Goal: Task Accomplishment & Management: Manage account settings

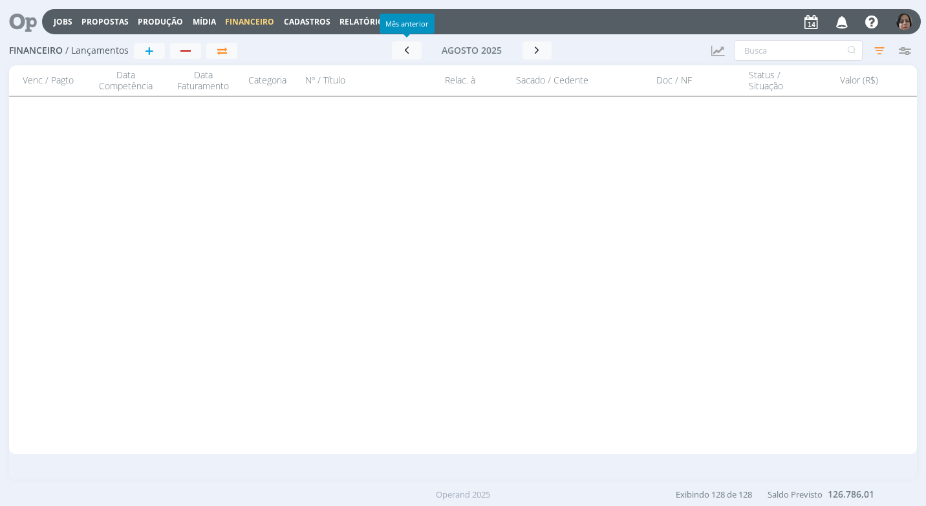
scroll to position [4376, 0]
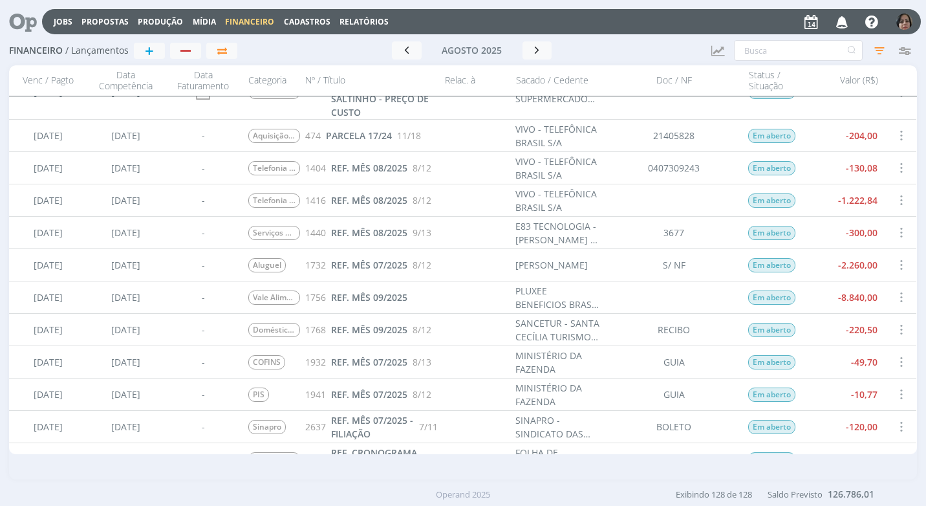
click at [305, 20] on span "Cadastros" at bounding box center [307, 21] width 47 height 11
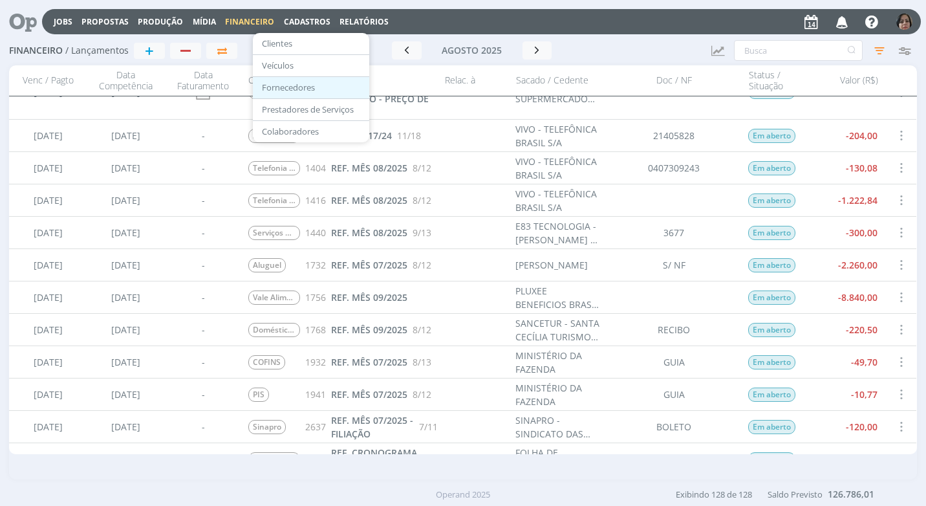
click at [312, 86] on link "Fornecedores" at bounding box center [311, 88] width 109 height 20
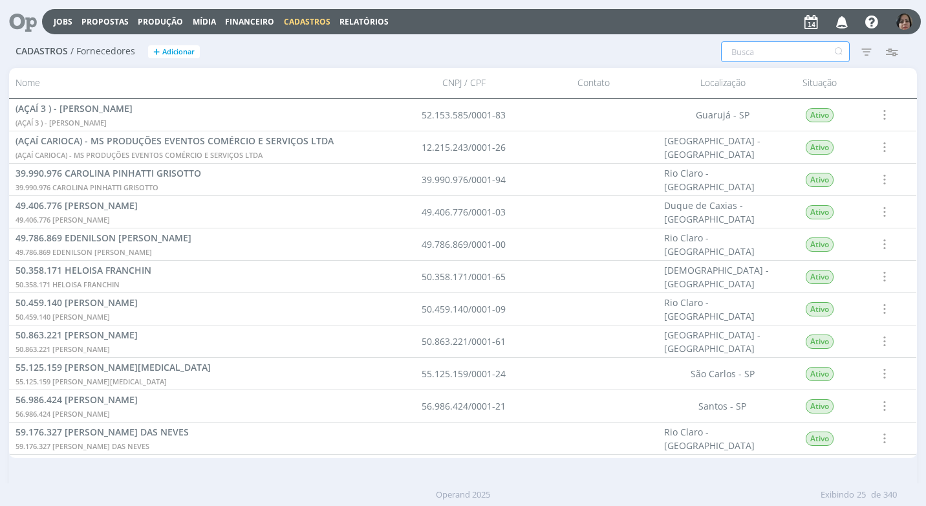
click at [794, 53] on input "text" at bounding box center [785, 51] width 129 height 21
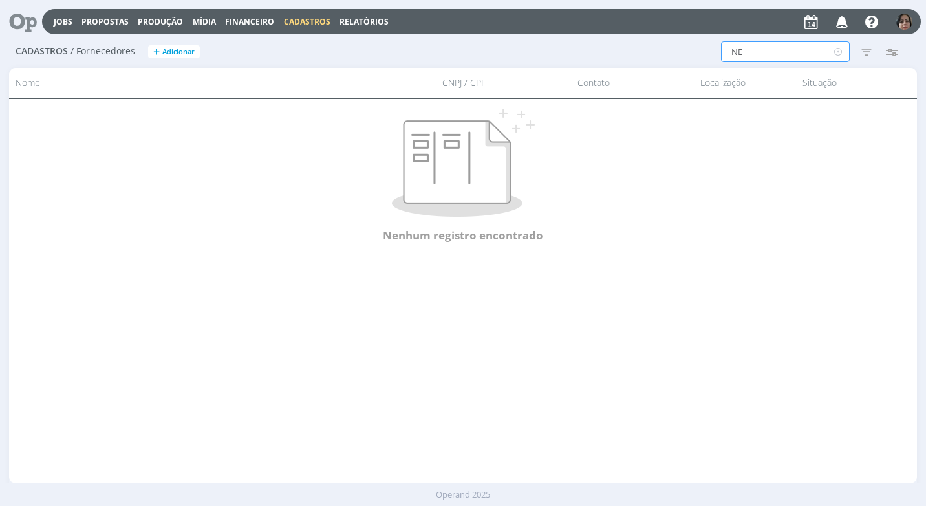
type input "N"
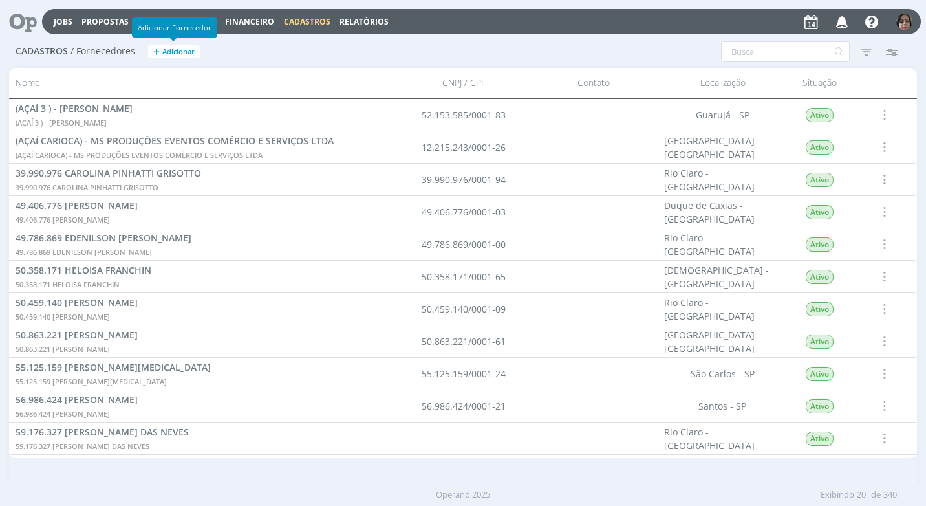
click at [167, 48] on span "Adicionar" at bounding box center [178, 52] width 32 height 8
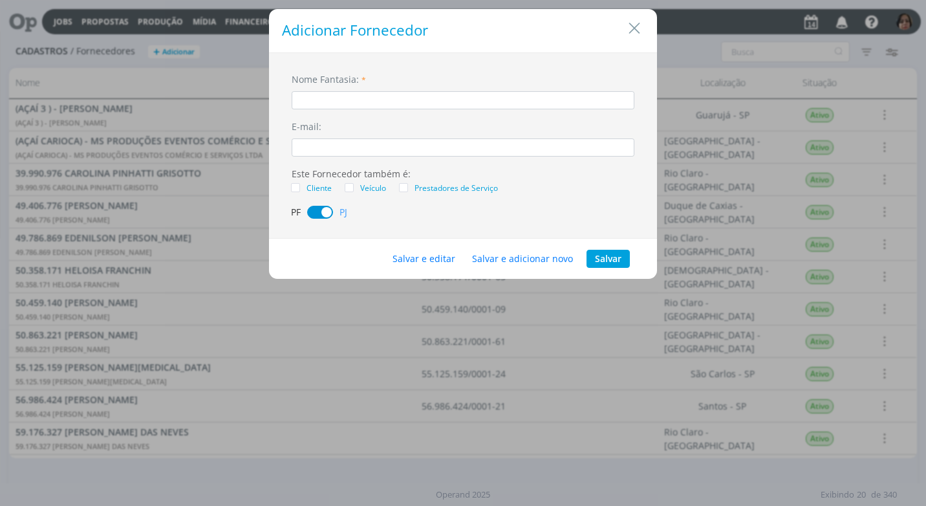
click at [326, 105] on input "dialog" at bounding box center [463, 100] width 343 height 18
click at [313, 210] on span "dialog" at bounding box center [320, 212] width 26 height 13
click at [394, 104] on input "NEURISVANIA" at bounding box center [463, 100] width 343 height 18
type input "NEURISVANIA [PERSON_NAME]"
click at [427, 252] on button "Salvar e editar" at bounding box center [424, 259] width 80 height 18
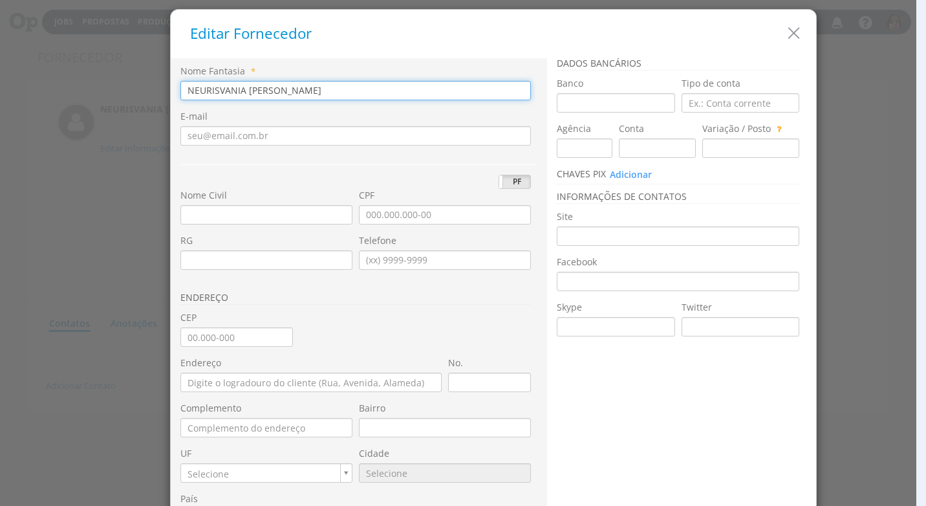
drag, startPoint x: 317, startPoint y: 88, endPoint x: 81, endPoint y: 90, distance: 235.4
click at [81, 90] on div "Editar Fornecedor Nome Fantasia * NEURISVANIA [PERSON_NAME] E-mail PJ PF RG Raz…" at bounding box center [463, 253] width 926 height 506
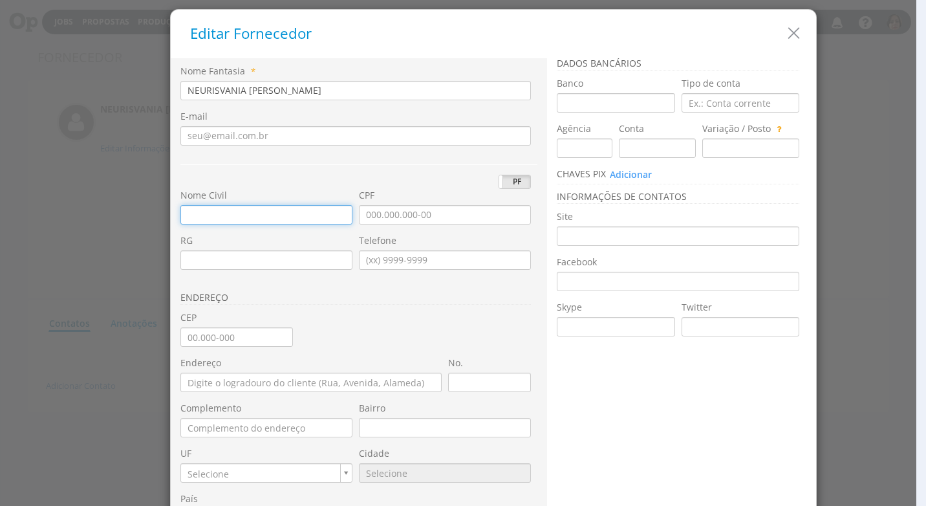
click at [185, 219] on input "Nome Civil" at bounding box center [266, 214] width 172 height 19
paste input "NEURISVANIA [PERSON_NAME]"
type input "NEURISVANIA [PERSON_NAME]"
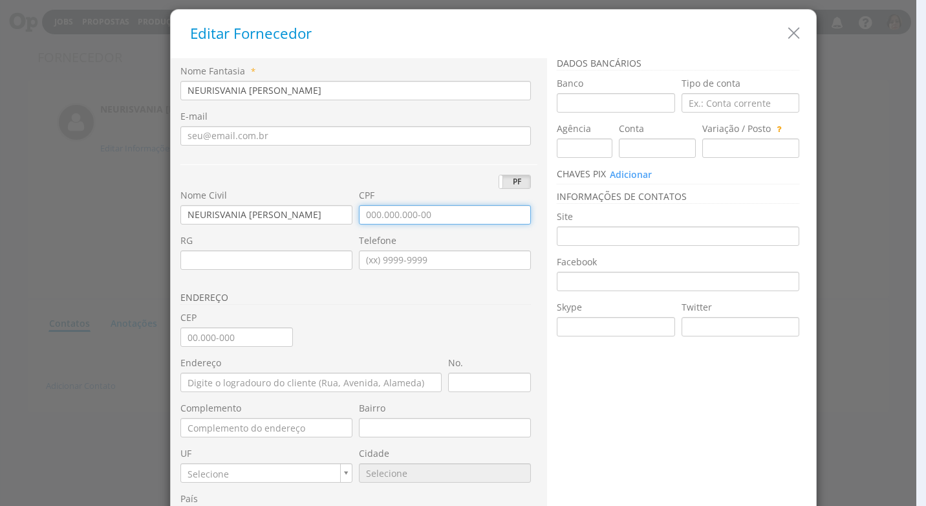
click at [359, 217] on input "CPF" at bounding box center [445, 214] width 172 height 19
type input "077.164.394-21"
click at [188, 343] on input "CEP" at bounding box center [236, 336] width 113 height 19
type input "13.523-786"
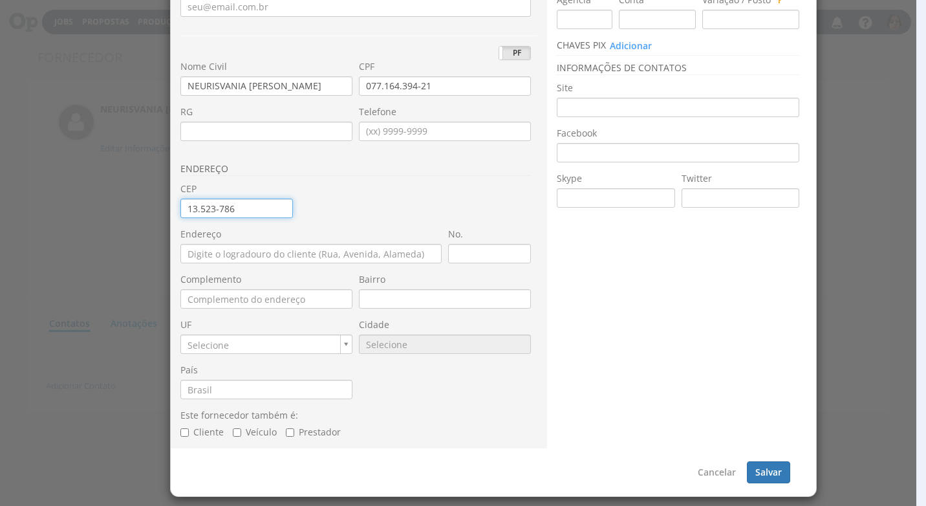
click at [235, 209] on input "13.523-786" at bounding box center [236, 208] width 113 height 19
click at [237, 200] on input "13.523-786" at bounding box center [236, 208] width 113 height 19
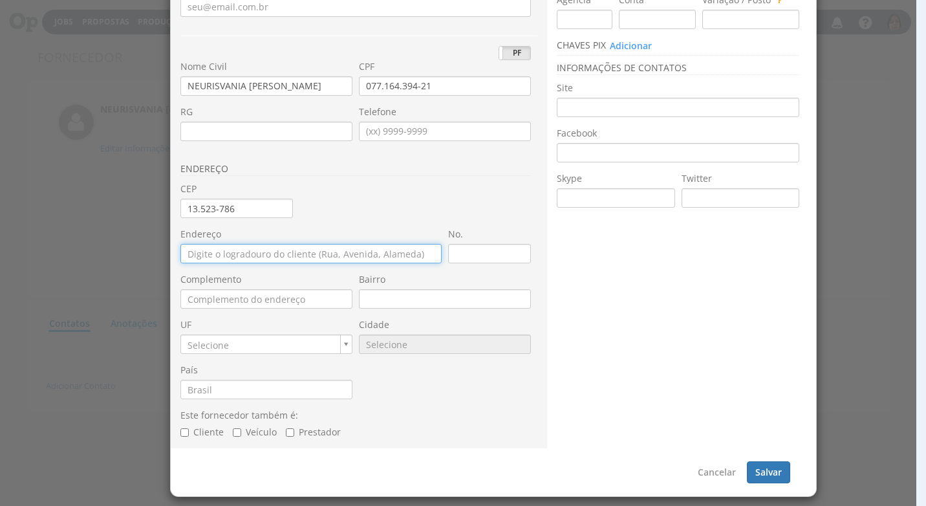
click at [228, 255] on input "Endereço" at bounding box center [310, 253] width 261 height 19
type input "RUA UBATUBA FLORESTA ESCURA"
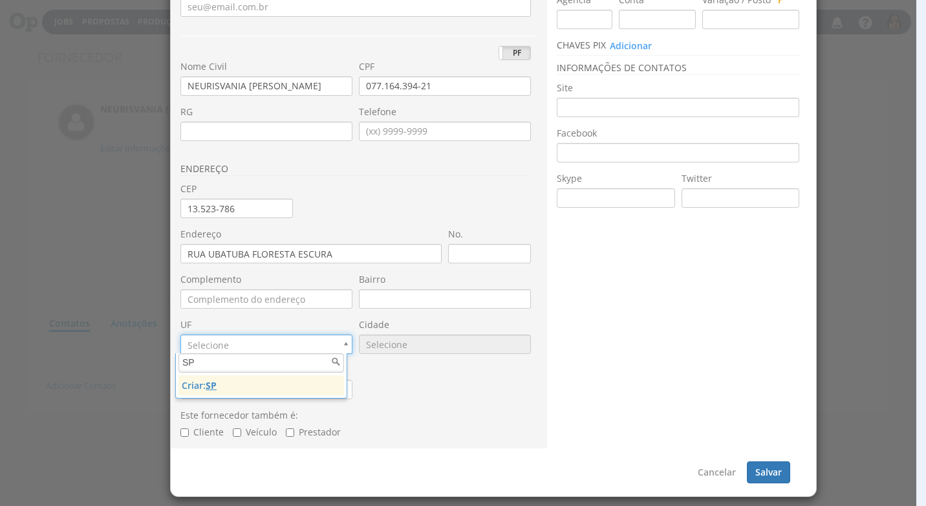
click at [257, 365] on input "SP" at bounding box center [261, 362] width 166 height 19
type input "S"
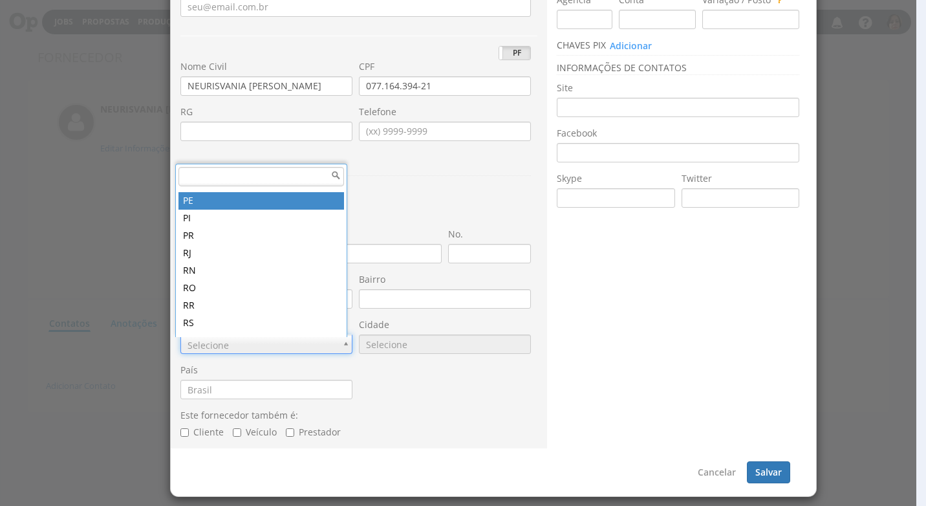
scroll to position [326, 0]
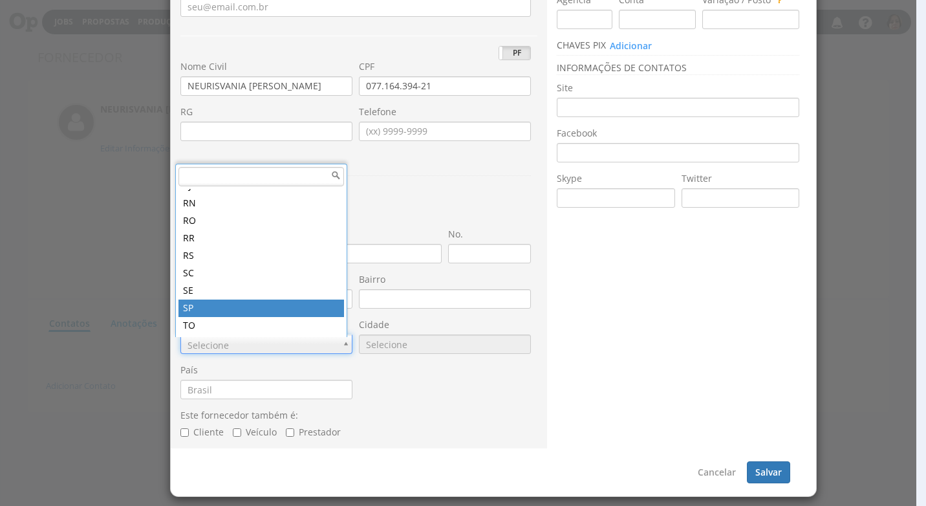
type input "SP"
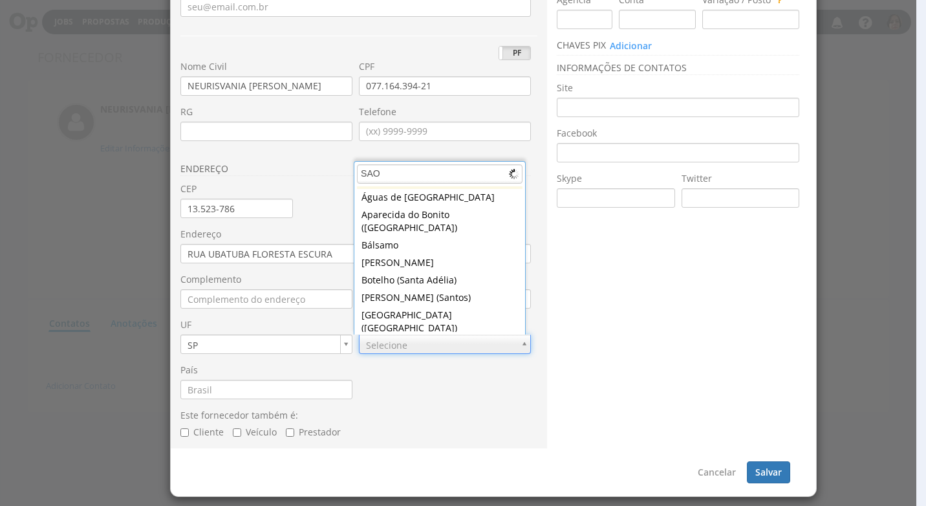
scroll to position [0, 0]
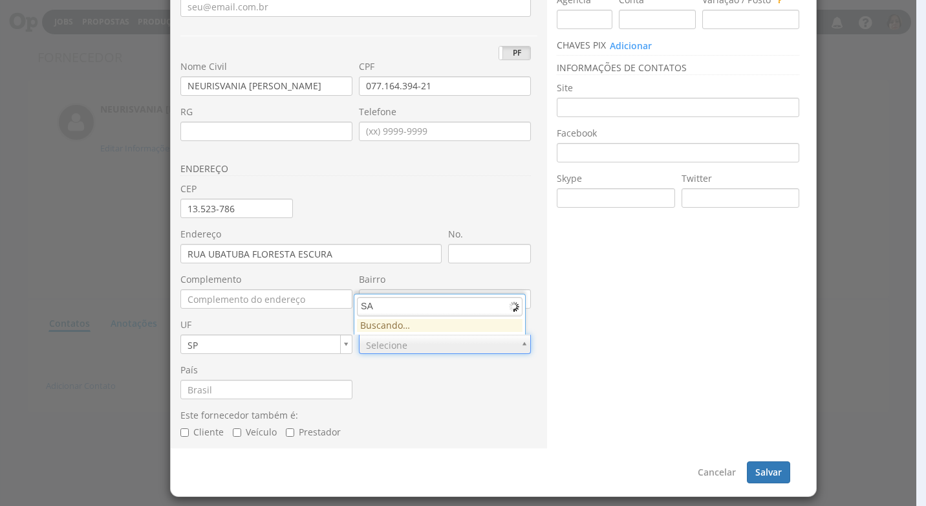
type input "S"
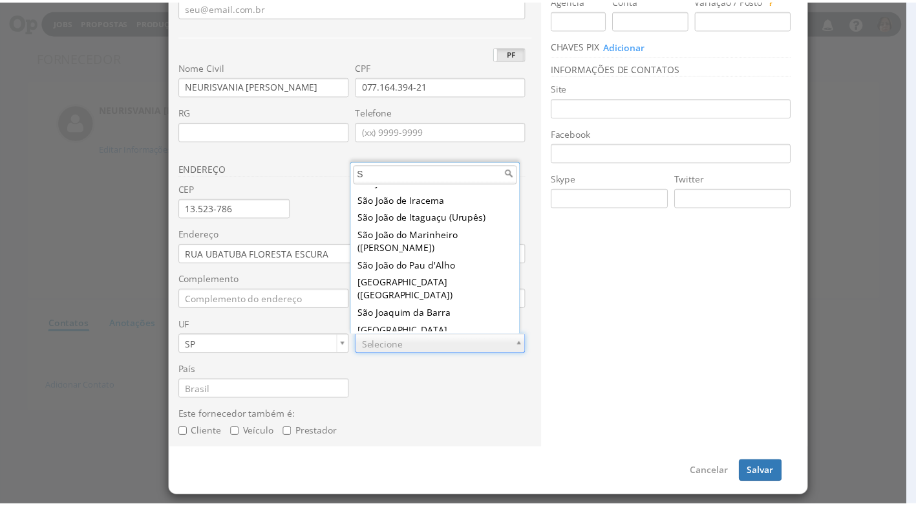
scroll to position [7178, 0]
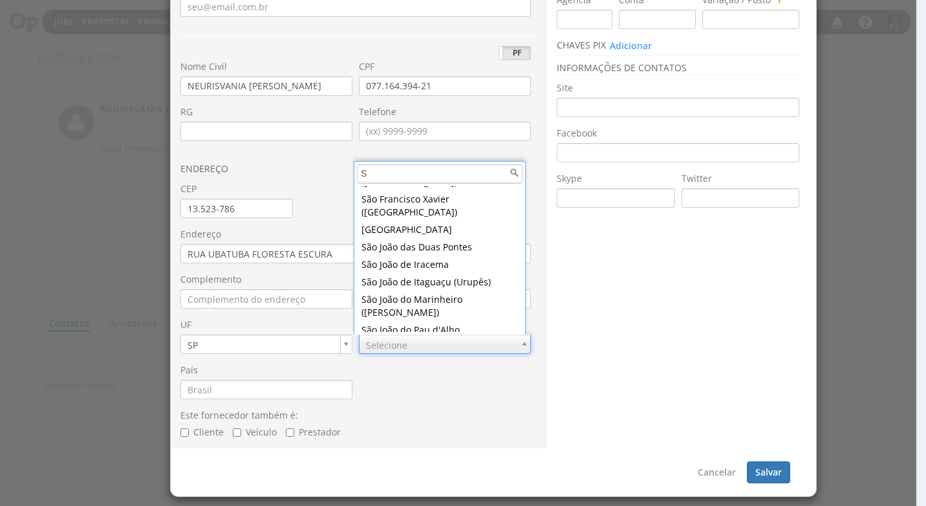
type input "S"
type input "9669"
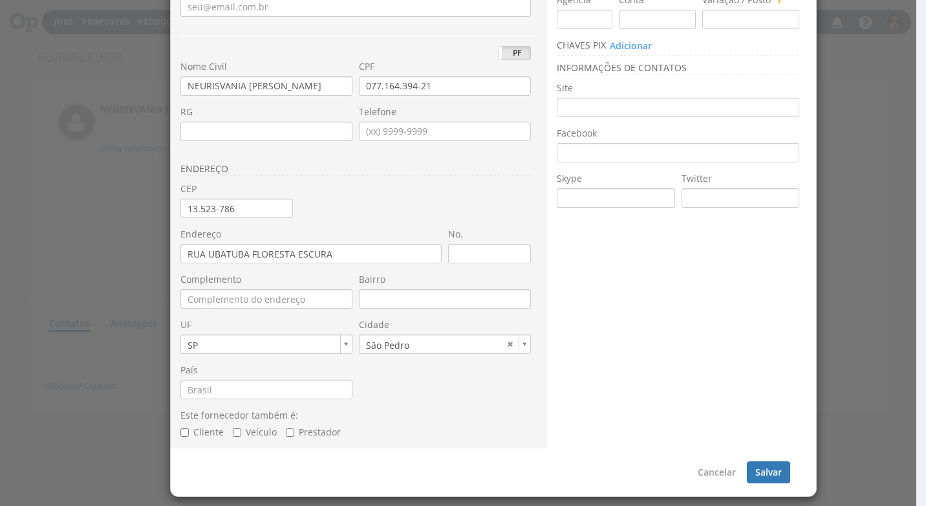
click at [379, 407] on div "Nome Fantasia * NEURISVANIA VIEIRA DA SILVA E-mail PJ PF Nome Civil NEURISVANIA…" at bounding box center [358, 192] width 357 height 513
click at [751, 466] on button "Salvar" at bounding box center [768, 472] width 43 height 22
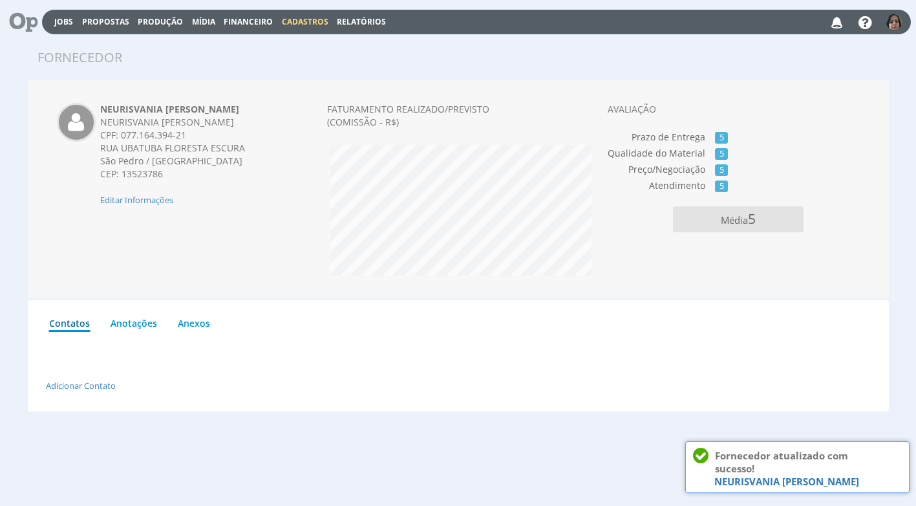
click at [233, 22] on span "Financeiro" at bounding box center [248, 21] width 49 height 11
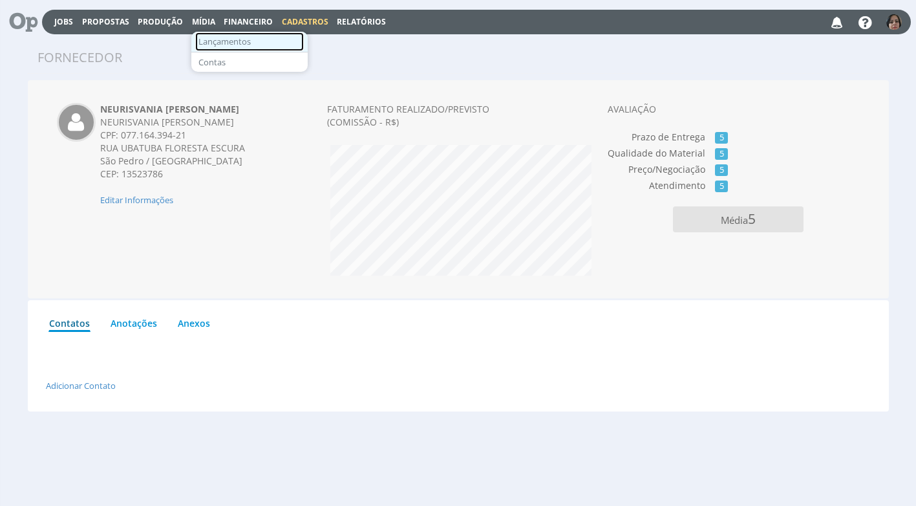
click at [240, 39] on link "Lançamentos" at bounding box center [249, 41] width 109 height 19
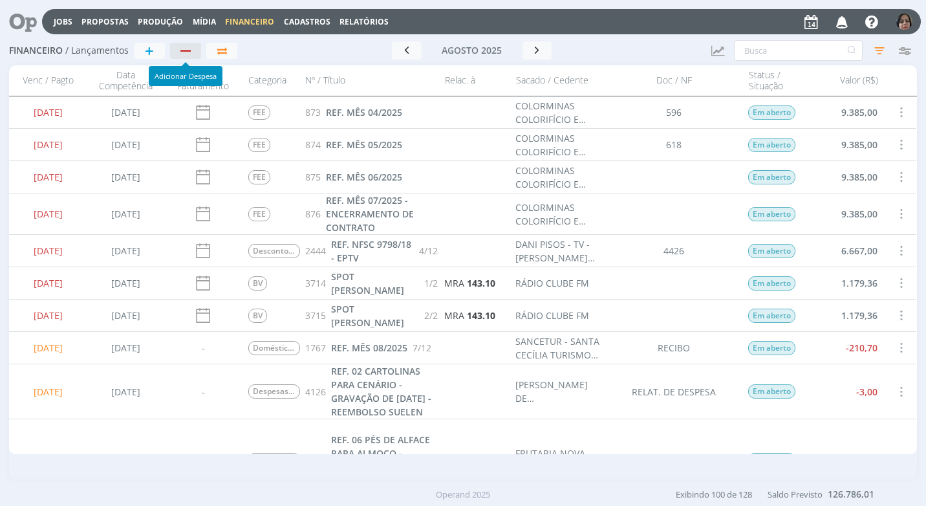
click at [186, 47] on div "button" at bounding box center [186, 51] width 17 height 8
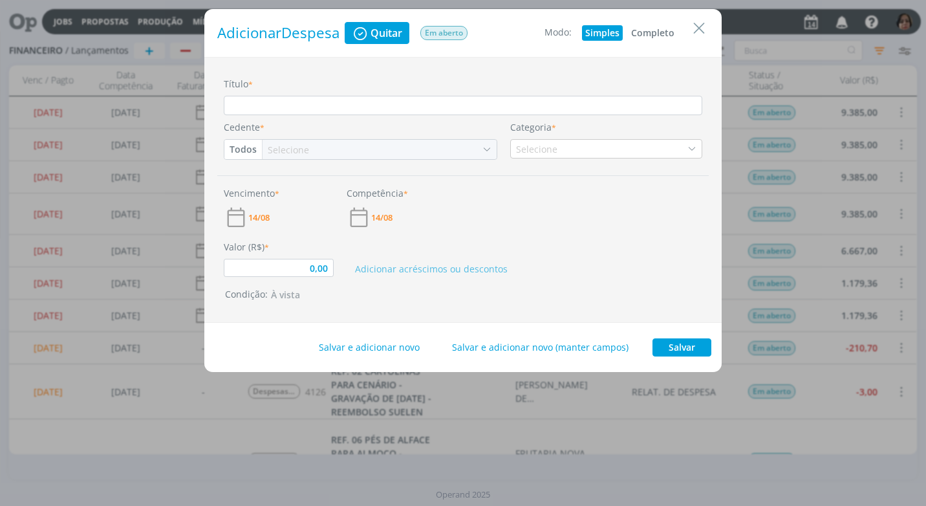
click at [638, 30] on button "Completo" at bounding box center [653, 33] width 50 height 16
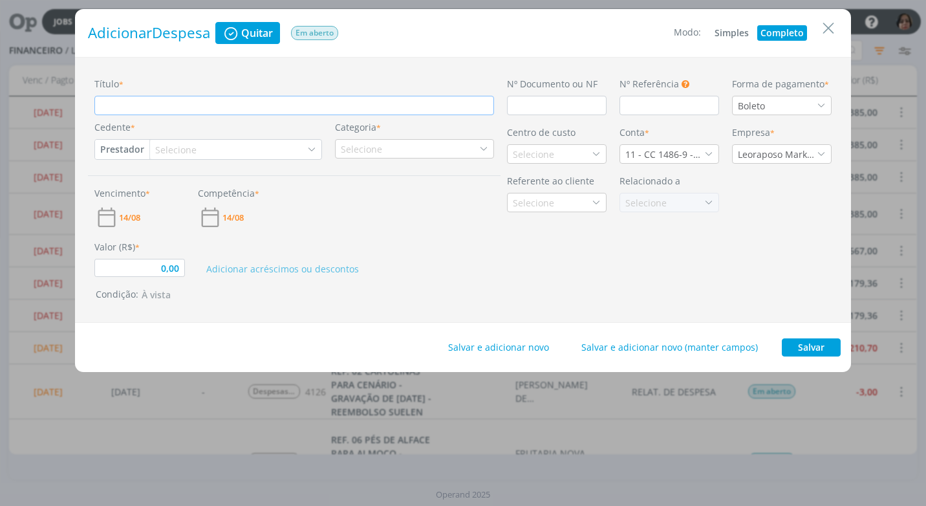
type input "0,00"
click at [225, 107] on input "Título *" at bounding box center [294, 105] width 400 height 19
type input "R"
type input "0,00"
type input "RE"
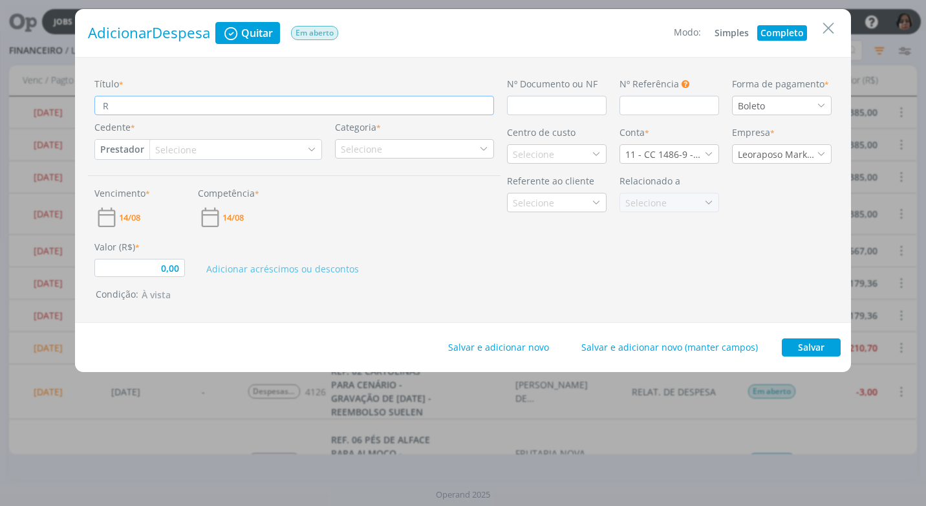
type input "0,00"
type input "REF"
type input "0,00"
type input "REF."
type input "0,00"
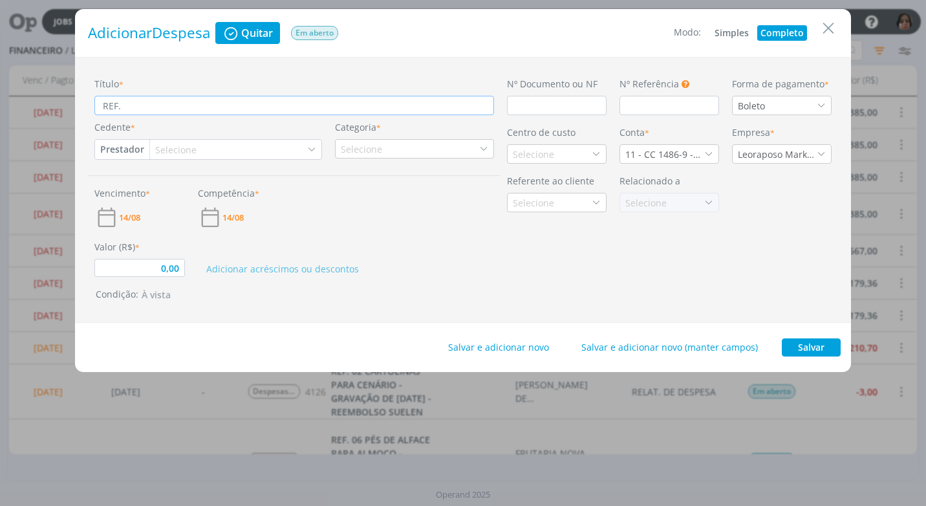
type input "REF."
type input "0,00"
type input "REF. C"
type input "0,00"
type input "REF. CO"
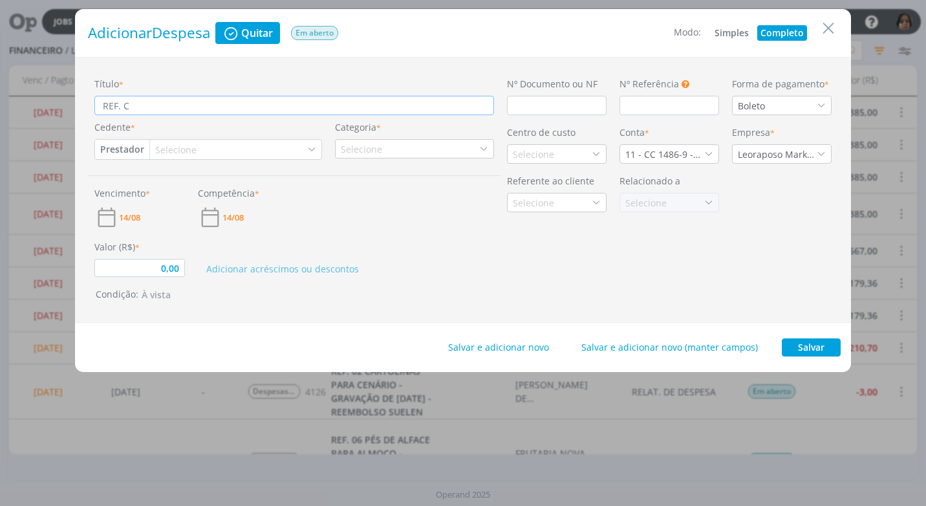
type input "0,00"
type input "REF. COZ"
type input "0,00"
type input "REF. COZI"
type input "0,00"
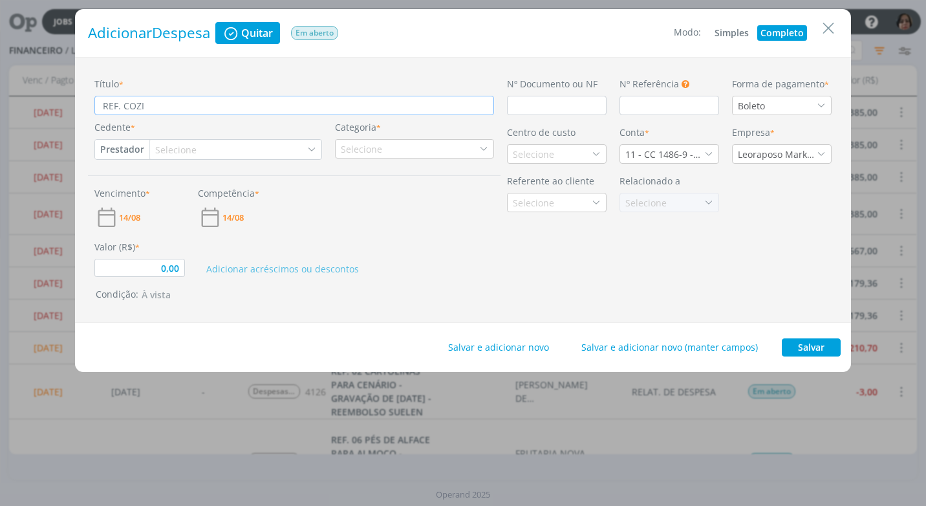
type input "REF. COZIN"
type input "0,00"
type input "REF. COZINH"
type input "0,00"
type input "REF. COZINHE"
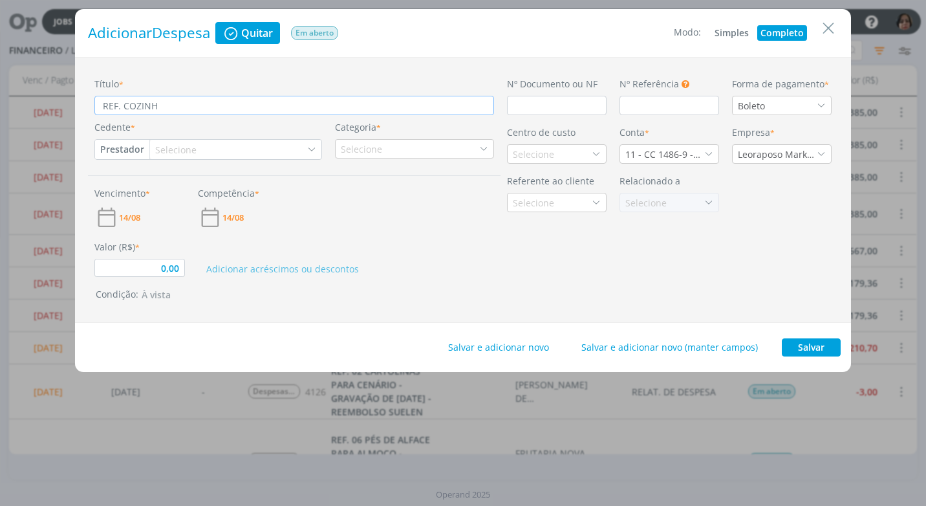
type input "0,00"
type input "REF. COZINHEI"
type input "0,00"
type input "REF. COZINHEIR"
type input "0,00"
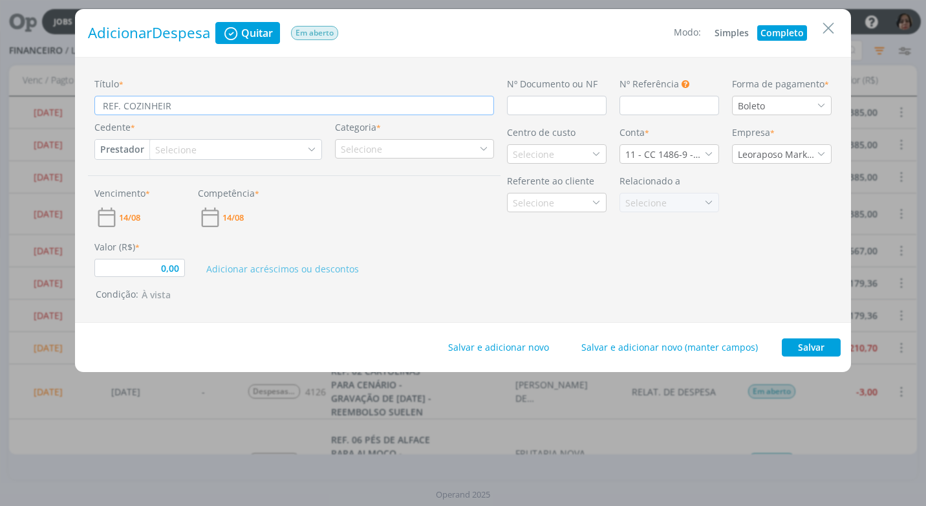
type input "REF. COZINHEIRA"
type input "0,00"
type input "REF. COZINHEIRA"
type input "0,00"
type input "REF. COZINHEIRA Q"
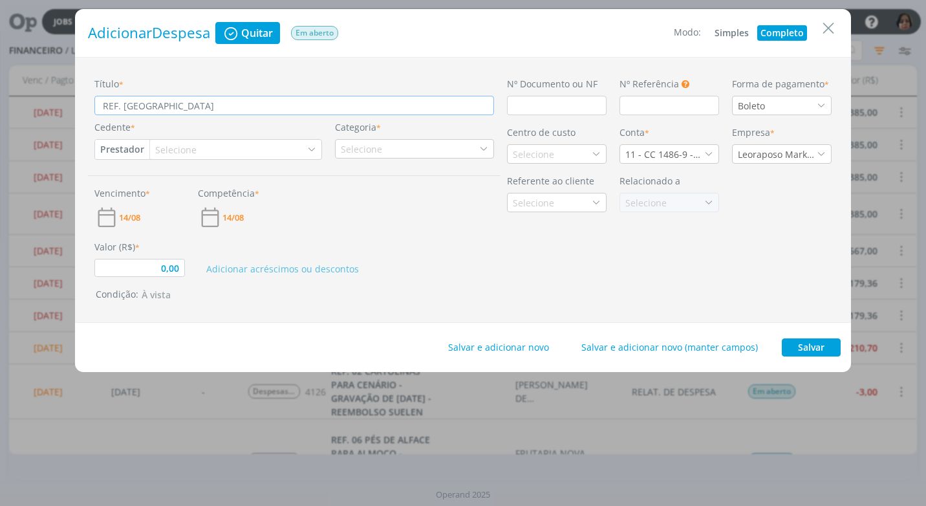
type input "0,00"
type input "REF. COZINHEIRA QU"
type input "0,00"
type input "REF. COZINHEIRA QUE"
type input "0,00"
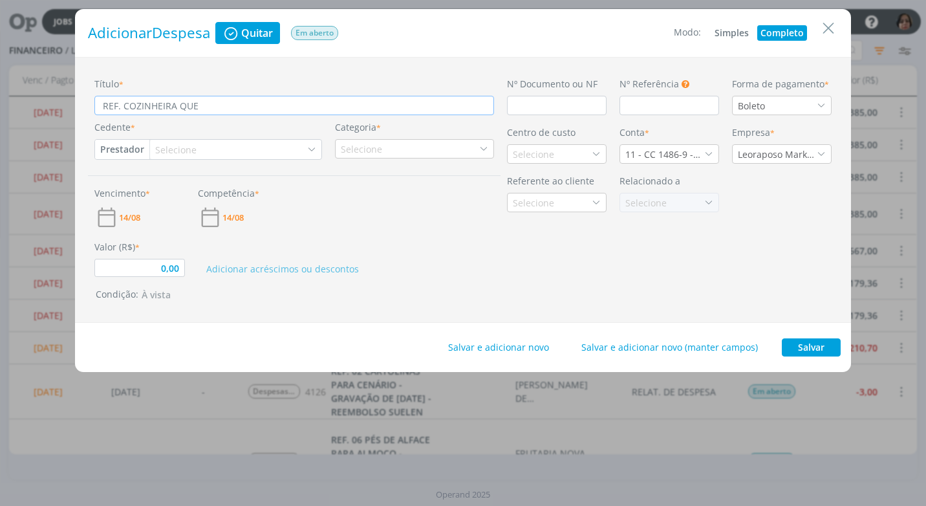
type input "REF. COZINHEIRA QUE"
type input "0,00"
type input "REF. COZINHEIRA QUE F"
type input "0,00"
type input "REF. COZINHEIRA QUE FE"
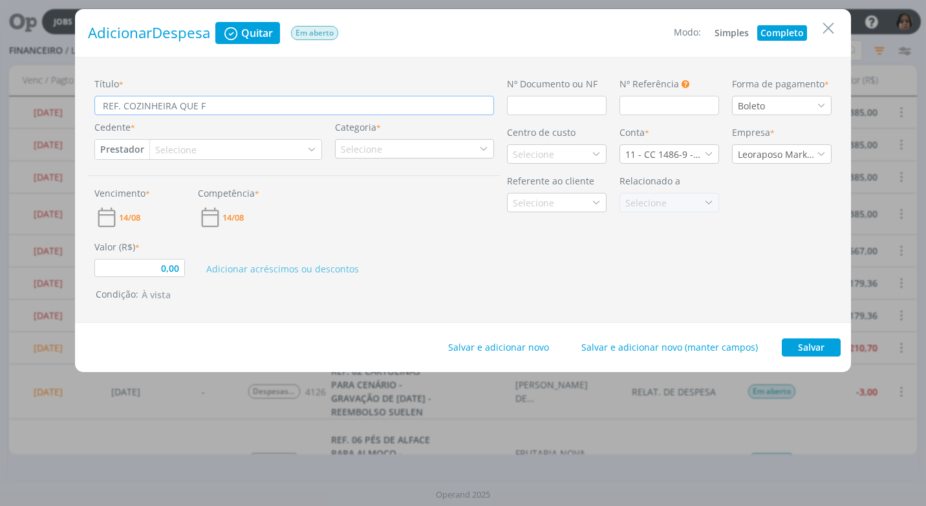
type input "0,00"
type input "REF. COZINHEIRA QUE FEZ"
type input "0,00"
type input "REF. COZINHEIRA QUE FEZ"
type input "0,00"
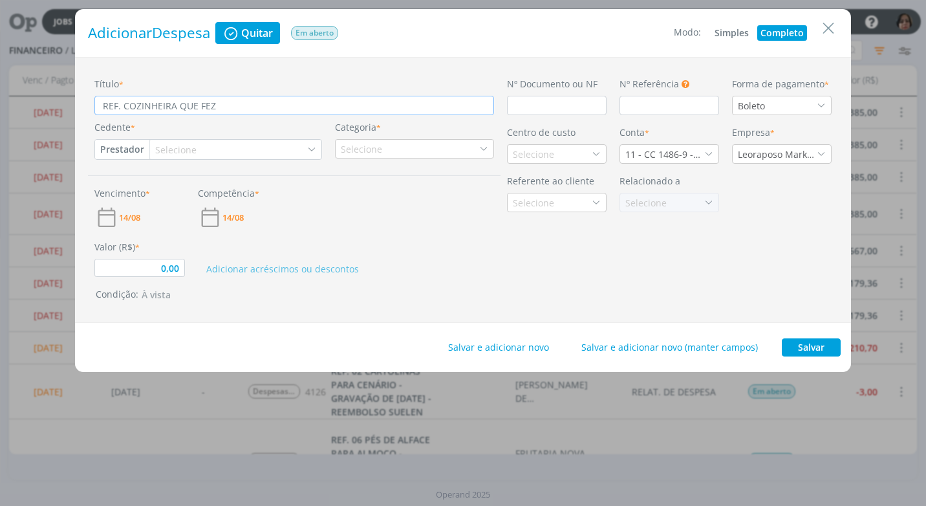
type input "REF. COZINHEIRA QUE FEZ R"
type input "0,00"
type input "REF. COZINHEIRA QUE FEZ RE"
type input "0,00"
type input "REF. COZINHEIRA QUE FEZ REF"
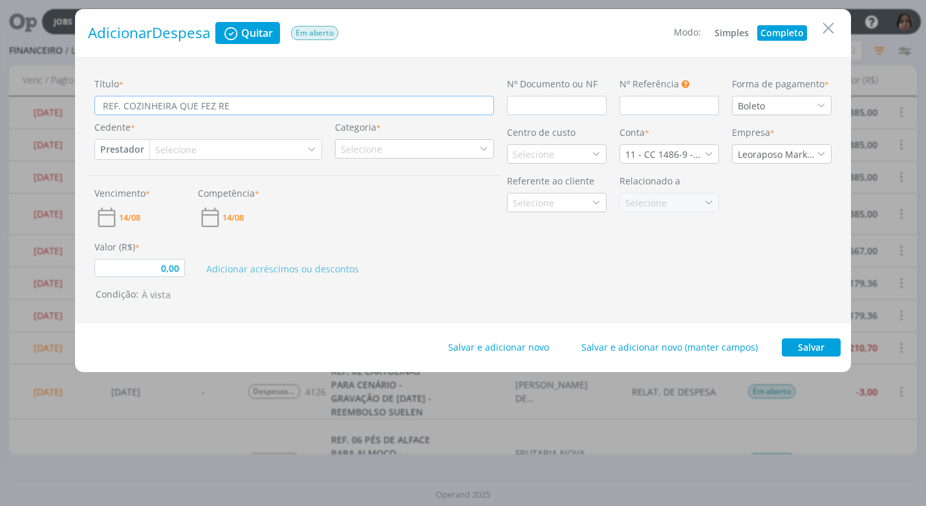
type input "0,00"
type input "REF. COZINHEIRA QUE FEZ REFE"
type input "0,00"
type input "REF. COZINHEIRA QUE FEZ REFEI"
type input "0,00"
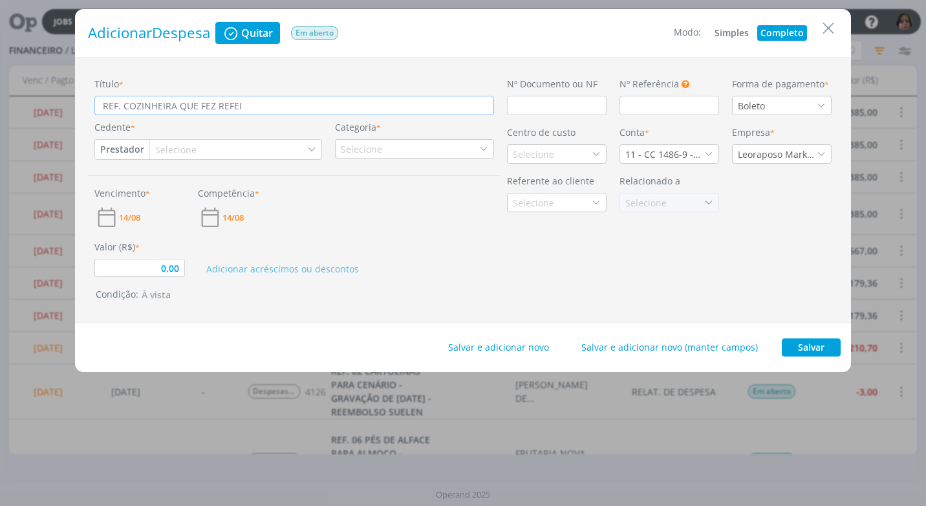
type input "REF. COZINHEIRA QUE FEZ REFEIÇ"
type input "0,00"
type input "REF. COZINHEIRA QUE FEZ REFEIÇÃ"
type input "0,00"
type input "REF. COZINHEIRA QUE FEZ REFEIÇÃO"
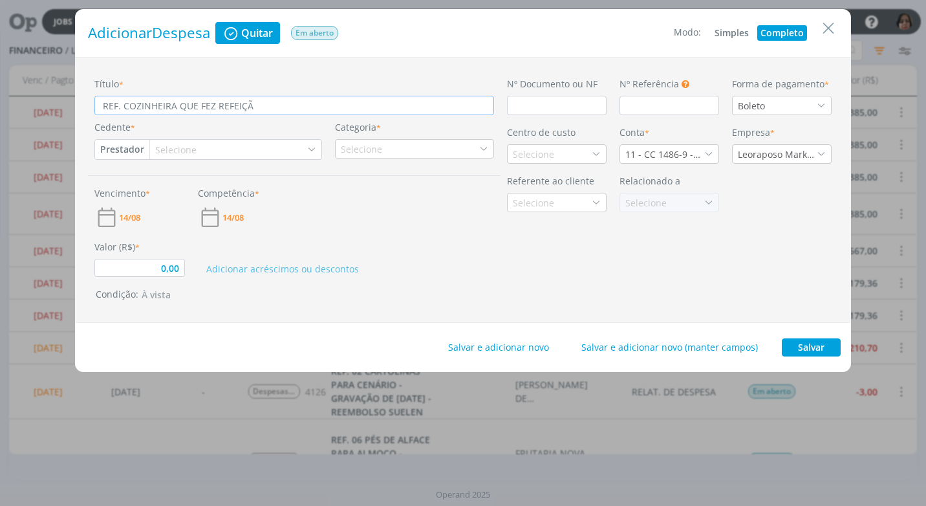
type input "0,00"
type input "REF. COZINHEIRA QUE FEZ REFEIÇÃO"
type input "0,00"
type input "REF. COZINHEIRA QUE FEZ REFEIÇÃO P"
type input "0,00"
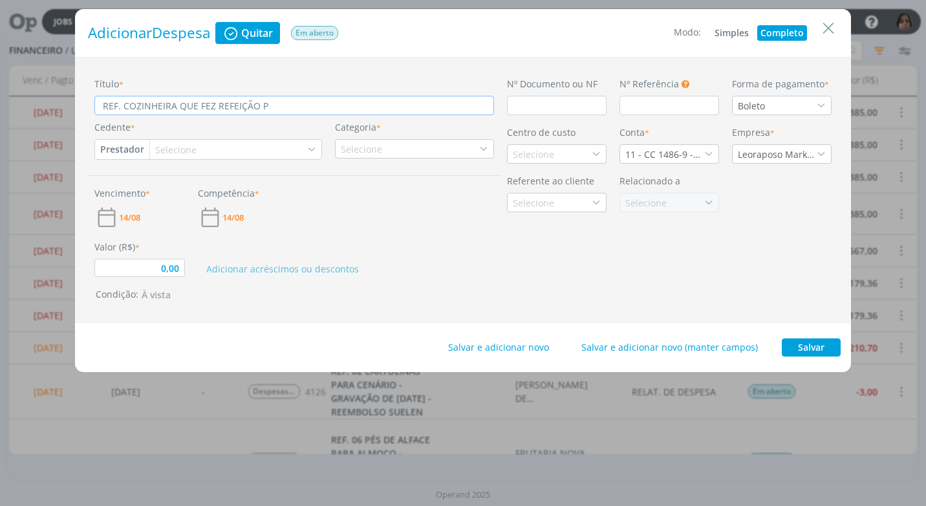
type input "REF. COZINHEIRA QUE FEZ REFEIÇÃO PA"
type input "0,00"
type input "REF. COZINHEIRA QUE FEZ REFEIÇÃO PAR"
type input "0,00"
type input "REF. COZINHEIRA QUE FEZ REFEIÇÃO PARA"
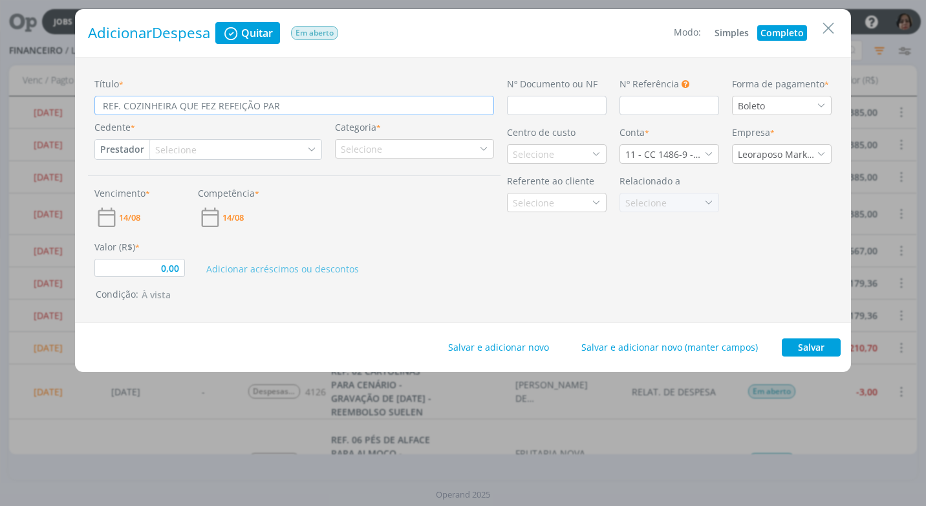
type input "0,00"
type input "REF. COZINHEIRA QUE FEZ REFEIÇÃO PARA"
type input "0,00"
type input "REF. COZINHEIRA QUE FEZ REFEIÇÃO PARA E"
type input "0,00"
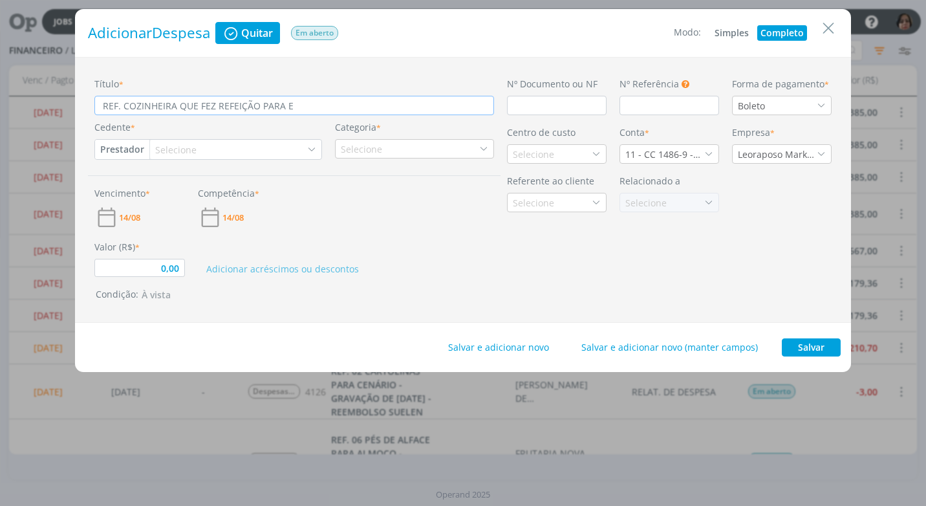
type input "REF. COZINHEIRA QUE FEZ REFEIÇÃO PARA EQ"
type input "0,00"
type input "REF. COZINHEIRA QUE FEZ REFEIÇÃO PARA EQU"
type input "0,00"
type input "REF. COZINHEIRA QUE FEZ REFEIÇÃO PARA EQUI"
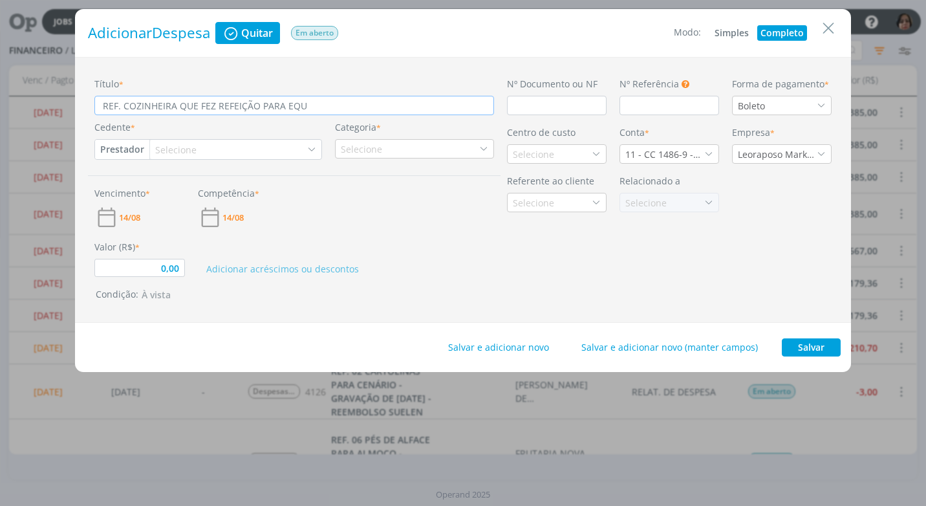
type input "0,00"
type input "REF. COZINHEIRA QUE FEZ REFEIÇÃO PARA EQUIP"
type input "0,00"
type input "REF. COZINHEIRA QUE FEZ REFEIÇÃO PARA EQUIPE"
type input "0,00"
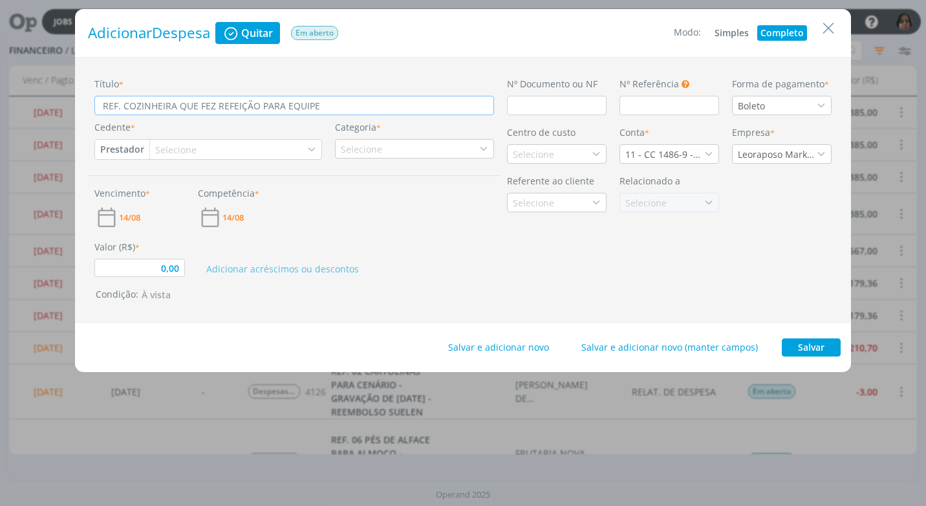
type input "REF. COZINHEIRA QUE FEZ REFEIÇÃO PARA EQUIPE"
type input "0,00"
type input "REF. COZINHEIRA QUE FEZ REFEIÇÃO PARA EQUIPE N"
type input "0,00"
type input "REF. COZINHEIRA QUE FEZ REFEIÇÃO PARA EQUIPE NA"
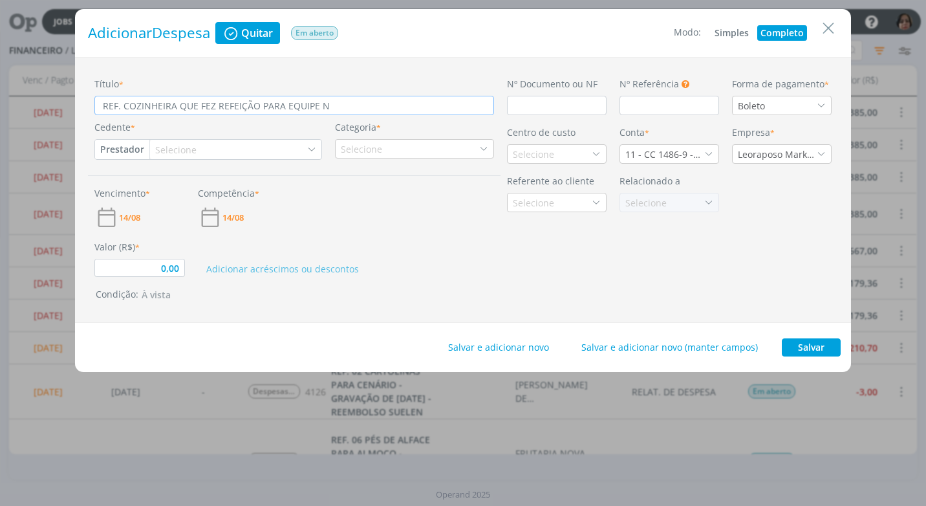
type input "0,00"
type input "REF. COZINHEIRA QUE FEZ REFEIÇÃO PARA EQUIPE NA"
type input "0,00"
type input "REF. COZINHEIRA QUE FEZ REFEIÇÃO PARA EQUIPE NA G"
type input "0,00"
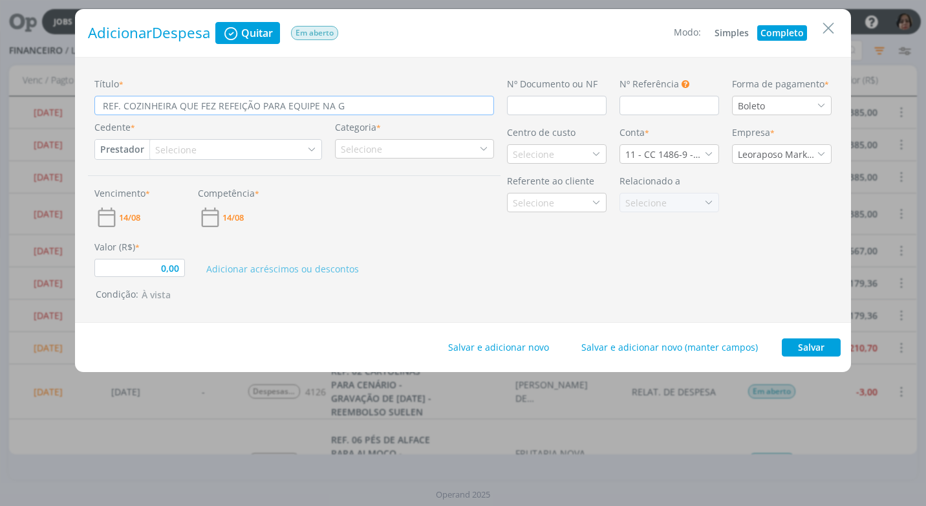
type input "REF. COZINHEIRA QUE FEZ REFEIÇÃO PARA EQUIPE NA GR"
type input "0,00"
type input "REF. COZINHEIRA QUE FEZ REFEIÇÃO PARA EQUIPE NA GRA"
type input "0,00"
type input "REF. COZINHEIRA QUE FEZ REFEIÇÃO PARA EQUIPE NA GRAV"
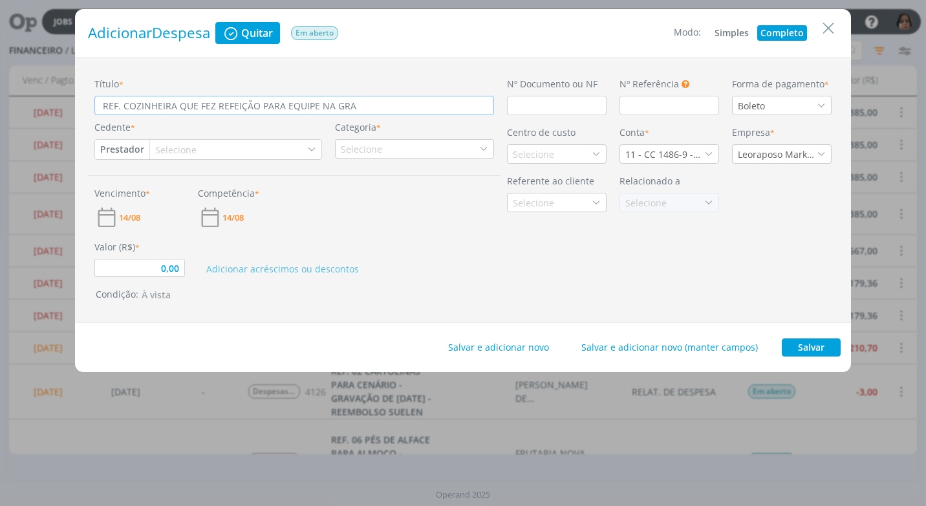
type input "0,00"
type input "REF. COZINHEIRA QUE FEZ REFEIÇÃO PARA EQUIPE NA GRAVA"
type input "0,00"
type input "REF. COZINHEIRA QUE FEZ REFEIÇÃO PARA EQUIPE NA GRAVAÇ"
type input "0,00"
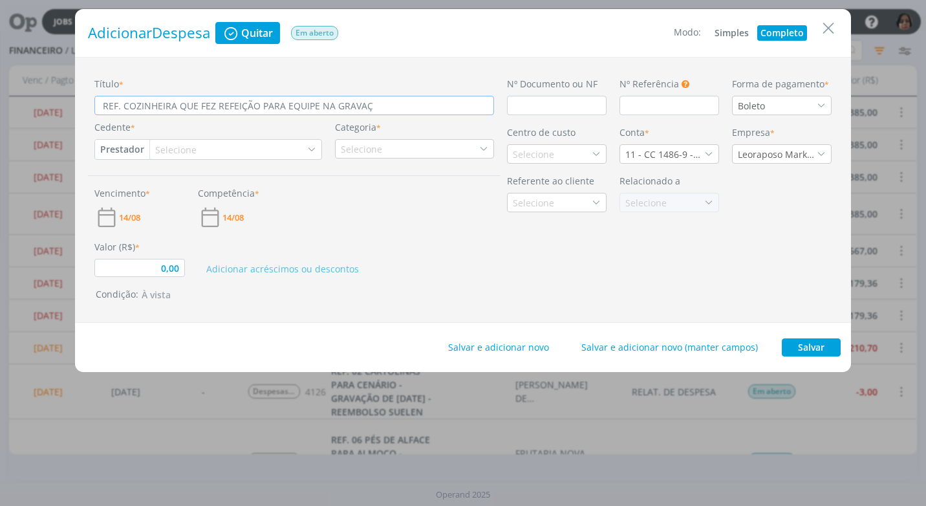
type input "REF. COZINHEIRA QUE FEZ REFEIÇÃO PARA EQUIPE NA GRAVAÇÃ"
type input "0,00"
type input "REF. COZINHEIRA QUE FEZ REFEIÇÃO PARA EQUIPE NA GRAVAÇÃO"
type input "0,00"
type input "REF. COZINHEIRA QUE FEZ REFEIÇÃO PARA EQUIPE NA GRAVAÇÃO"
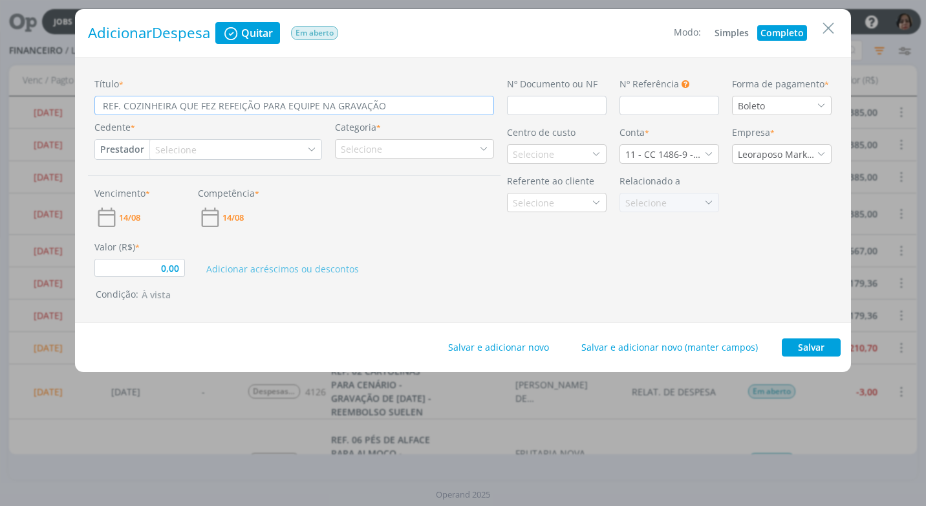
type input "0,00"
type input "REF. COZINHEIRA QUE FEZ REFEIÇÃO PARA EQUIPE NA GRAVAÇÃO D"
type input "0,00"
type input "REF. COZINHEIRA QUE FEZ REFEIÇÃO PARA EQUIPE NA GRAVAÇÃO DE"
type input "0,00"
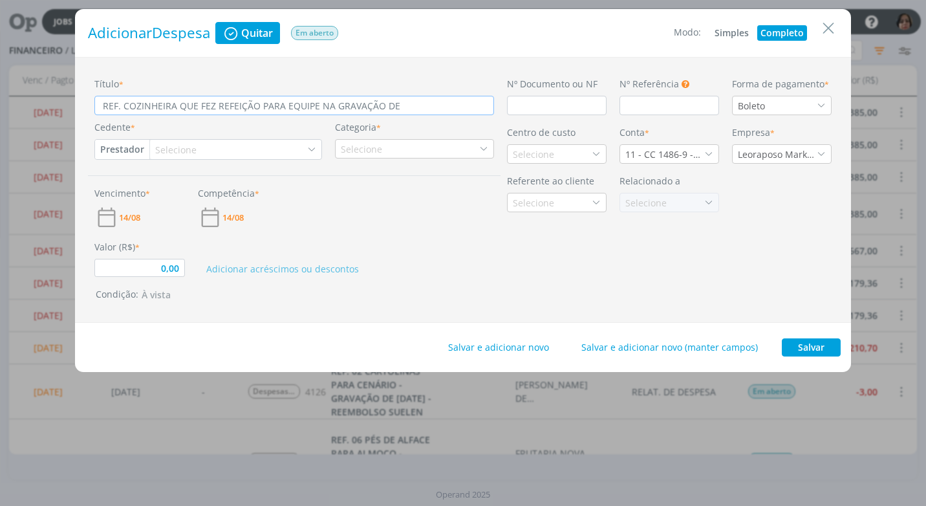
type input "REF. COZINHEIRA QUE FEZ REFEIÇÃO PARA EQUIPE NA GRAVAÇÃO DE"
type input "0,00"
type input "REF. COZINHEIRA QUE FEZ REFEIÇÃO PARA EQUIPE NA GRAVAÇÃO DE 1"
type input "0,00"
type input "REF. COZINHEIRA QUE FEZ REFEIÇÃO PARA EQUIPE NA GRAVAÇÃO DE 11"
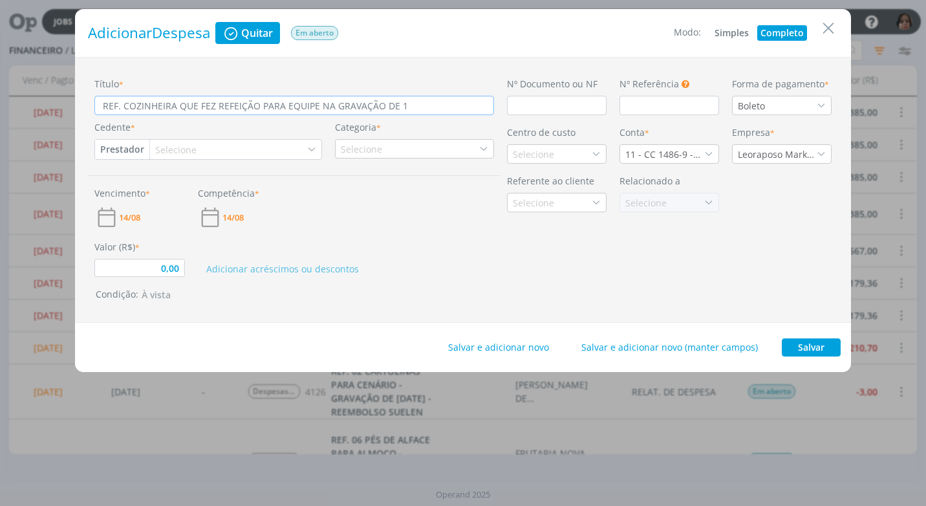
type input "0,00"
type input "REF. COZINHEIRA QUE FEZ REFEIÇÃO PARA EQUIPE NA GRAVAÇÃO DE 11/"
type input "0,00"
type input "REF. COZINHEIRA QUE FEZ REFEIÇÃO PARA EQUIPE NA GRAVAÇÃO DE 11/0"
type input "0,00"
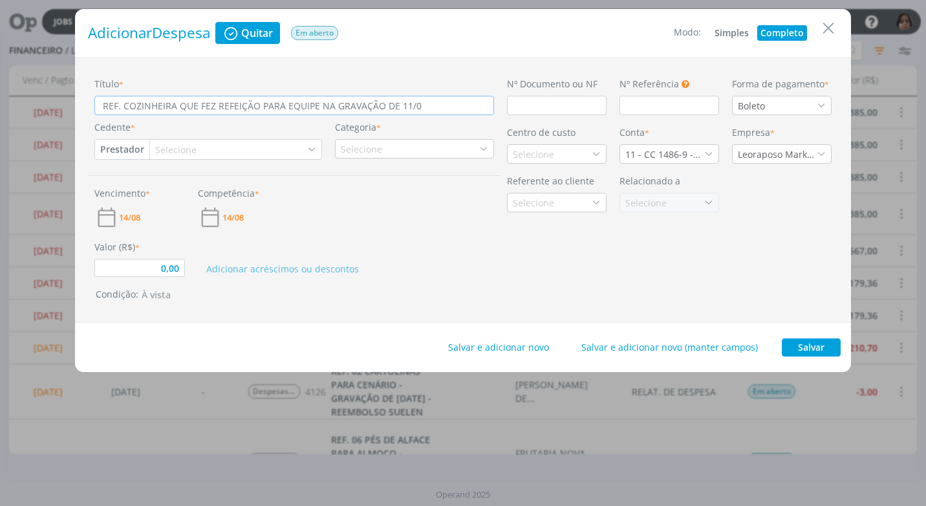
type input "REF. COZINHEIRA QUE FEZ REFEIÇÃO PARA EQUIPE NA GRAVAÇÃO DE 11/08"
type input "0,00"
type input "REF. COZINHEIRA QUE FEZ REFEIÇÃO PARA EQUIPE NA GRAVAÇÃO DE 11/08/"
type input "0,00"
type input "REF. COZINHEIRA QUE FEZ REFEIÇÃO PARA EQUIPE NA GRAVAÇÃO DE 11/08/2"
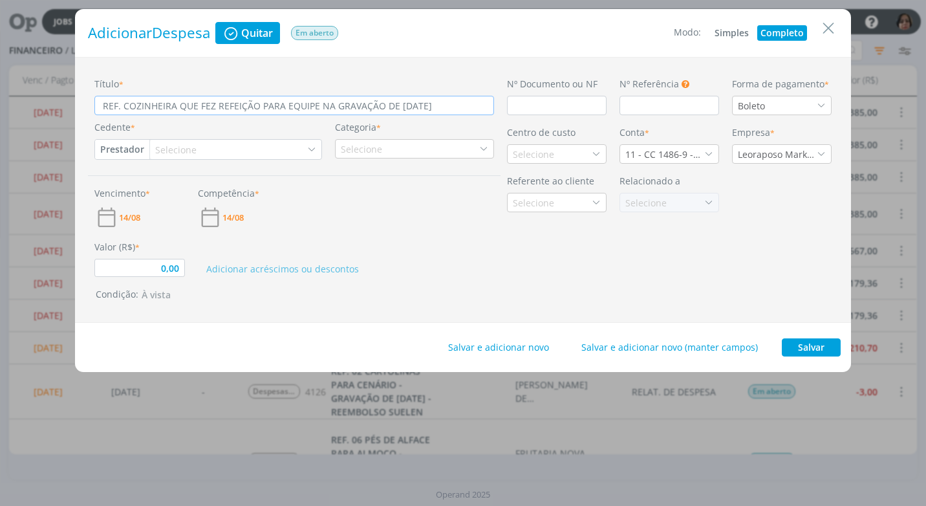
type input "0,00"
type input "REF. COZINHEIRA QUE FEZ REFEIÇÃO PARA EQUIPE NA GRAVAÇÃO DE [DATE]"
type input "0,00"
type input "REF. COZINHEIRA QUE FEZ REFEIÇÃO PARA EQUIPE NA GRAVAÇÃO DE [DATE]"
click at [515, 111] on input "dialog" at bounding box center [557, 105] width 100 height 19
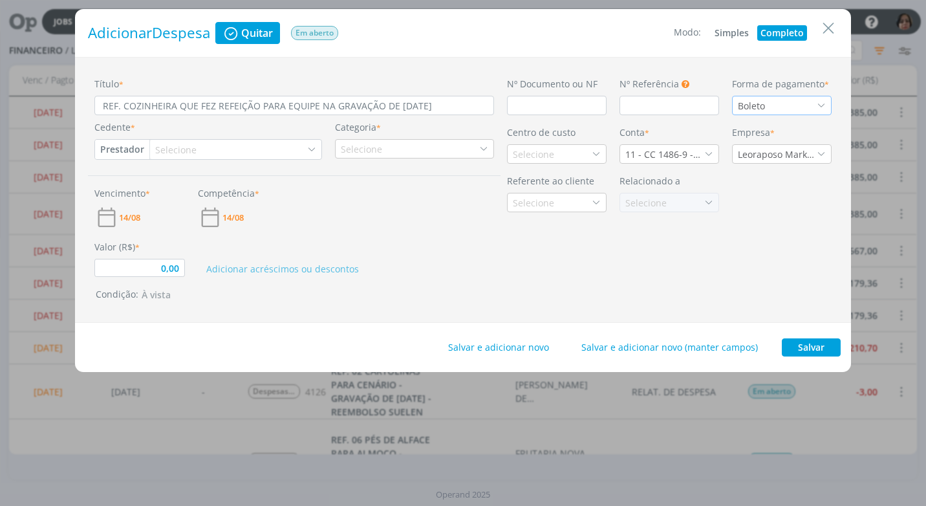
click at [829, 103] on div "Boleto" at bounding box center [782, 105] width 100 height 19
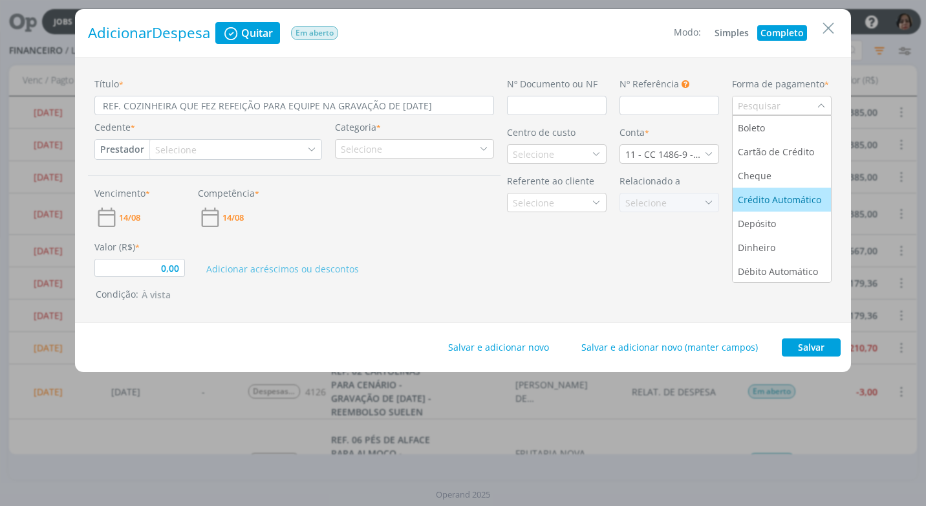
scroll to position [49, 0]
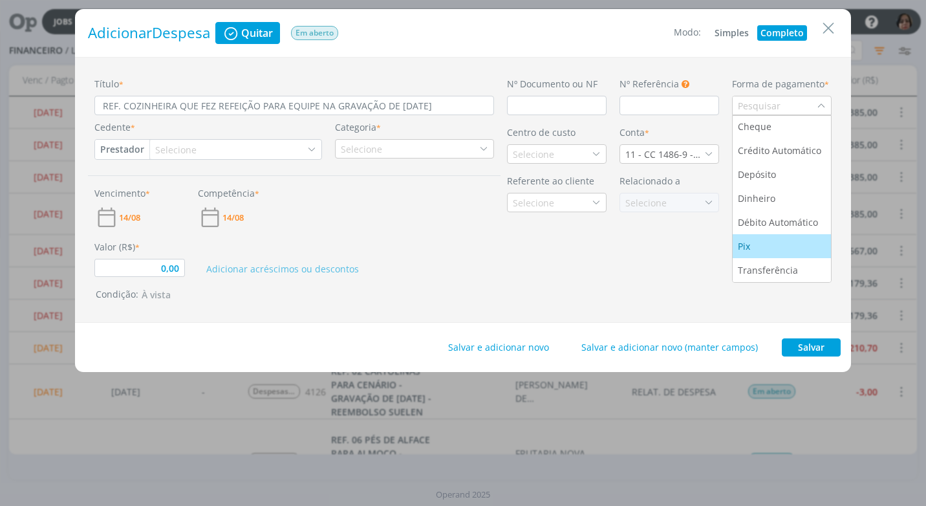
click at [771, 237] on li "Pix" at bounding box center [782, 246] width 98 height 24
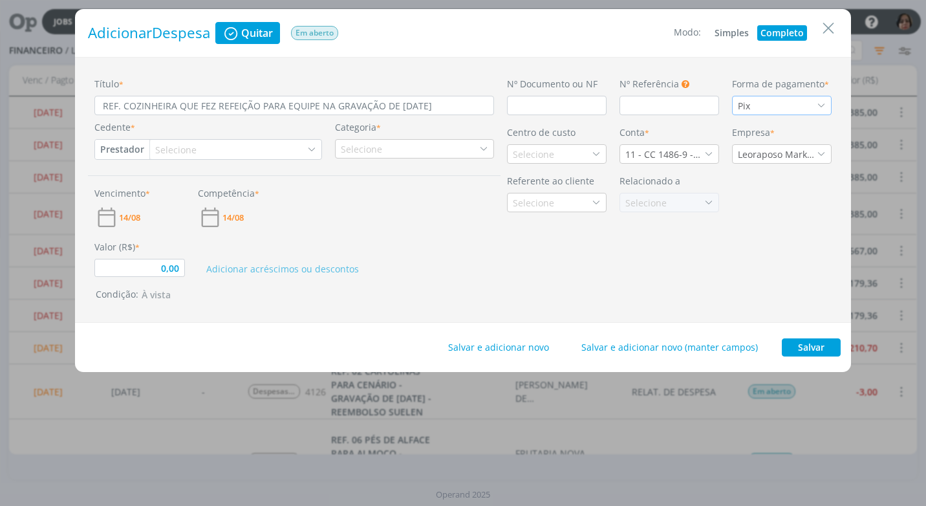
click at [130, 143] on button "Prestador" at bounding box center [122, 149] width 54 height 19
click at [164, 188] on link "Fornecedor" at bounding box center [147, 192] width 102 height 21
type input "0,00"
click at [171, 149] on div "Selecione" at bounding box center [184, 150] width 44 height 14
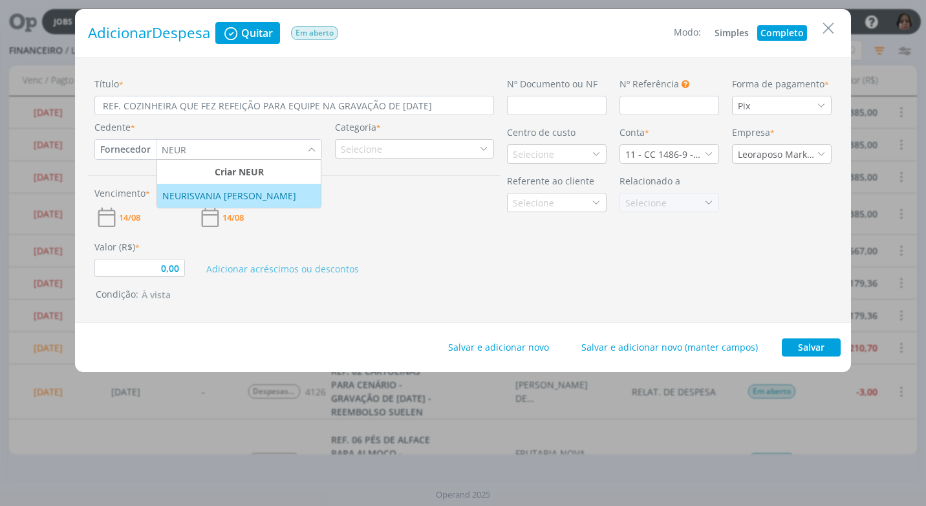
type input "NEUR"
click at [263, 192] on div "NEURISVANIA [PERSON_NAME]" at bounding box center [230, 196] width 136 height 14
type input "0,00"
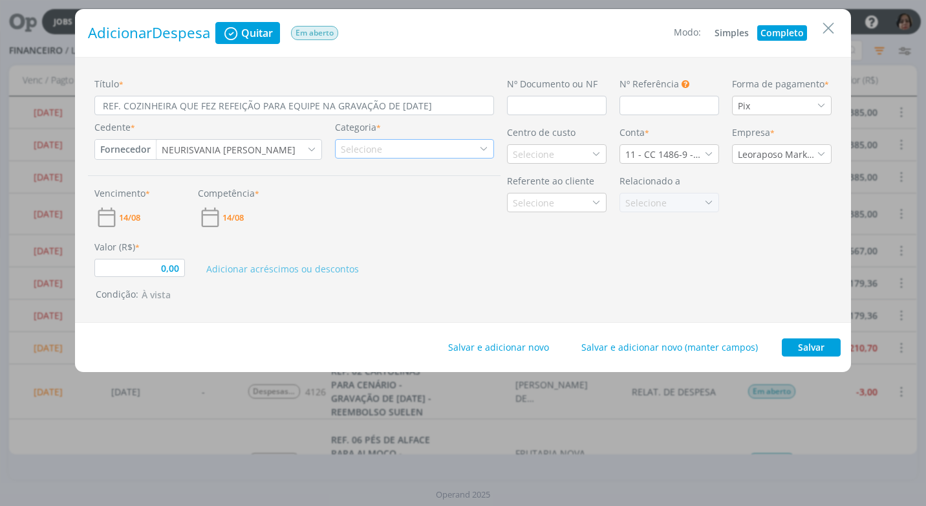
click at [488, 149] on div "Selecione" at bounding box center [414, 148] width 159 height 19
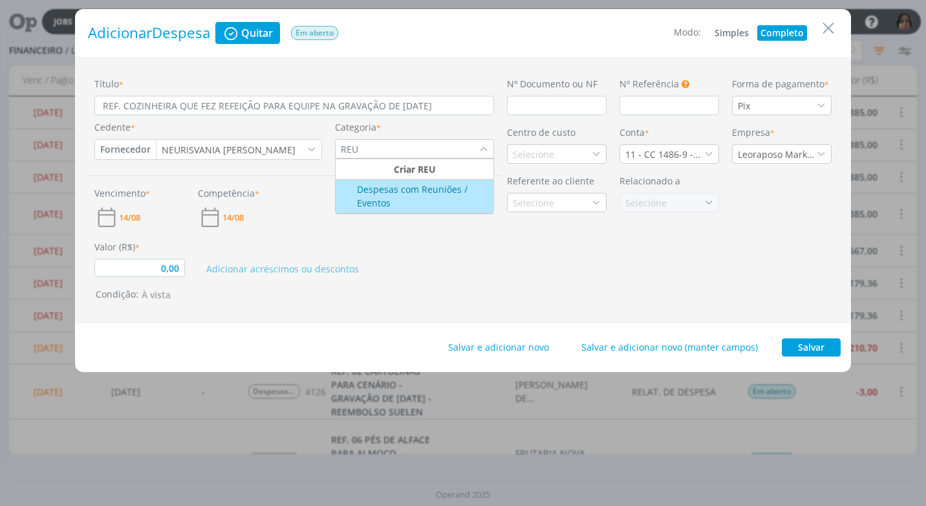
type input "REU"
click at [393, 206] on div "Despesas com Reuniões / Eventos" at bounding box center [415, 195] width 155 height 27
type input "0,00"
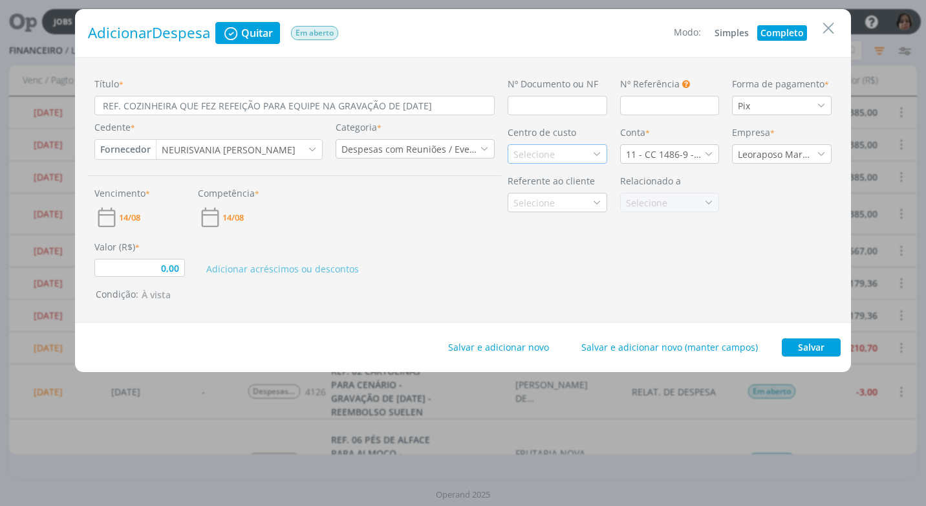
click at [527, 156] on div "Selecione" at bounding box center [535, 154] width 44 height 14
type input "PRO"
click at [584, 203] on div "Promax / Bardahl" at bounding box center [552, 200] width 78 height 14
click at [711, 152] on icon "dialog" at bounding box center [708, 153] width 9 height 9
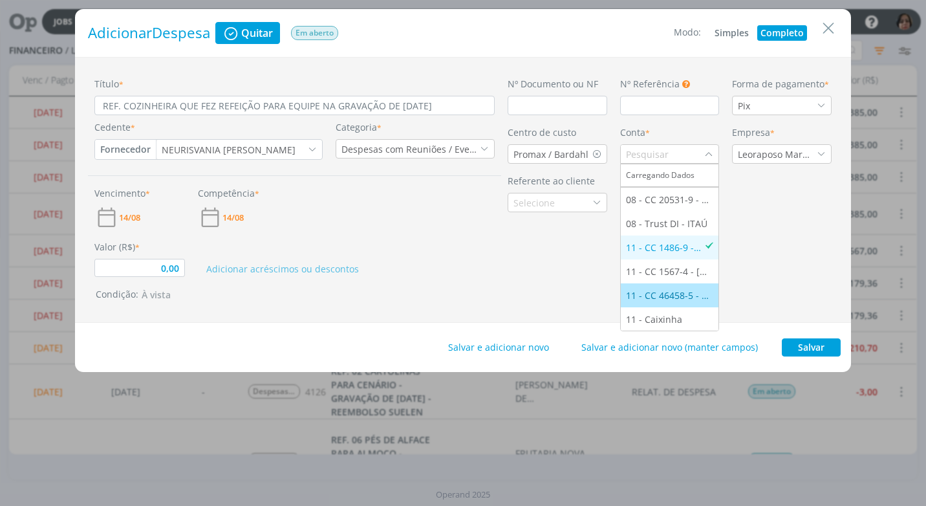
click at [674, 296] on div "11 - CC 46458-5 - [GEOGRAPHIC_DATA]" at bounding box center [670, 295] width 88 height 14
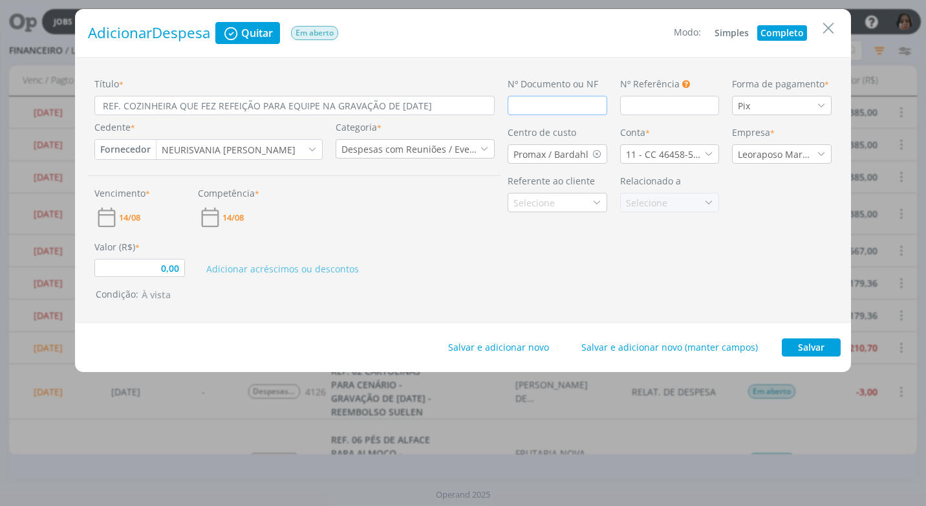
click at [511, 102] on input "dialog" at bounding box center [558, 105] width 100 height 19
type input "0,00"
type input "S"
type input "0,00"
type input "S N"
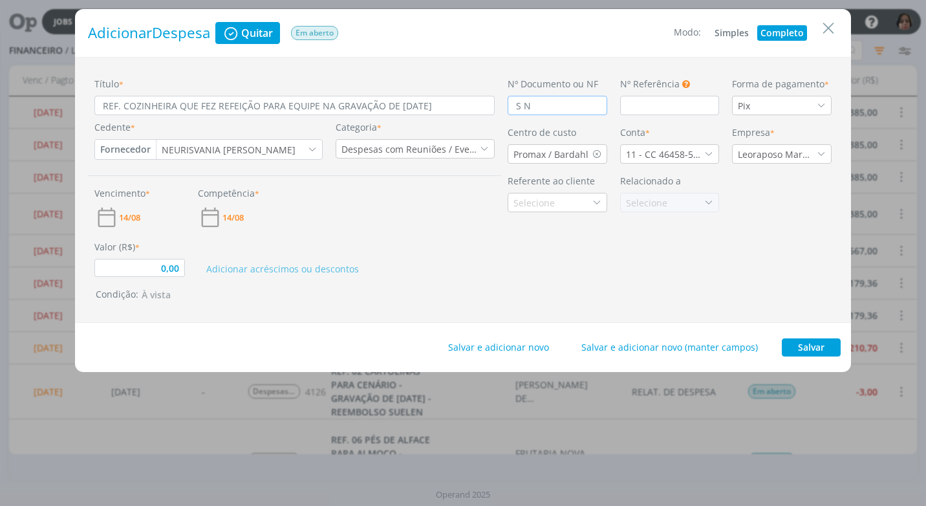
type input "0,00"
type input "S NF"
click at [139, 273] on input "0,00" at bounding box center [139, 268] width 91 height 18
click at [797, 346] on button "Salvar" at bounding box center [811, 347] width 59 height 18
type input "526,00"
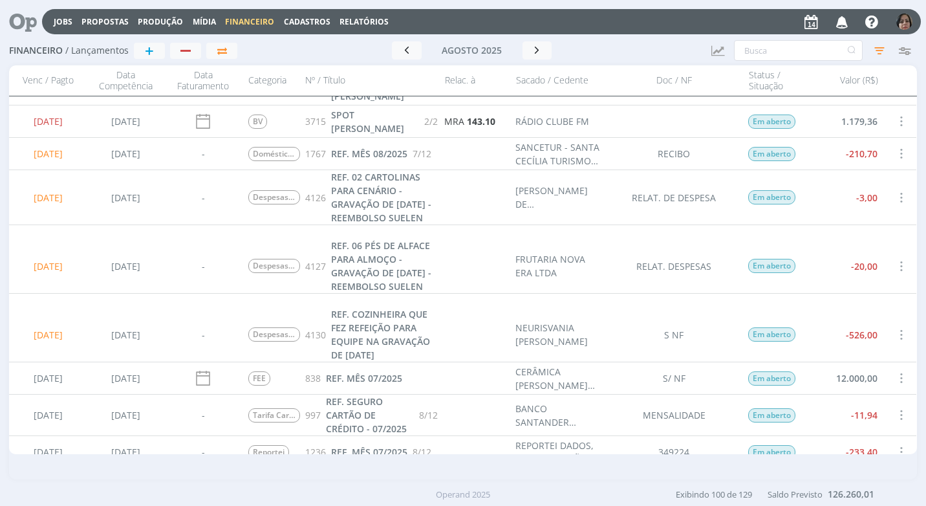
scroll to position [259, 0]
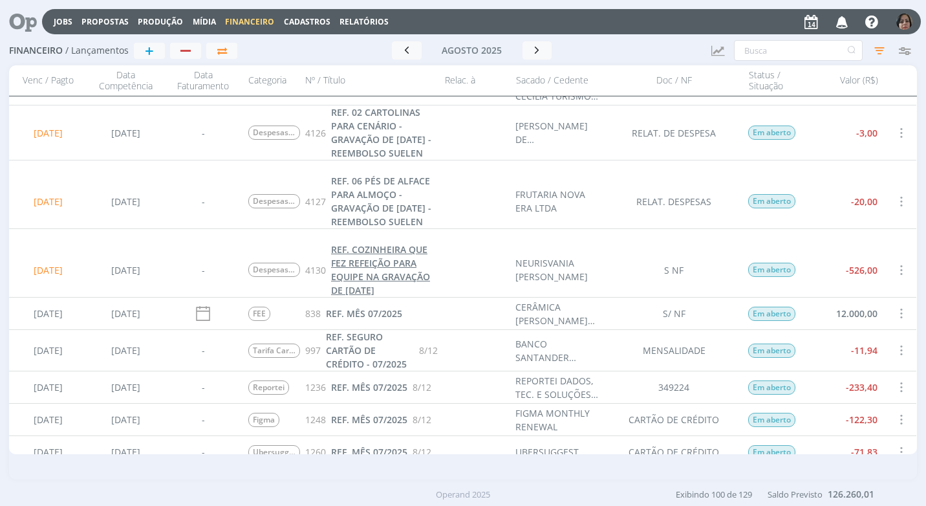
click at [368, 275] on span "REF. COZINHEIRA QUE FEZ REFEIÇÃO PARA EQUIPE NA GRAVAÇÃO DE [DATE]" at bounding box center [380, 269] width 99 height 53
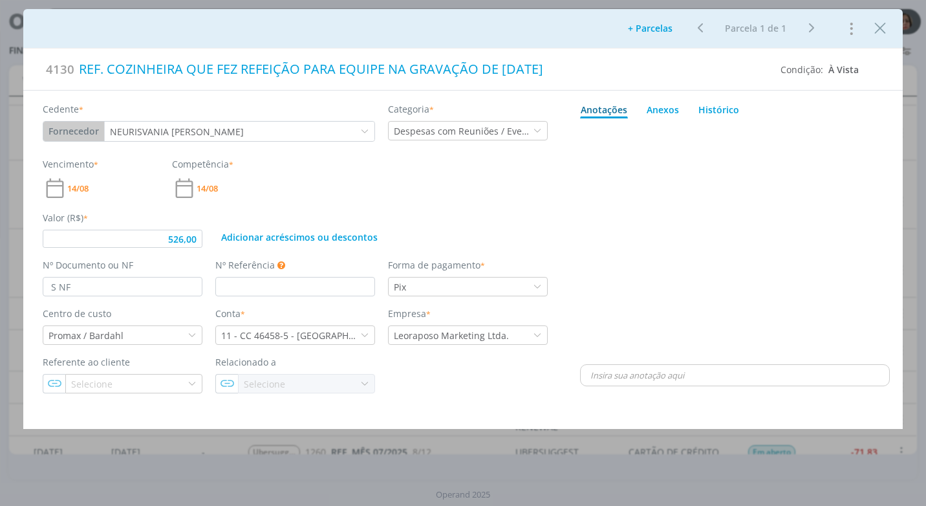
type input "526,00"
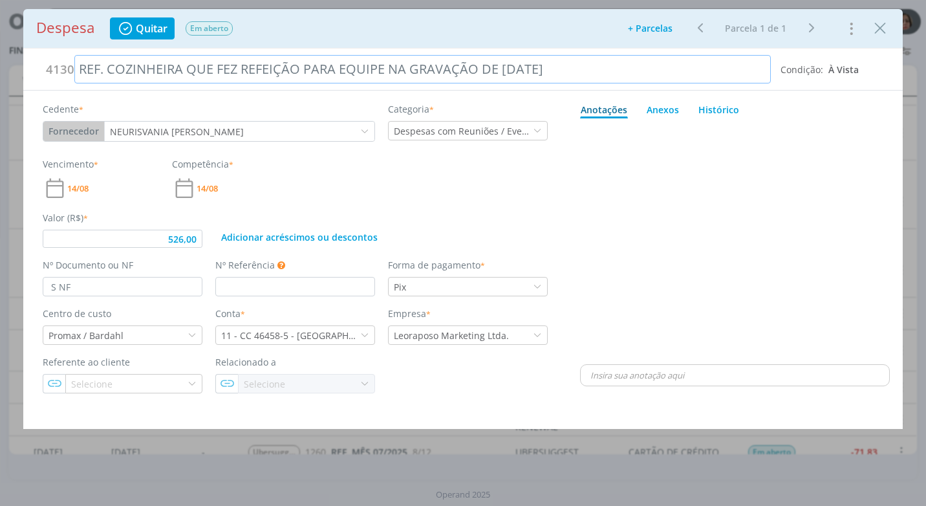
click at [568, 67] on div "REF. COZINHEIRA QUE FEZ REFEIÇÃO PARA EQUIPE NA GRAVAÇÃO DE [DATE]" at bounding box center [422, 69] width 696 height 28
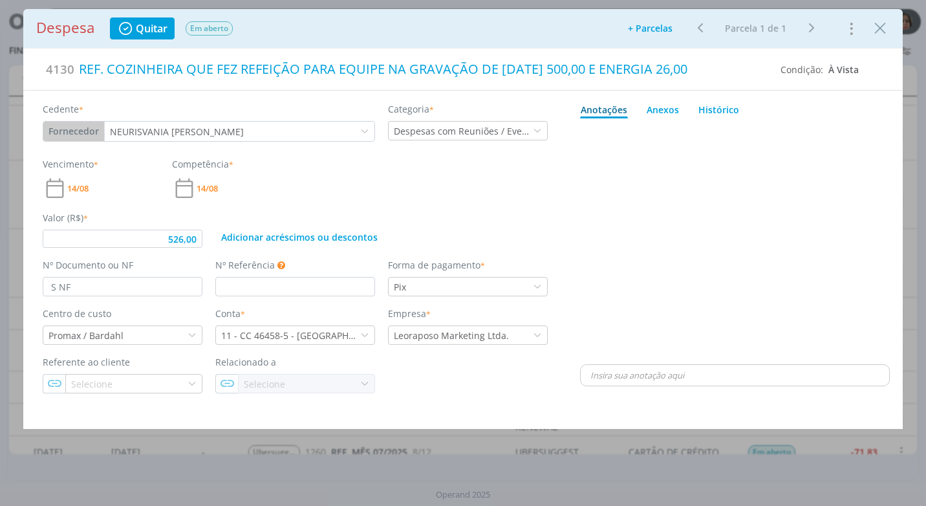
click at [737, 307] on div "dialog" at bounding box center [735, 243] width 310 height 238
click at [668, 105] on div "Anexos 0" at bounding box center [663, 110] width 32 height 14
type input "526,00"
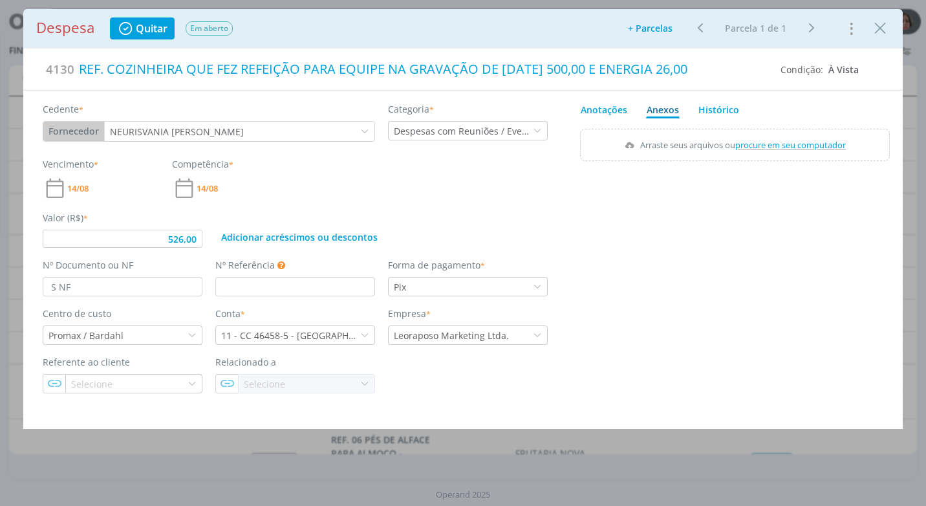
click at [789, 145] on span "procure em seu computador" at bounding box center [791, 145] width 111 height 12
click at [789, 133] on input "Arraste seus arquivos ou procure em seu computador" at bounding box center [735, 131] width 310 height 4
type input "C:\fakepath\COMPR. NEURISVANIA - COZINHEIRA R$ 500,00 + ENERGIA 26,00.pdf"
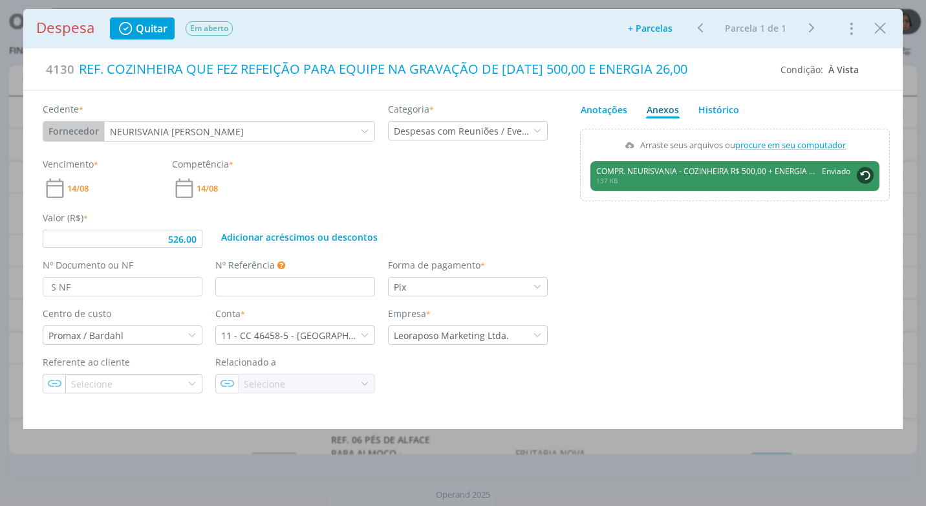
type input "526,00"
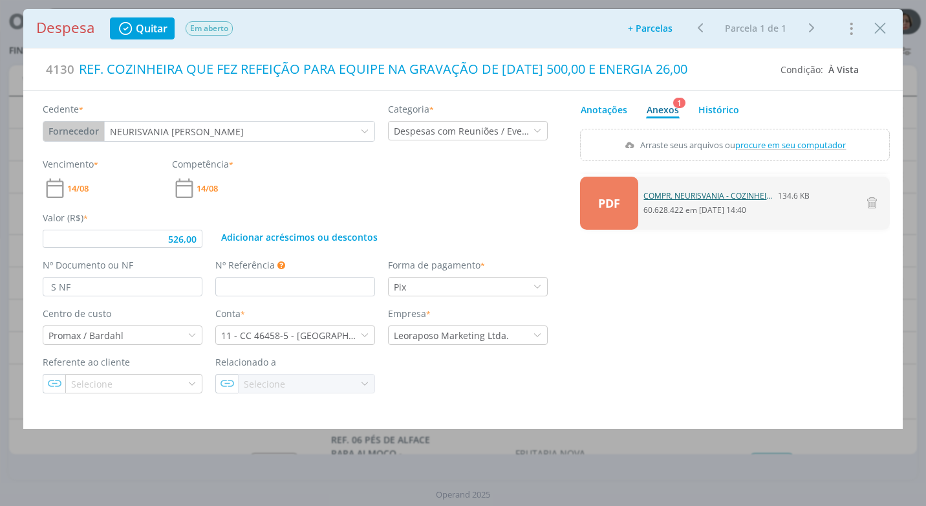
click at [735, 193] on link "COMPR. NEURISVANIA - COZINHEIRA R$ 500,00 ENERGIA 26,00.pdf" at bounding box center [707, 196] width 129 height 12
drag, startPoint x: 877, startPoint y: 28, endPoint x: 878, endPoint y: 117, distance: 89.2
click at [877, 28] on icon "Close" at bounding box center [879, 28] width 19 height 19
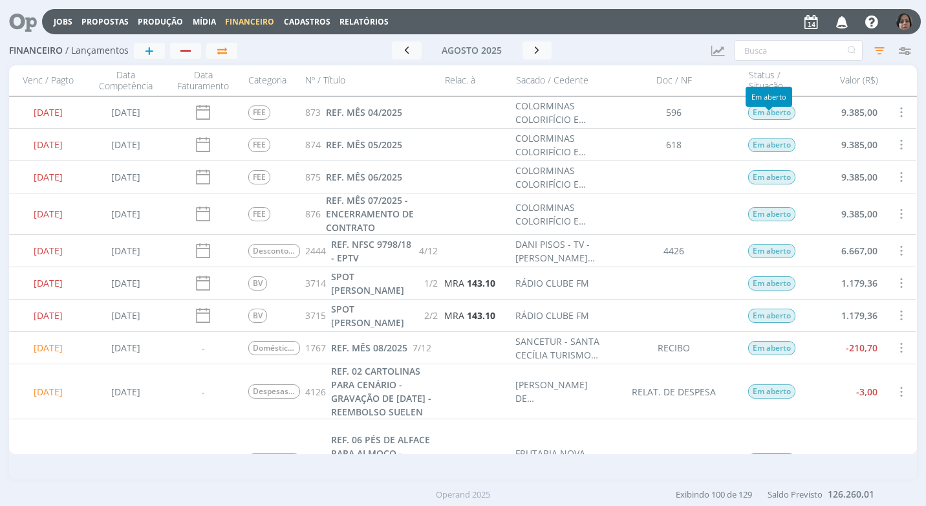
scroll to position [194, 0]
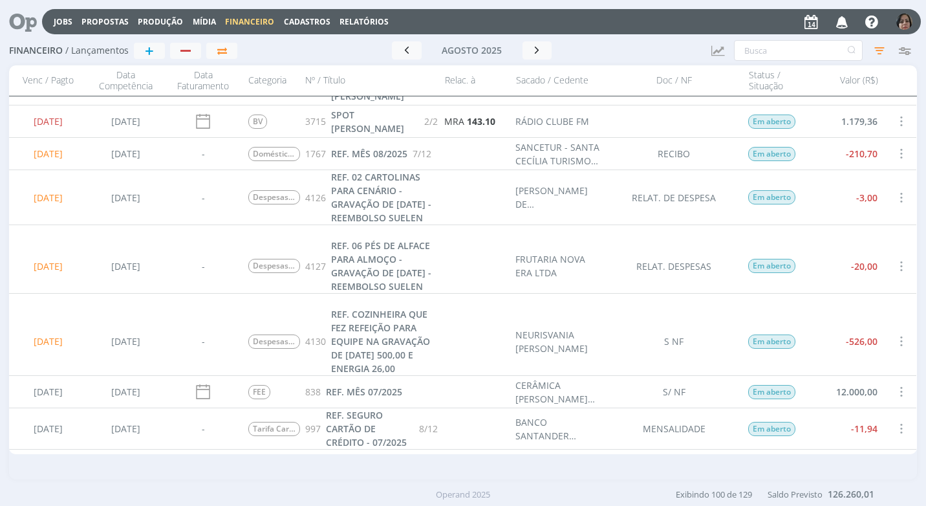
click at [898, 199] on span at bounding box center [901, 197] width 14 height 17
click at [869, 199] on div "Selecionar" at bounding box center [858, 196] width 128 height 19
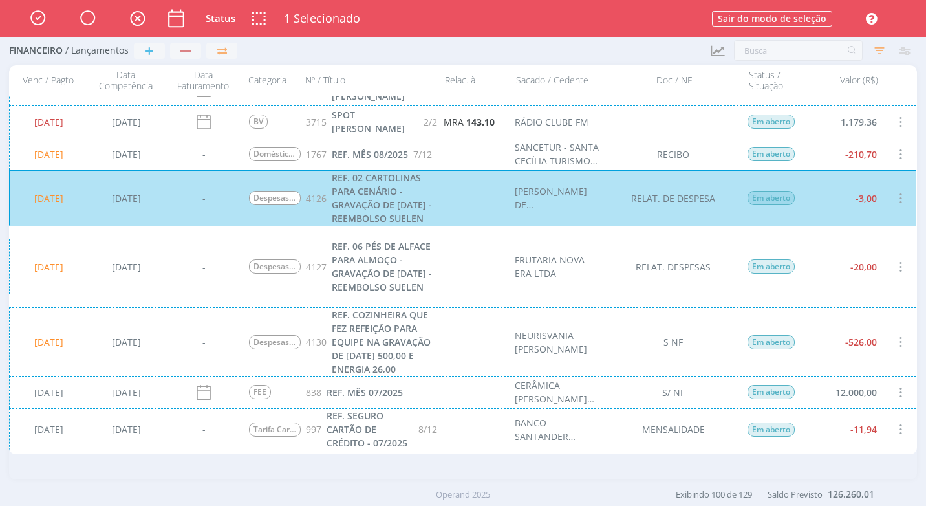
scroll to position [195, 0]
drag, startPoint x: 894, startPoint y: 267, endPoint x: 886, endPoint y: 305, distance: 38.4
click at [894, 267] on div "14/08/2025 14/08/2025 - Despesas com Reuniões / Eventos 4127 REF. 06 PÉS DE ALF…" at bounding box center [462, 267] width 907 height 56
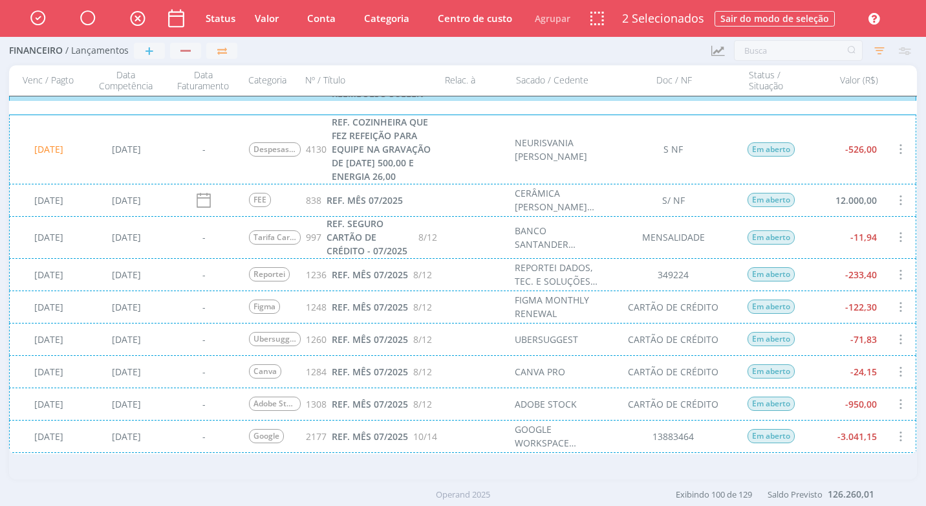
scroll to position [324, 0]
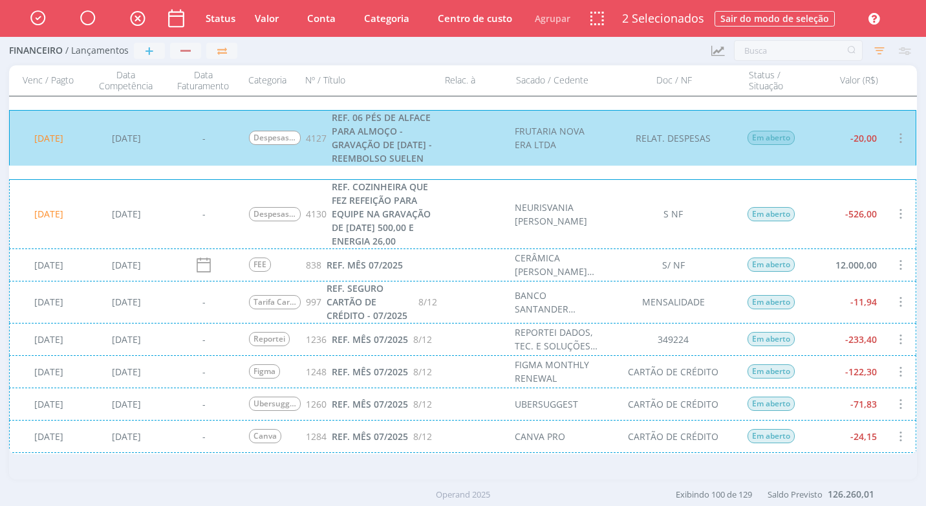
click at [449, 219] on div "14/08/2025 14/08/2025 - Despesas com Reuniões / Eventos 4130 REF. COZINHEIRA QU…" at bounding box center [462, 213] width 907 height 69
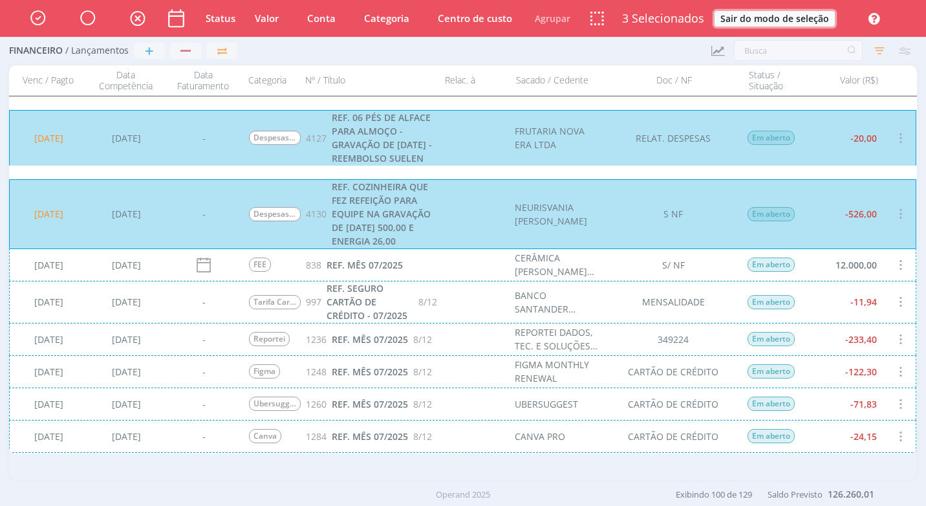
click at [817, 14] on button "Sair do modo de seleção" at bounding box center [775, 19] width 120 height 16
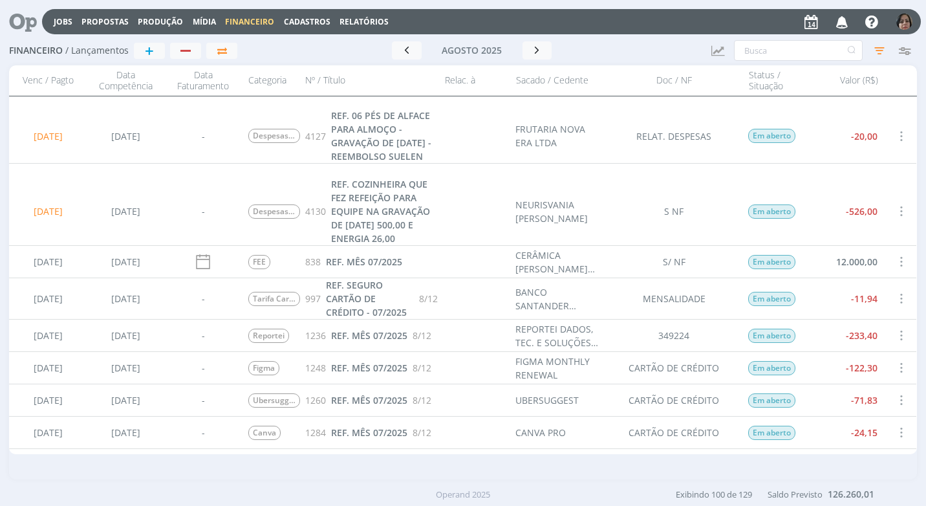
scroll to position [323, 0]
click at [390, 208] on span "REF. COZINHEIRA QUE FEZ REFEIÇÃO PARA EQUIPE NA GRAVAÇÃO DE 11/08/25 500,00 E E…" at bounding box center [380, 211] width 99 height 67
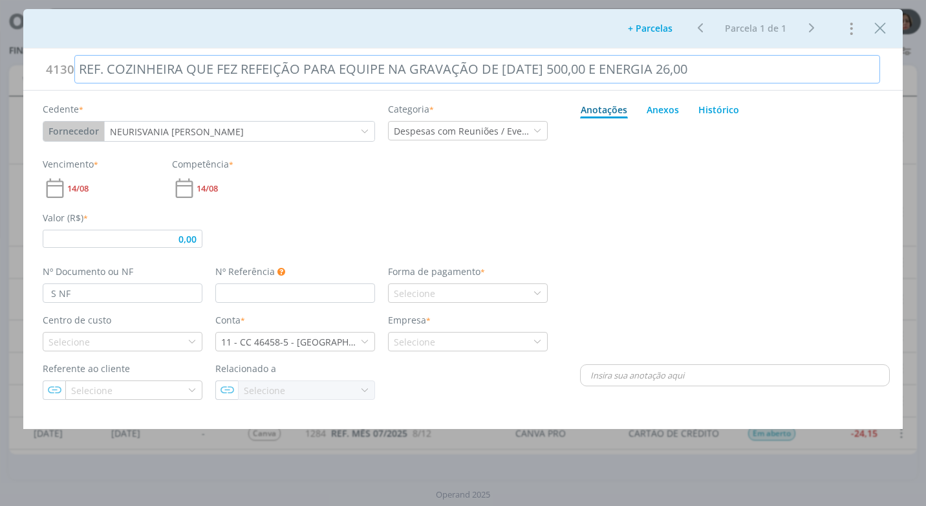
click at [705, 69] on div "REF. COZINHEIRA QUE FEZ REFEIÇÃO PARA EQUIPE NA GRAVAÇÃO DE 11/08/25 500,00 E E…" at bounding box center [477, 69] width 806 height 28
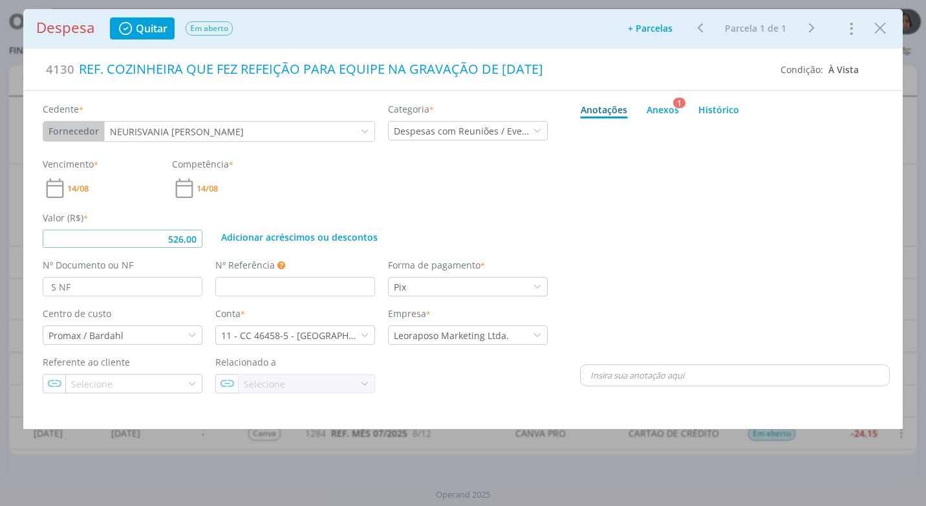
click at [193, 241] on input "526,00" at bounding box center [123, 239] width 160 height 18
click at [400, 219] on div "Adicionar acréscimos ou descontos" at bounding box center [381, 229] width 345 height 37
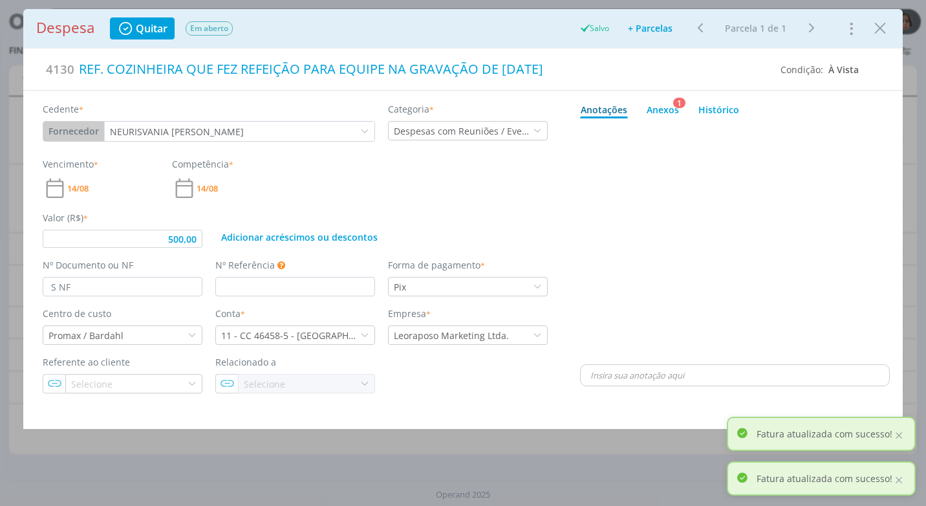
type input "500,00"
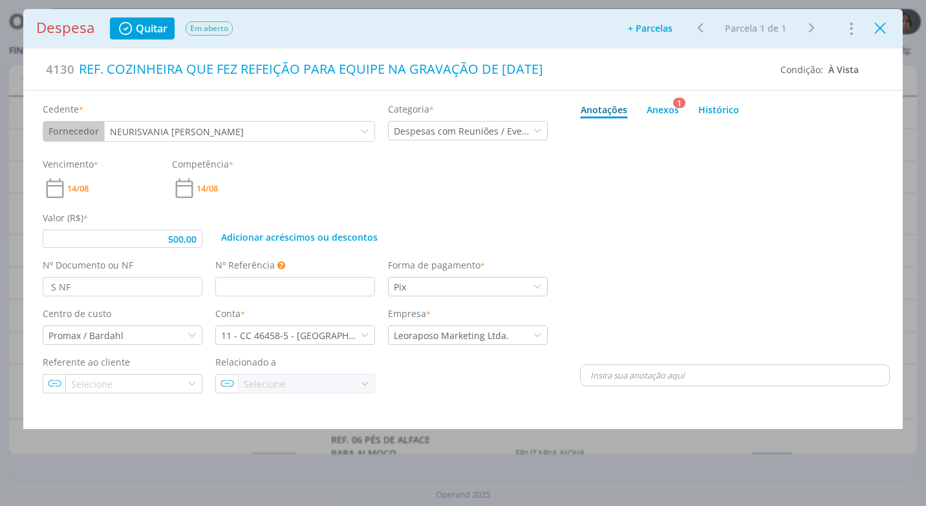
click at [883, 29] on icon "Close" at bounding box center [879, 28] width 19 height 19
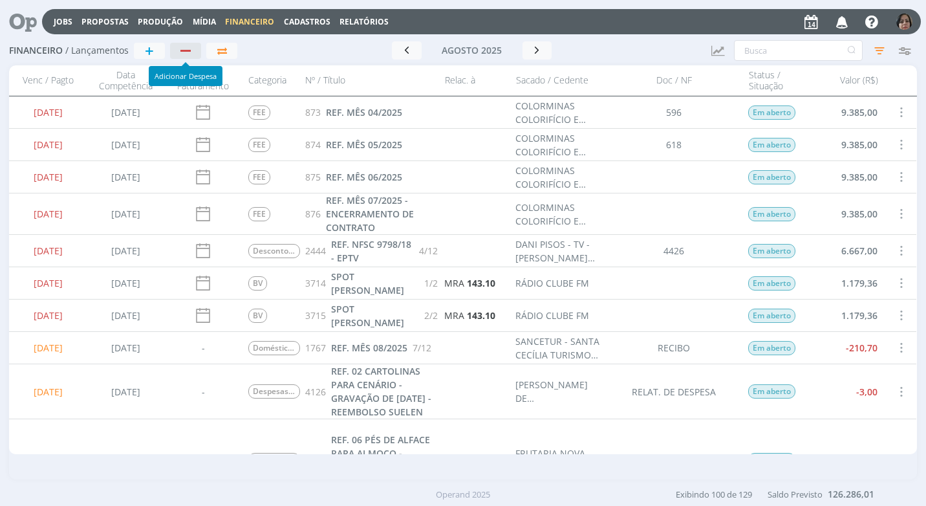
click at [188, 47] on div "button" at bounding box center [186, 51] width 17 height 8
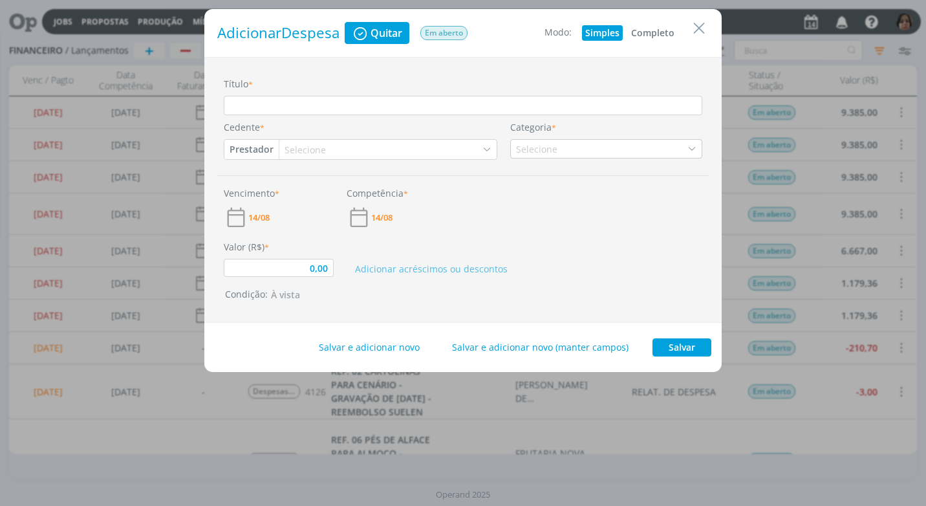
click at [645, 29] on button "Completo" at bounding box center [653, 33] width 50 height 16
type input "0,00"
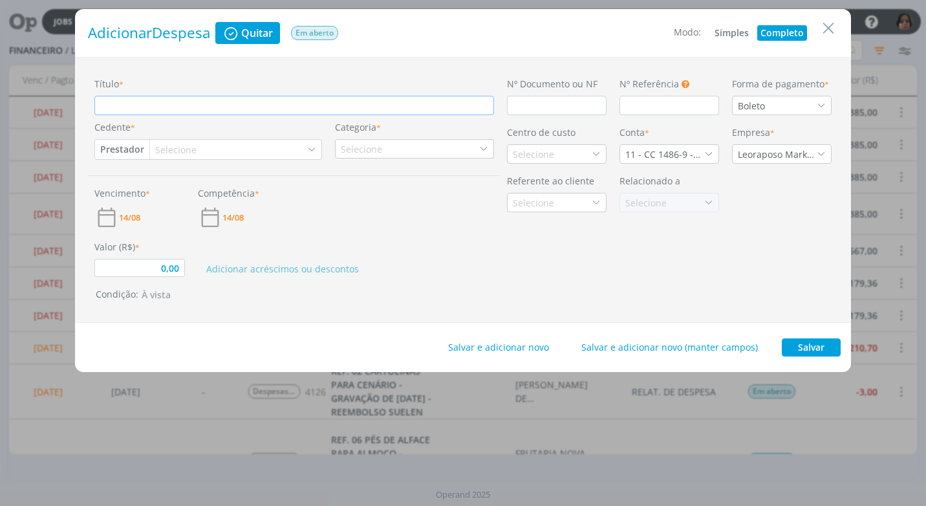
click at [185, 102] on input "Título *" at bounding box center [294, 105] width 400 height 19
type input "R"
type input "0,00"
type input "RE"
type input "0,00"
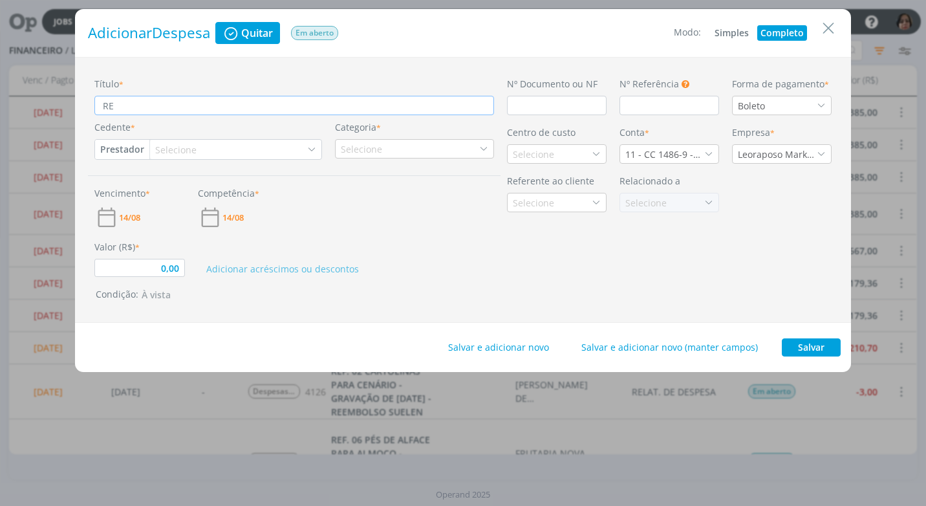
type input "REF"
type input "0,00"
type input "REF."
type input "0,00"
type input "REF."
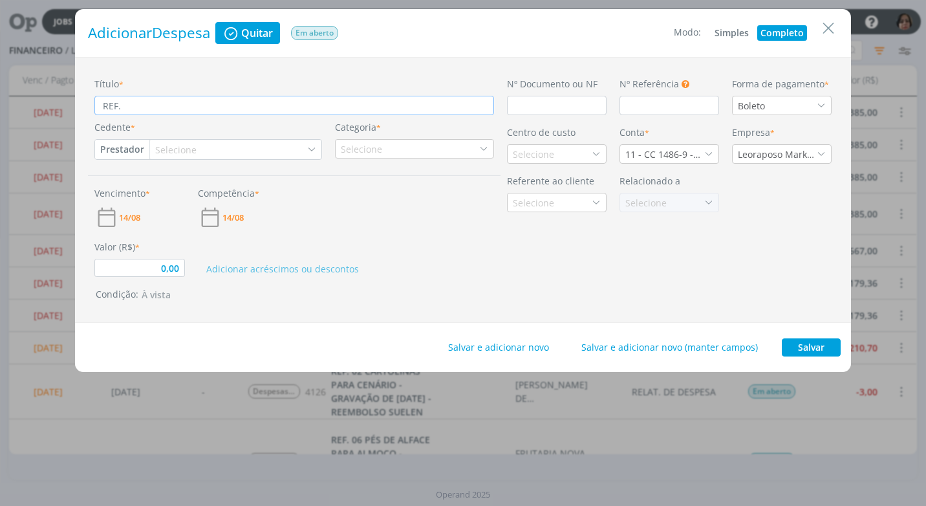
type input "0,00"
type input "REF. E"
type input "0,00"
type input "REF. EN"
type input "0,00"
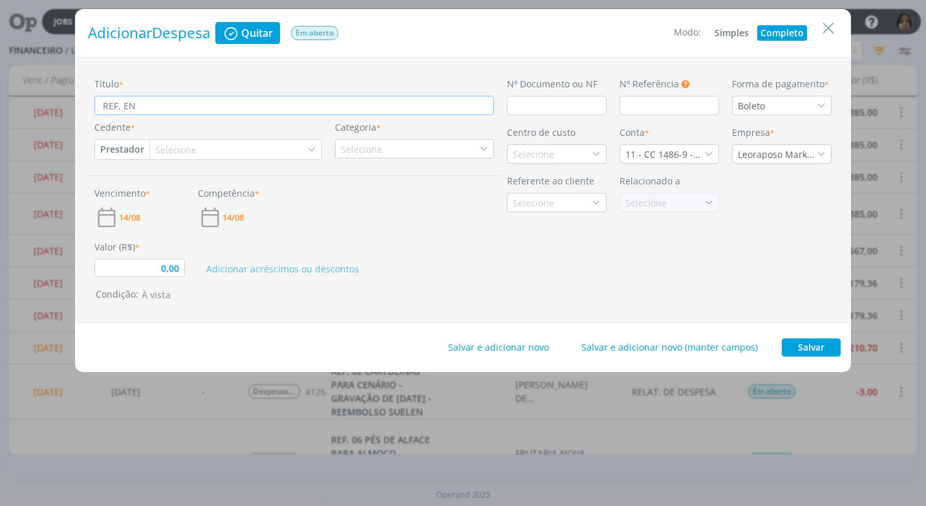
type input "REF. ENE"
type input "0,00"
type input "REF. ENER"
type input "0,00"
type input "REF. ENERG"
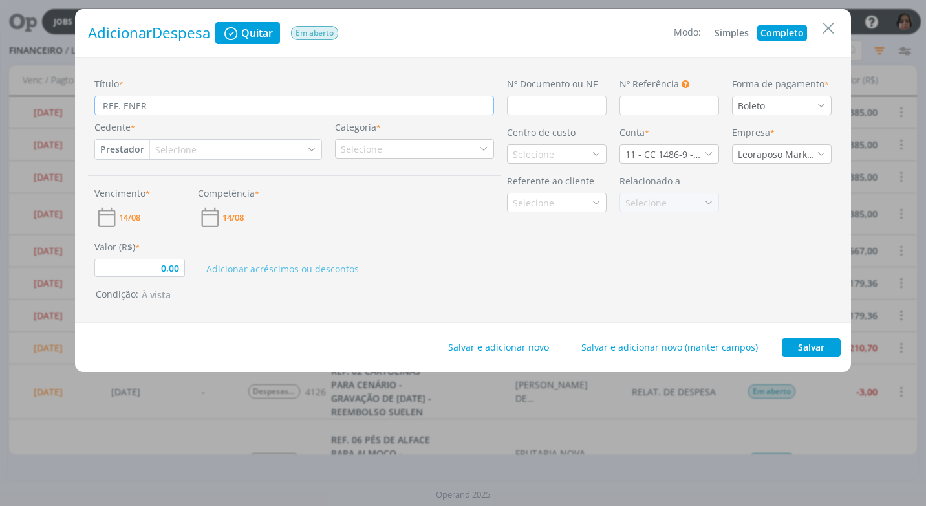
type input "0,00"
type input "REF. ENERGI"
type input "0,00"
type input "REF. ENERGIA"
type input "0,00"
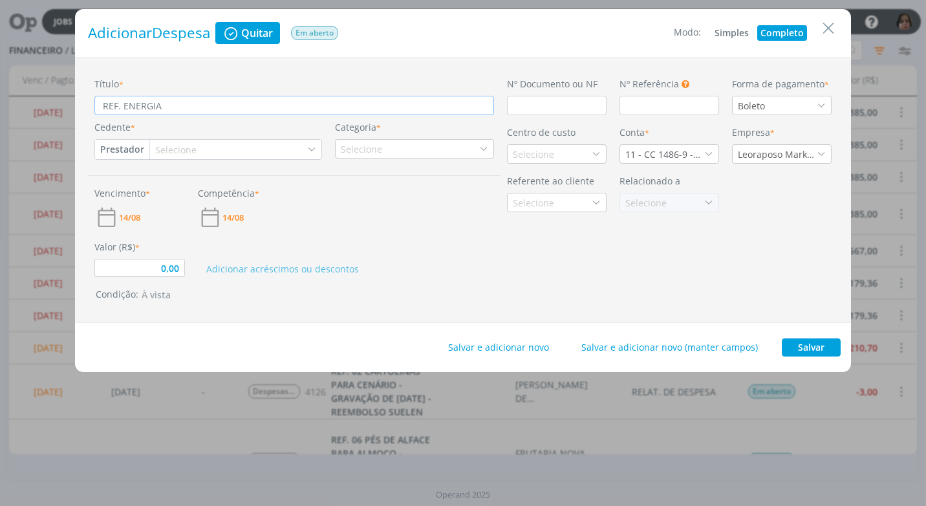
type input "REF. ENERGIA"
type input "0,00"
type input "REF. ENERGIA U"
type input "0,00"
type input "REF. ENERGIA UT"
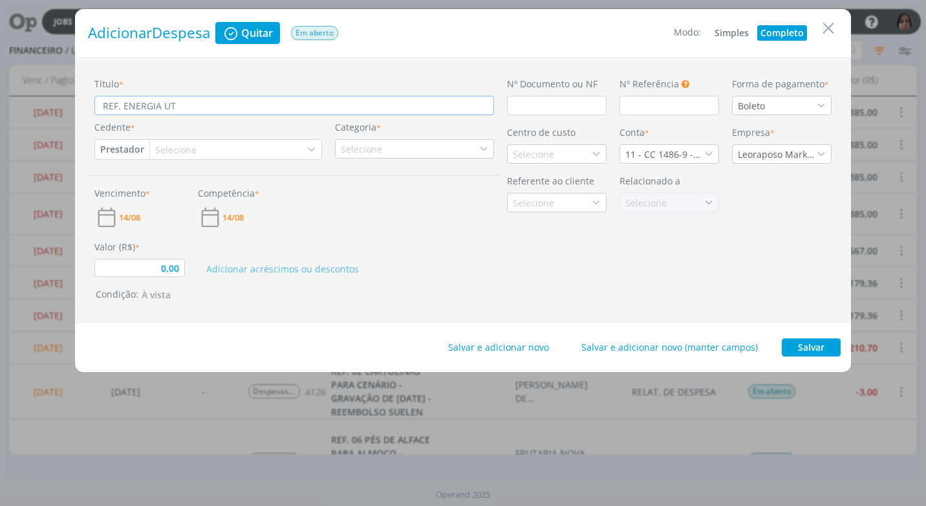
type input "0,00"
type input "REF. ENERGIA UTI"
type input "0,00"
type input "REF. ENERGIA UTIL"
type input "0,00"
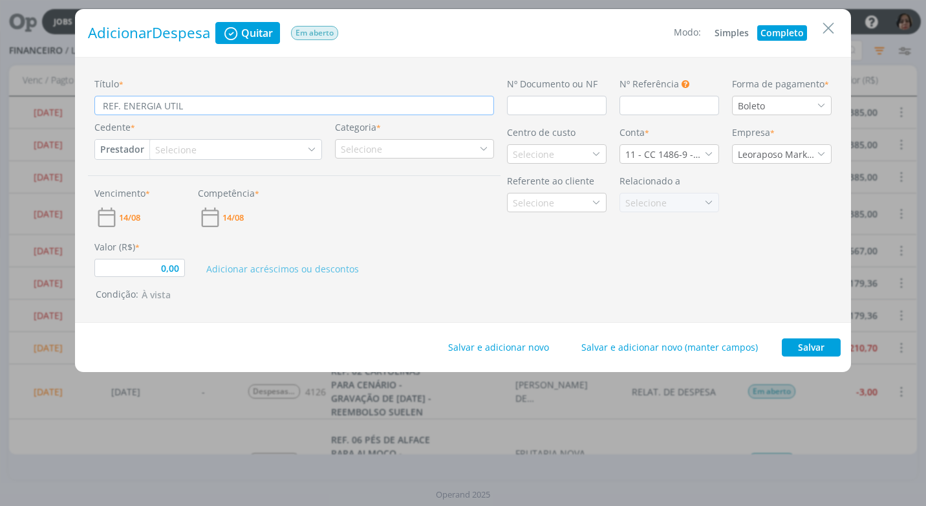
type input "REF. ENERGIA UTILI"
type input "0,00"
type input "REF. ENERGIA UTILIZ"
type input "0,00"
type input "REF. ENERGIA UTILIZA"
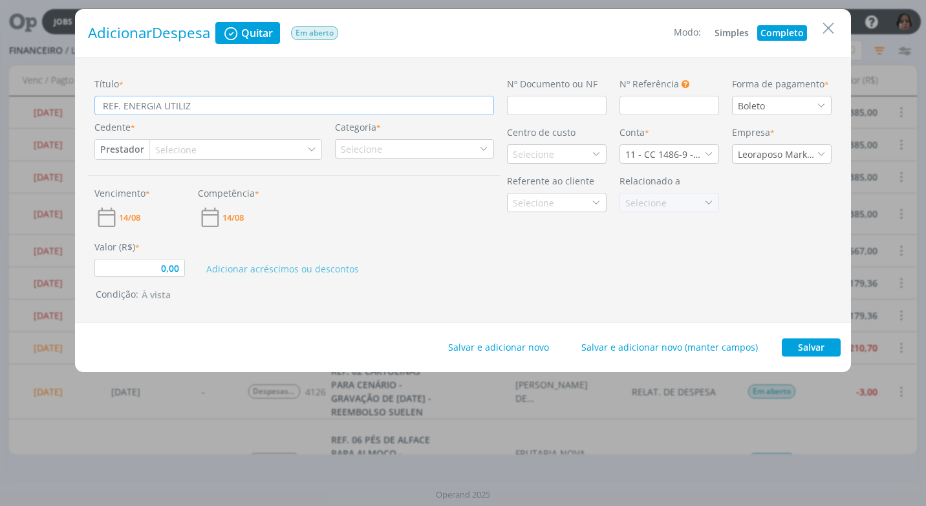
type input "0,00"
click at [508, 103] on input "dialog" at bounding box center [557, 105] width 100 height 19
click at [819, 106] on icon "dialog" at bounding box center [821, 105] width 9 height 9
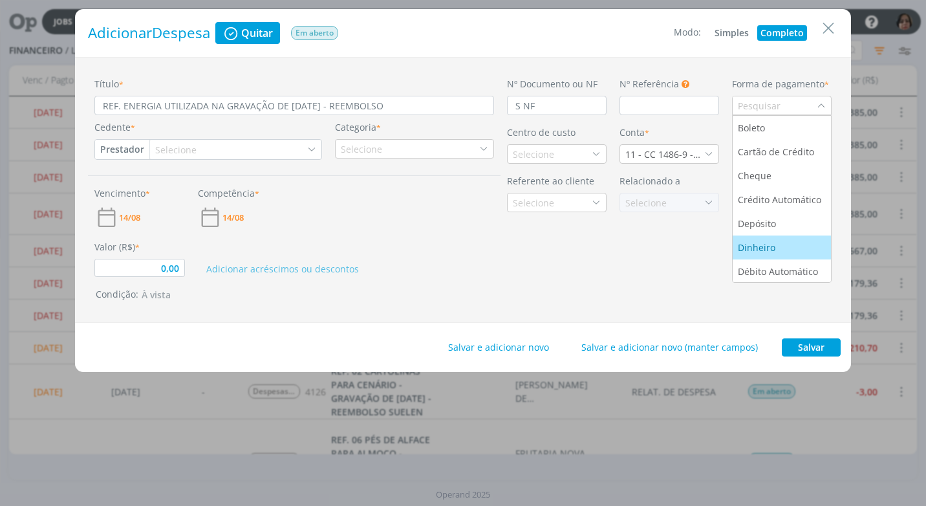
scroll to position [49, 0]
click at [786, 244] on div "Pix" at bounding box center [782, 246] width 88 height 14
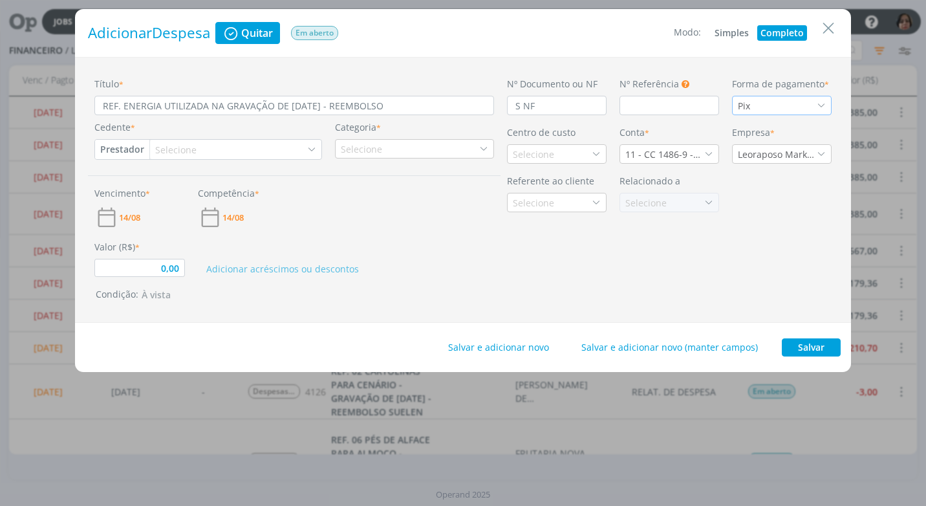
click at [113, 151] on button "Prestador" at bounding box center [122, 149] width 54 height 19
click at [151, 191] on link "Fornecedor" at bounding box center [147, 192] width 102 height 21
click at [316, 147] on icon "dialog" at bounding box center [311, 149] width 9 height 9
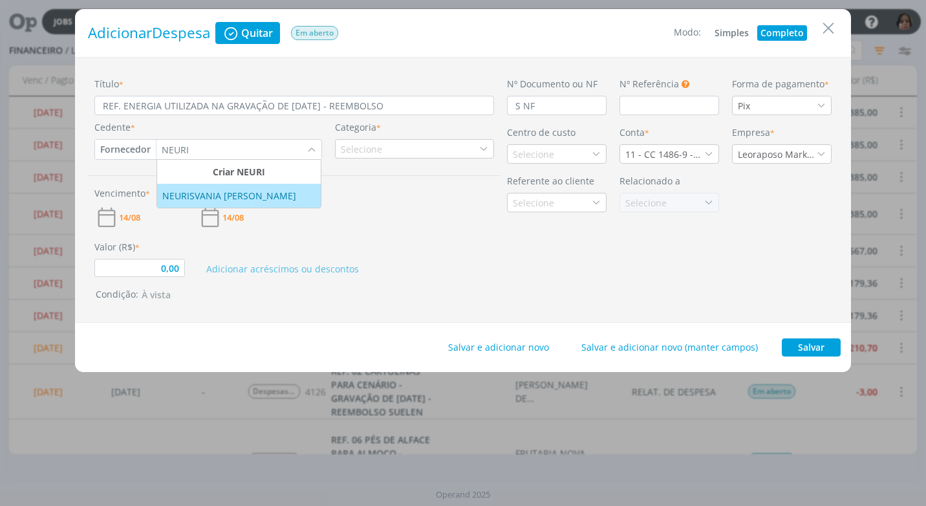
click at [297, 199] on div "NEURISVANIA [PERSON_NAME]" at bounding box center [238, 196] width 153 height 14
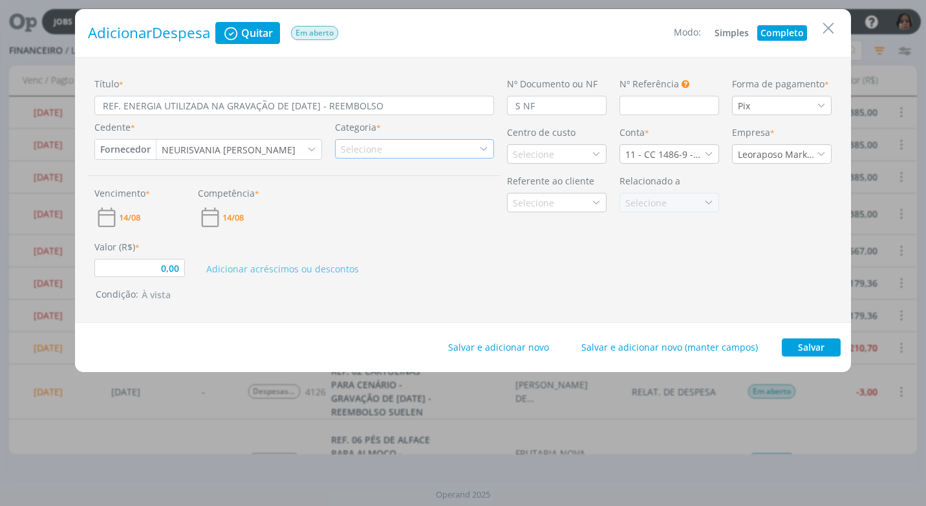
click at [403, 148] on div "Selecione" at bounding box center [414, 148] width 159 height 19
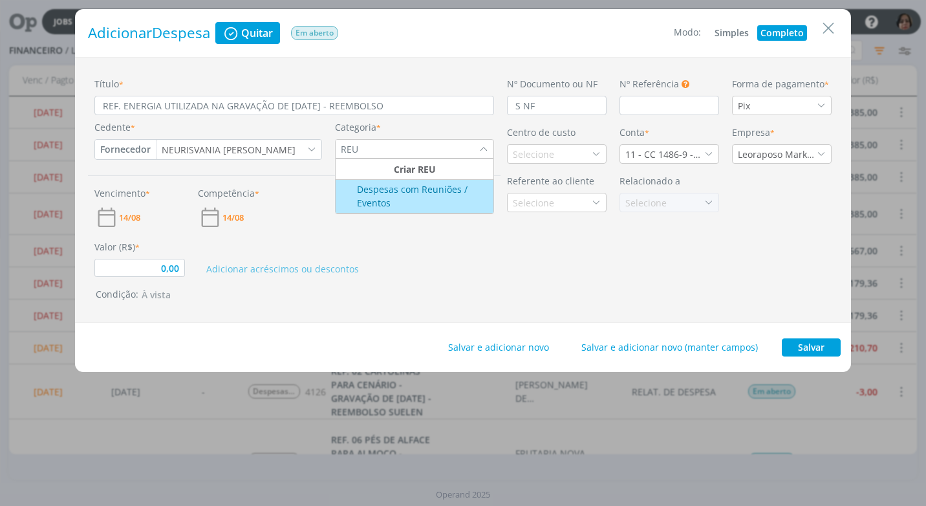
click at [389, 188] on div "Despesas com Reuniões / Eventos" at bounding box center [415, 195] width 155 height 27
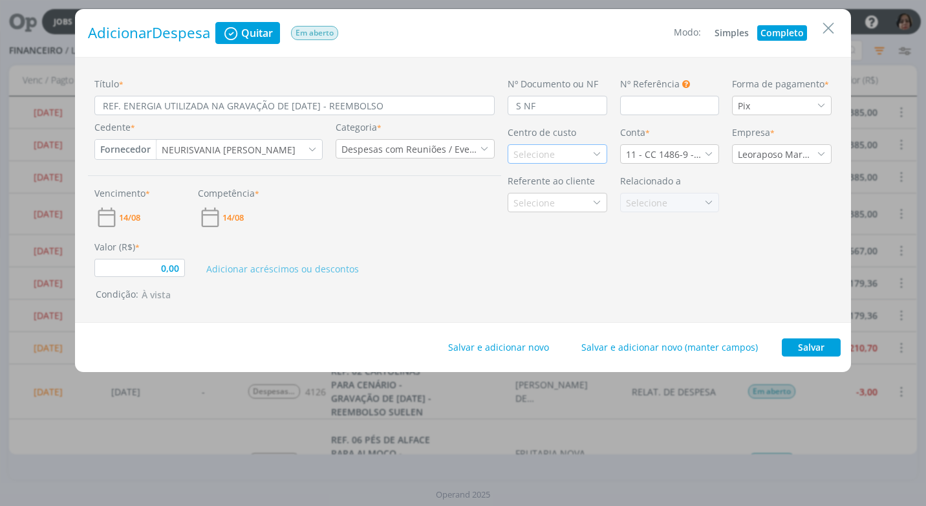
click at [522, 153] on div "Selecione" at bounding box center [535, 154] width 44 height 14
click at [549, 203] on div "Promax / Bardahl" at bounding box center [552, 200] width 78 height 14
click at [706, 151] on icon "dialog" at bounding box center [708, 153] width 9 height 9
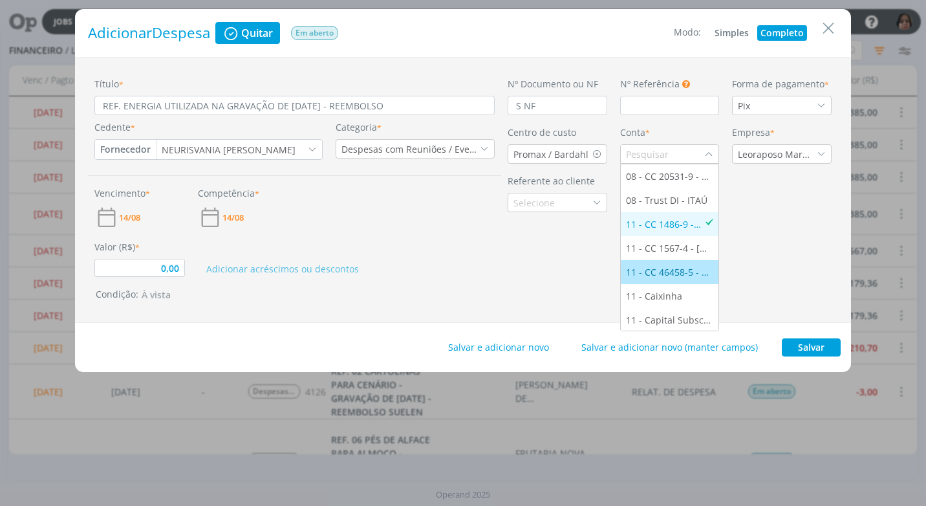
click at [672, 269] on div "11 - CC 46458-5 - [GEOGRAPHIC_DATA]" at bounding box center [670, 272] width 88 height 14
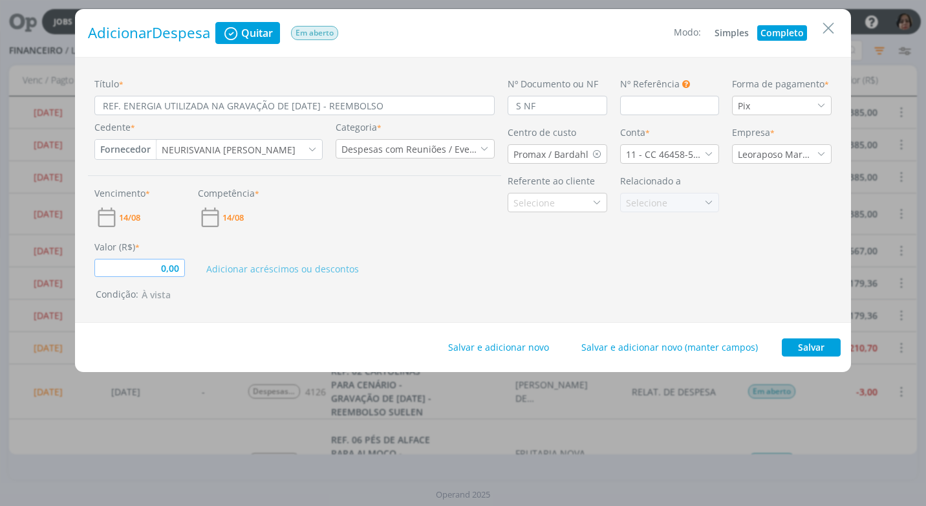
click at [140, 266] on input "0,00" at bounding box center [139, 268] width 91 height 18
click at [470, 350] on button "Salvar e adicionar novo" at bounding box center [499, 347] width 118 height 18
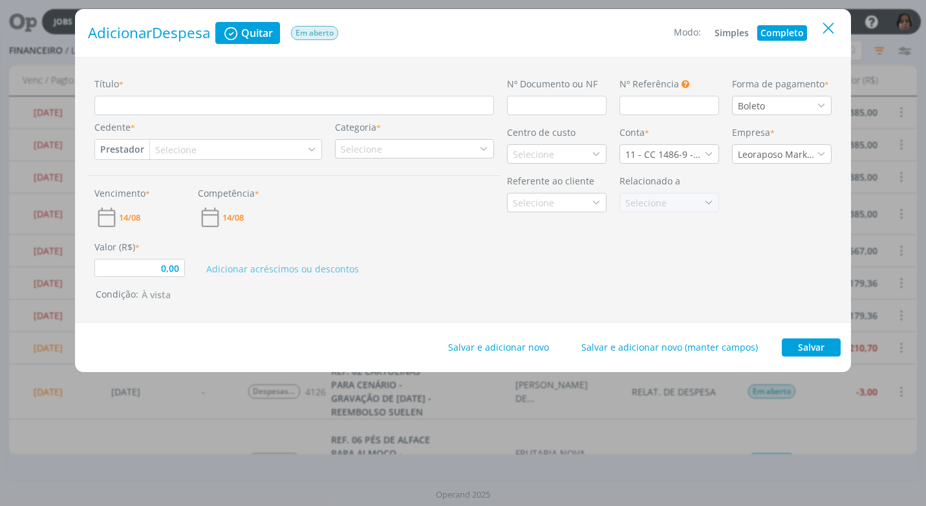
click at [829, 28] on icon "Close" at bounding box center [828, 28] width 19 height 19
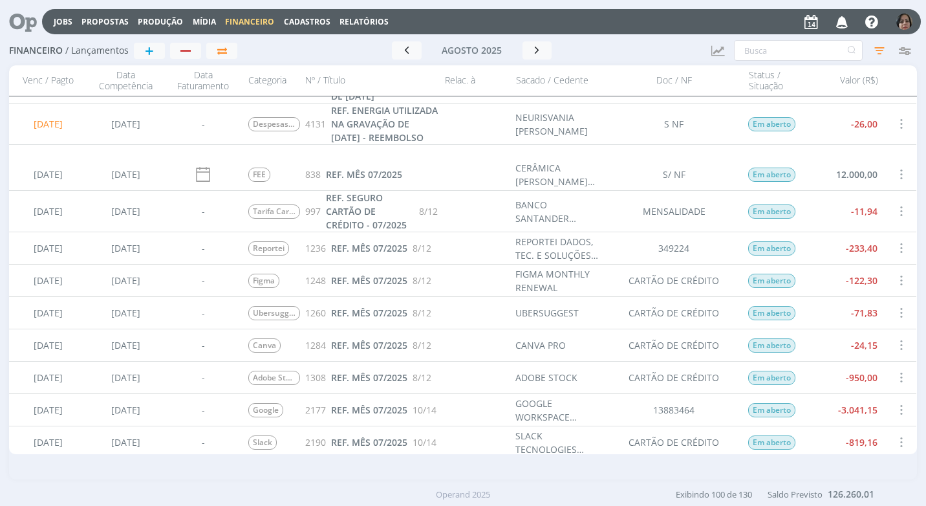
scroll to position [259, 0]
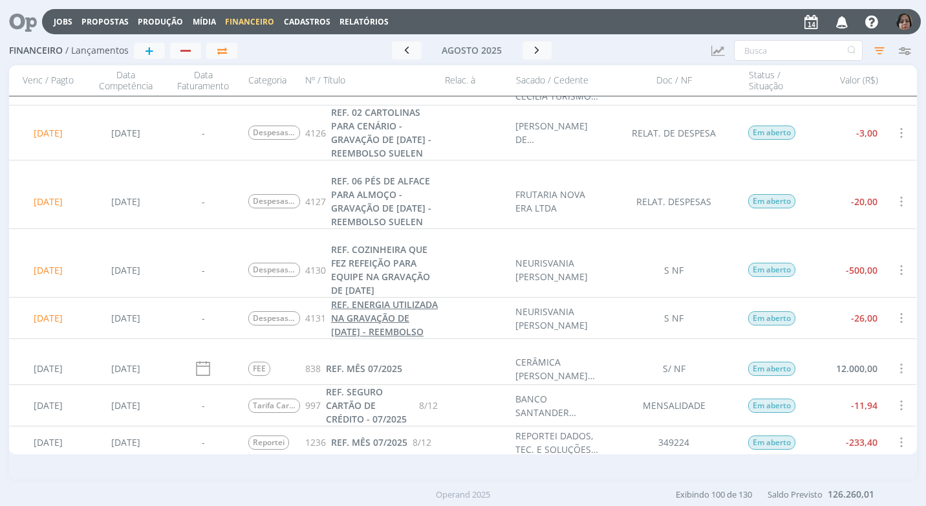
click at [361, 332] on span "REF. ENERGIA UTILIZADA NA GRAVAÇÃO DE [DATE] - REEMBOLSO" at bounding box center [384, 317] width 107 height 39
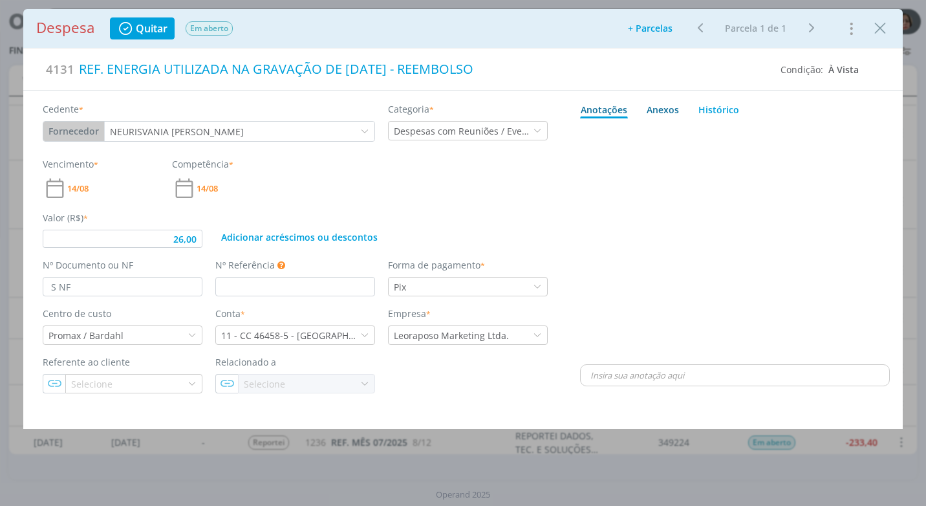
click at [658, 109] on div "Anexos 0" at bounding box center [663, 110] width 32 height 14
click at [779, 145] on span "procure em seu computador" at bounding box center [791, 145] width 111 height 12
click at [779, 133] on input "Arraste seus arquivos ou procure em seu computador" at bounding box center [735, 131] width 310 height 4
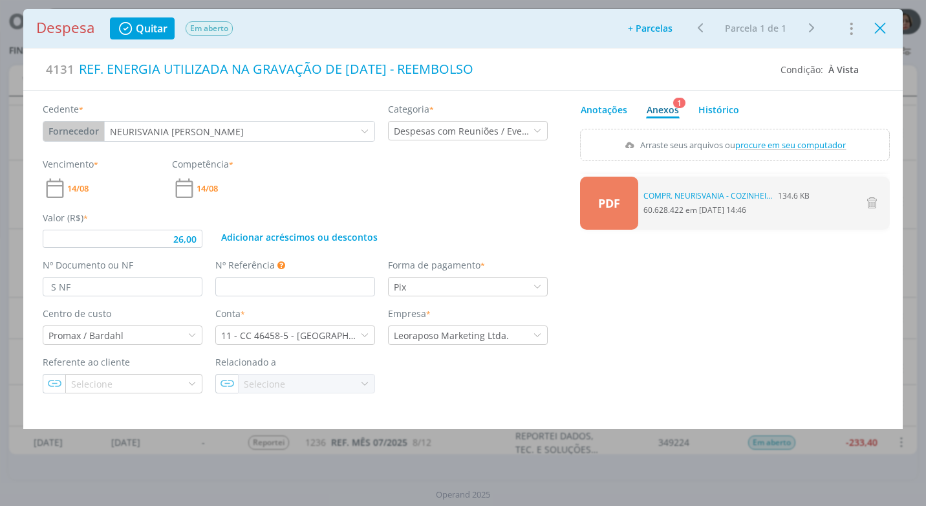
click at [872, 28] on icon "Close" at bounding box center [879, 28] width 19 height 19
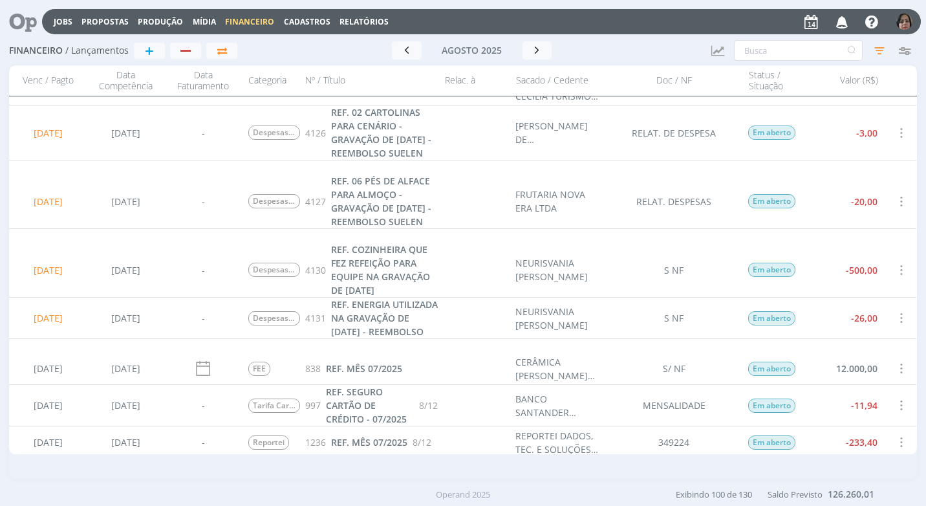
scroll to position [129, 0]
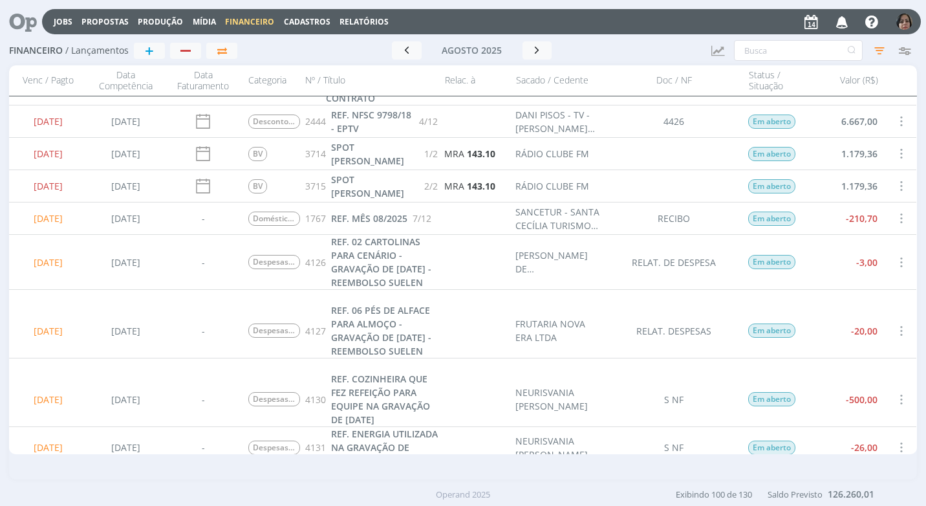
click at [895, 264] on span at bounding box center [901, 261] width 14 height 17
click at [879, 261] on div "Selecionar" at bounding box center [858, 261] width 128 height 19
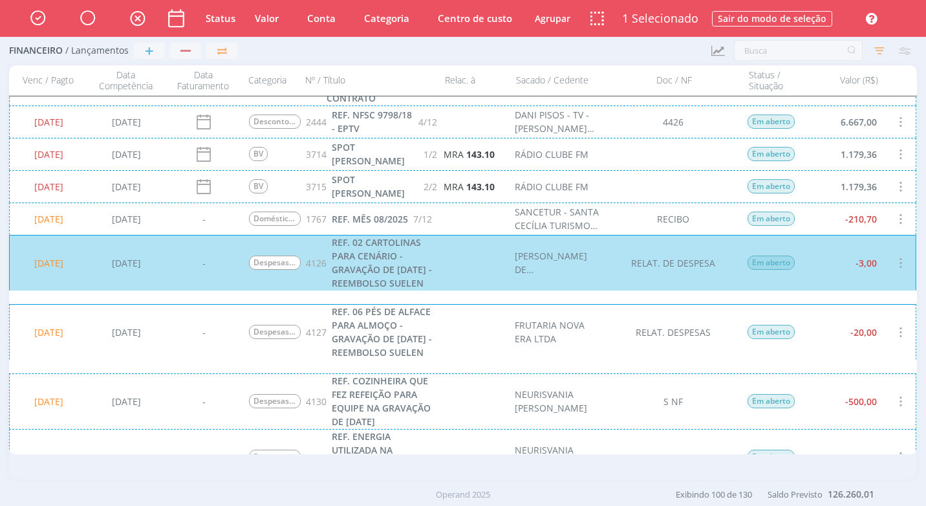
scroll to position [259, 0]
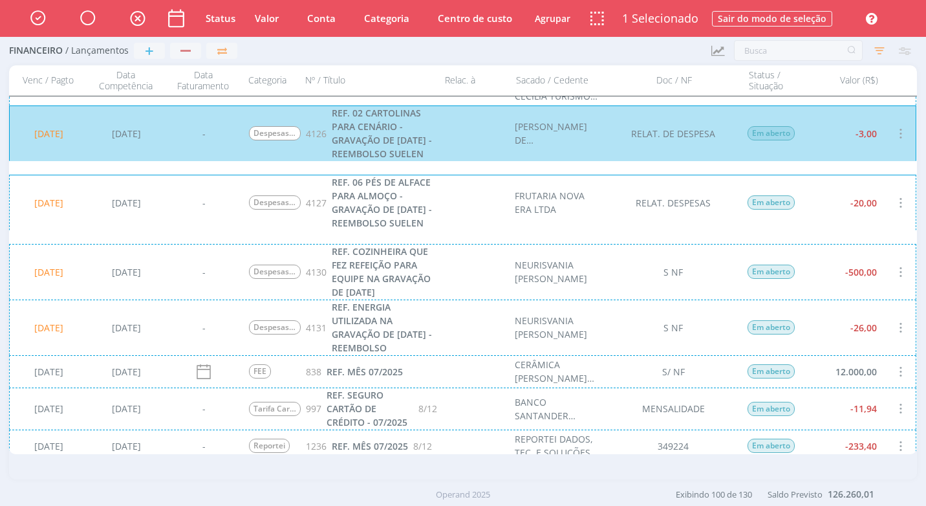
click at [866, 229] on div "14/08/2025 14/08/2025 - Despesas com Reuniões / Eventos 4127 REF. 06 PÉS DE ALF…" at bounding box center [462, 203] width 907 height 56
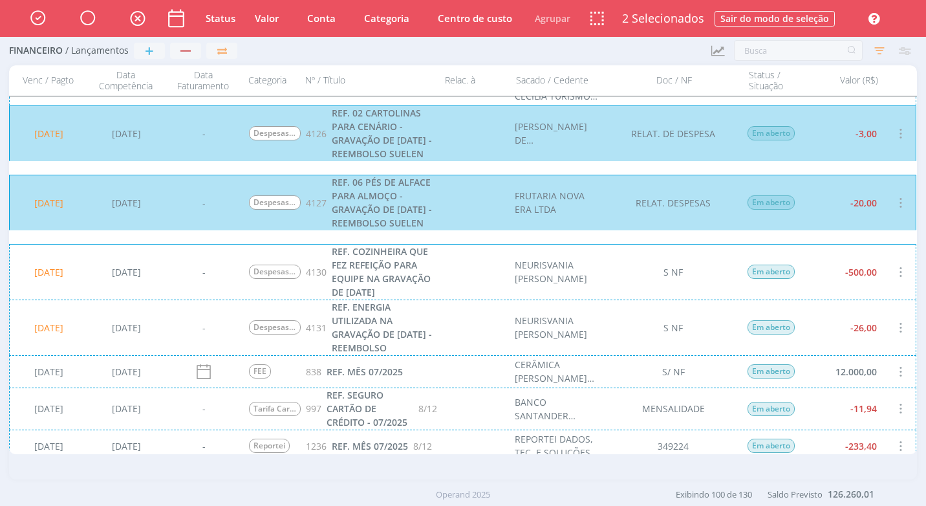
scroll to position [324, 0]
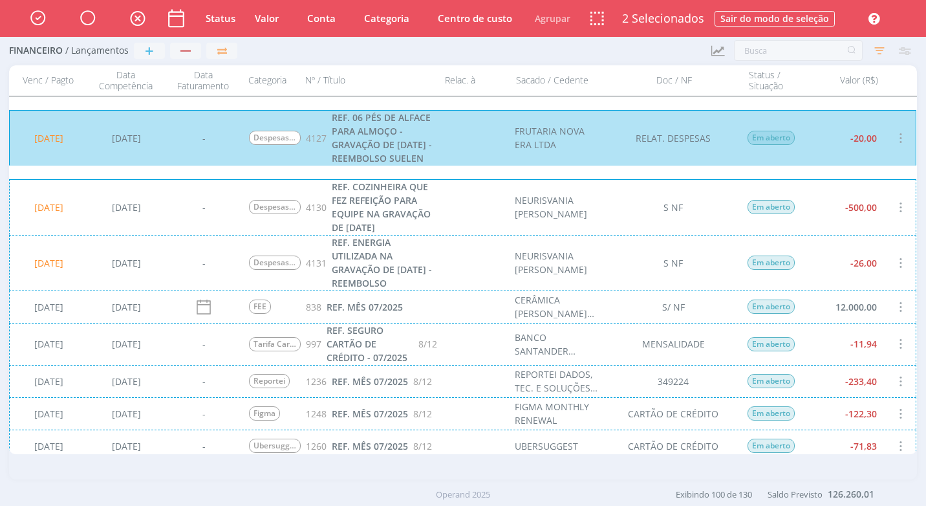
click at [866, 224] on div "14/08/2025 14/08/2025 - Despesas com Reuniões / Eventos 4130 REF. COZINHEIRA QU…" at bounding box center [462, 207] width 907 height 56
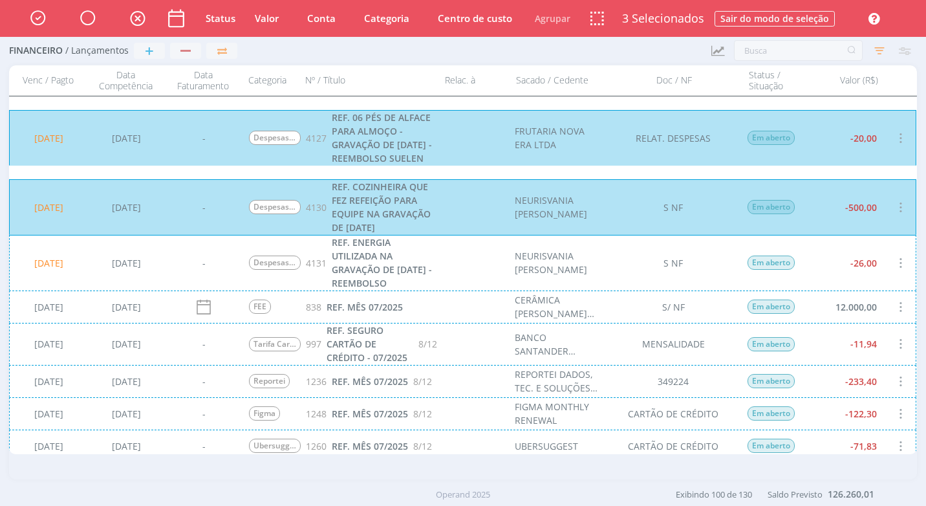
click at [866, 257] on div "14/08/2025 14/08/2025 - Despesas com Reuniões / Eventos 4131 REF. ENERGIA UTILI…" at bounding box center [462, 263] width 907 height 56
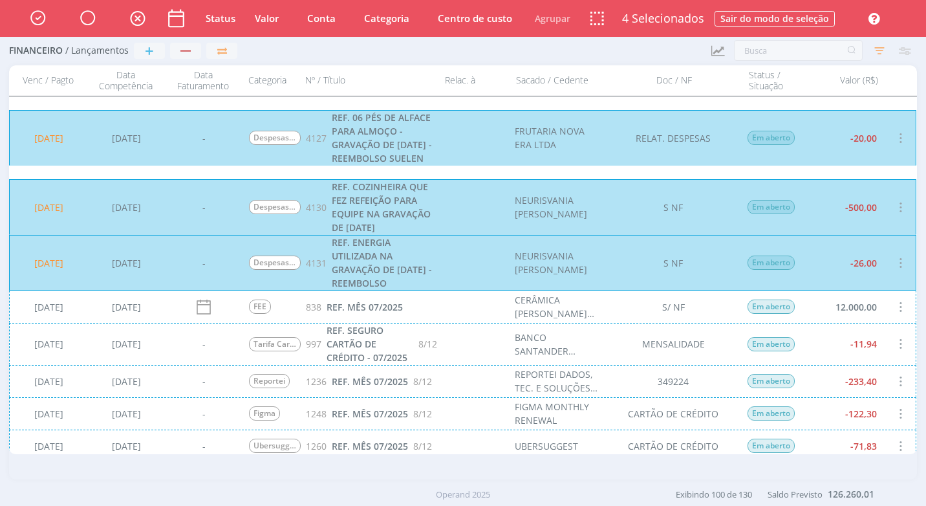
scroll to position [195, 0]
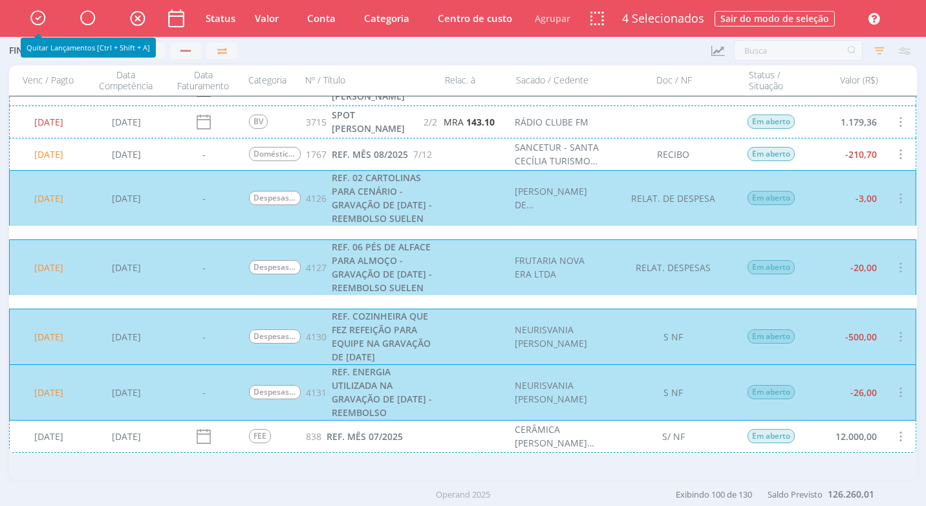
click at [36, 21] on icon "button" at bounding box center [38, 17] width 23 height 22
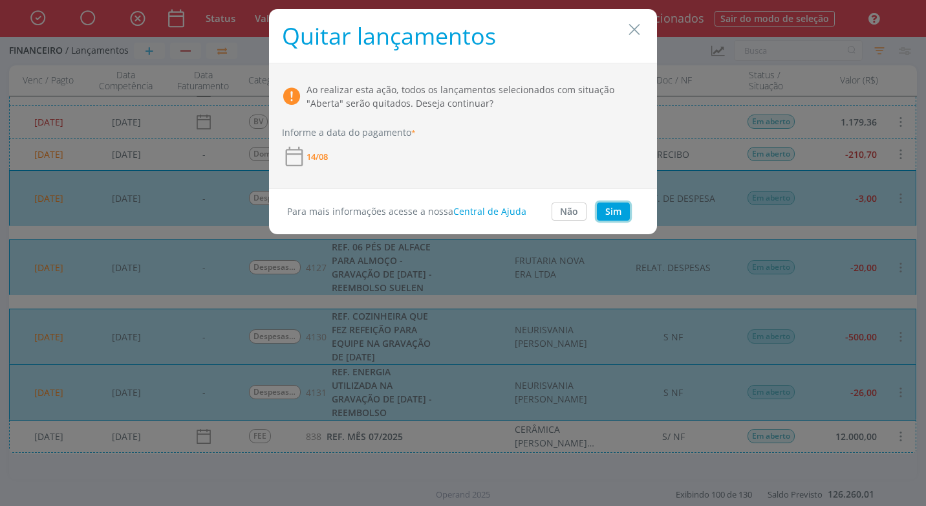
click at [618, 214] on button "Sim" at bounding box center [613, 211] width 33 height 18
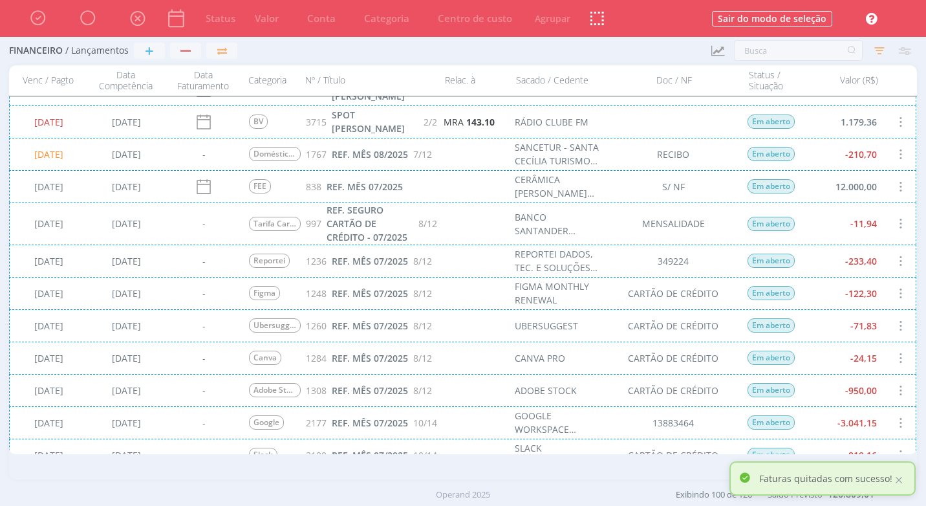
scroll to position [0, 0]
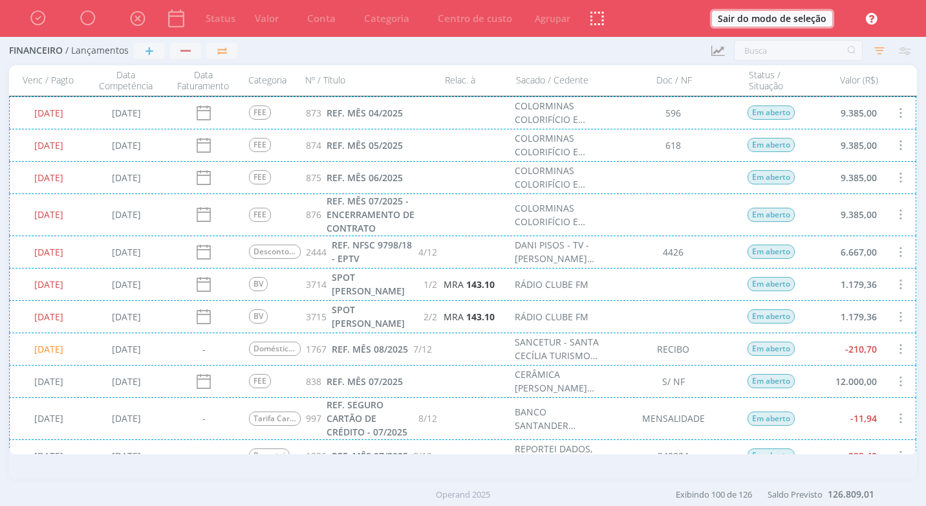
click at [829, 18] on button "Sair do modo de seleção" at bounding box center [772, 19] width 120 height 16
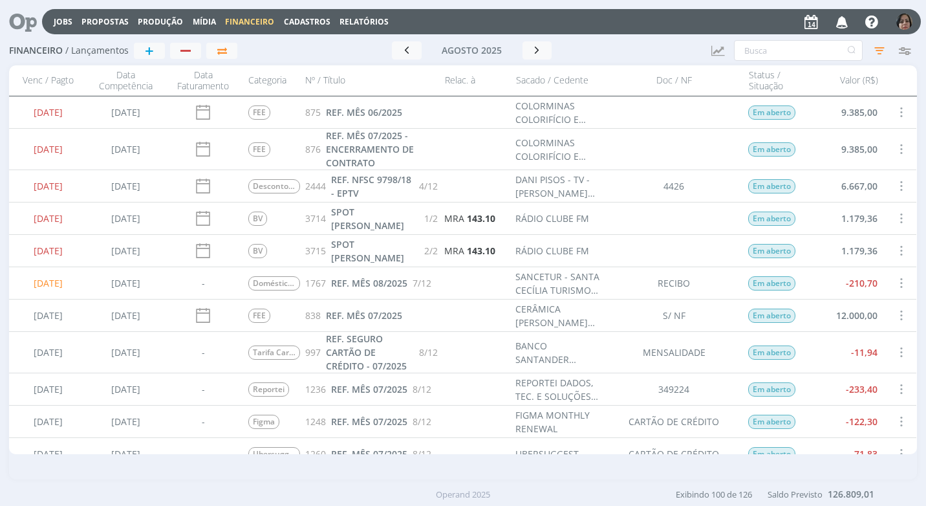
scroll to position [323, 0]
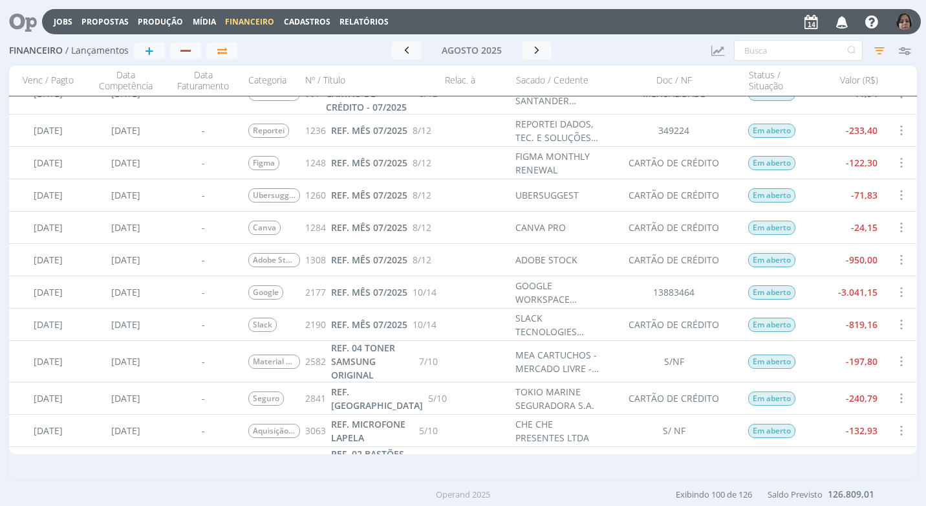
drag, startPoint x: 375, startPoint y: 24, endPoint x: 387, endPoint y: 29, distance: 12.7
click at [375, 24] on link "Relatórios" at bounding box center [363, 21] width 49 height 11
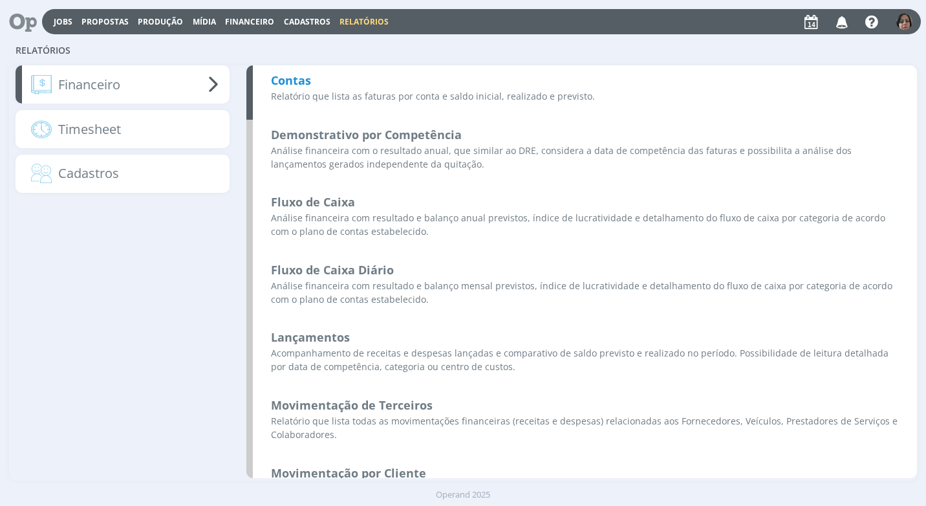
click at [315, 74] on div "Contas Relatório que lista as faturas por conta e saldo inicial, realizado e pr…" at bounding box center [581, 92] width 671 height 54
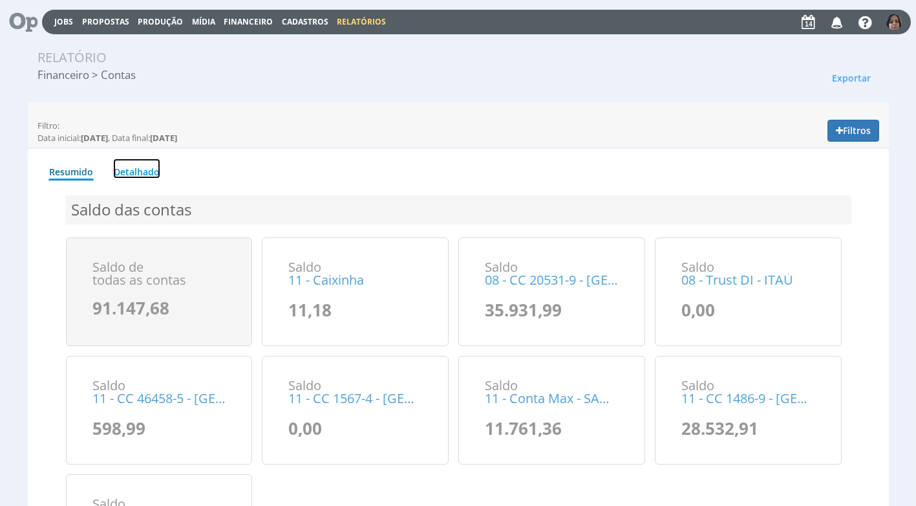
drag, startPoint x: 149, startPoint y: 171, endPoint x: 162, endPoint y: 167, distance: 14.0
click at [149, 170] on link "Detalhado" at bounding box center [136, 168] width 47 height 20
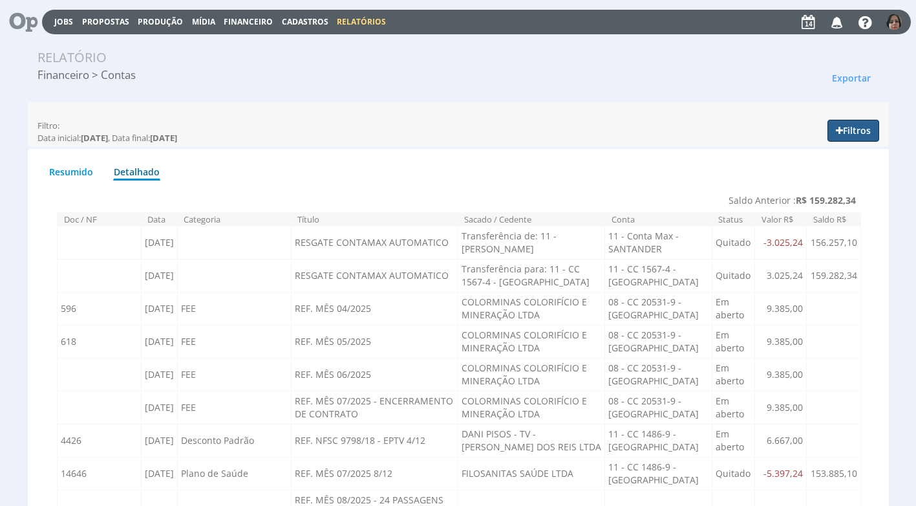
click at [849, 134] on button "Filtros" at bounding box center [854, 131] width 52 height 22
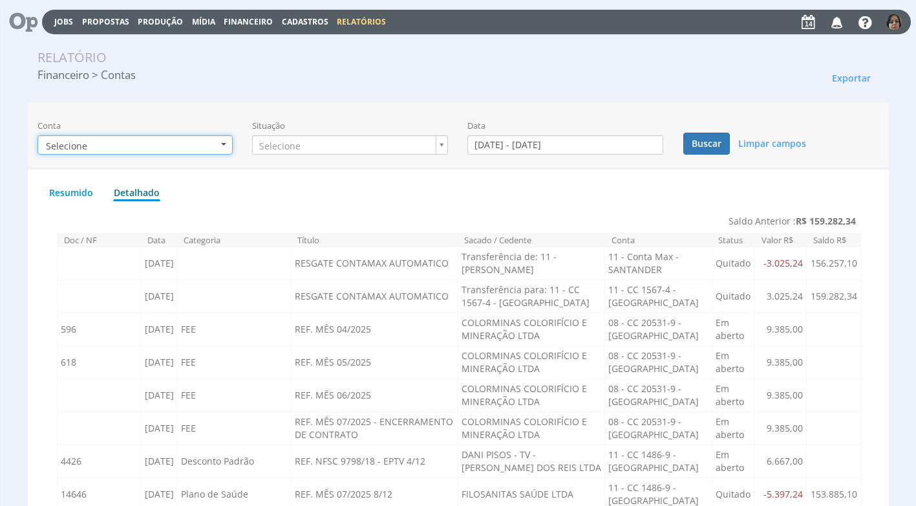
click at [223, 144] on b "button" at bounding box center [223, 144] width 5 height 3
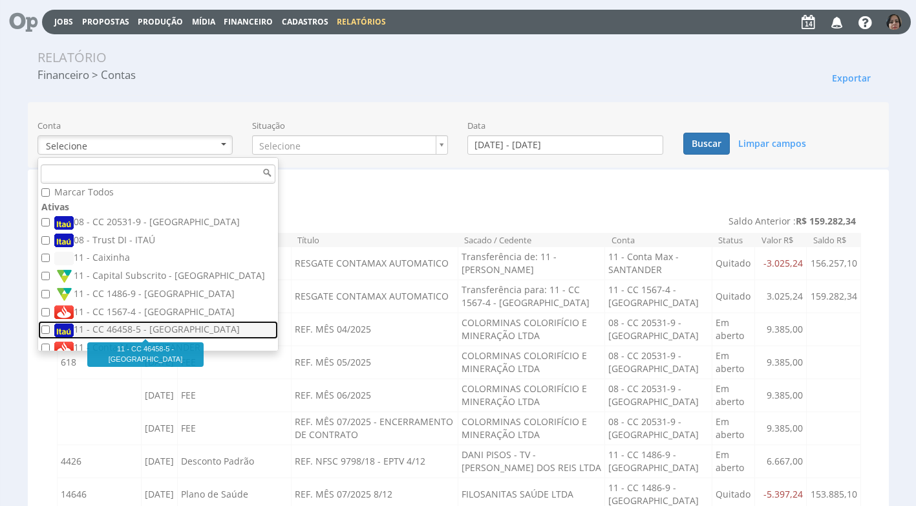
click at [165, 328] on label "11 - CC 46458-5 - ITAÚ" at bounding box center [159, 330] width 211 height 14
click at [50, 328] on input "11 - CC 46458-5 - ITAÚ" at bounding box center [45, 329] width 8 height 8
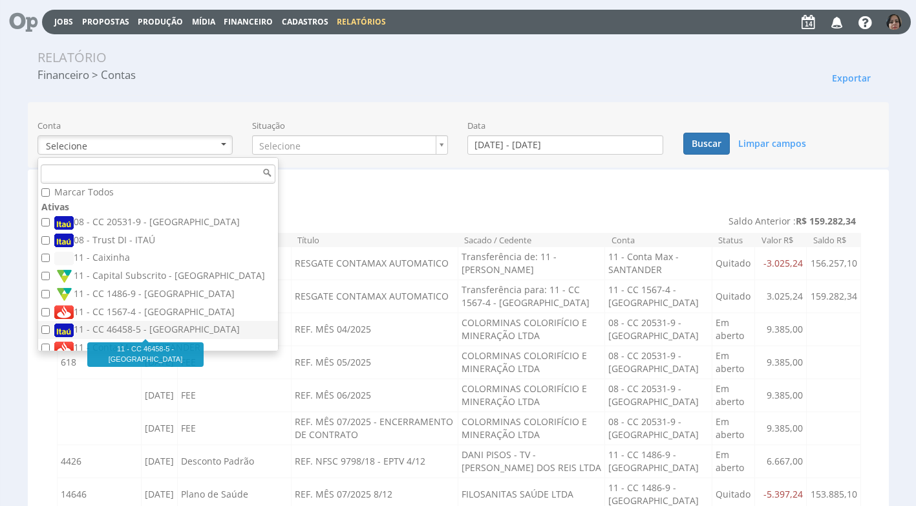
checkbox input "true"
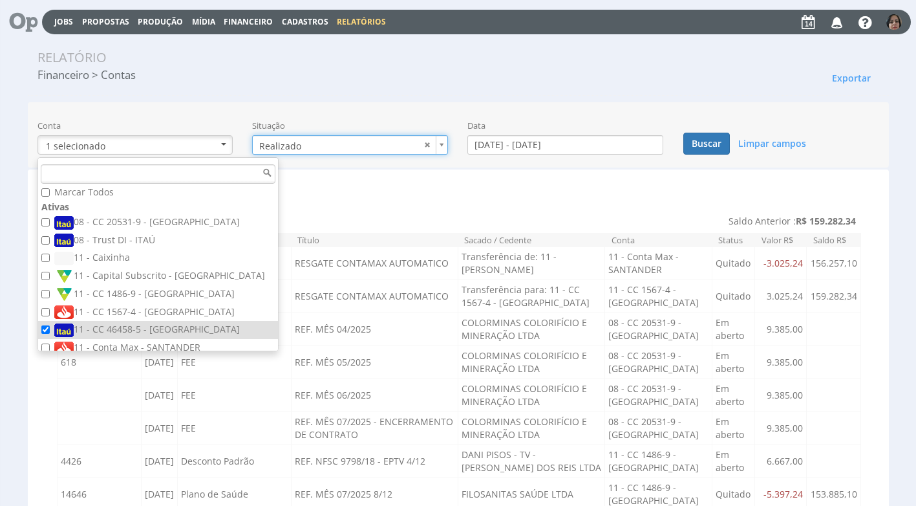
type input "realizado"
click at [508, 146] on input "01/08/2025 - 31/08/2025" at bounding box center [566, 144] width 196 height 19
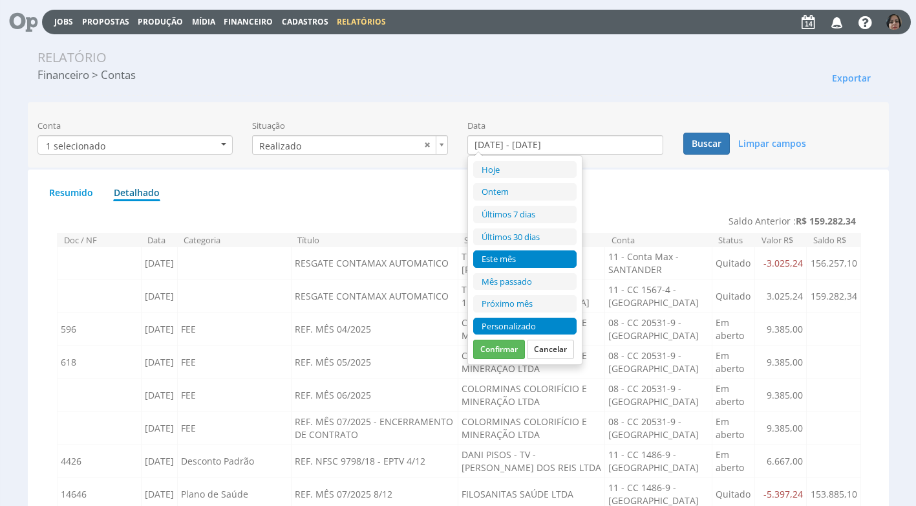
click at [550, 327] on li "Personalizado" at bounding box center [524, 325] width 103 height 17
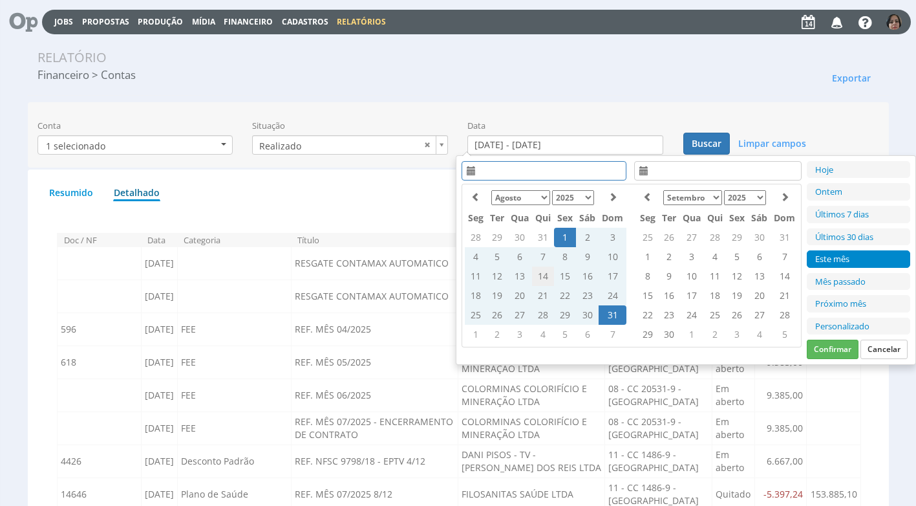
click at [541, 275] on td "14" at bounding box center [543, 275] width 22 height 19
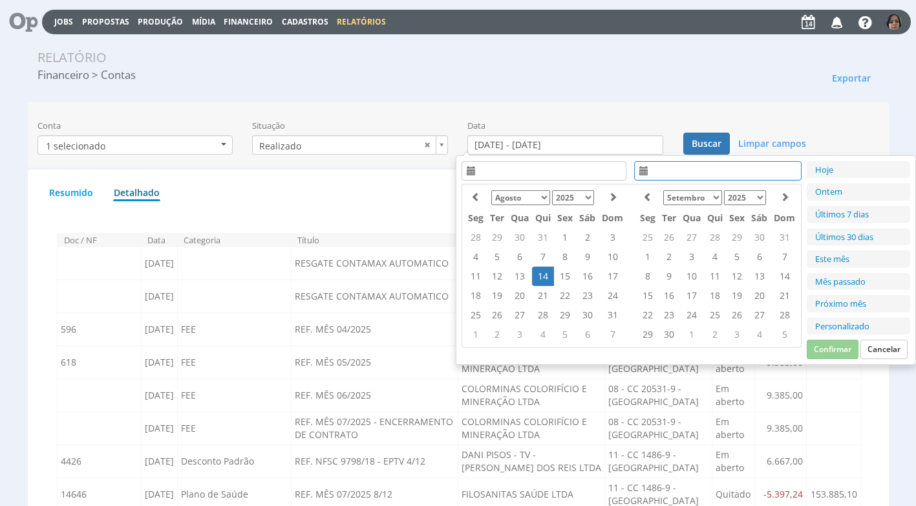
click at [541, 272] on td "14" at bounding box center [543, 275] width 22 height 19
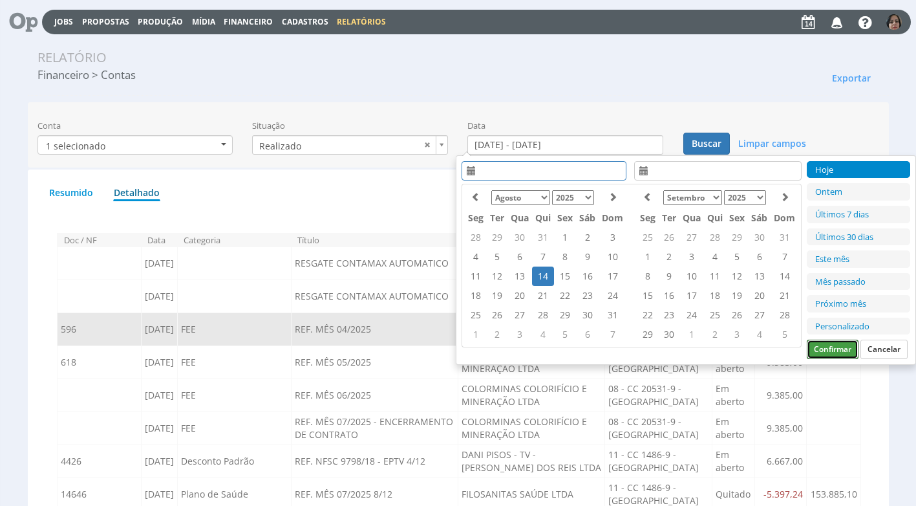
drag, startPoint x: 827, startPoint y: 347, endPoint x: 817, endPoint y: 325, distance: 23.4
click at [826, 340] on button "Confirmar" at bounding box center [833, 348] width 52 height 19
type input "14/08/2025 - 14/08/2025"
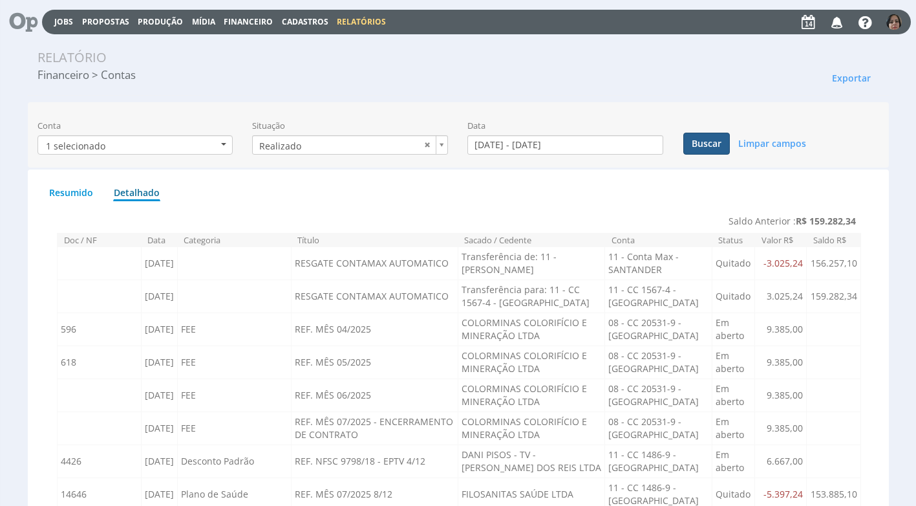
click at [715, 146] on button "Buscar" at bounding box center [706, 144] width 47 height 22
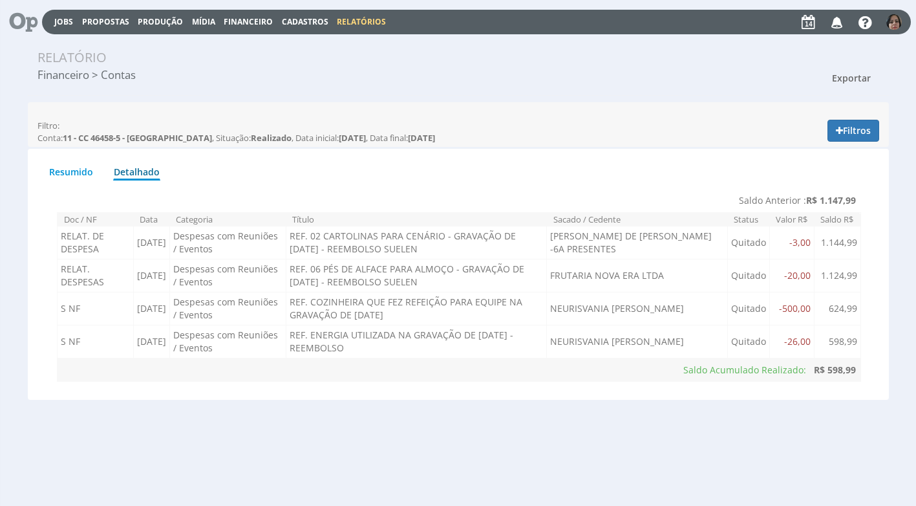
click at [848, 70] on button "Exportar" at bounding box center [852, 78] width 56 height 22
click at [826, 136] on link "Imprimir" at bounding box center [828, 136] width 102 height 17
click at [367, 23] on link "Relatórios" at bounding box center [361, 21] width 49 height 11
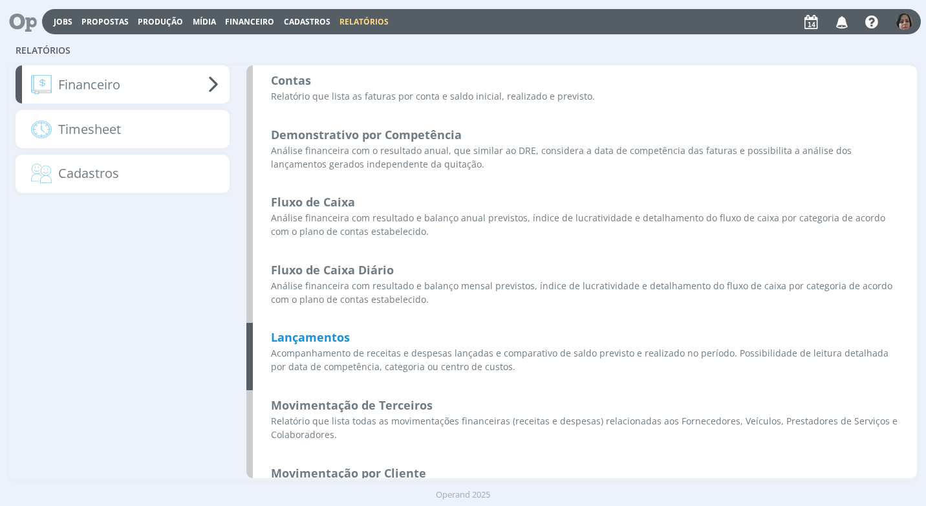
click at [329, 336] on b "Lançamentos" at bounding box center [310, 337] width 79 height 16
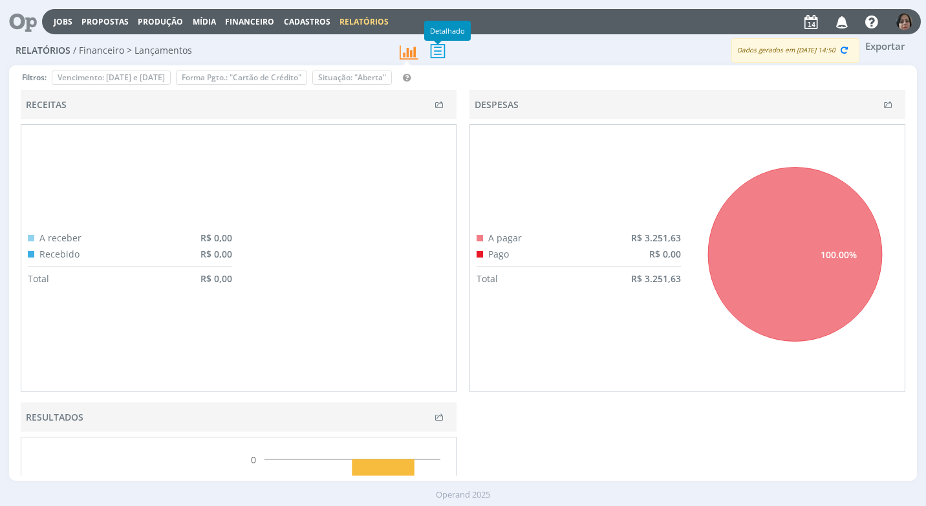
click at [437, 50] on icon at bounding box center [437, 51] width 27 height 27
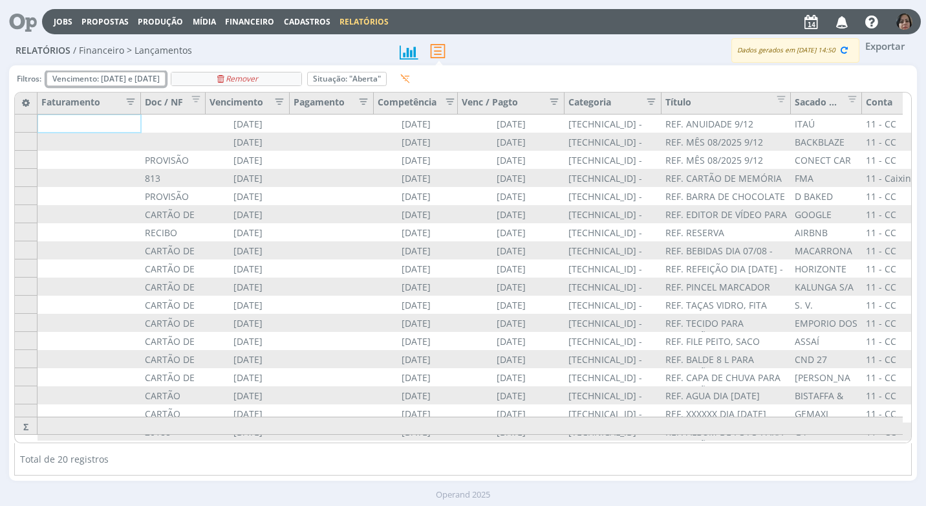
click at [0, 0] on icon "Remover" at bounding box center [0, 0] width 0 height 0
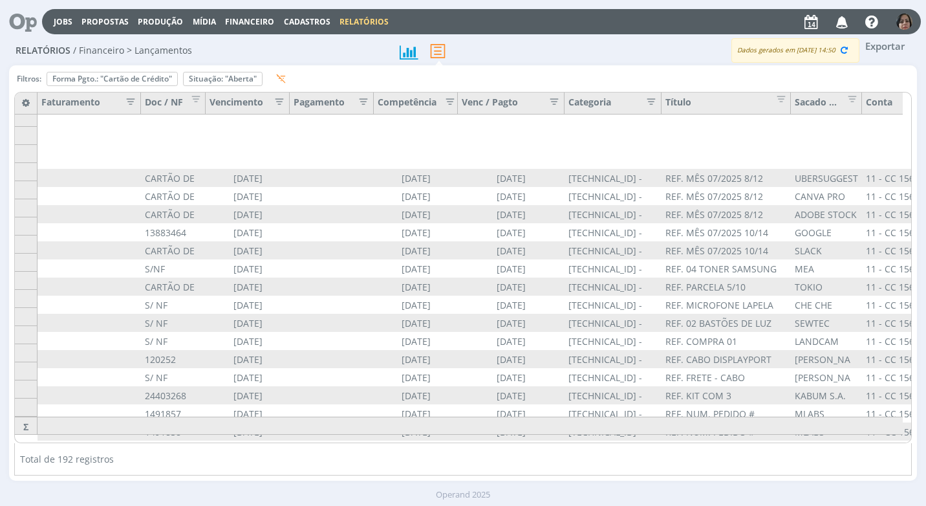
scroll to position [60, 0]
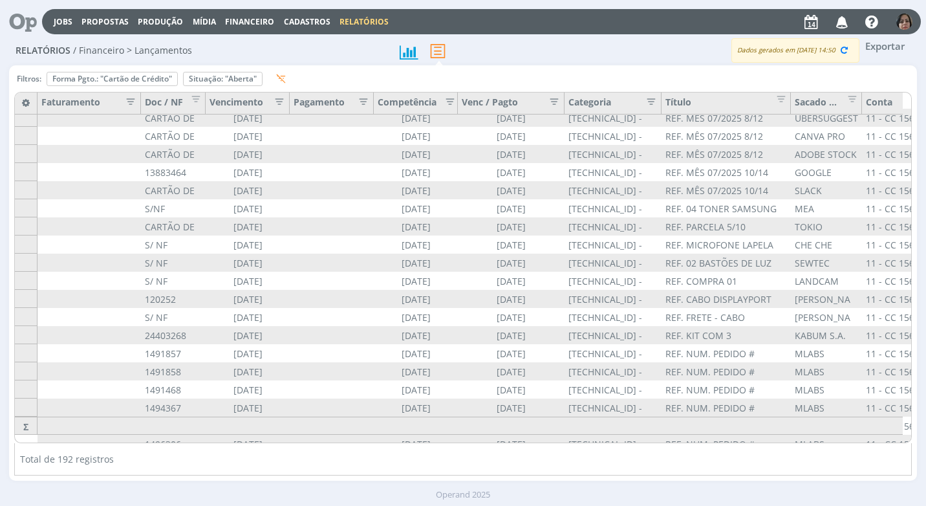
click at [278, 99] on icon "button" at bounding box center [275, 100] width 13 height 13
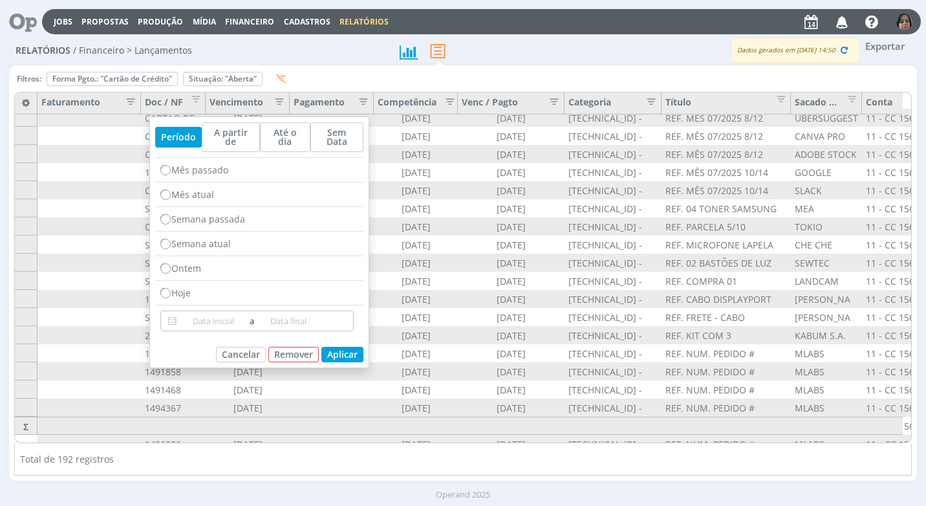
click at [222, 313] on input at bounding box center [213, 321] width 67 height 16
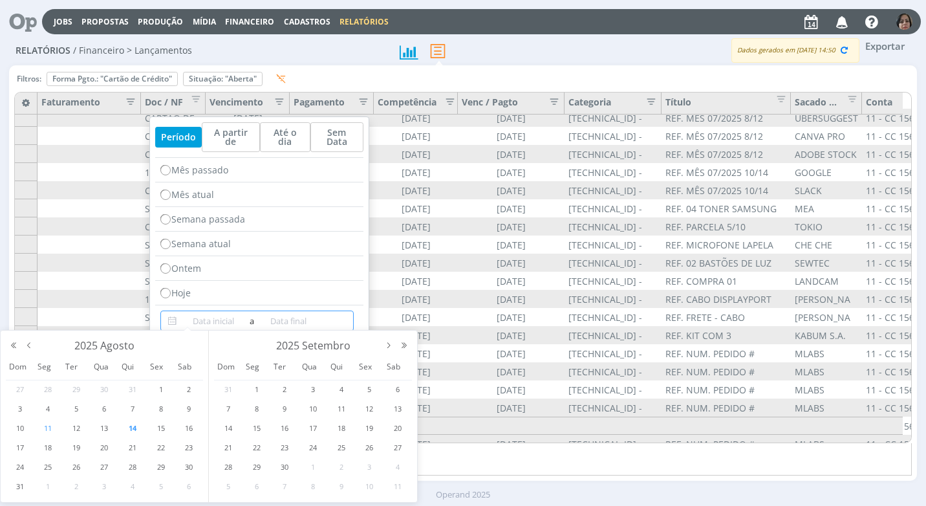
click at [48, 426] on span "11" at bounding box center [48, 428] width 16 height 16
click at [135, 425] on span "14" at bounding box center [133, 428] width 16 height 16
type input "[DATE]"
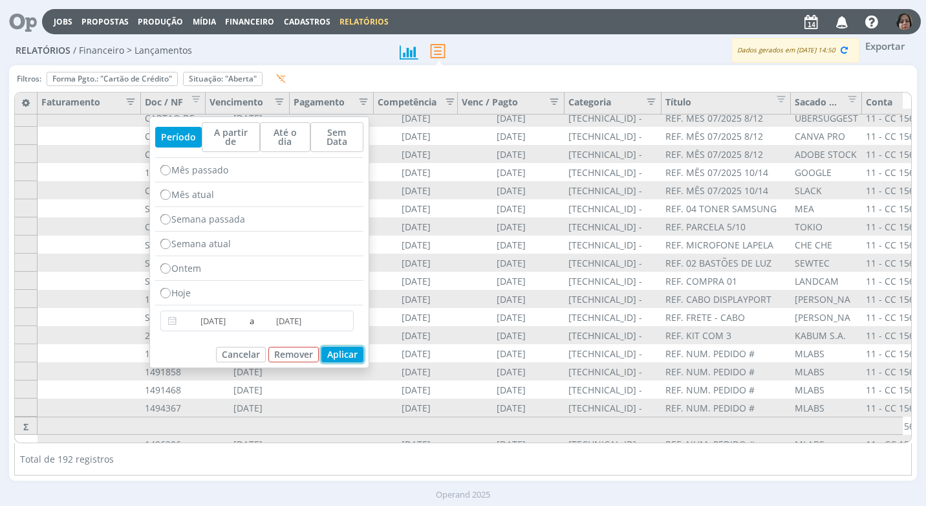
click at [332, 347] on button "Aplicar" at bounding box center [342, 355] width 42 height 16
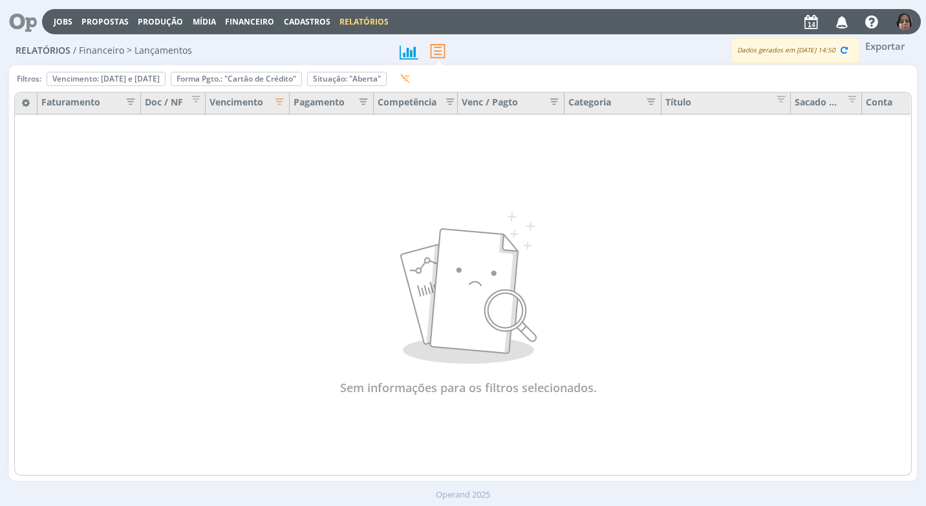
click at [649, 100] on icon "button" at bounding box center [647, 100] width 13 height 13
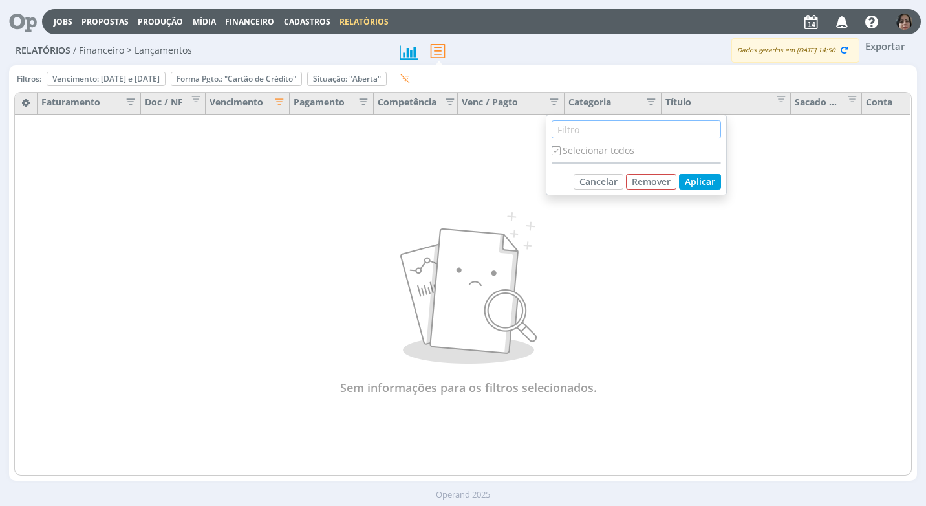
click at [579, 129] on input "text" at bounding box center [636, 129] width 169 height 18
drag, startPoint x: 635, startPoint y: 188, endPoint x: 616, endPoint y: 180, distance: 20.9
click at [635, 188] on button "Remover" at bounding box center [651, 182] width 50 height 16
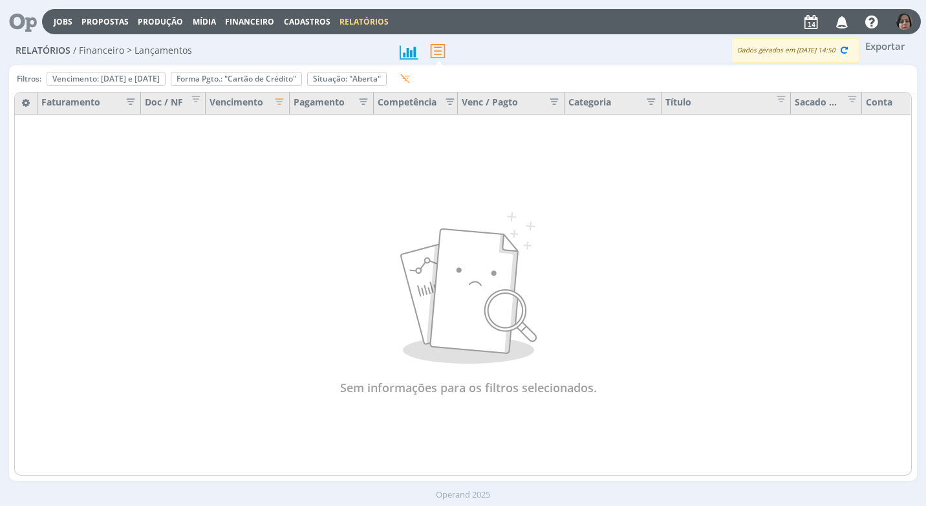
click at [652, 97] on icon "button" at bounding box center [647, 100] width 13 height 13
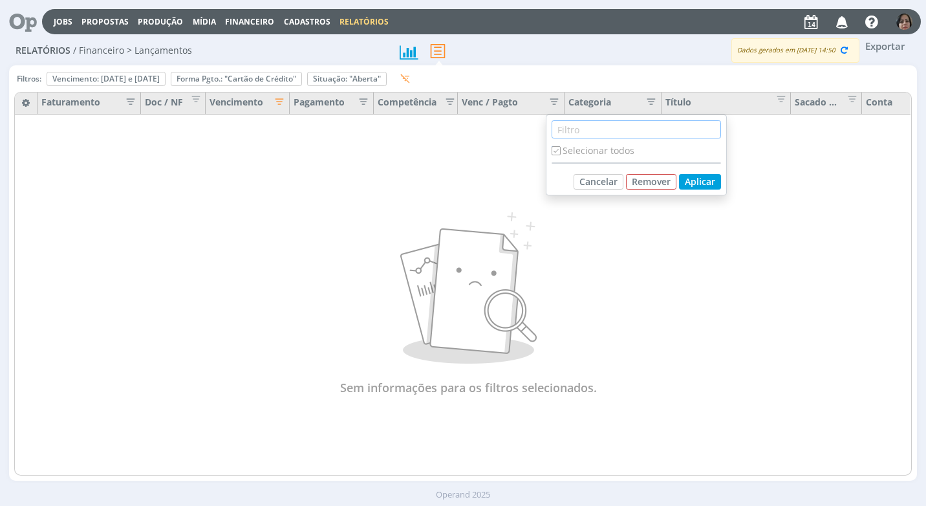
click at [605, 128] on input "text" at bounding box center [636, 129] width 169 height 18
type input "REUNIOES"
click at [562, 149] on div "Selecionar todos" at bounding box center [636, 151] width 169 height 14
drag, startPoint x: 559, startPoint y: 149, endPoint x: 601, endPoint y: 159, distance: 43.1
click at [561, 149] on div "Selecionar todos" at bounding box center [636, 151] width 169 height 14
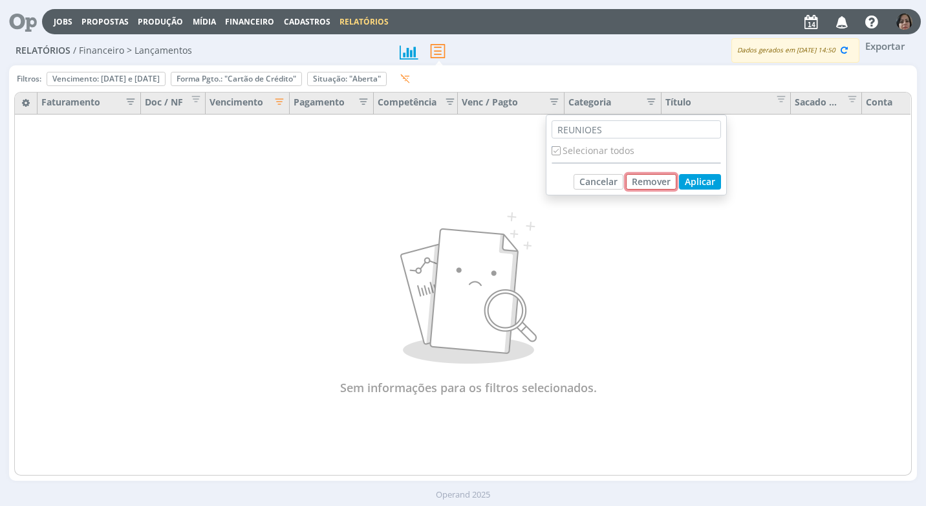
click at [639, 180] on button "Remover" at bounding box center [651, 182] width 50 height 16
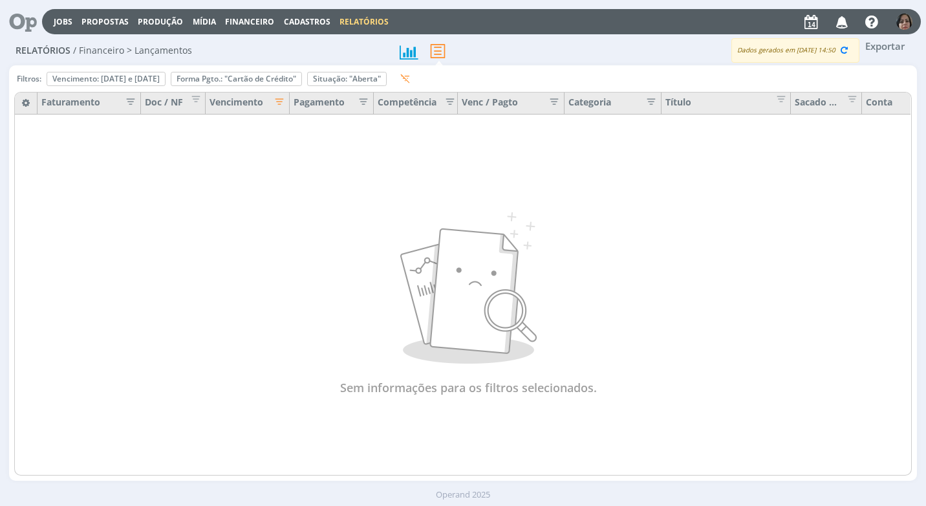
click at [653, 102] on icon "button" at bounding box center [647, 100] width 13 height 13
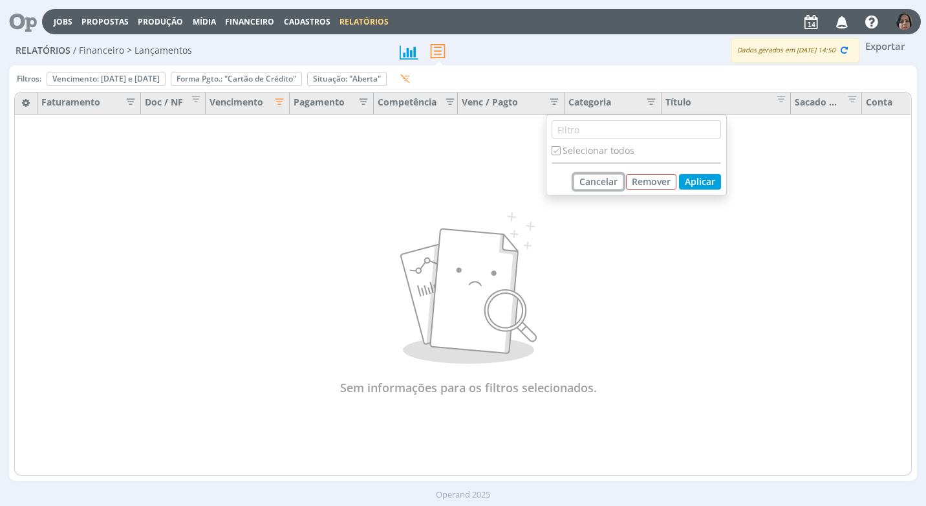
click at [586, 181] on button "Cancelar" at bounding box center [599, 182] width 50 height 16
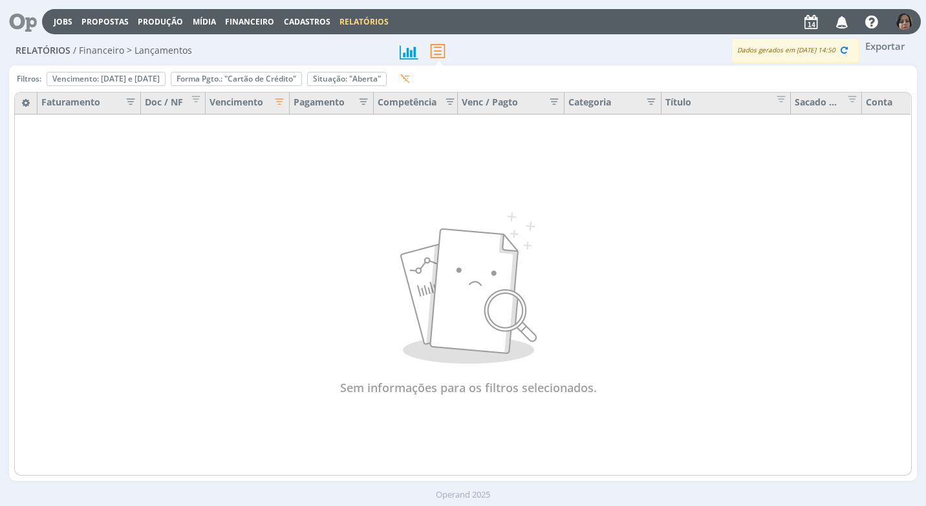
click at [648, 100] on icon "button" at bounding box center [647, 100] width 13 height 13
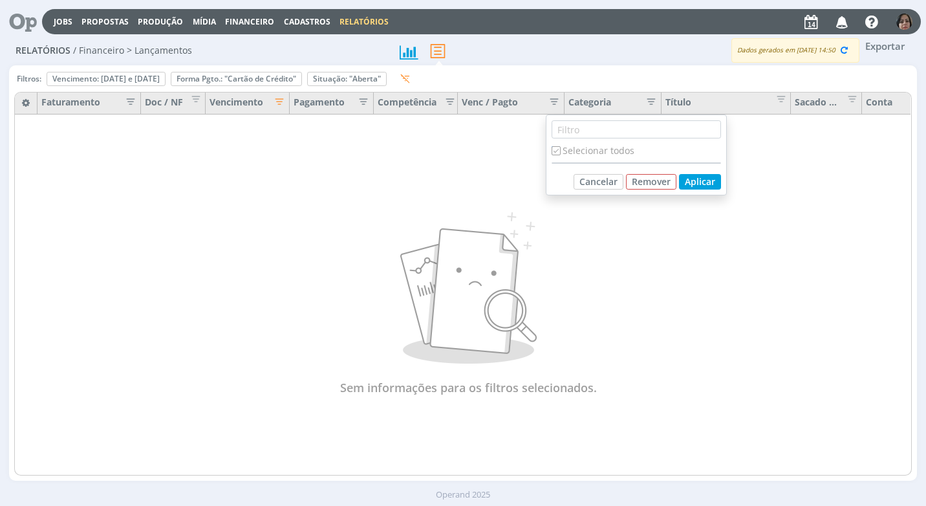
click at [555, 147] on input "checkbox" at bounding box center [556, 150] width 8 height 8
checkbox input "false"
click at [590, 126] on input "text" at bounding box center [636, 129] width 169 height 18
click at [623, 149] on div "Selecionar todos" at bounding box center [636, 151] width 169 height 14
click at [575, 151] on div "Selecionar todos" at bounding box center [636, 151] width 169 height 14
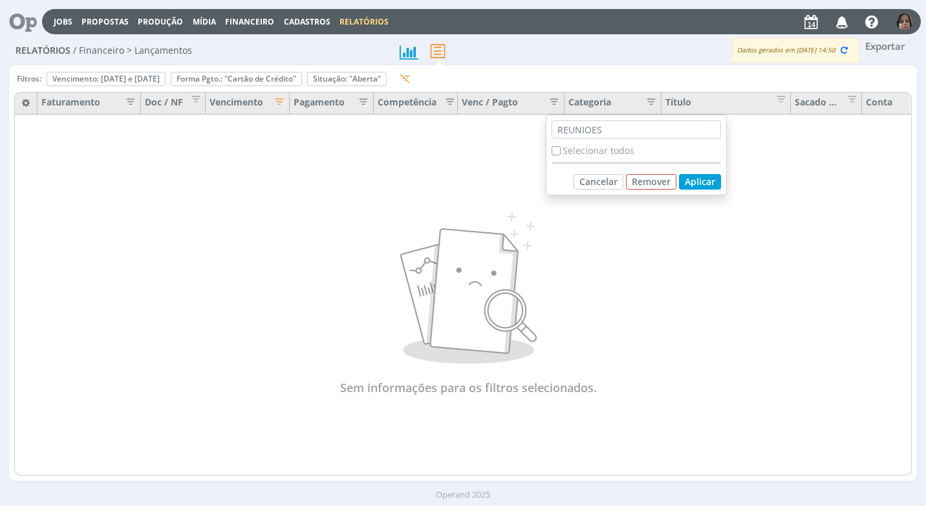
drag, startPoint x: 586, startPoint y: 153, endPoint x: 621, endPoint y: 140, distance: 37.2
click at [586, 153] on div "Selecionar todos" at bounding box center [636, 151] width 169 height 14
click at [616, 126] on input "REUNIOES" at bounding box center [636, 129] width 169 height 18
type input "R"
click at [554, 147] on input "checkbox" at bounding box center [556, 150] width 8 height 8
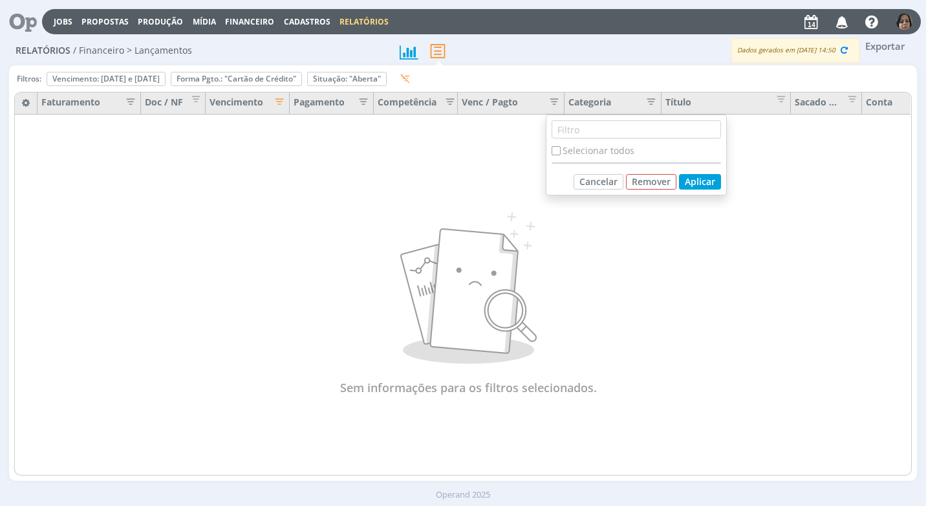
checkbox input "true"
click at [716, 183] on button "Aplicar" at bounding box center [700, 182] width 42 height 16
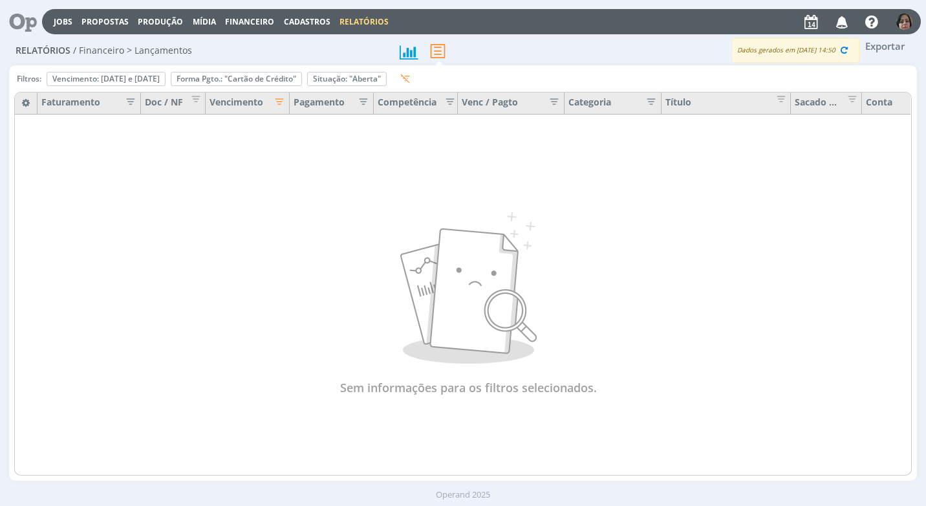
click at [652, 100] on icon "button" at bounding box center [647, 100] width 13 height 13
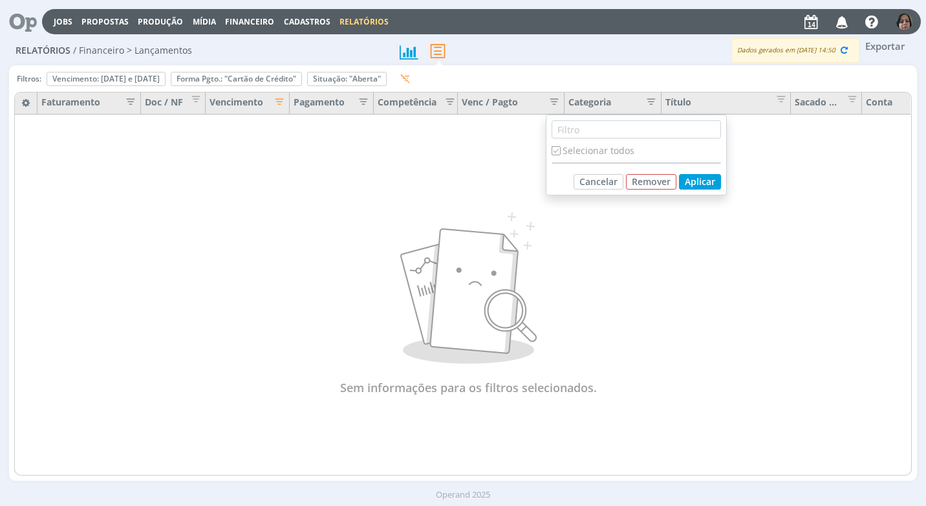
click at [595, 147] on div "Selecionar todos" at bounding box center [636, 151] width 169 height 14
click at [555, 150] on input "checkbox" at bounding box center [556, 150] width 8 height 8
checkbox input "false"
click at [691, 179] on button "Aplicar" at bounding box center [700, 182] width 42 height 16
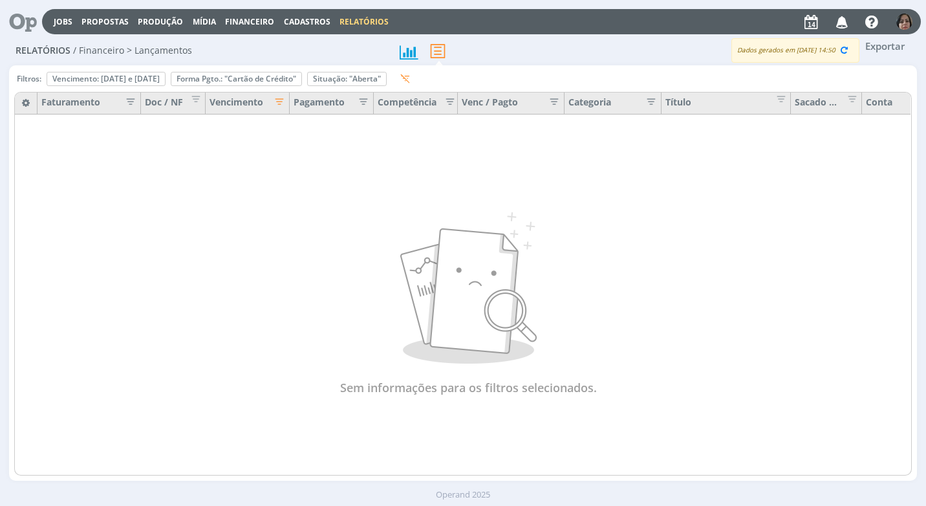
click at [648, 104] on icon "button" at bounding box center [647, 100] width 13 height 13
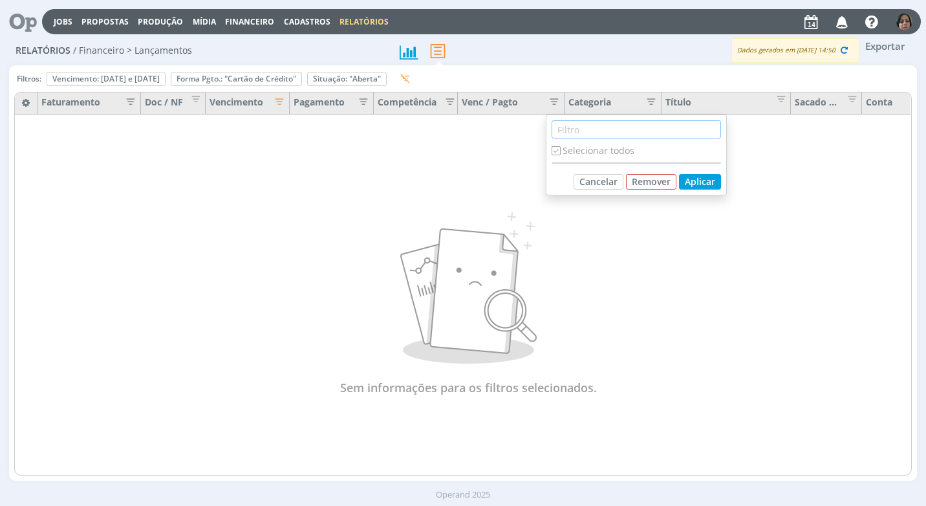
click at [584, 125] on input "text" at bounding box center [636, 129] width 169 height 18
click at [571, 153] on div "Selecionar todos" at bounding box center [636, 151] width 169 height 14
click at [555, 149] on input "checkbox" at bounding box center [556, 150] width 8 height 8
checkbox input "false"
click at [549, 152] on div "Selecionar todos Cancelar Remover Aplicar" at bounding box center [636, 154] width 181 height 81
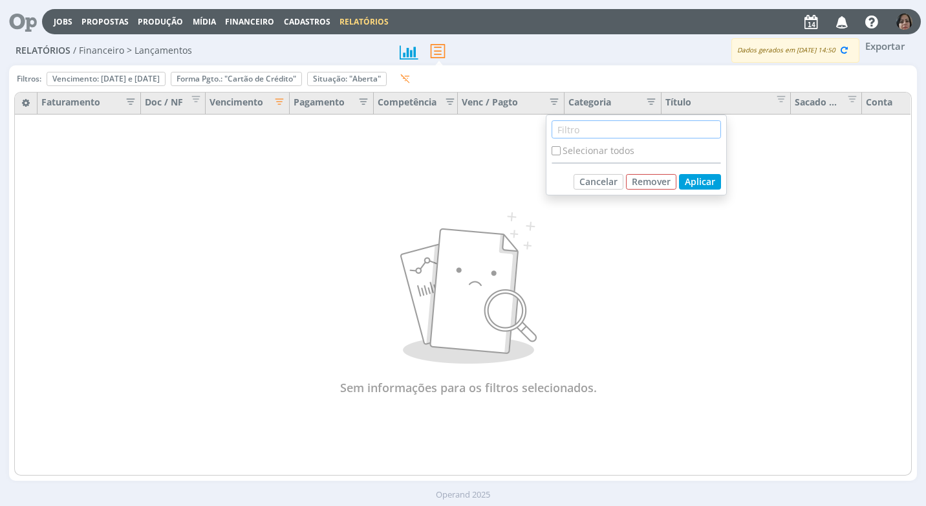
click at [561, 136] on input "text" at bounding box center [636, 129] width 169 height 18
type input "REUNIOES"
click at [692, 180] on button "Aplicar" at bounding box center [700, 182] width 42 height 16
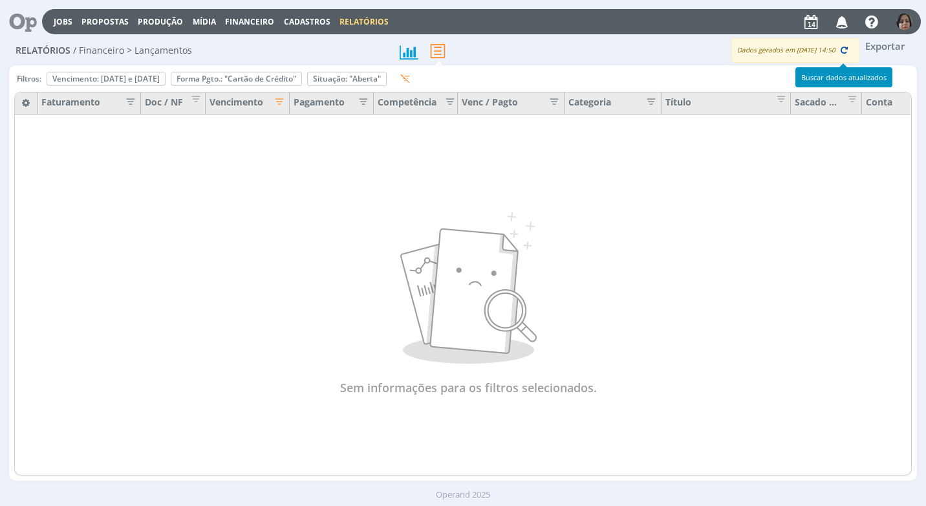
click at [848, 48] on icon "button" at bounding box center [845, 50] width 12 height 12
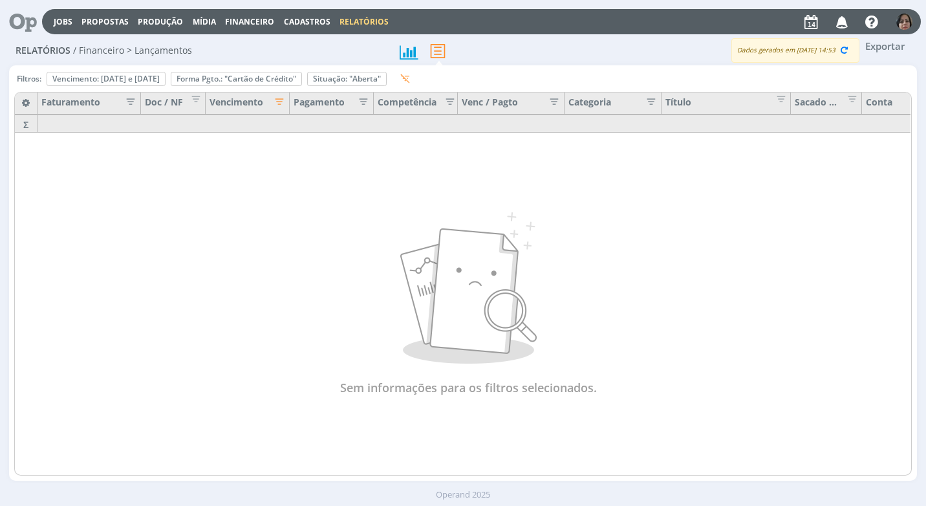
click at [651, 103] on icon "button" at bounding box center [647, 100] width 13 height 13
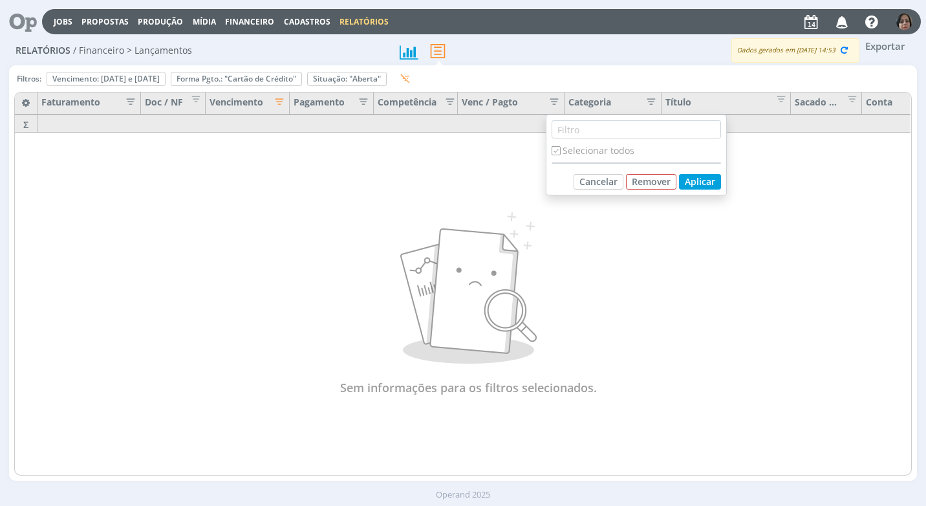
click at [576, 150] on div "Selecionar todos" at bounding box center [636, 151] width 169 height 14
click at [552, 149] on input "checkbox" at bounding box center [556, 150] width 8 height 8
checkbox input "false"
click at [647, 185] on button "Remover" at bounding box center [651, 182] width 50 height 16
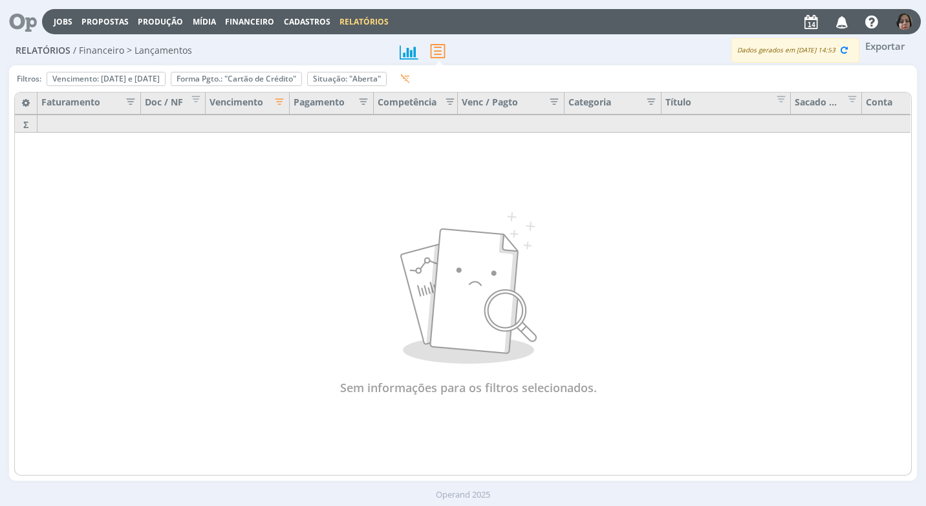
click at [619, 105] on div "Categoria" at bounding box center [612, 103] width 89 height 17
click at [649, 99] on icon "button" at bounding box center [647, 100] width 13 height 13
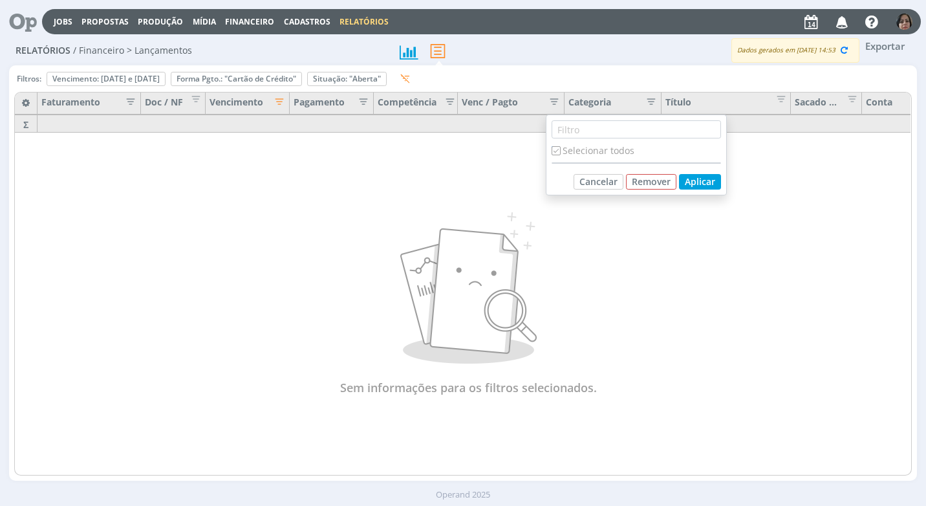
click at [597, 154] on div "Selecionar todos" at bounding box center [636, 151] width 169 height 14
click at [558, 149] on input "checkbox" at bounding box center [556, 150] width 8 height 8
checkbox input "false"
click at [618, 133] on input "text" at bounding box center [636, 129] width 169 height 18
click at [707, 175] on button "Aplicar" at bounding box center [700, 182] width 42 height 16
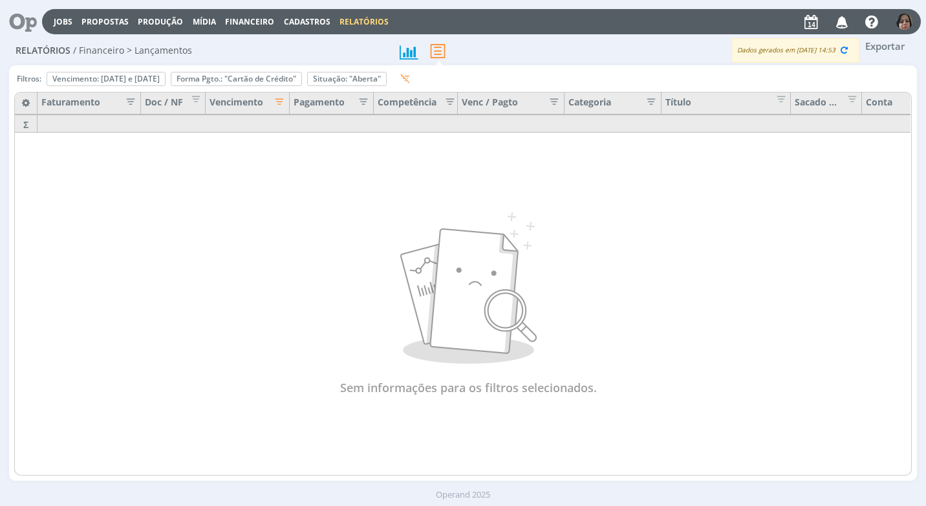
click at [608, 109] on div "Categoria" at bounding box center [612, 103] width 89 height 17
click at [652, 103] on icon "button" at bounding box center [647, 100] width 13 height 13
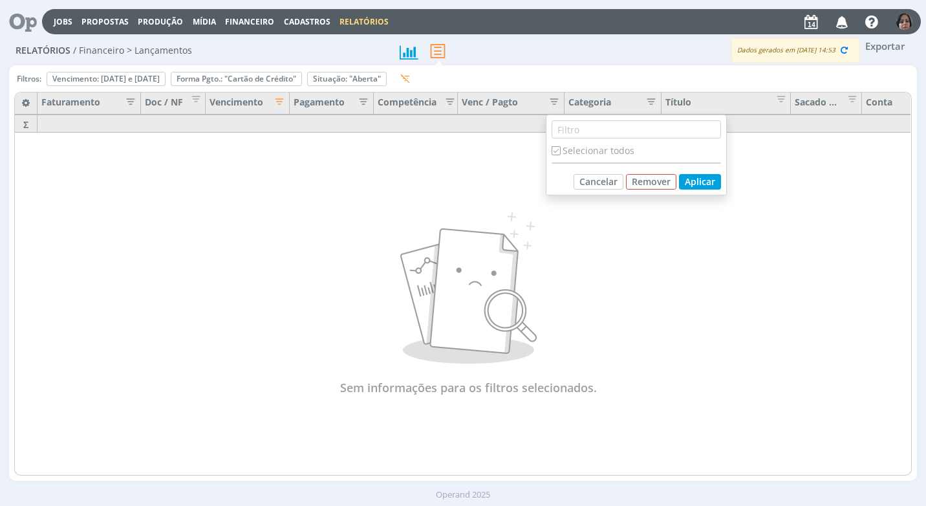
click at [557, 149] on input "checkbox" at bounding box center [556, 150] width 8 height 8
checkbox input "false"
click at [431, 48] on icon at bounding box center [437, 51] width 27 height 27
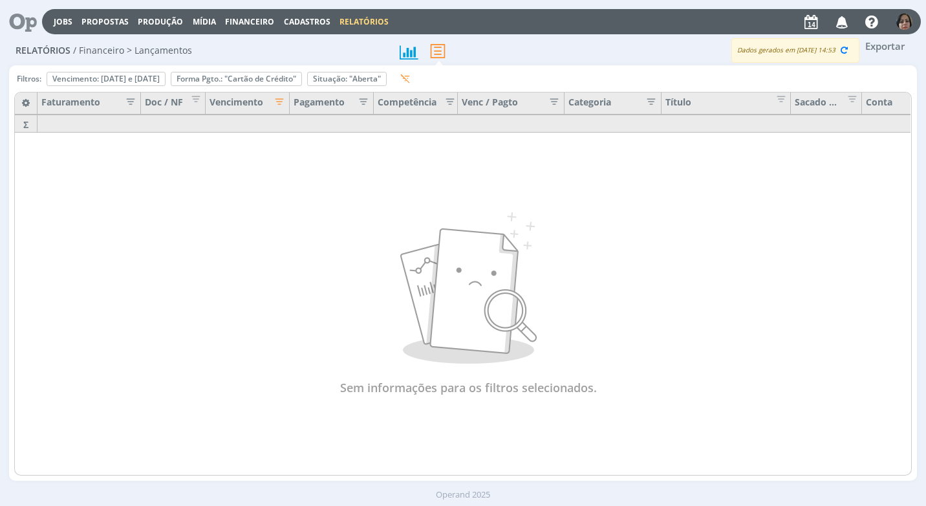
click at [888, 104] on div "Conta" at bounding box center [894, 103] width 65 height 22
click at [895, 101] on span at bounding box center [895, 103] width 6 height 5
drag, startPoint x: 474, startPoint y: 472, endPoint x: 619, endPoint y: 468, distance: 144.9
click at [619, 468] on div "Sem informações para os filtros selecionados." at bounding box center [467, 304] width 907 height 386
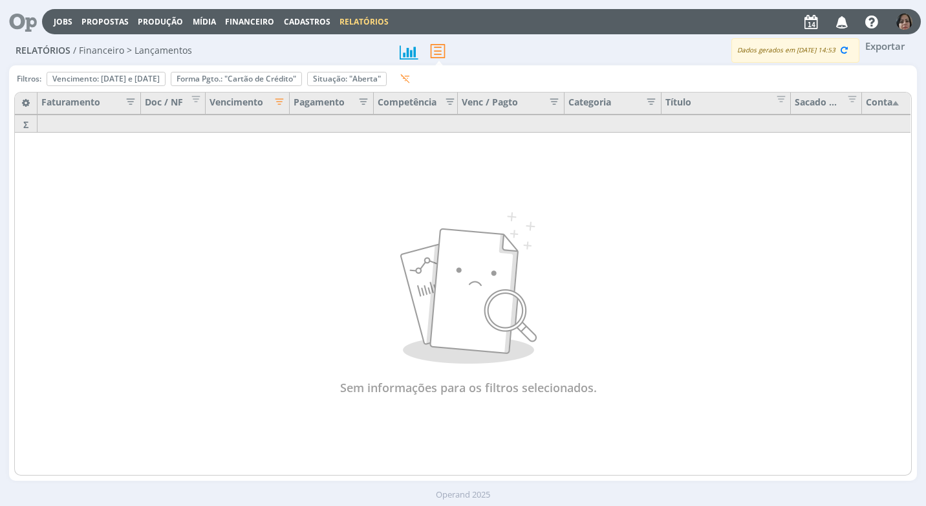
click at [899, 107] on div "Conta" at bounding box center [894, 103] width 65 height 22
click at [898, 106] on div "Conta" at bounding box center [894, 103] width 65 height 22
click at [897, 106] on div "Conta" at bounding box center [894, 103] width 65 height 22
click at [834, 104] on div "Sacado / Cedente" at bounding box center [826, 103] width 71 height 22
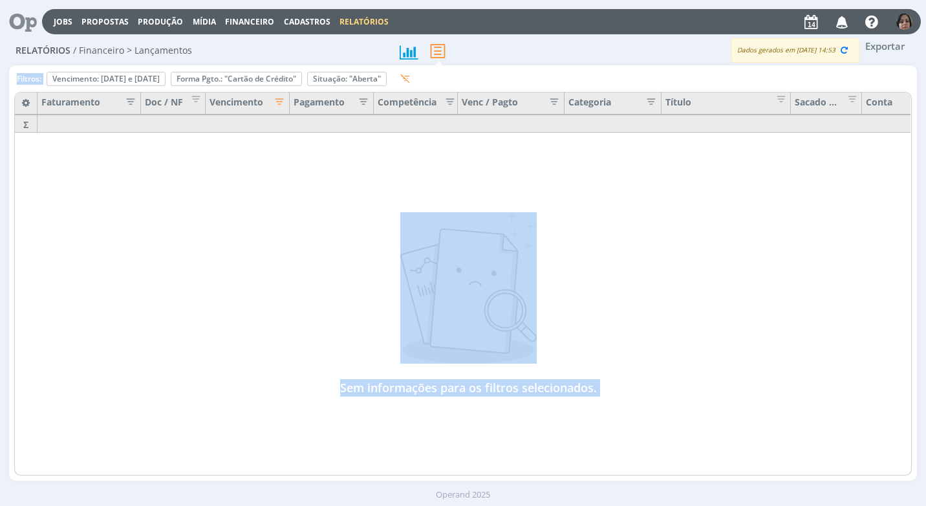
click at [716, 110] on div "Sem informações para os filtros selecionados. Filtros: Vencimento: [DATE] e [DA…" at bounding box center [462, 272] width 897 height 405
drag, startPoint x: 716, startPoint y: 110, endPoint x: 653, endPoint y: 100, distance: 64.2
click at [653, 100] on icon "button" at bounding box center [647, 100] width 13 height 13
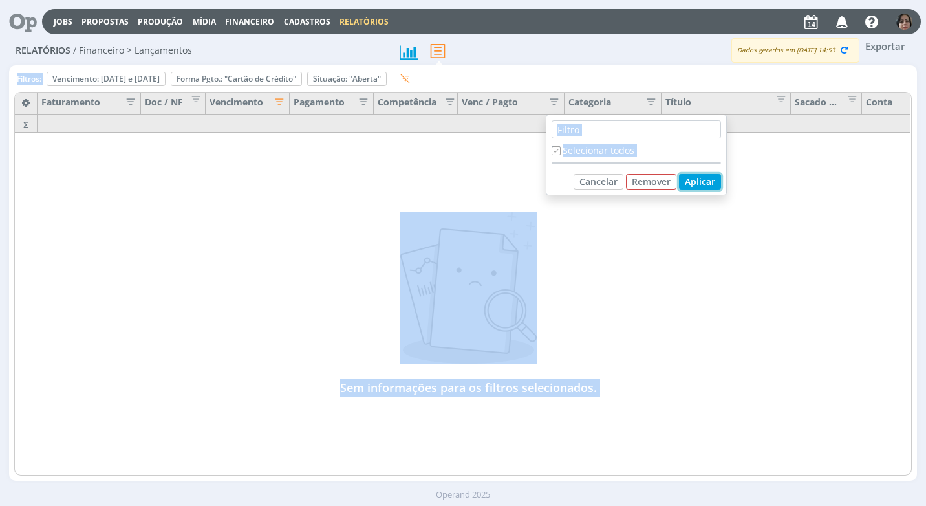
click at [696, 175] on button "Aplicar" at bounding box center [700, 182] width 42 height 16
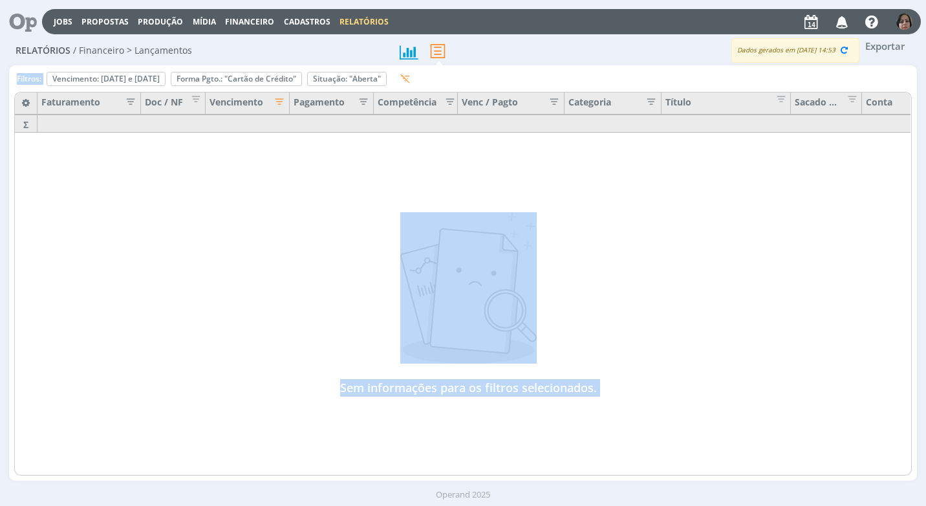
click at [647, 98] on icon "button" at bounding box center [647, 100] width 13 height 13
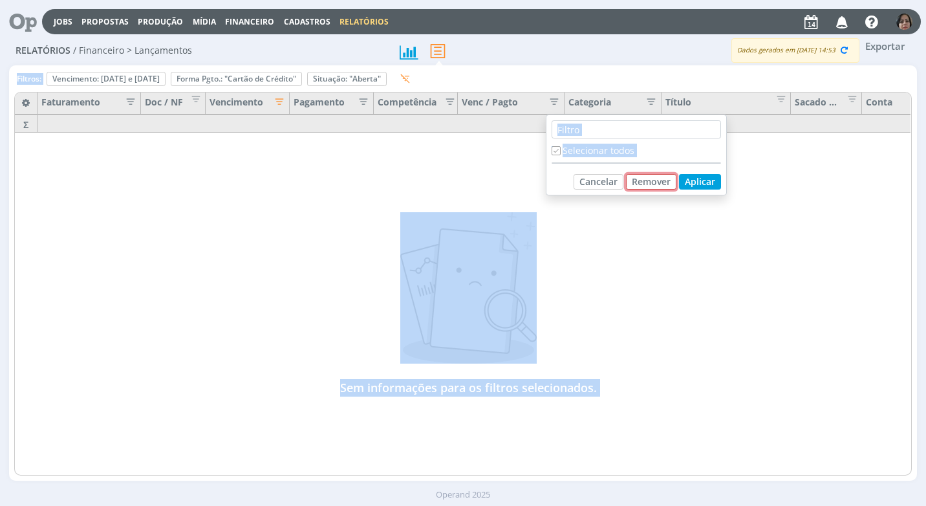
click at [630, 180] on button "Remover" at bounding box center [651, 182] width 50 height 16
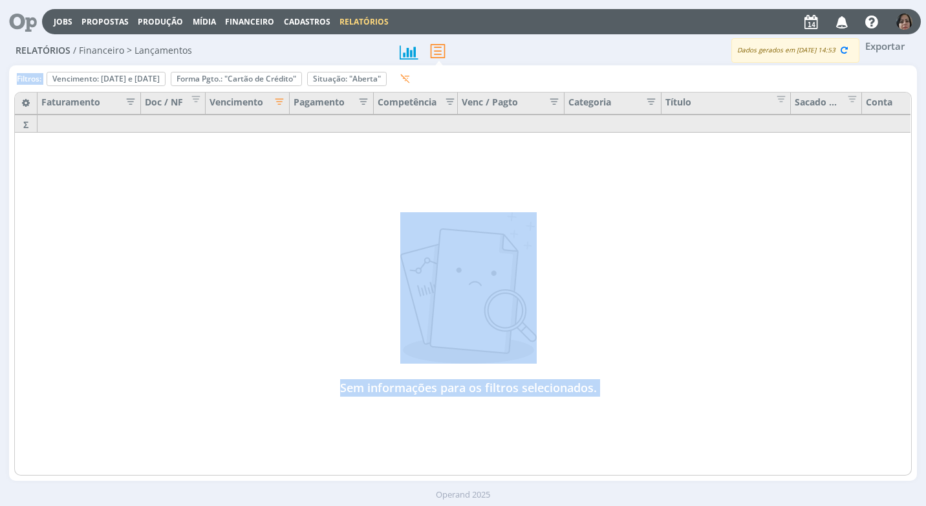
click at [659, 101] on div "Categoria" at bounding box center [613, 103] width 97 height 22
click at [654, 101] on icon "button" at bounding box center [647, 100] width 13 height 13
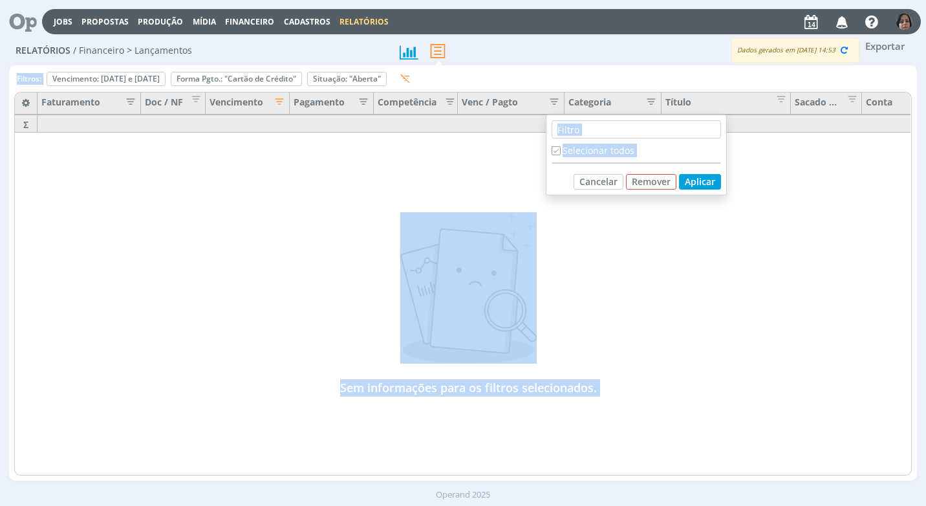
click at [557, 147] on input "checkbox" at bounding box center [556, 150] width 8 height 8
checkbox input "false"
click at [627, 175] on button "Remover" at bounding box center [651, 182] width 50 height 16
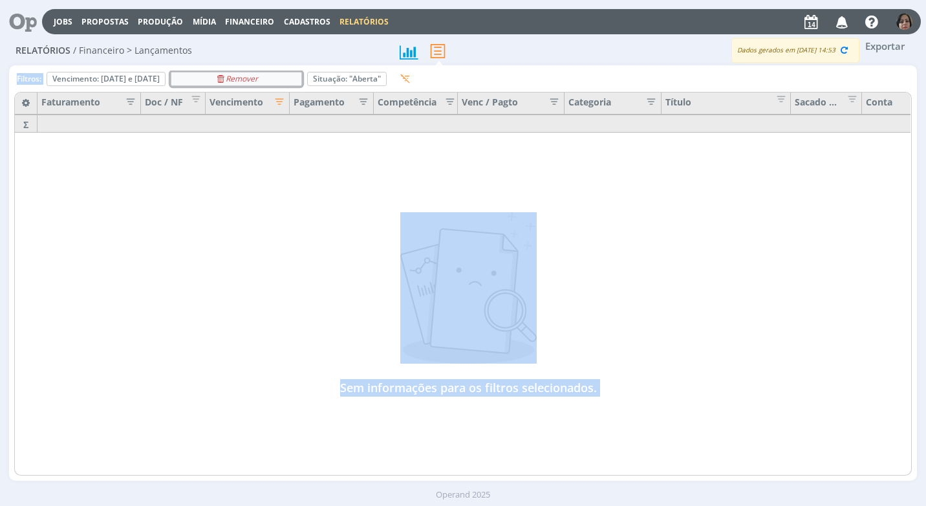
click at [247, 78] on div "Remover" at bounding box center [236, 78] width 130 height 13
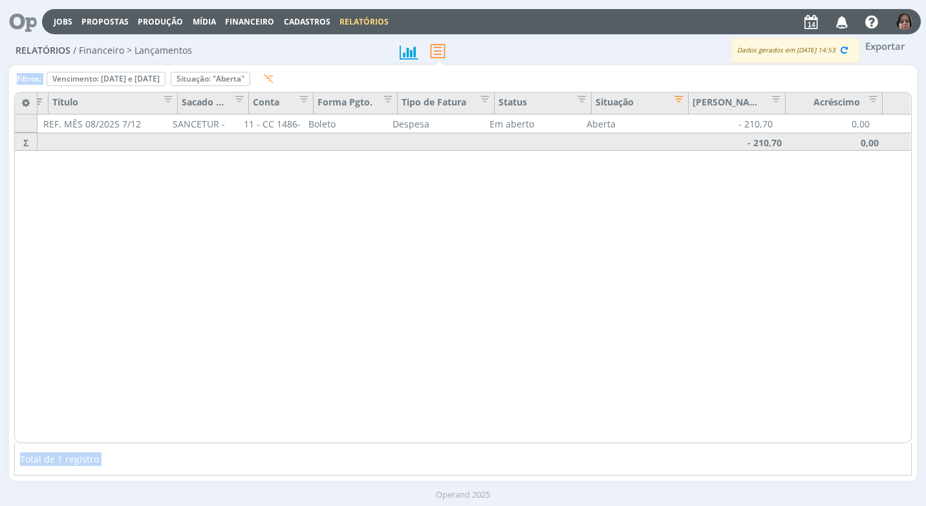
scroll to position [0, 613]
click at [389, 92] on span "Editar filtro para Coluna Forma Pgto." at bounding box center [384, 97] width 13 height 13
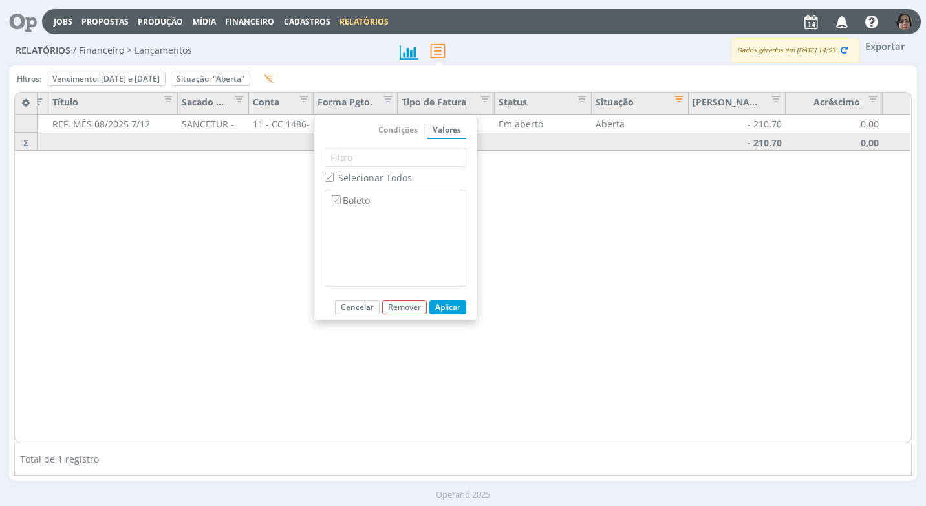
click at [328, 180] on input "Selecionar Todos" at bounding box center [329, 177] width 8 height 8
checkbox input "false"
click at [348, 144] on div "↑ Crescente ↓ Decrescente Condições | Valores Selecionar Todos Boleto Aplicar C…" at bounding box center [396, 221] width 142 height 195
click at [351, 160] on input "Lista de Item de busca" at bounding box center [395, 157] width 140 height 18
type input "RE"
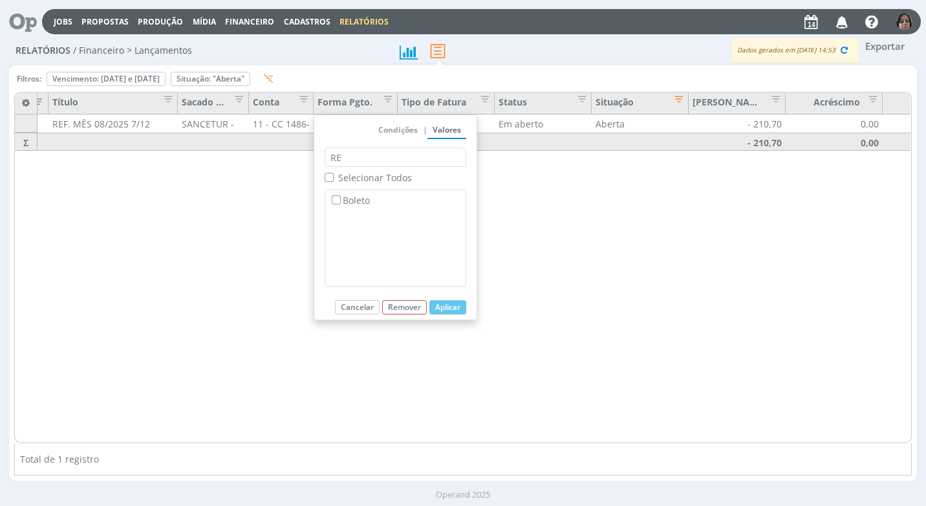
checkbox input "false"
type input "REU"
checkbox input "false"
type input "RE"
checkbox input "false"
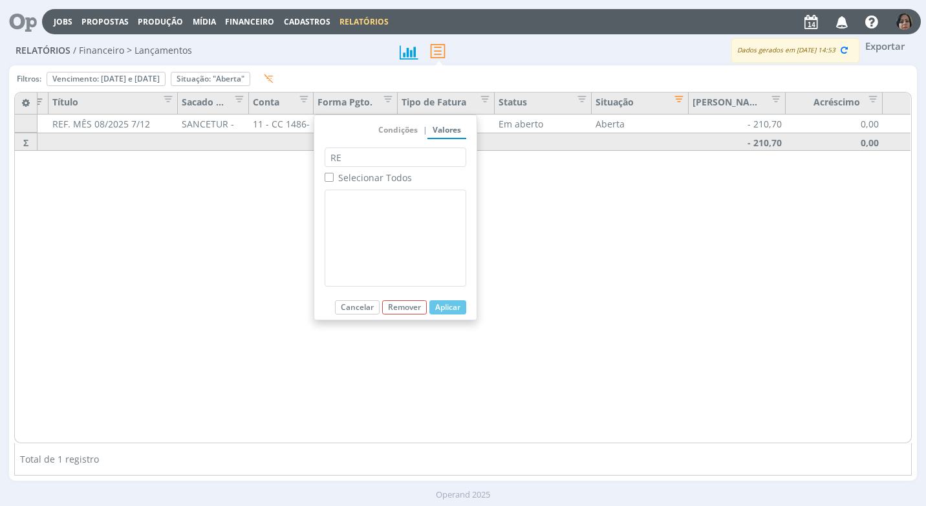
type input "R"
checkbox input "true"
click at [354, 205] on label "Boleto" at bounding box center [395, 200] width 133 height 14
click at [340, 204] on input "Boleto" at bounding box center [336, 199] width 8 height 8
checkbox input "false"
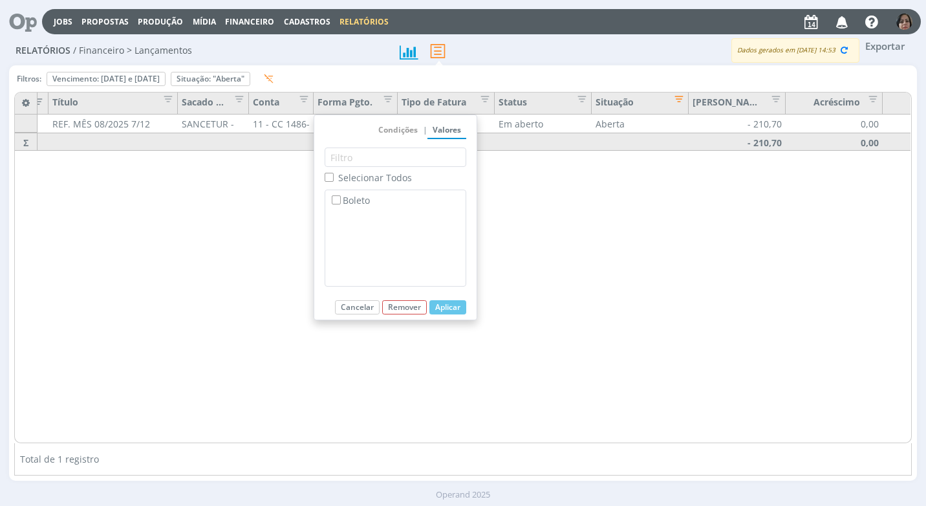
click at [338, 178] on span "Selecionar Todos" at bounding box center [375, 177] width 74 height 12
click at [333, 178] on input "Selecionar Todos" at bounding box center [329, 177] width 8 height 8
checkbox input "true"
drag, startPoint x: 466, startPoint y: 311, endPoint x: 436, endPoint y: 290, distance: 35.7
click at [466, 310] on button "Aplicar" at bounding box center [447, 307] width 37 height 14
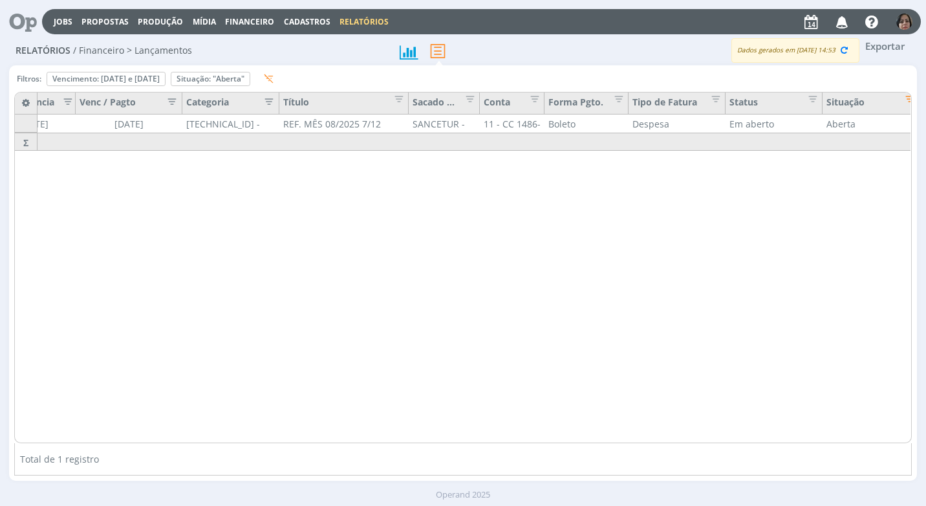
scroll to position [0, 347]
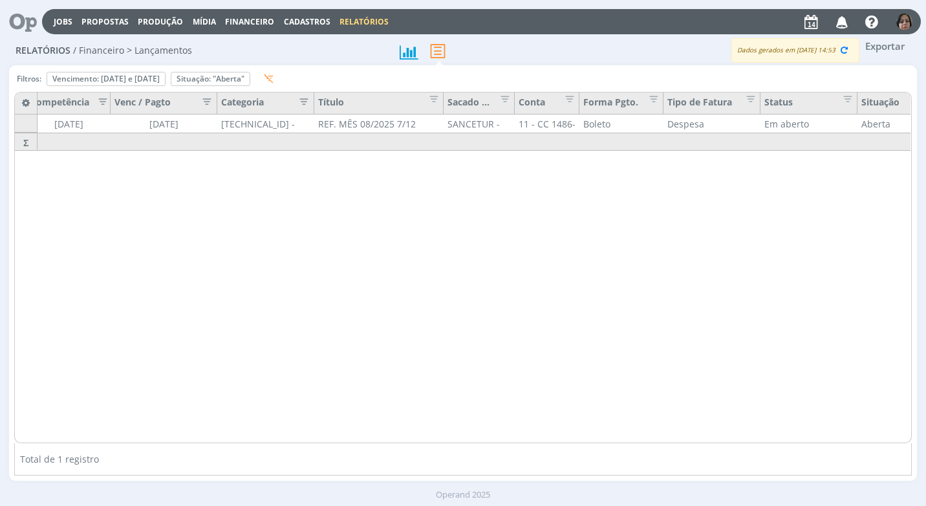
click at [301, 100] on icon "button" at bounding box center [300, 100] width 13 height 13
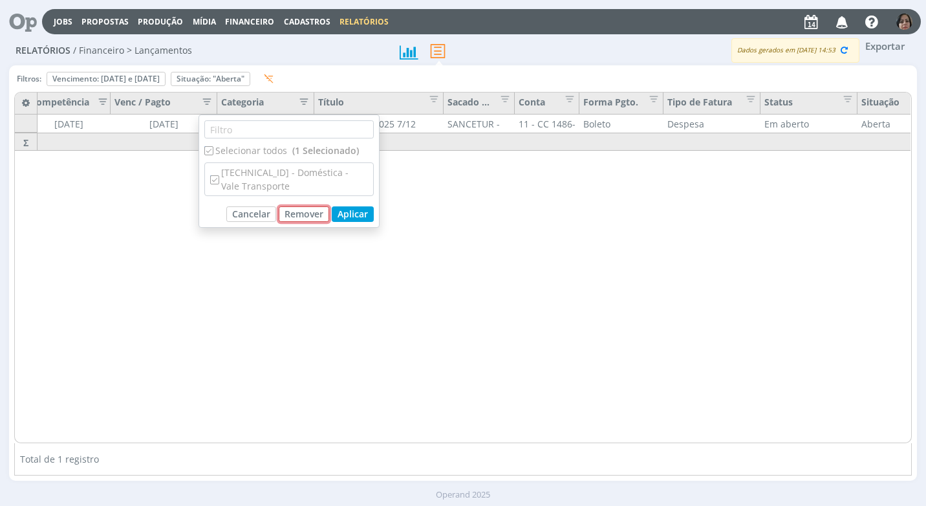
click at [291, 212] on button "Remover" at bounding box center [304, 214] width 50 height 16
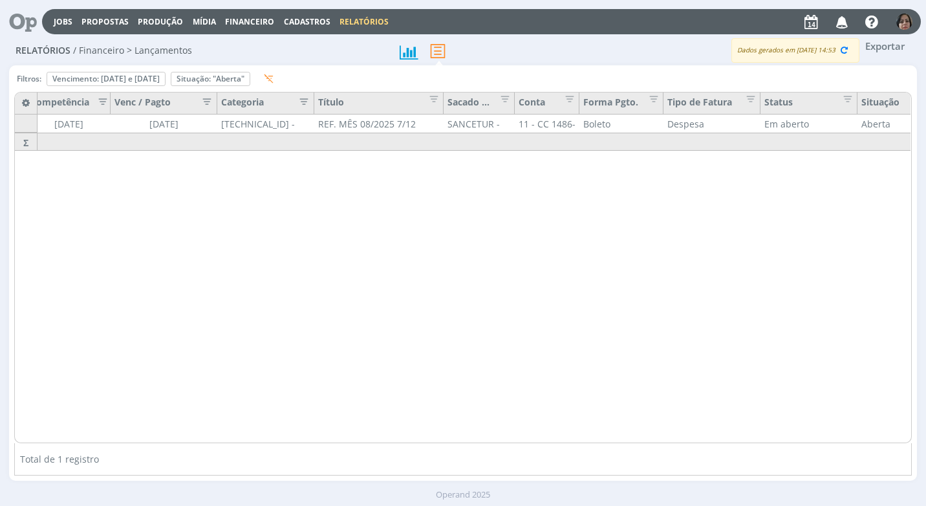
click at [274, 107] on div "Categoria" at bounding box center [265, 103] width 89 height 17
click at [307, 99] on icon "button" at bounding box center [300, 100] width 13 height 13
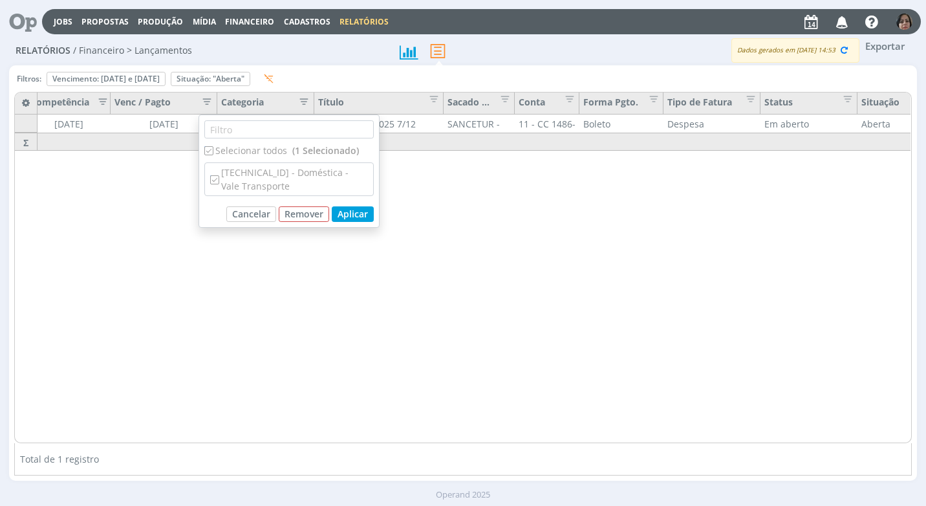
click at [216, 147] on div "Selecionar todos (1 Selecionado)" at bounding box center [288, 151] width 169 height 14
checkbox input "false"
click at [260, 137] on input "text" at bounding box center [288, 129] width 169 height 18
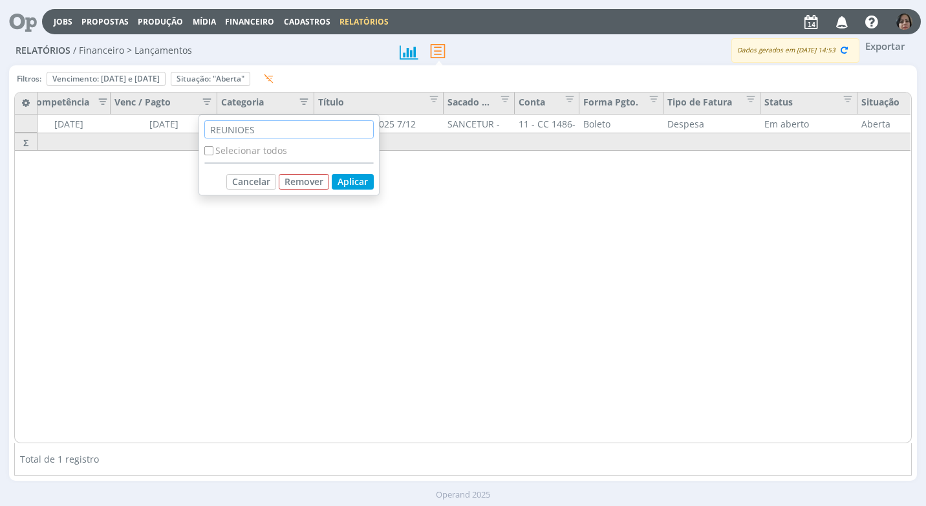
type input "REUNIOES"
click at [277, 149] on div "Selecionar todos" at bounding box center [288, 151] width 169 height 14
click at [263, 151] on div "Selecionar todos (1 Selecionado)" at bounding box center [288, 151] width 169 height 14
checkbox input "false"
click at [346, 186] on button "Aplicar" at bounding box center [353, 182] width 42 height 16
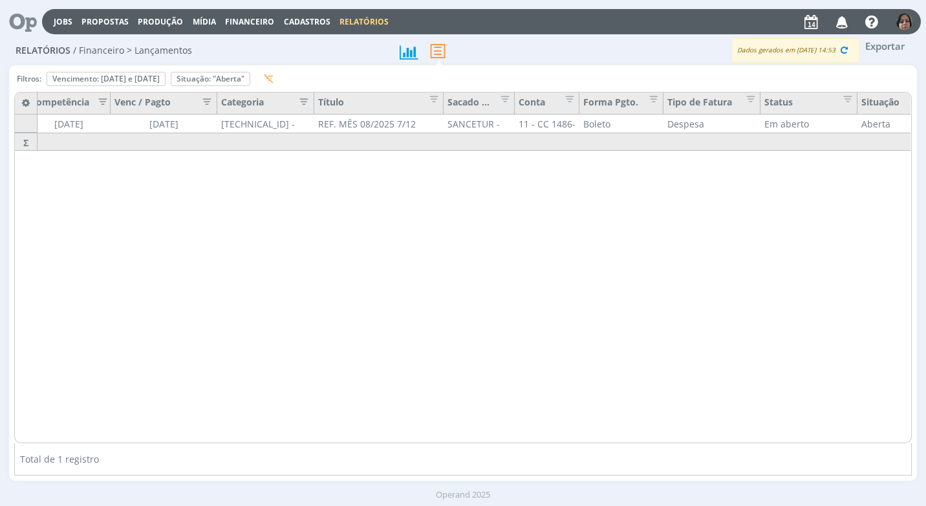
click at [304, 109] on button "button" at bounding box center [299, 103] width 19 height 17
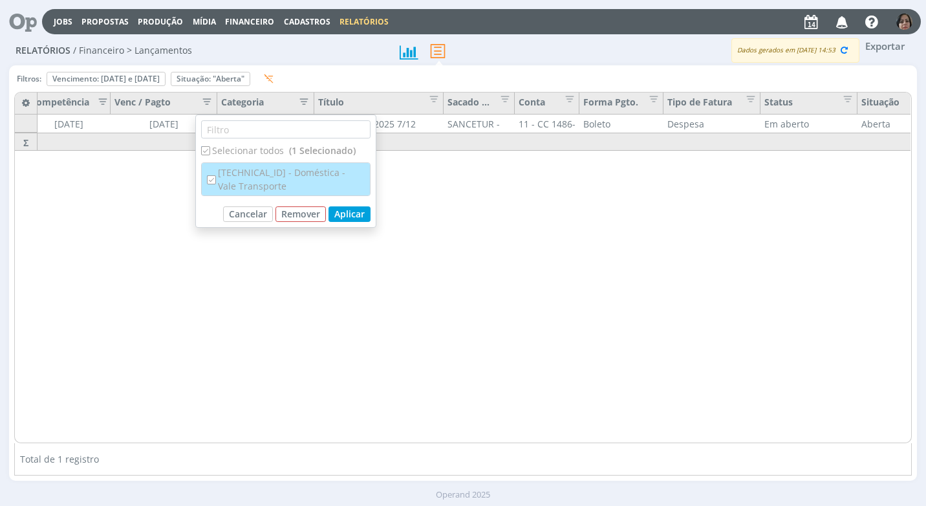
click at [241, 172] on div "[TECHNICAL_ID] - Doméstica - Vale Transporte" at bounding box center [286, 179] width 168 height 32
checkbox input "false"
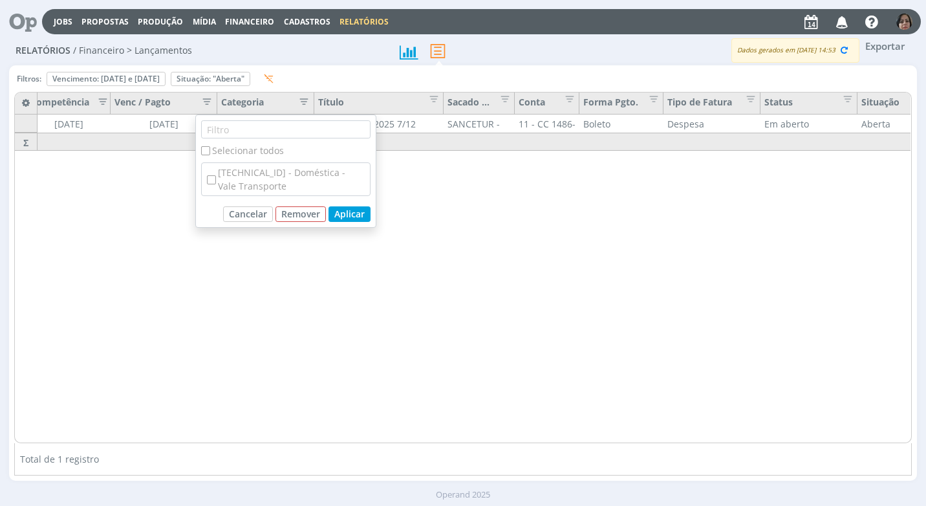
click at [241, 153] on div "Selecionar todos" at bounding box center [285, 151] width 169 height 14
checkbox input "true"
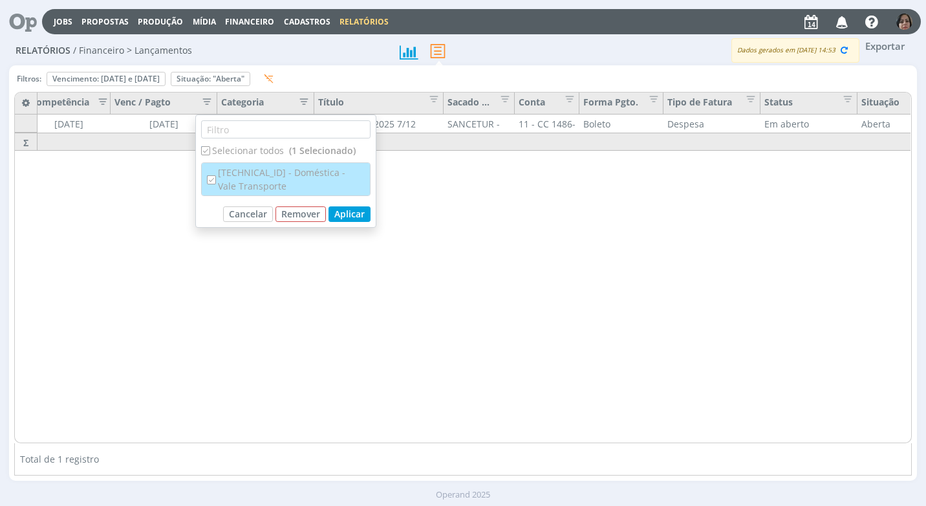
click at [239, 181] on div "[TECHNICAL_ID] - Doméstica - Vale Transporte" at bounding box center [286, 179] width 168 height 32
checkbox input "false"
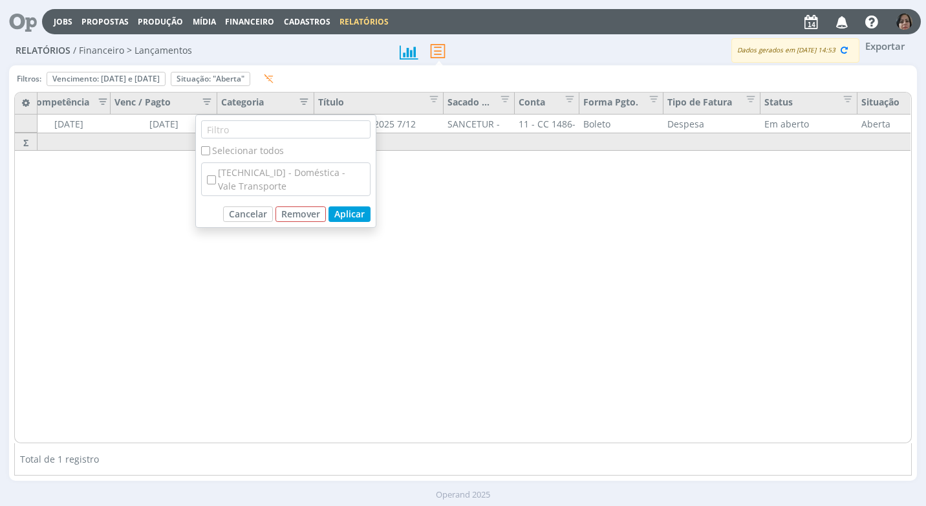
click at [205, 150] on input "checkbox" at bounding box center [205, 150] width 8 height 8
checkbox input "true"
click at [232, 135] on input "text" at bounding box center [285, 129] width 169 height 18
click at [255, 145] on div "Selecionar todos (1 Selecionado)" at bounding box center [285, 151] width 169 height 14
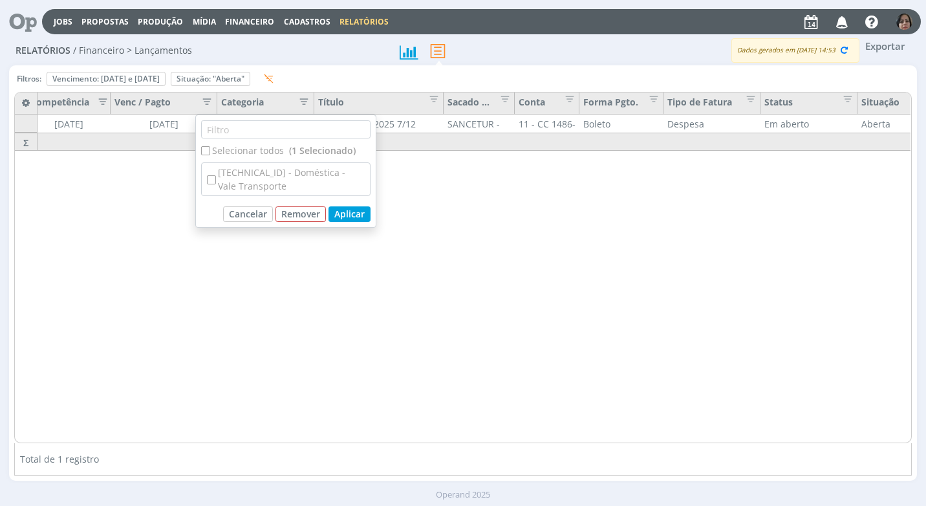
checkbox input "false"
click at [301, 213] on button "Remover" at bounding box center [300, 214] width 50 height 16
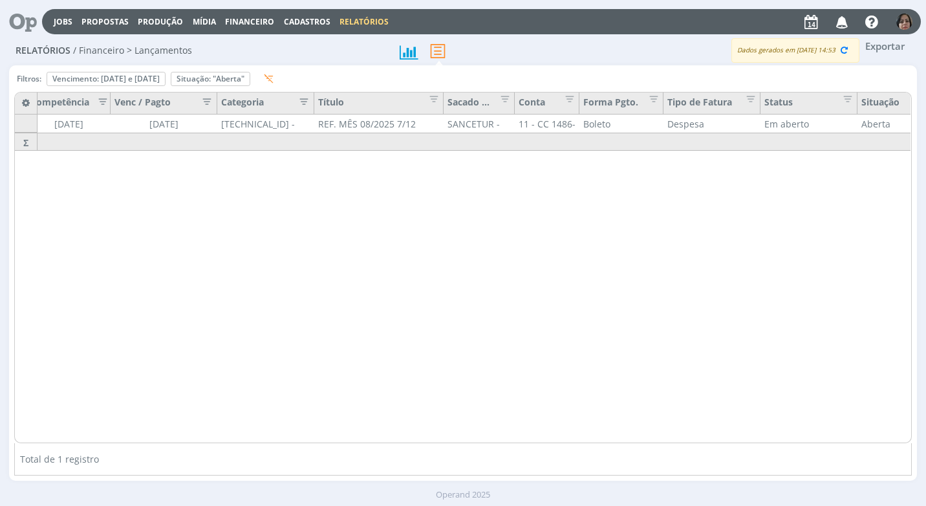
click at [242, 103] on div "Categoria" at bounding box center [265, 103] width 89 height 17
drag, startPoint x: 304, startPoint y: 78, endPoint x: 301, endPoint y: 112, distance: 34.4
click at [274, 77] on icon "button" at bounding box center [269, 79] width 10 height 10
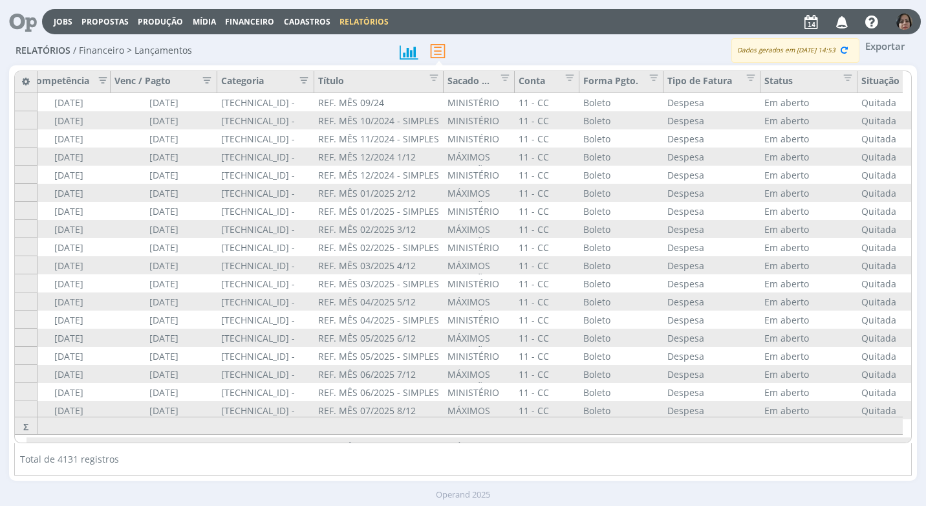
click at [301, 76] on icon "button" at bounding box center [300, 78] width 13 height 13
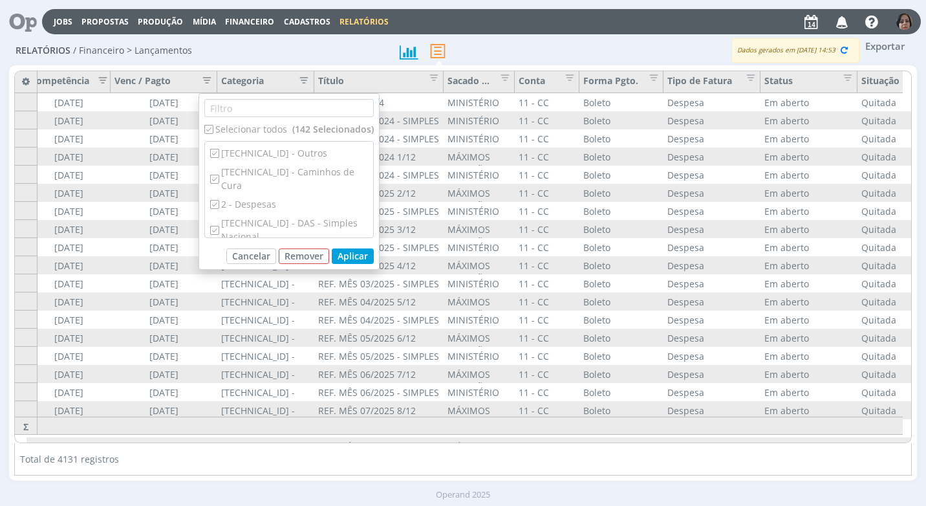
scroll to position [259, 0]
click at [221, 112] on input "text" at bounding box center [288, 108] width 169 height 18
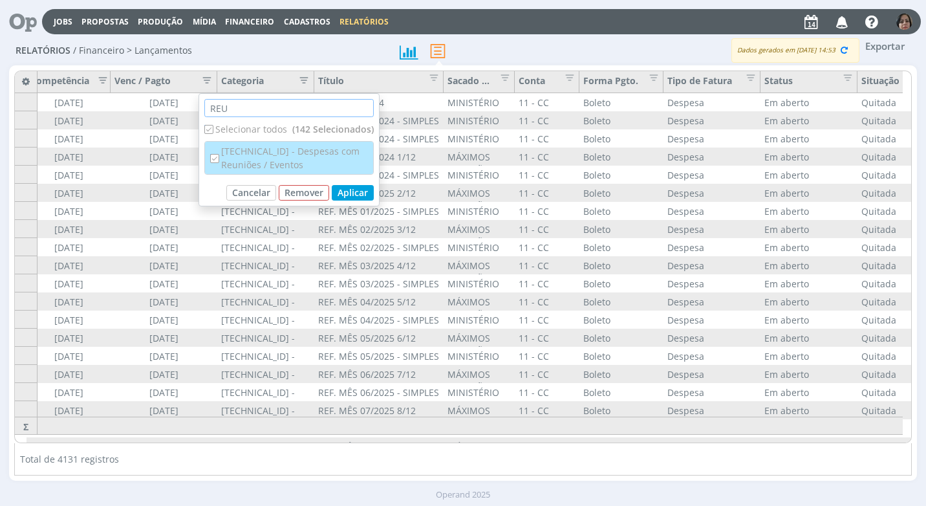
type input "REU"
click at [242, 161] on div "[TECHNICAL_ID] - Despesas com Reuniões / Eventos" at bounding box center [289, 158] width 168 height 32
checkbox input "false"
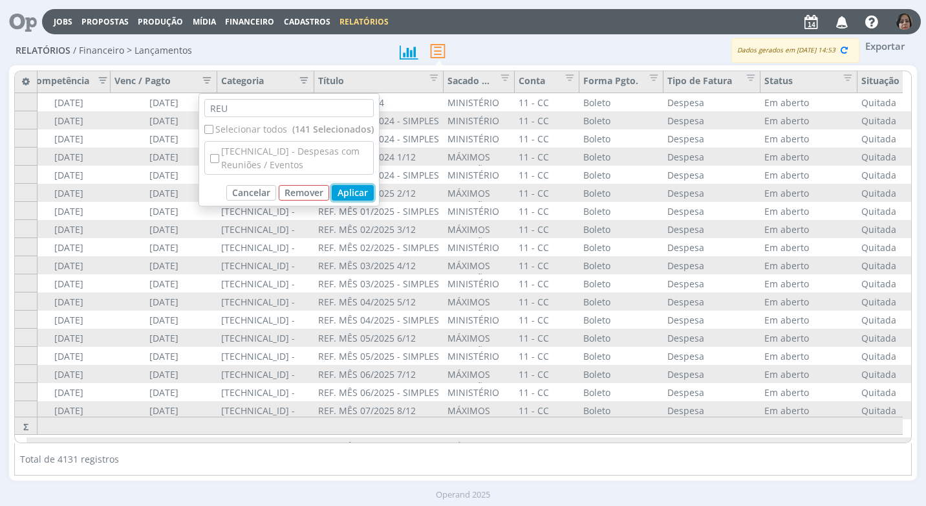
click at [350, 193] on button "Aplicar" at bounding box center [353, 193] width 42 height 16
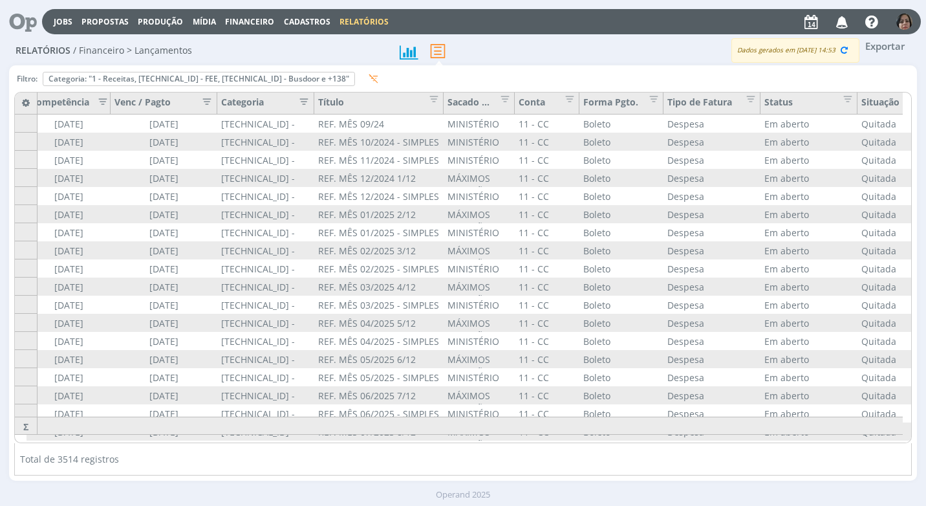
drag, startPoint x: 322, startPoint y: 433, endPoint x: 215, endPoint y: 437, distance: 106.8
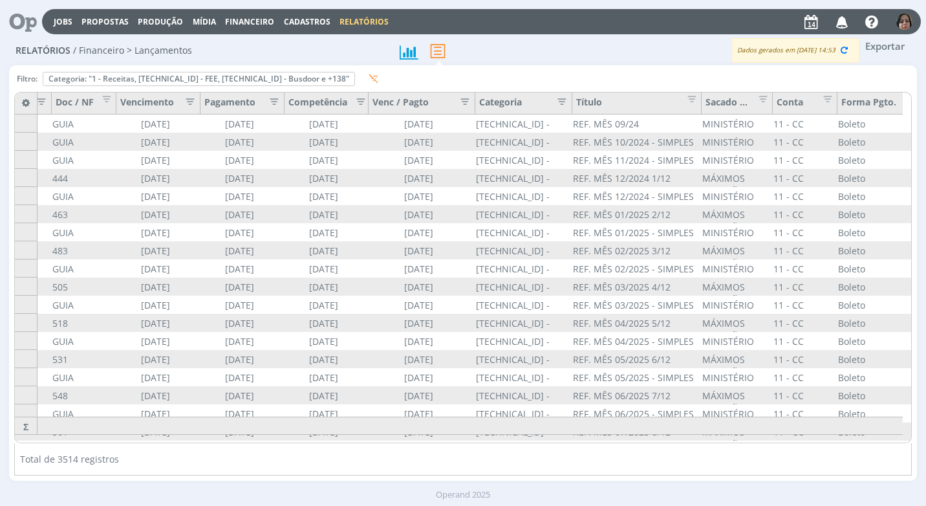
scroll to position [0, 88]
click at [560, 103] on icon "button" at bounding box center [559, 100] width 13 height 13
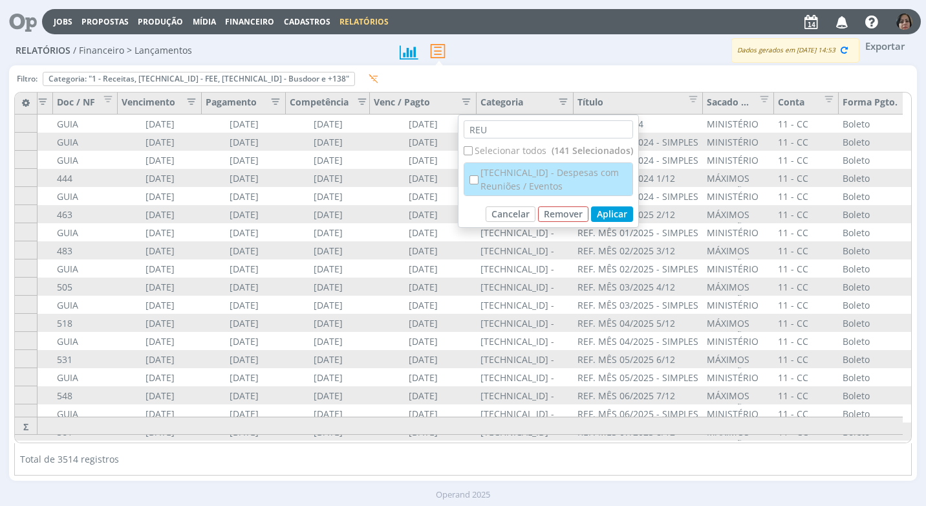
click at [471, 181] on input "checkbox" at bounding box center [473, 179] width 8 height 8
checkbox input "true"
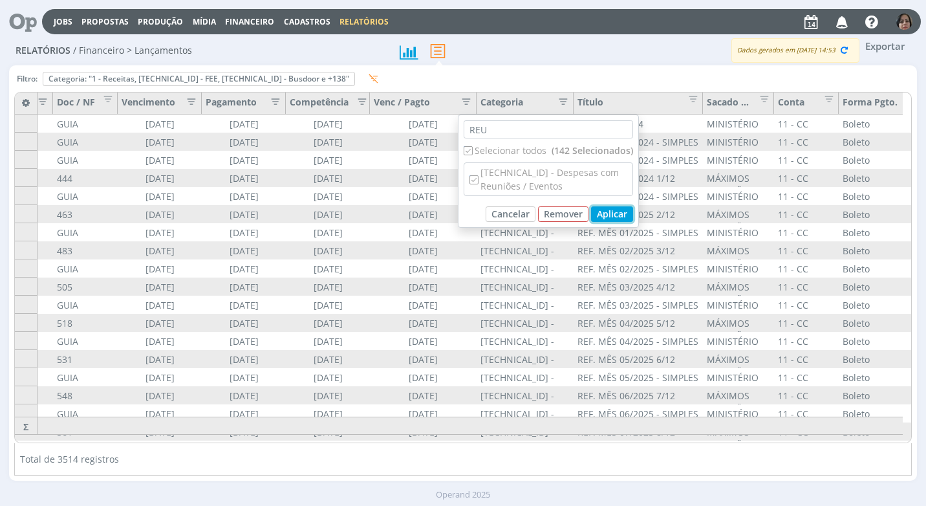
click at [611, 218] on button "Aplicar" at bounding box center [612, 214] width 42 height 16
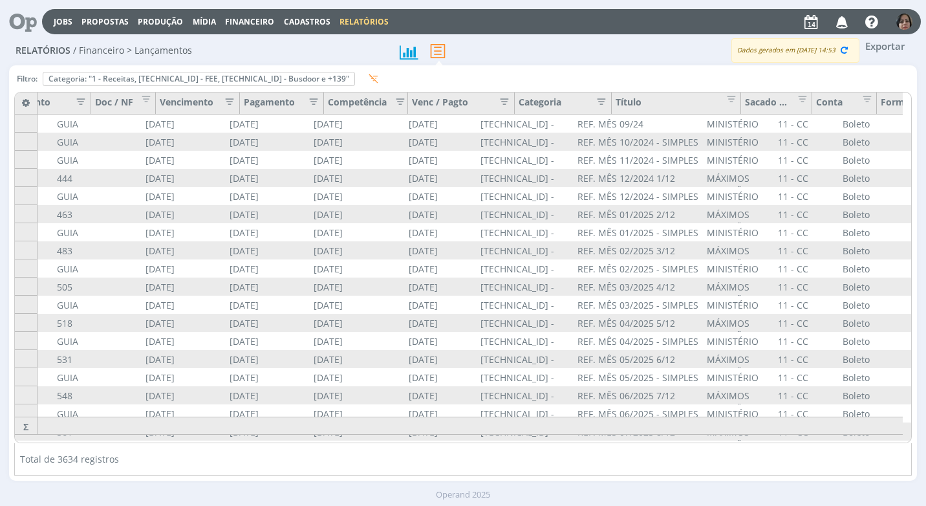
scroll to position [0, 0]
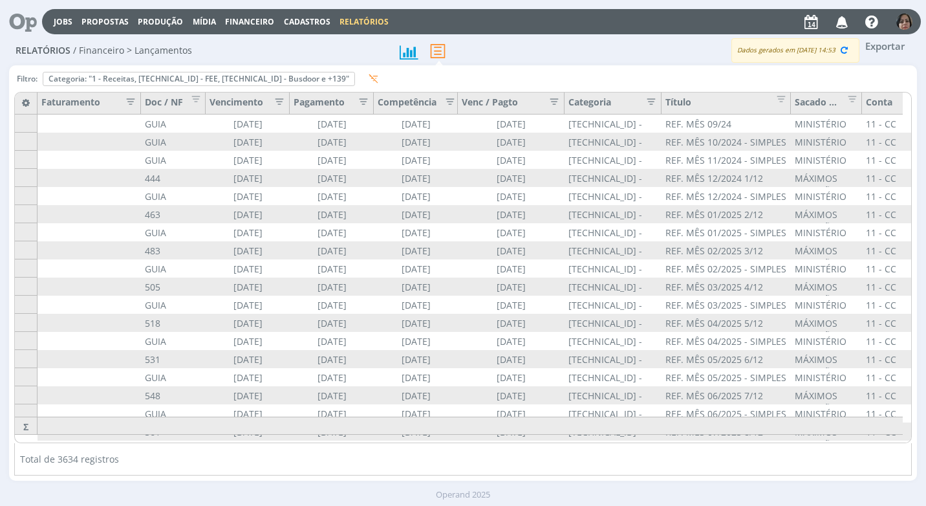
click at [649, 102] on icon "button" at bounding box center [647, 100] width 13 height 13
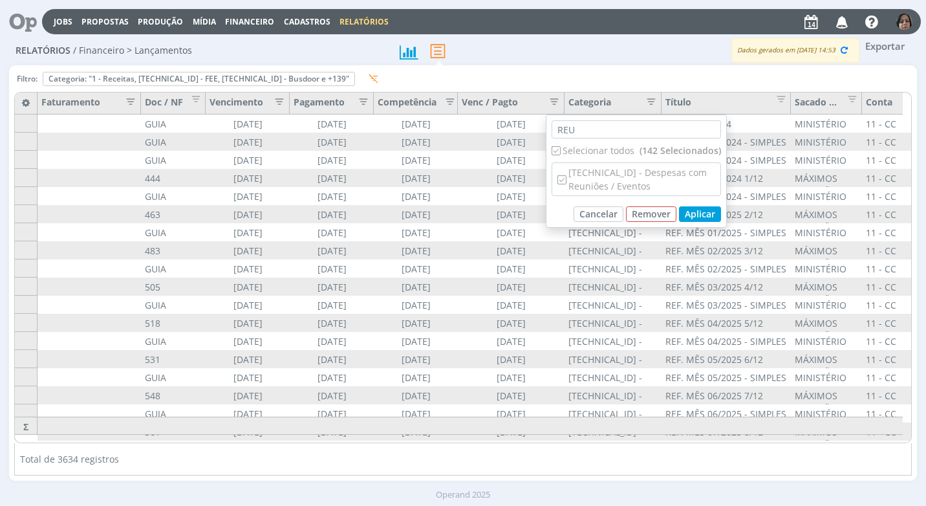
click at [579, 144] on div "Selecionar todos (142 Selecionados)" at bounding box center [636, 151] width 169 height 14
checkbox input "false"
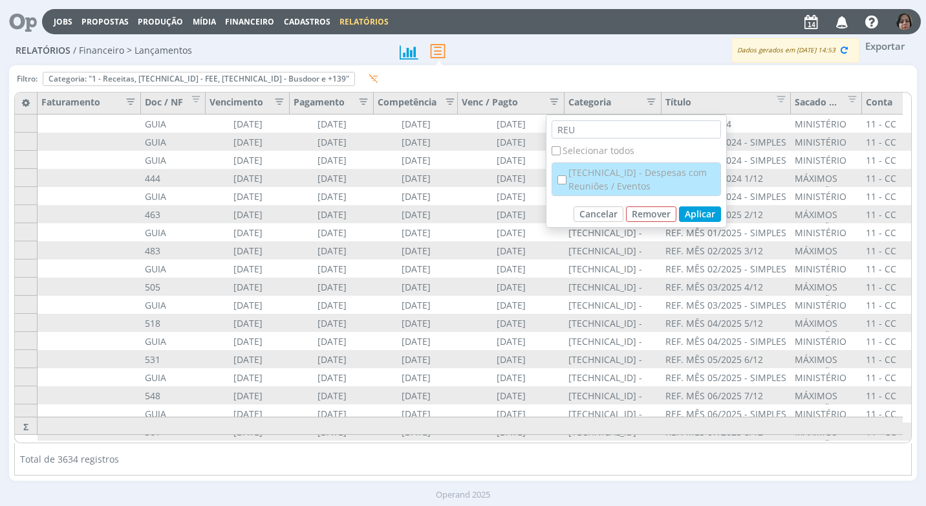
click at [561, 181] on input "checkbox" at bounding box center [561, 179] width 8 height 8
checkbox input "true"
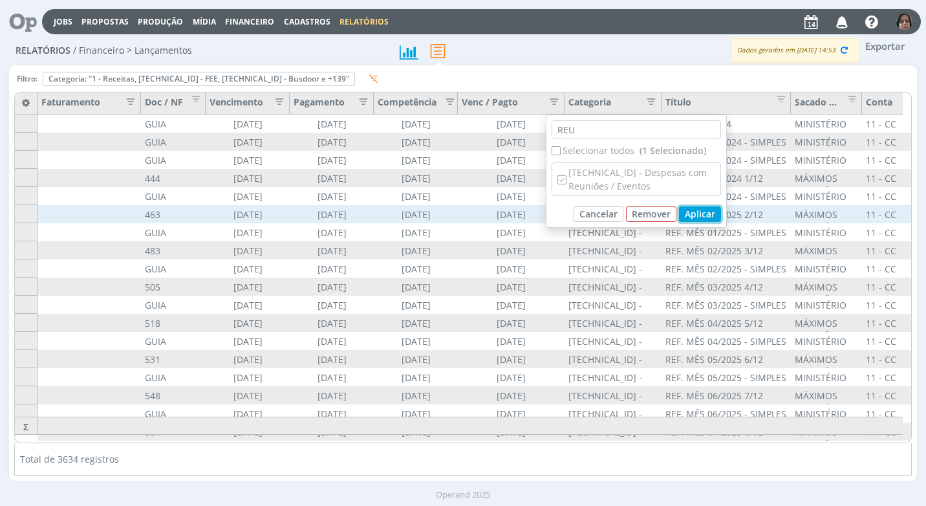
drag, startPoint x: 713, startPoint y: 211, endPoint x: 702, endPoint y: 211, distance: 11.0
click at [710, 211] on button "Aplicar" at bounding box center [700, 214] width 42 height 16
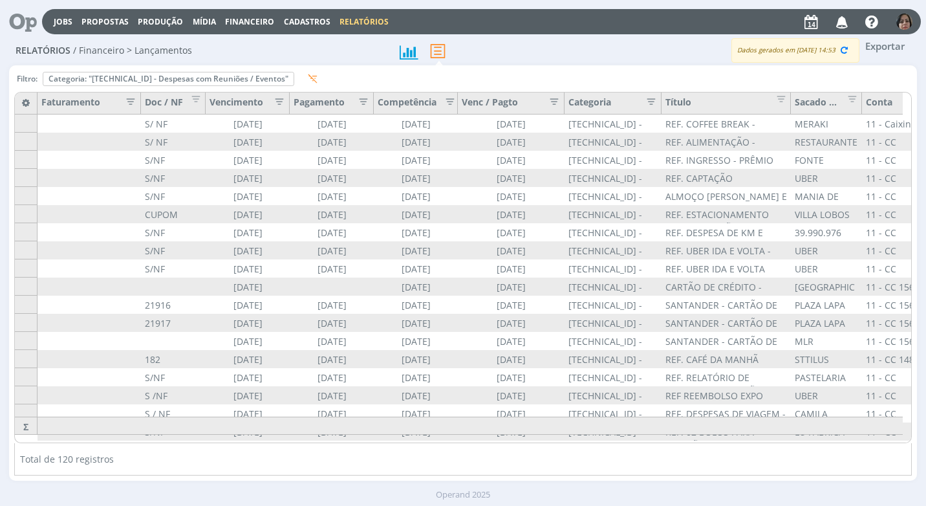
click at [277, 101] on icon "button" at bounding box center [275, 100] width 13 height 13
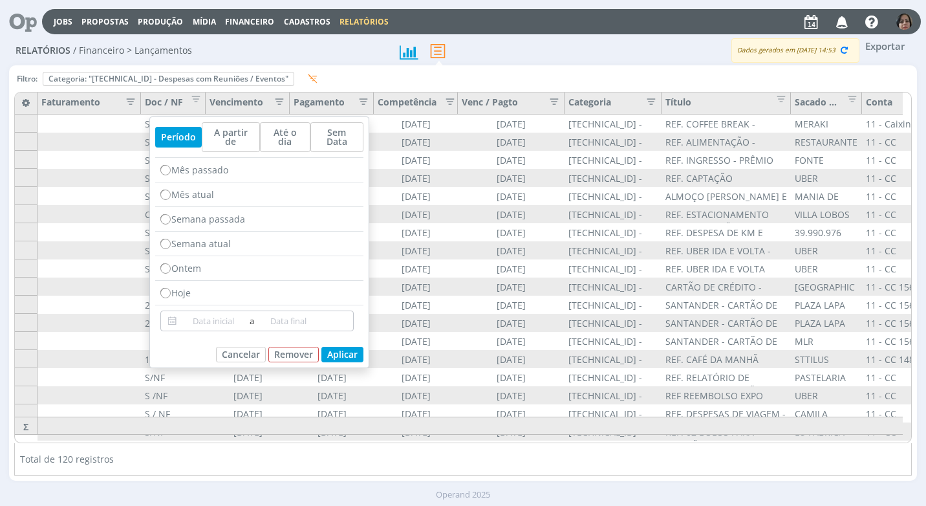
click at [199, 313] on input at bounding box center [213, 321] width 67 height 16
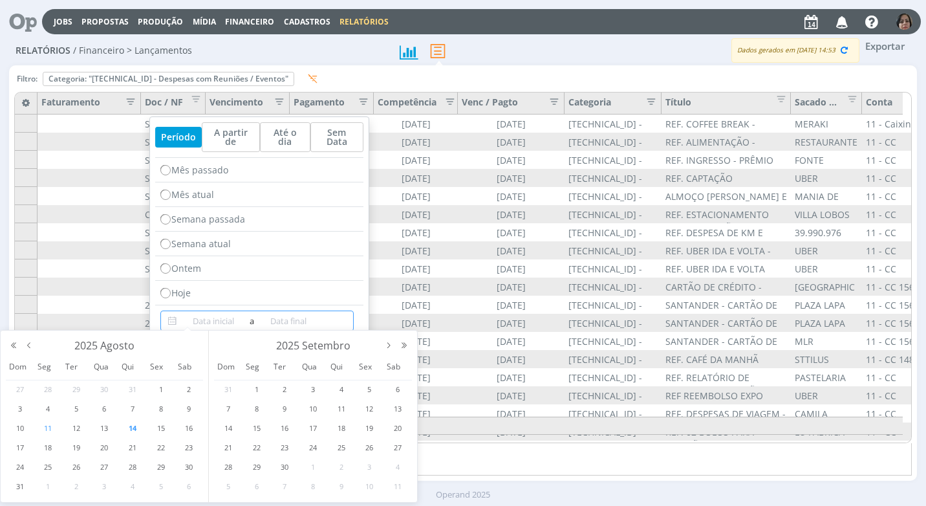
click at [51, 427] on span "11" at bounding box center [48, 428] width 16 height 16
click at [136, 426] on span "14" at bounding box center [133, 428] width 16 height 16
type input "[DATE]"
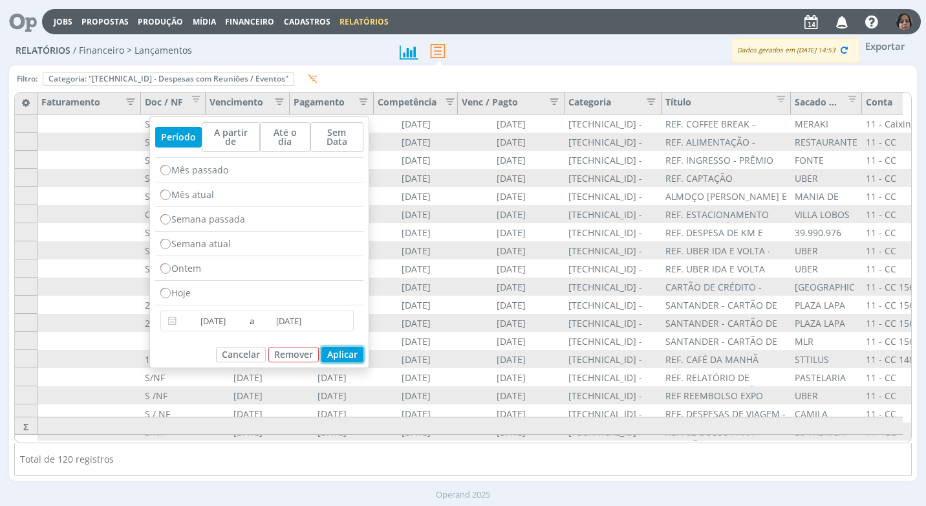
click at [337, 347] on button "Aplicar" at bounding box center [342, 355] width 42 height 16
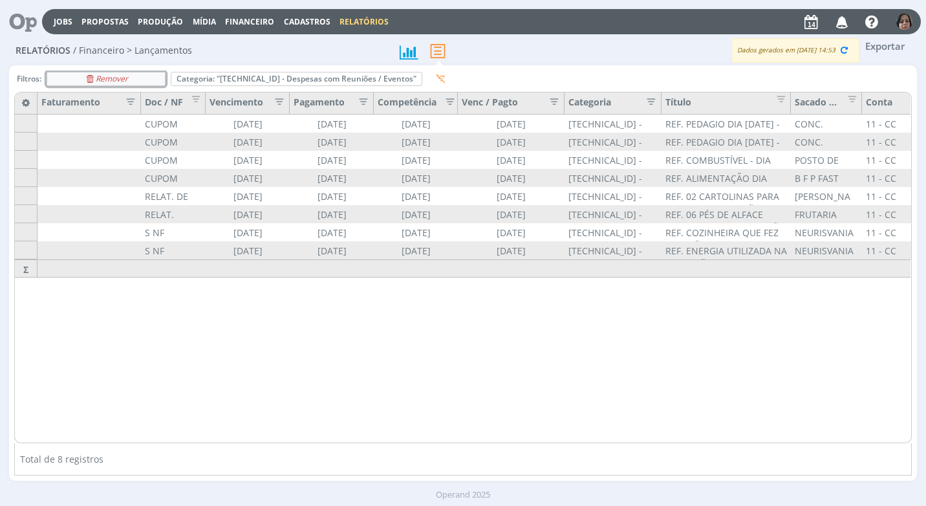
click at [154, 77] on div "Remover" at bounding box center [106, 78] width 118 height 13
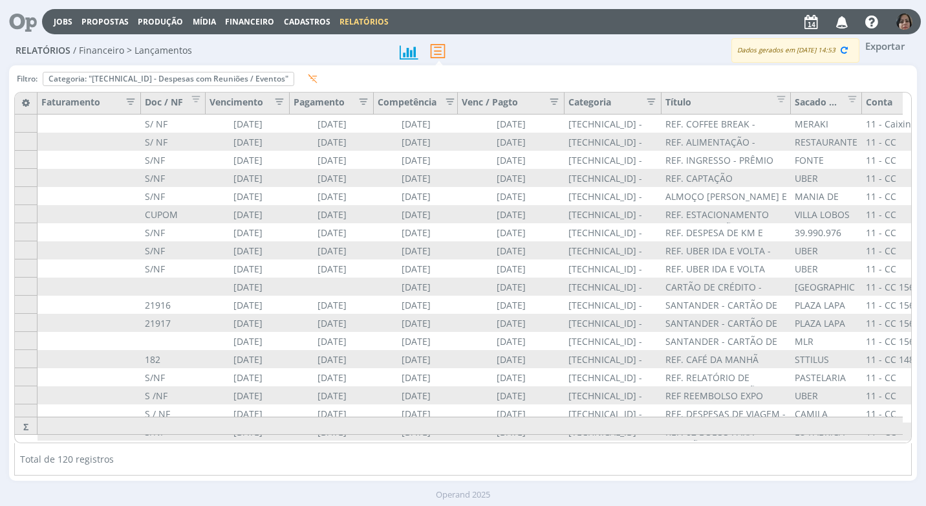
click at [279, 104] on icon "button" at bounding box center [275, 100] width 13 height 13
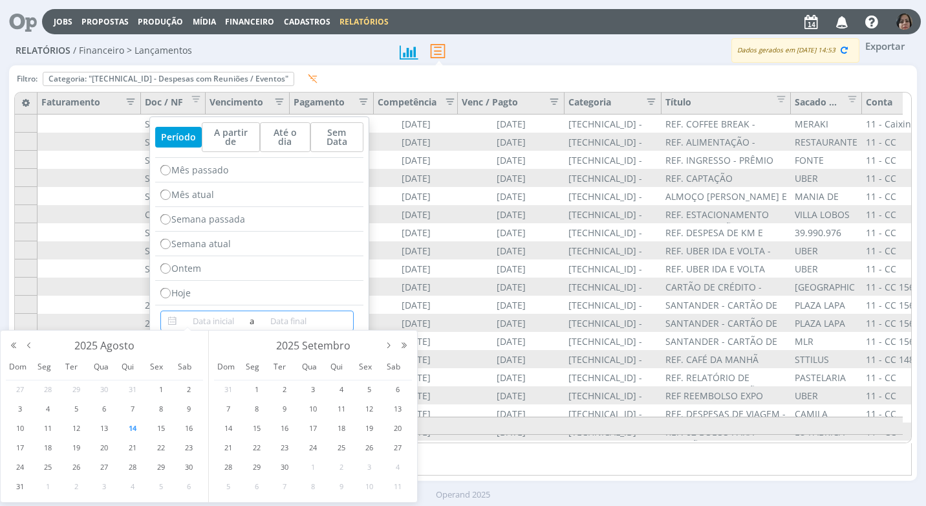
click at [204, 313] on input at bounding box center [213, 321] width 67 height 16
click at [46, 428] on span "11" at bounding box center [48, 428] width 16 height 16
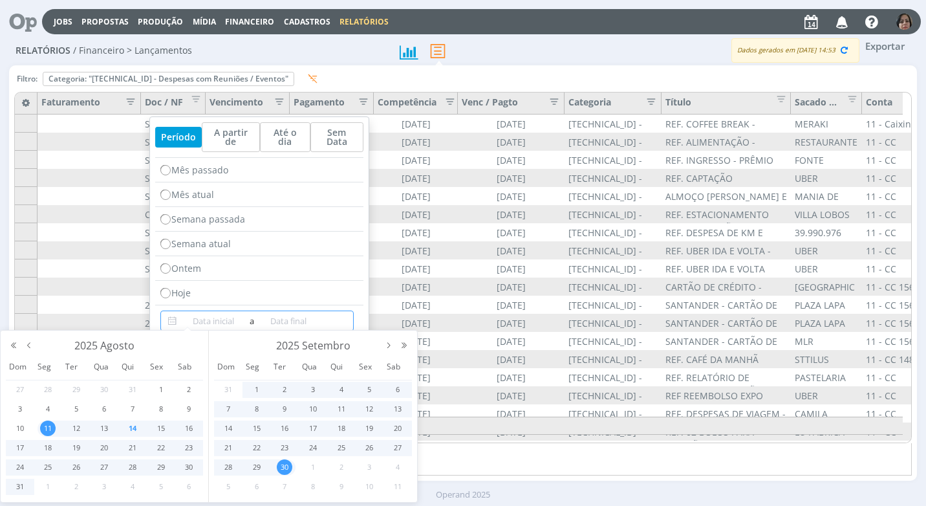
click at [286, 462] on span "30" at bounding box center [285, 467] width 16 height 16
type input "[DATE]"
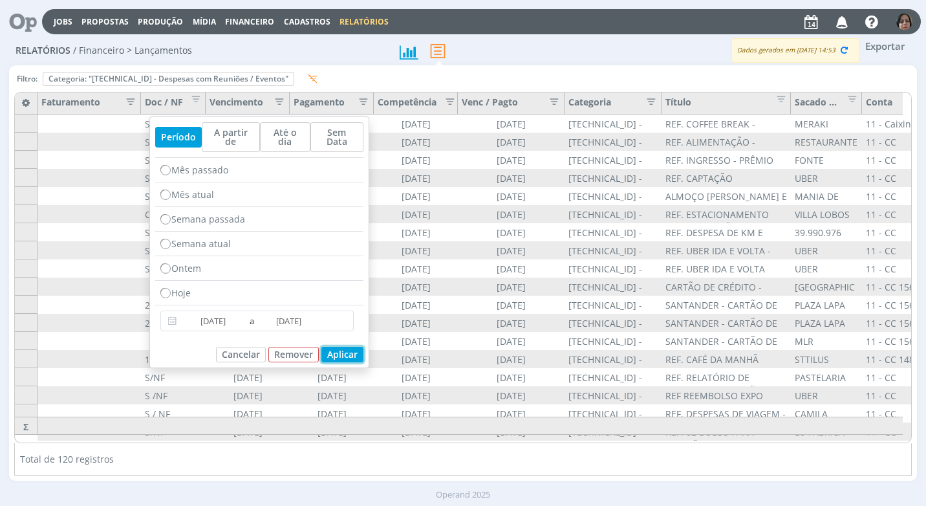
click at [330, 347] on button "Aplicar" at bounding box center [342, 355] width 42 height 16
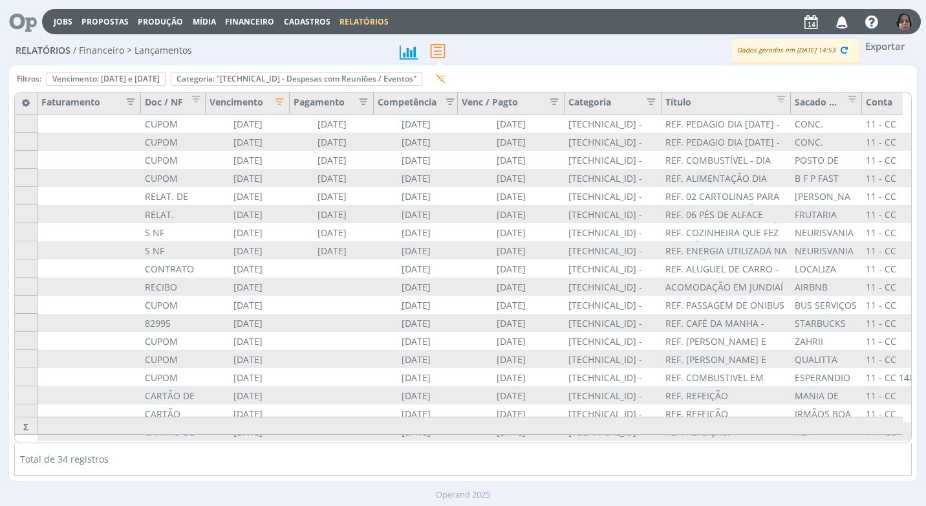
drag, startPoint x: 481, startPoint y: 433, endPoint x: 613, endPoint y: 427, distance: 132.0
click at [38, 416] on div "- 4.739,99 0,00 0,00 - 4.739,99" at bounding box center [38, 416] width 0 height 0
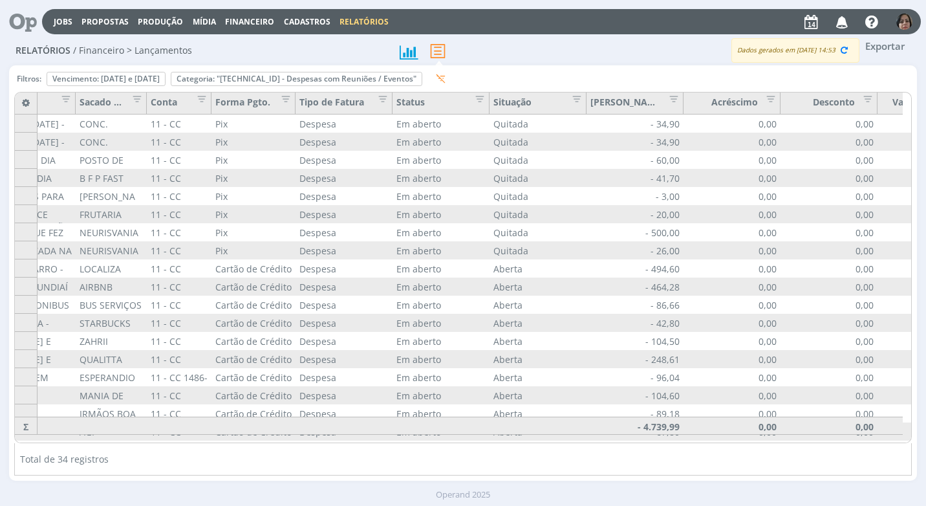
scroll to position [0, 786]
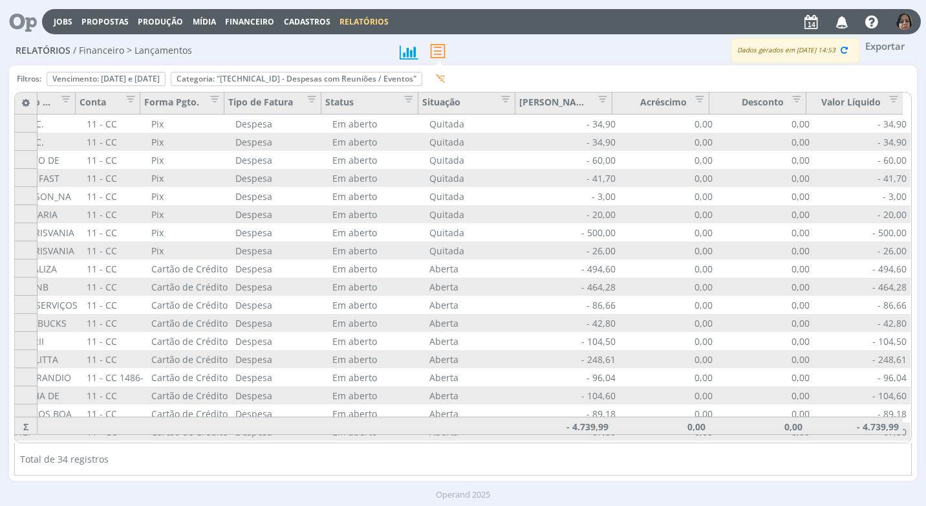
drag, startPoint x: 914, startPoint y: 255, endPoint x: 904, endPoint y: 299, distance: 45.0
click at [904, 299] on div "Filtros: Vencimento: [DATE] e [DATE] Remover Categoria: "[TECHNICAL_ID] - Despe…" at bounding box center [462, 272] width 907 height 415
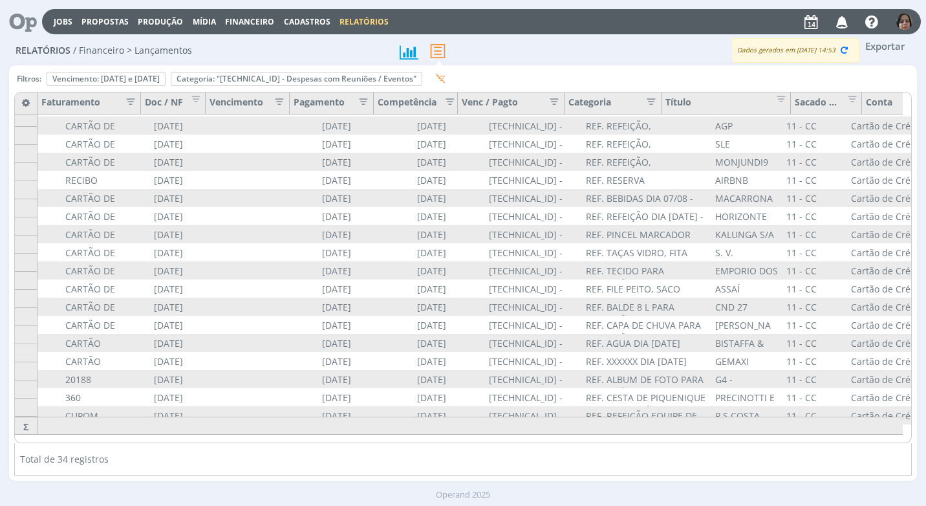
scroll to position [314, 0]
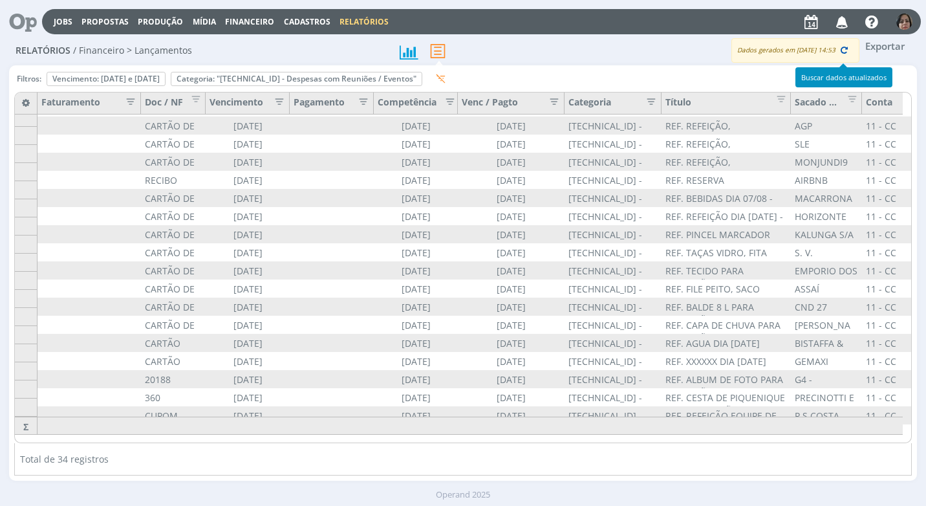
click at [843, 54] on icon "button" at bounding box center [845, 50] width 12 height 12
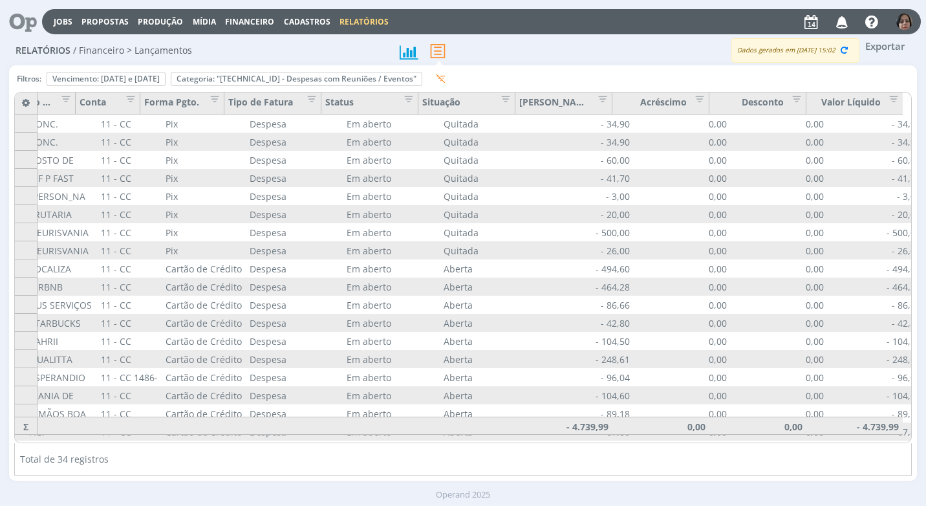
scroll to position [0, 786]
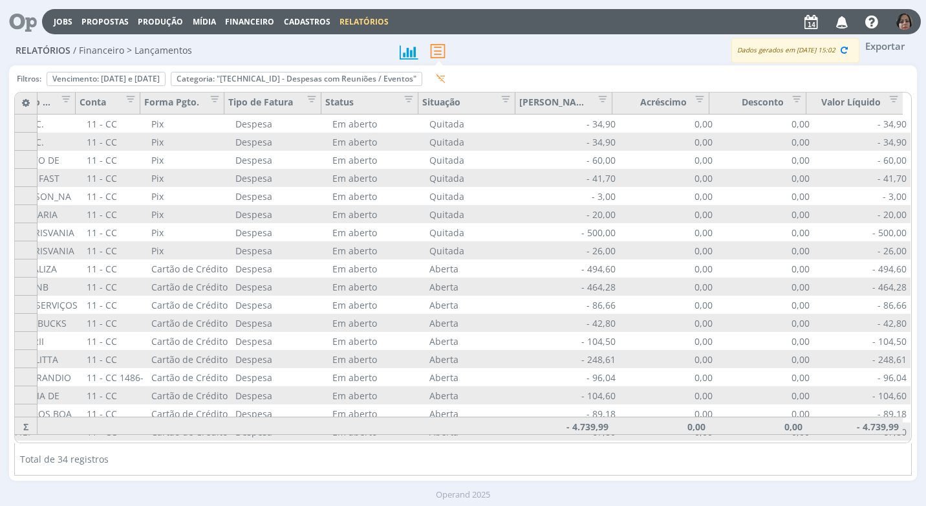
click at [890, 45] on button "Exportar" at bounding box center [884, 46] width 51 height 16
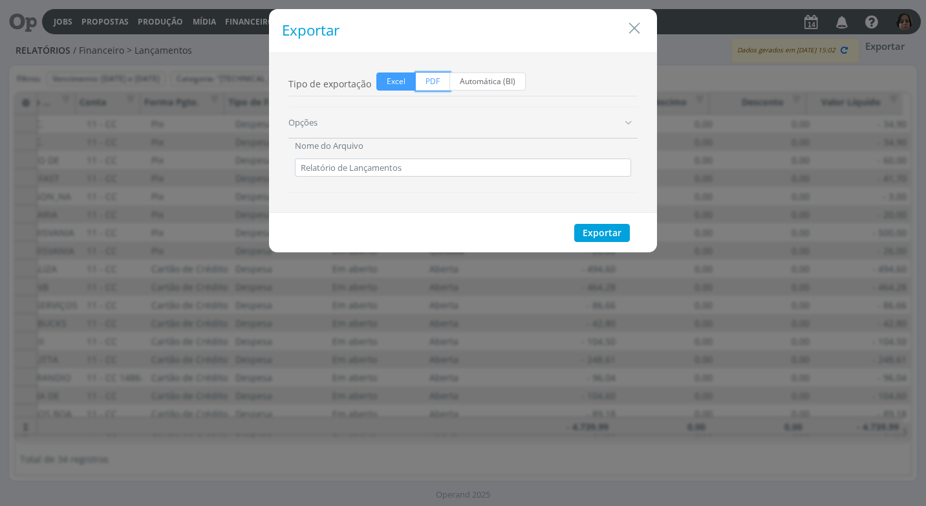
click at [431, 81] on span "PDF" at bounding box center [433, 81] width 34 height 18
click at [424, 81] on input "PDF" at bounding box center [420, 76] width 8 height 8
radio input "true"
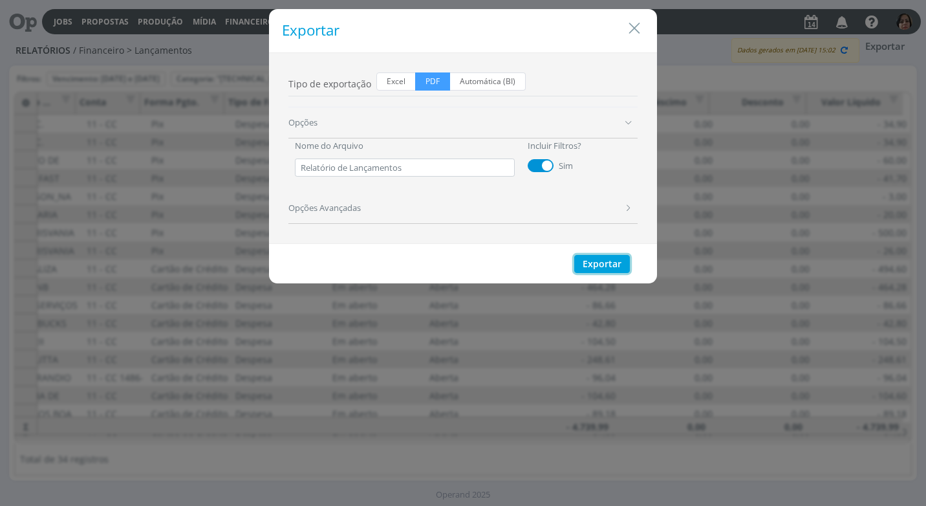
click at [619, 263] on button "Exportar" at bounding box center [602, 264] width 56 height 18
click at [398, 80] on span "Excel" at bounding box center [395, 81] width 39 height 18
click at [385, 80] on input "Excel" at bounding box center [380, 76] width 8 height 8
radio input "true"
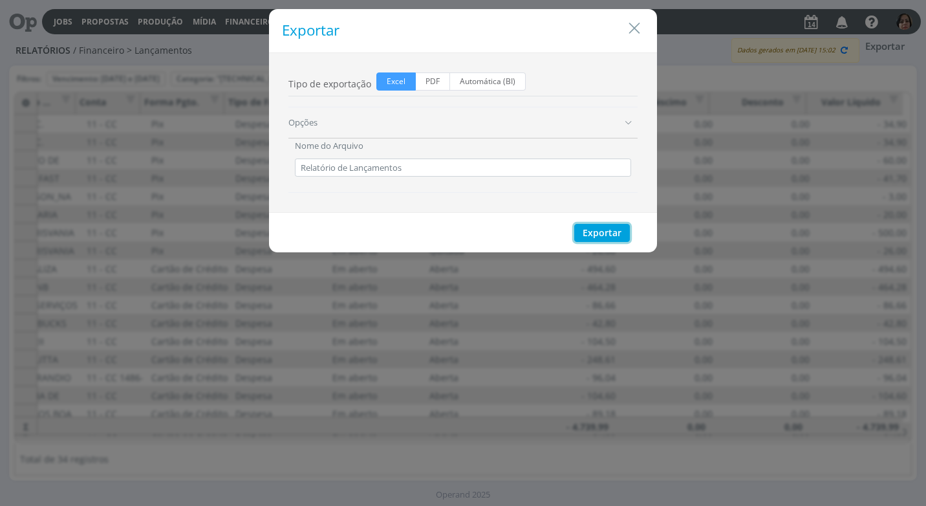
click at [614, 231] on button "Exportar" at bounding box center [602, 233] width 56 height 18
click at [694, 209] on div "Exportar Tipo de exportação Excel PDF Automática (BI) Opções Nome do Arquivo Re…" at bounding box center [463, 253] width 926 height 506
drag, startPoint x: 634, startPoint y: 23, endPoint x: 539, endPoint y: 385, distance: 373.6
click at [634, 24] on icon "Close" at bounding box center [634, 28] width 19 height 19
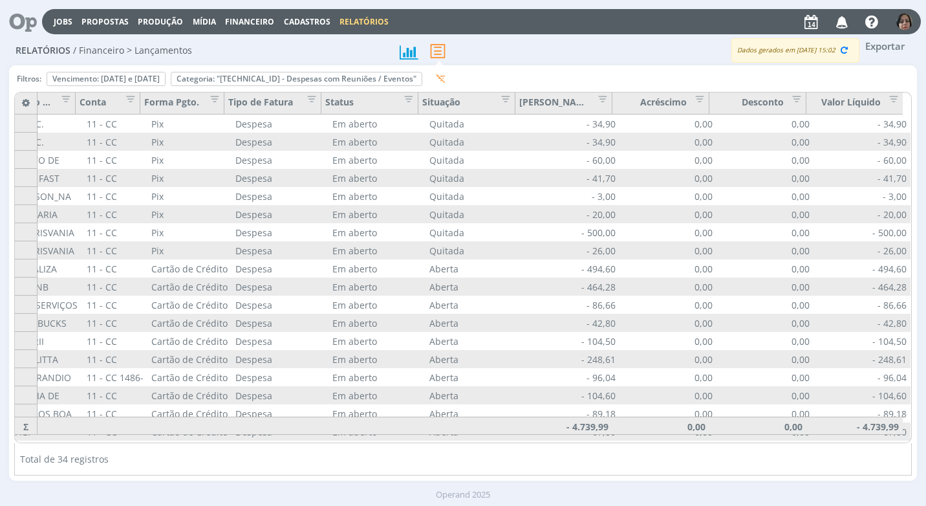
drag, startPoint x: 548, startPoint y: 434, endPoint x: 758, endPoint y: 466, distance: 213.3
click at [761, 466] on div "Filtros: Vencimento: [DATE] e [DATE] Remover Categoria: "[TECHNICAL_ID] - Despe…" at bounding box center [462, 272] width 897 height 405
drag, startPoint x: 563, startPoint y: 435, endPoint x: 482, endPoint y: 436, distance: 80.9
click at [482, 436] on div "Sacado / Cedente Conta Forma Pgto. Tipo de Fatura Status Situação Valor Bruto A…" at bounding box center [463, 267] width 896 height 350
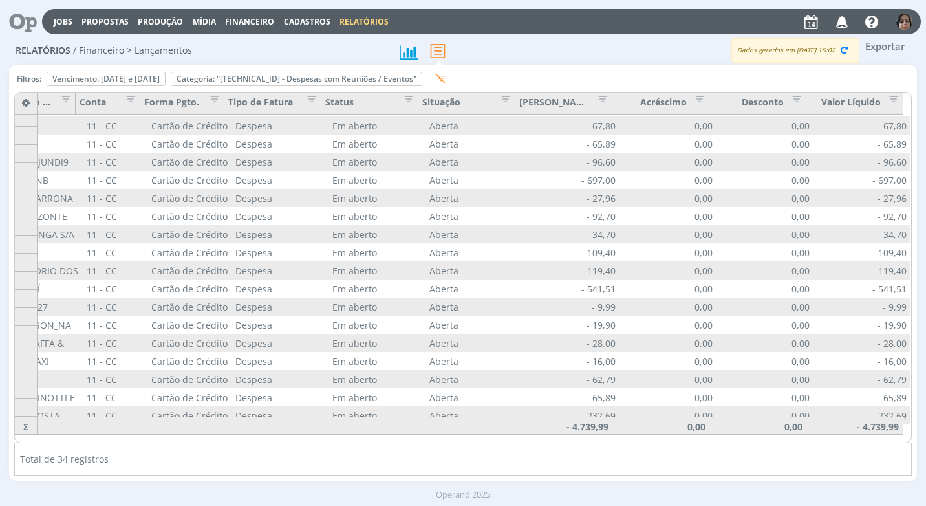
scroll to position [314, 786]
click at [892, 45] on button "Exportar" at bounding box center [884, 46] width 51 height 16
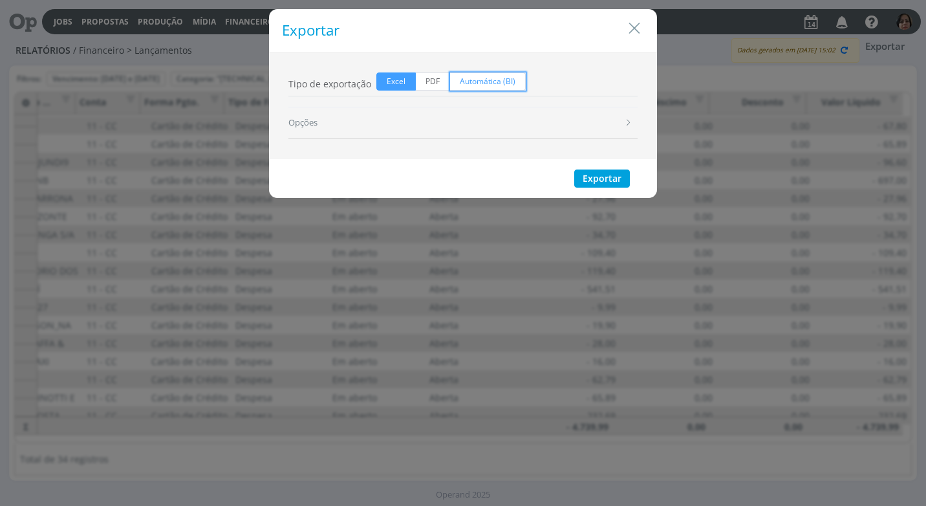
drag, startPoint x: 491, startPoint y: 79, endPoint x: 497, endPoint y: 104, distance: 25.7
click at [491, 80] on span "Automática (BI)" at bounding box center [488, 81] width 76 height 18
click at [458, 80] on input "Automática (BI)" at bounding box center [454, 76] width 8 height 8
radio input "true"
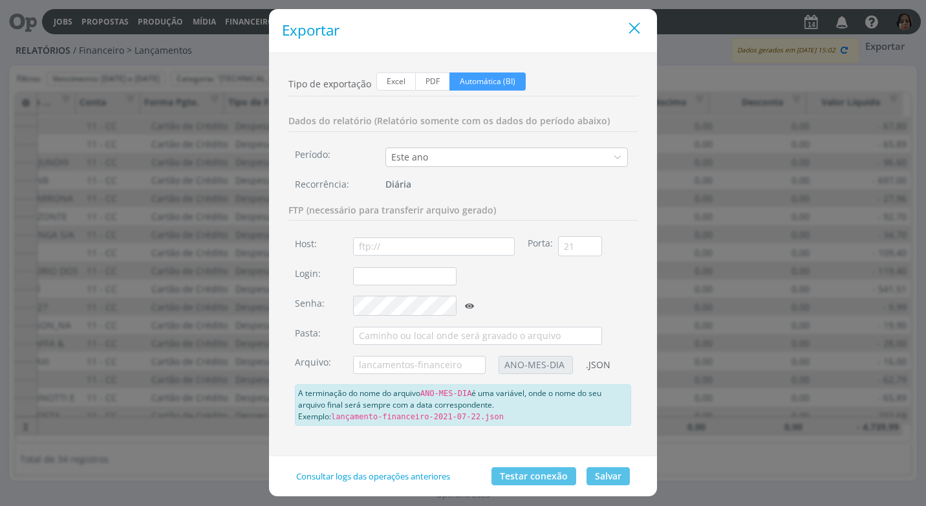
click at [636, 30] on icon "Close" at bounding box center [634, 28] width 19 height 19
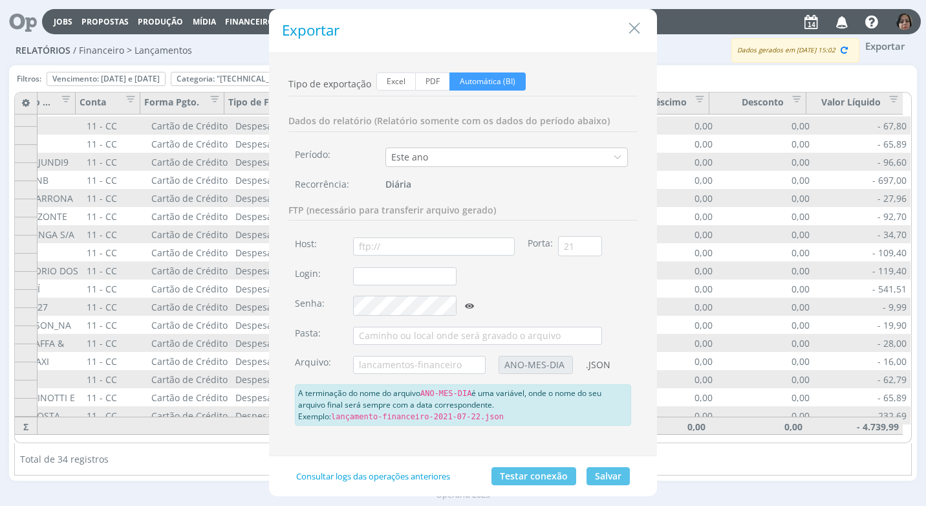
radio input "true"
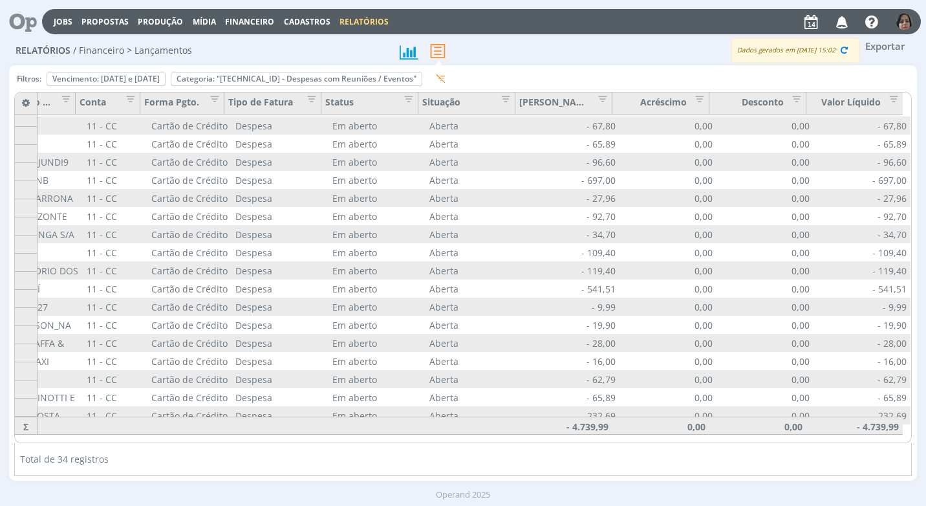
click at [883, 51] on button "Exportar" at bounding box center [884, 46] width 51 height 16
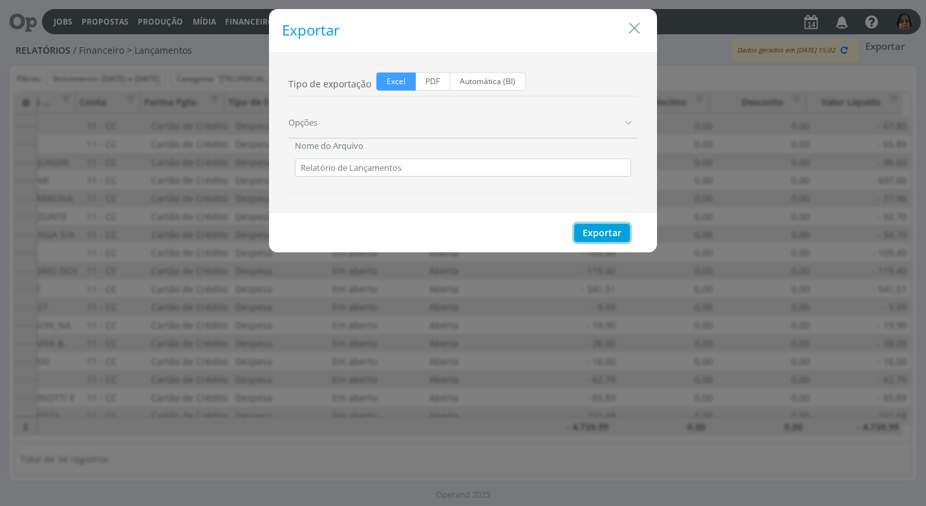
click at [607, 228] on button "Exportar" at bounding box center [602, 233] width 56 height 18
click at [743, 239] on div "Exportar Tipo de exportação Excel PDF Automática (BI) Opções Nome do Arquivo Re…" at bounding box center [463, 253] width 926 height 506
click at [434, 81] on span "PDF" at bounding box center [433, 81] width 34 height 18
click at [424, 81] on input "PDF" at bounding box center [420, 76] width 8 height 8
radio input "true"
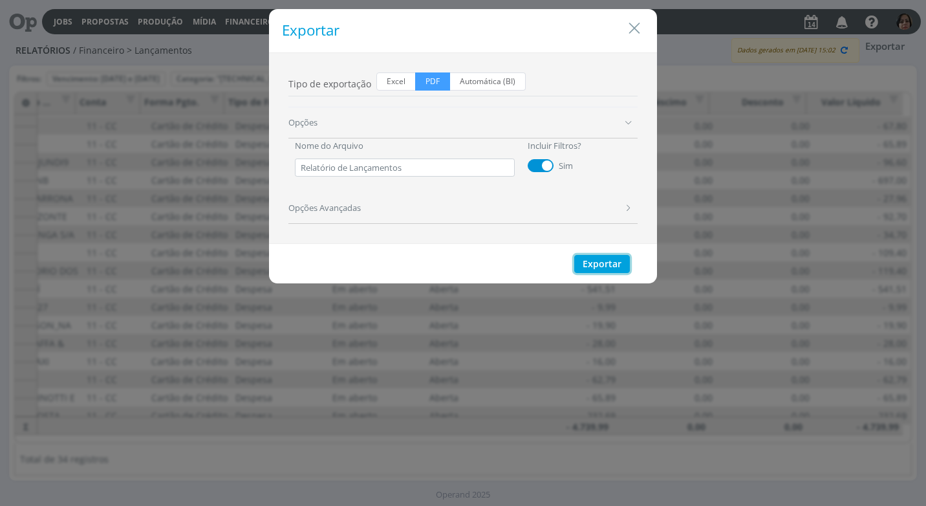
click at [615, 264] on button "Exportar" at bounding box center [602, 264] width 56 height 18
click at [641, 30] on icon "Close" at bounding box center [634, 28] width 19 height 19
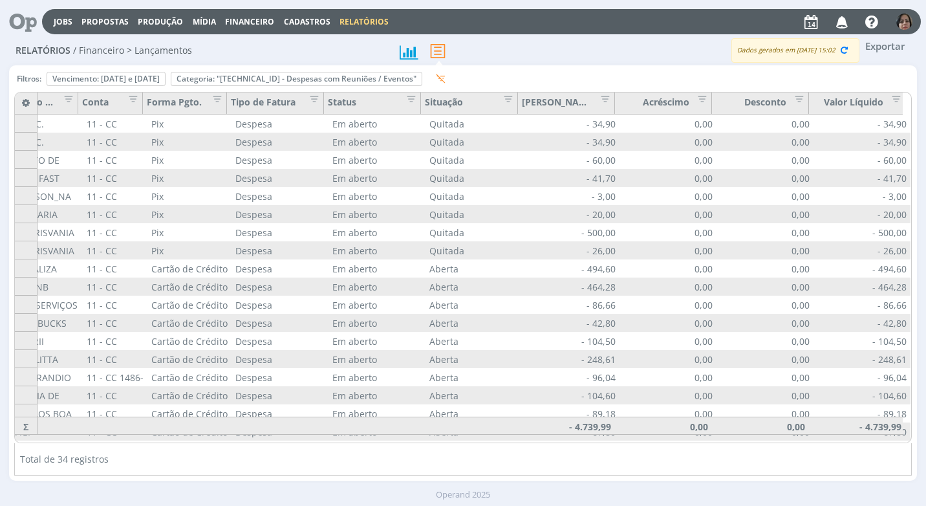
scroll to position [0, 786]
drag, startPoint x: 913, startPoint y: 253, endPoint x: 914, endPoint y: 301, distance: 47.2
click at [914, 300] on div "Filtros: Vencimento: [DATE] e [DATE] Remover Categoria: "[TECHNICAL_ID] - Despe…" at bounding box center [462, 272] width 907 height 415
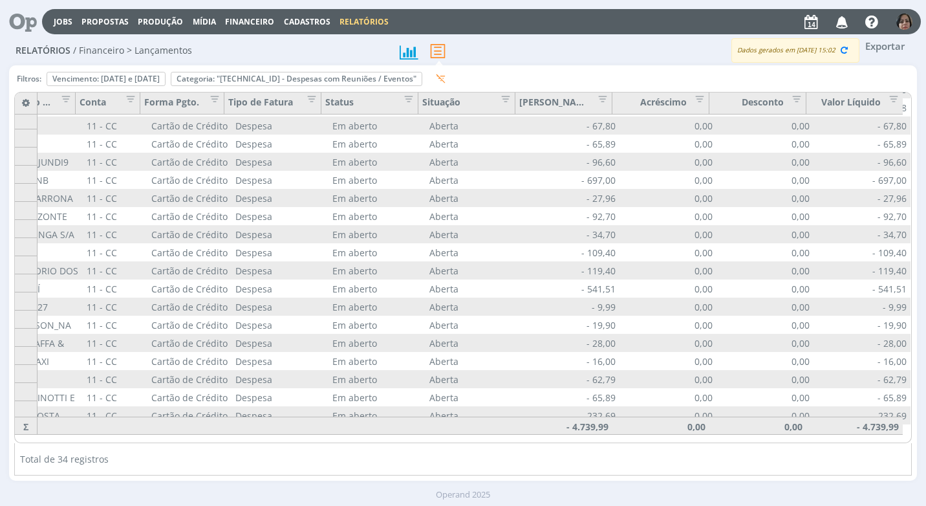
scroll to position [314, 786]
drag, startPoint x: 911, startPoint y: 354, endPoint x: 914, endPoint y: 317, distance: 36.9
click at [914, 317] on div "Filtros: Vencimento: [DATE] e [DATE] Remover Categoria: "[TECHNICAL_ID] - Despe…" at bounding box center [462, 272] width 907 height 415
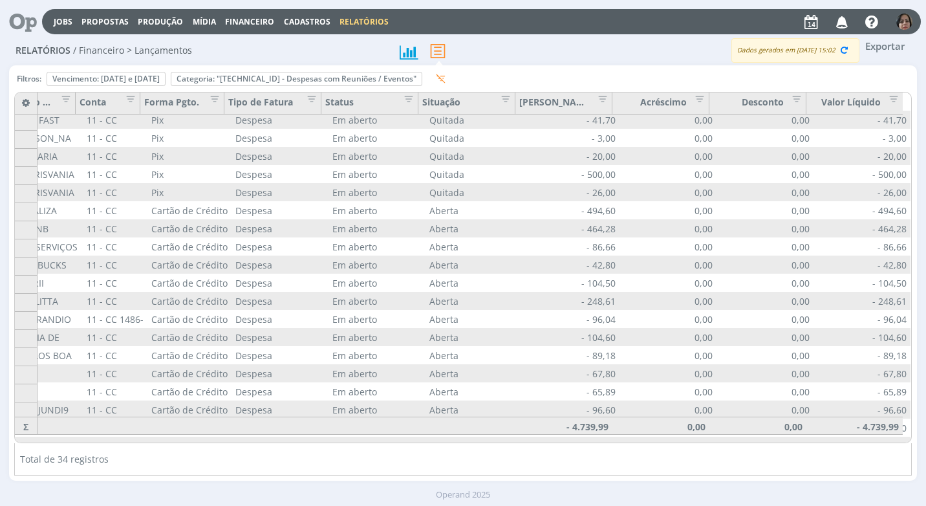
scroll to position [56, 786]
drag, startPoint x: 548, startPoint y: 435, endPoint x: 513, endPoint y: 442, distance: 35.1
click at [508, 442] on div "Sacado / Cedente Conta Forma Pgto. Tipo de Fatura Status Situação Valor Bruto A…" at bounding box center [463, 267] width 896 height 350
click at [236, 20] on span "Financeiro" at bounding box center [249, 21] width 49 height 11
click at [234, 42] on link "Lançamentos" at bounding box center [251, 44] width 109 height 20
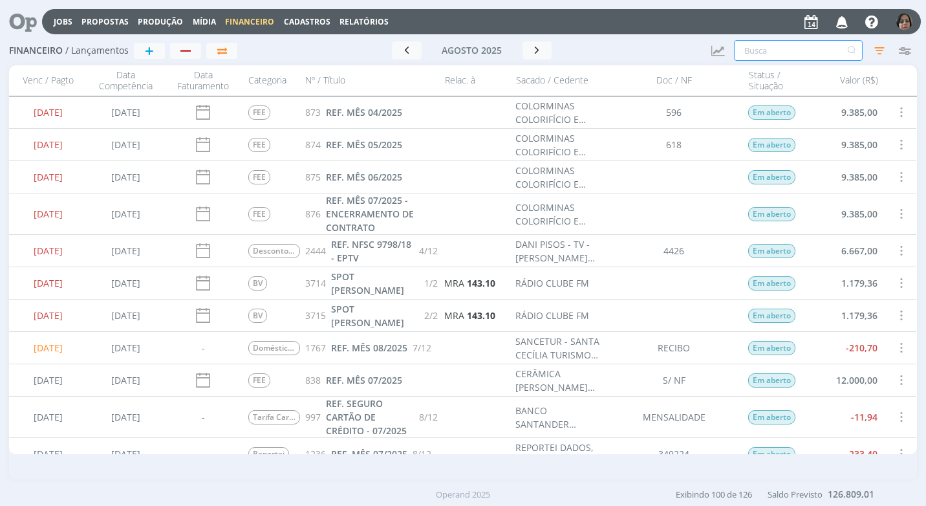
click at [786, 44] on input "text" at bounding box center [798, 50] width 129 height 21
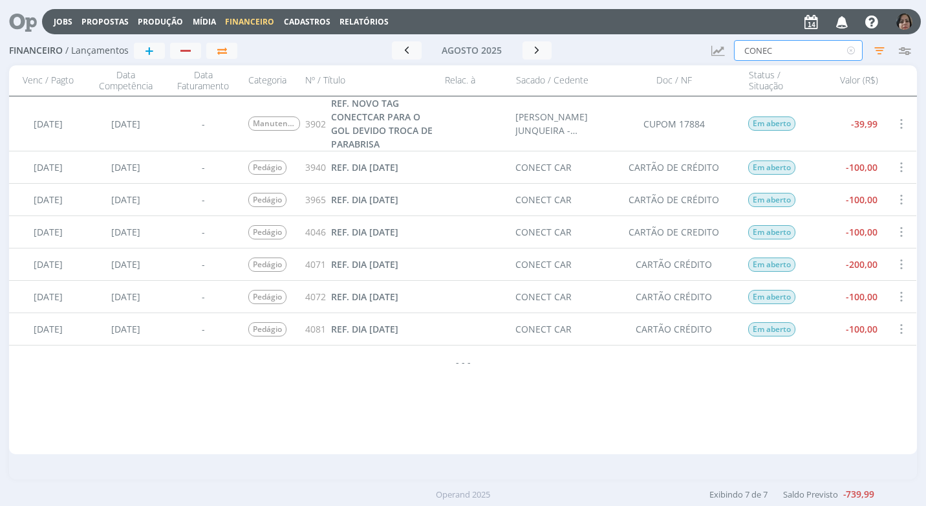
type input "CONEC"
click at [418, 326] on div "4081 REF. DIA [DATE]" at bounding box center [369, 329] width 138 height 32
click at [376, 329] on span "REF. DIA [DATE]" at bounding box center [364, 329] width 67 height 12
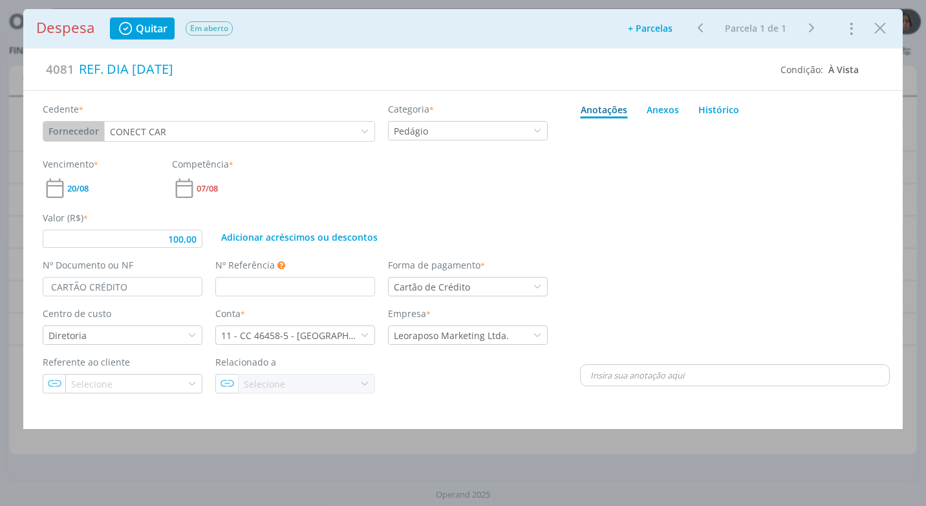
type input "100,00"
drag, startPoint x: 208, startPoint y: 70, endPoint x: 57, endPoint y: 56, distance: 151.9
click at [62, 64] on div "4081 REF. DIA [DATE]" at bounding box center [408, 69] width 744 height 28
copy div "REF. DIA [DATE]"
click at [883, 24] on icon "Close" at bounding box center [879, 28] width 19 height 19
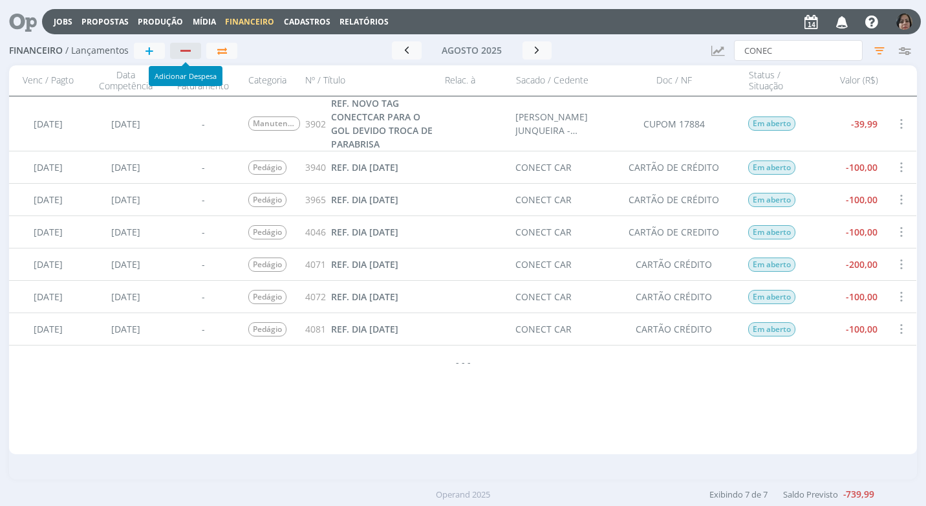
click at [187, 50] on div "button" at bounding box center [185, 51] width 10 height 2
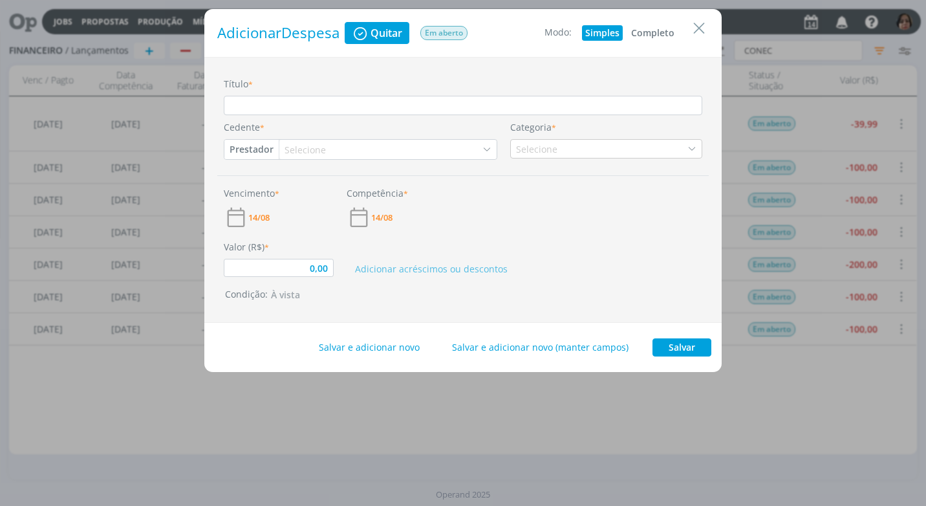
click at [657, 27] on button "Completo" at bounding box center [653, 33] width 50 height 16
type input "0,00"
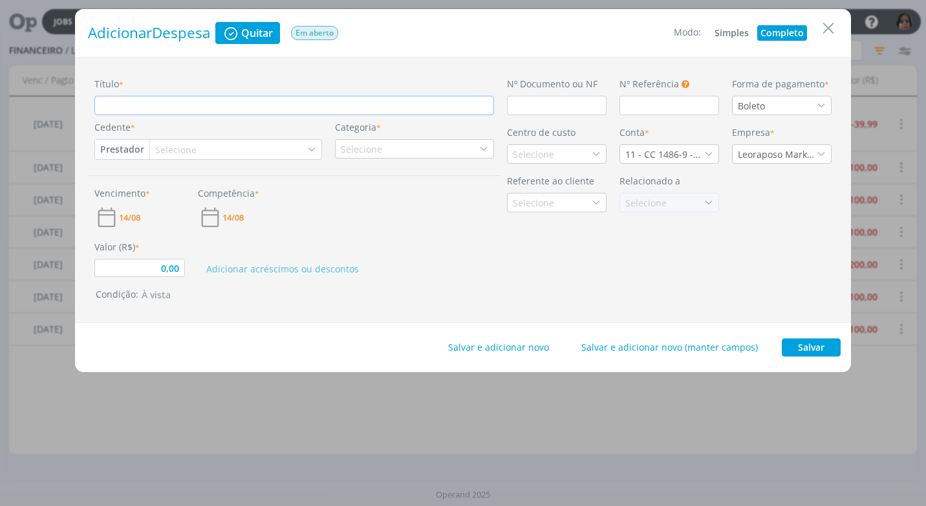
click at [106, 100] on input "Título *" at bounding box center [294, 105] width 400 height 19
paste input "REF. DIA [DATE]"
type input "REF. DIA [DATE]"
type input "0,00"
drag, startPoint x: 150, startPoint y: 109, endPoint x: 182, endPoint y: 186, distance: 84.1
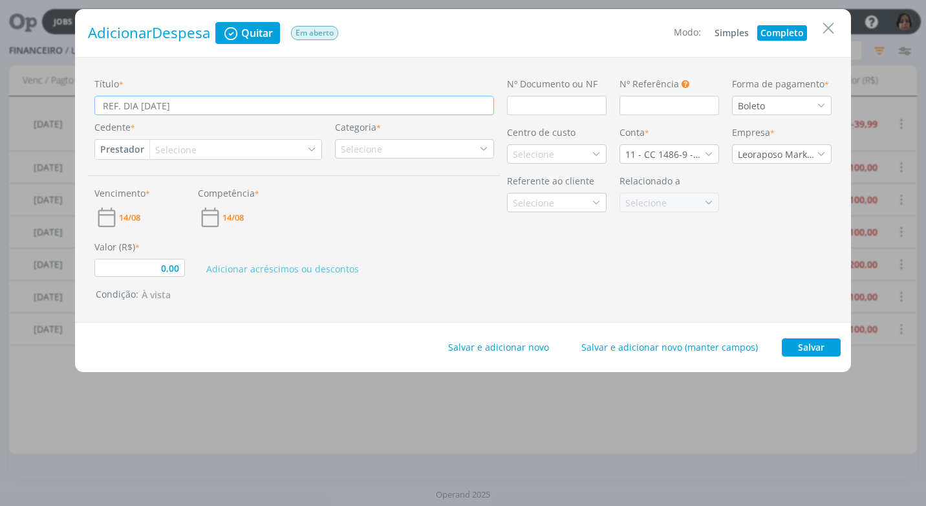
click at [158, 140] on div "Título * REF. DIA [DATE] Cedente * Prestador Cliente Fornecedor Veículo Prestad…" at bounding box center [294, 190] width 413 height 226
type input "REF. DIA 0/08/2025"
type input "0,00"
type input "REF. DIA /08/2025"
type input "0,00"
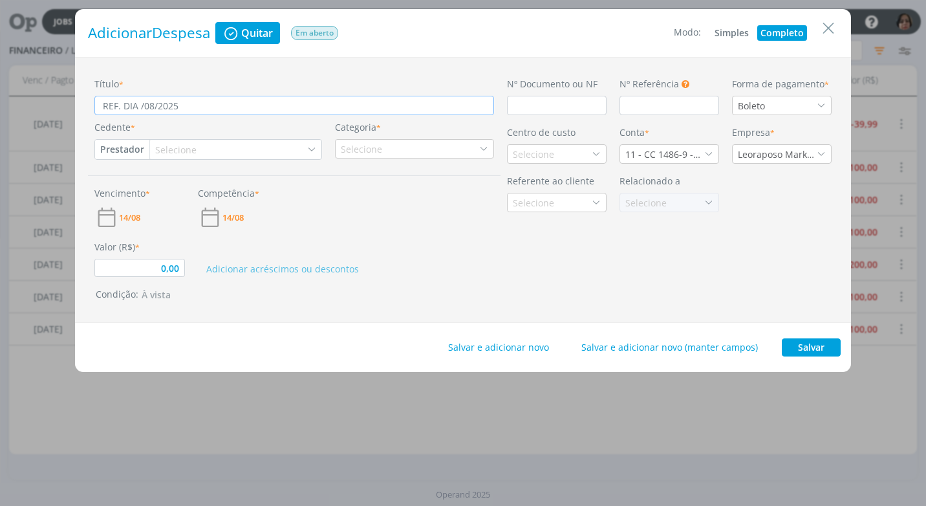
type input "REF. DIA [DATE]"
type input "0,00"
type input "REF. DIA [DATE]"
type input "0,00"
type input "REF. DIA [DATE]"
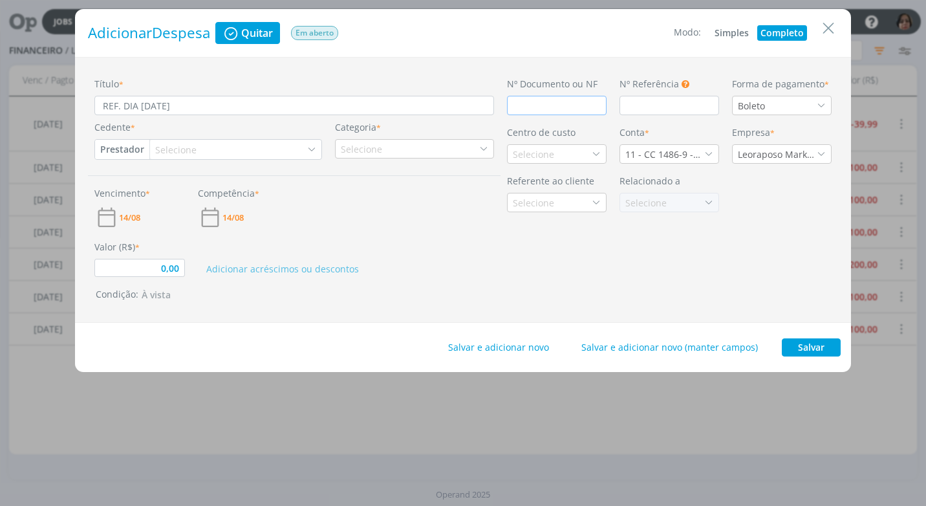
click at [541, 111] on input "dialog" at bounding box center [557, 105] width 100 height 19
type input "C"
type input "0,00"
type input "CAR"
type input "0,00"
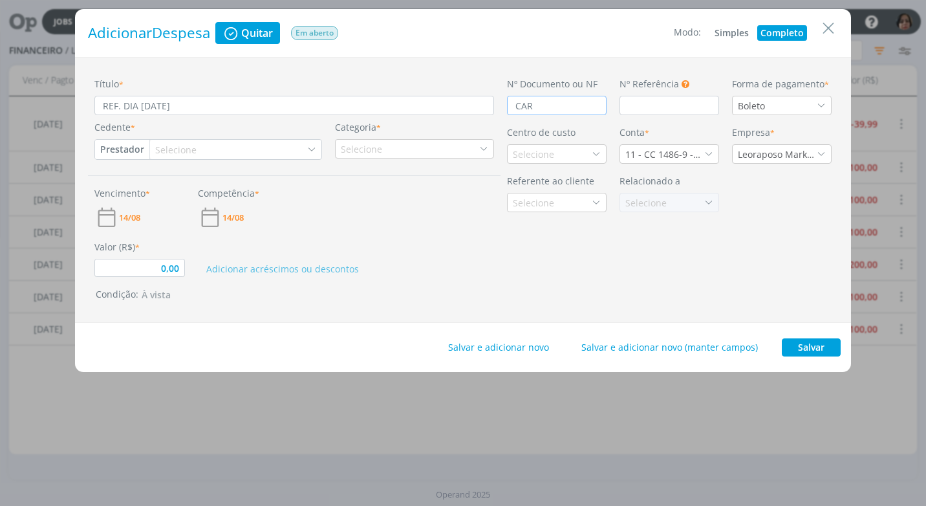
type input "CART"
type input "0,00"
type input "CARTÃ"
type input "0,00"
type input "CARTÃO"
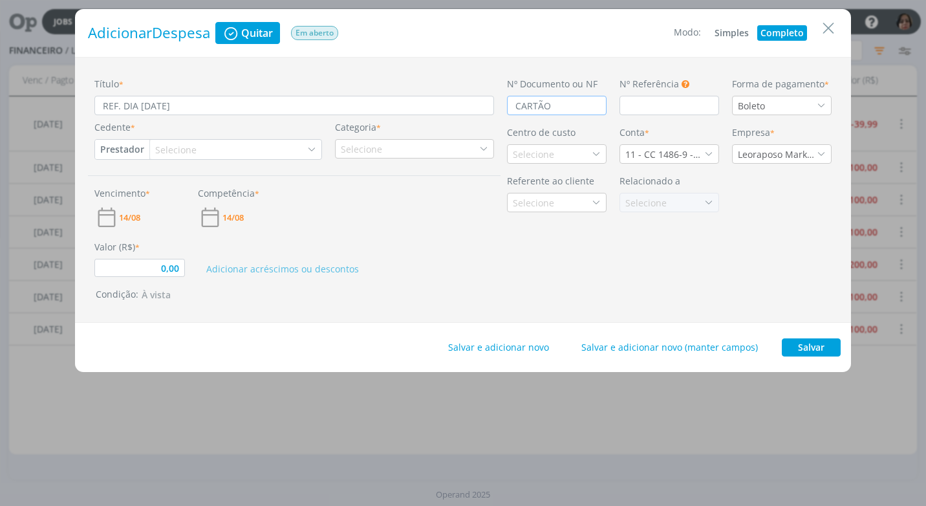
type input "0,00"
type input "CARTÃO"
type input "0,00"
type input "CARTÃO D"
type input "0,00"
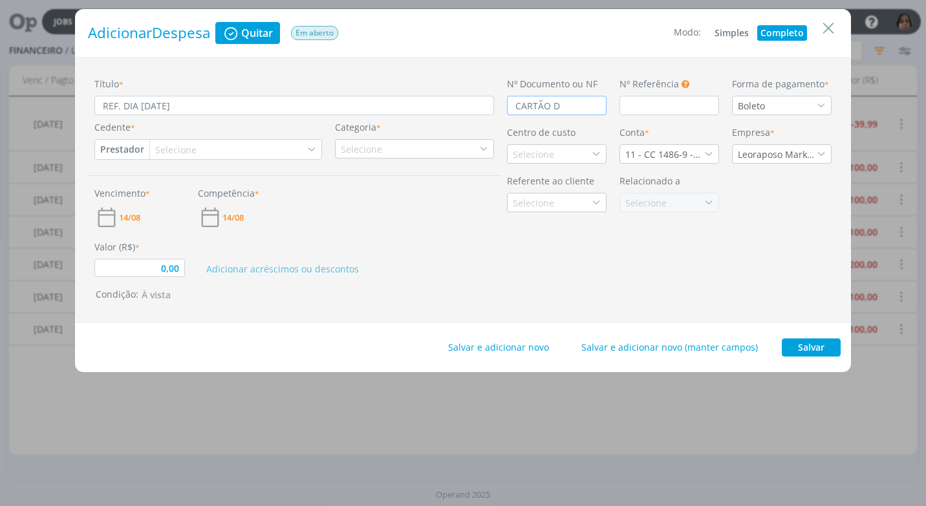
type input "CARTÃO DE"
type input "0,00"
type input "CARTÃO DE"
type input "0,00"
type input "CARTÃO DE C"
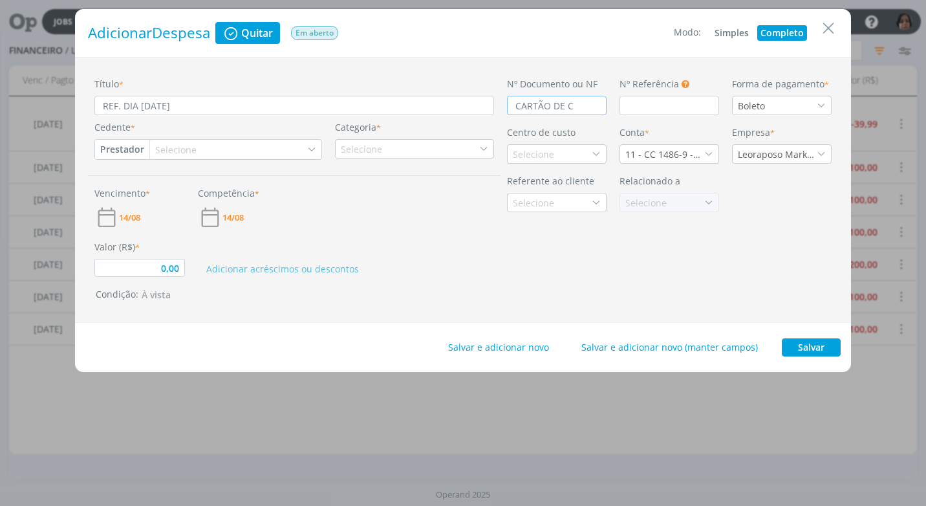
type input "0,00"
type input "CARTÃO DE CR"
type input "0,00"
type input "CARTÃO DE CRÉ"
type input "0,00"
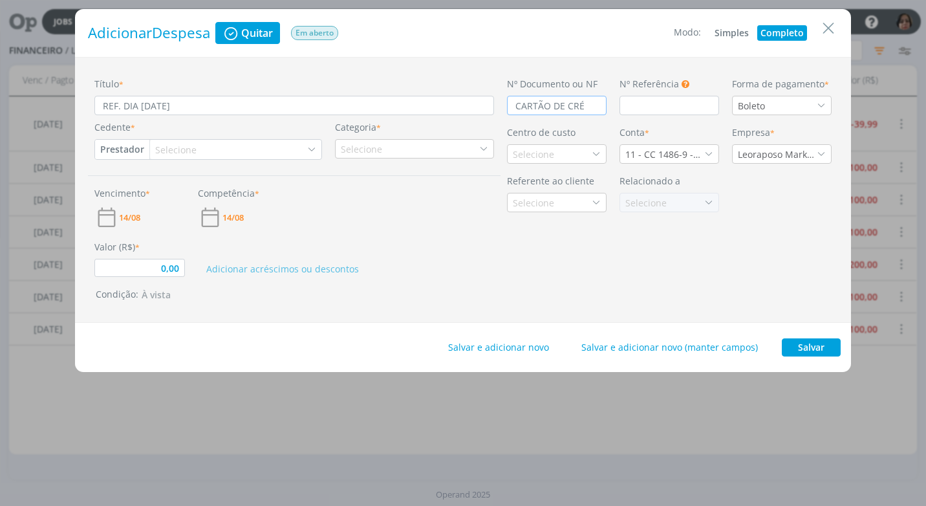
type input "CARTÃO DE CRÉD"
type input "0,00"
type input "CARTÃO DE CRÉDI"
type input "0,00"
type input "CARTÃO DE CRÉDIT"
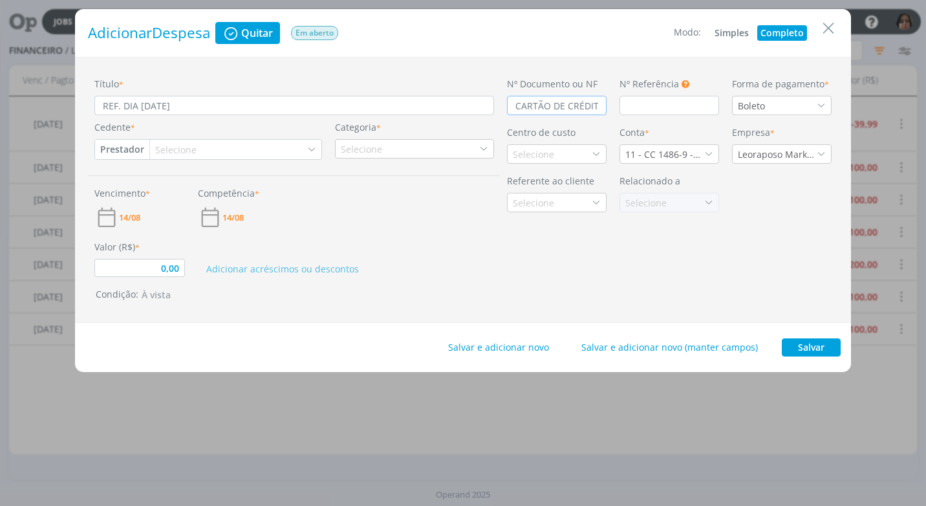
type input "0,00"
type input "CARTÃO DE CRÉDITO"
click at [817, 101] on icon "dialog" at bounding box center [821, 105] width 9 height 9
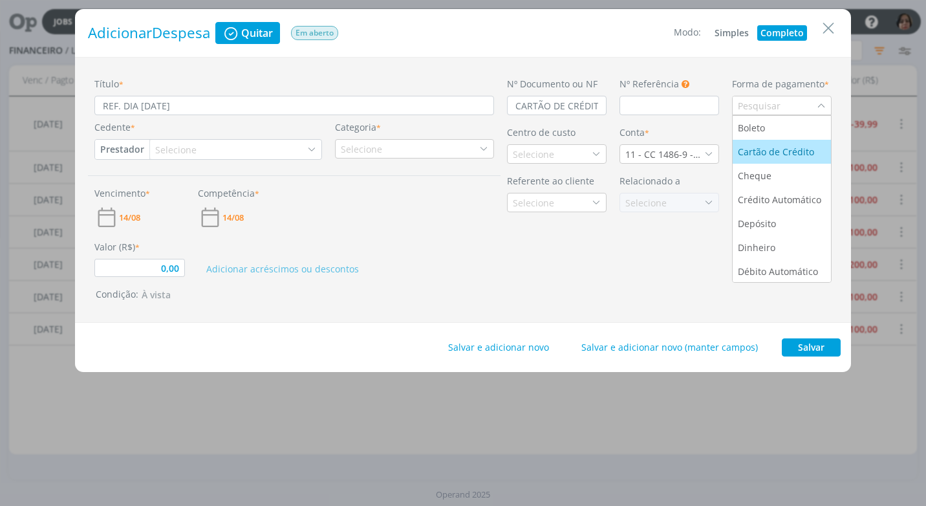
click at [773, 156] on div "Cartão de Crédito" at bounding box center [777, 152] width 79 height 14
type input "0,00"
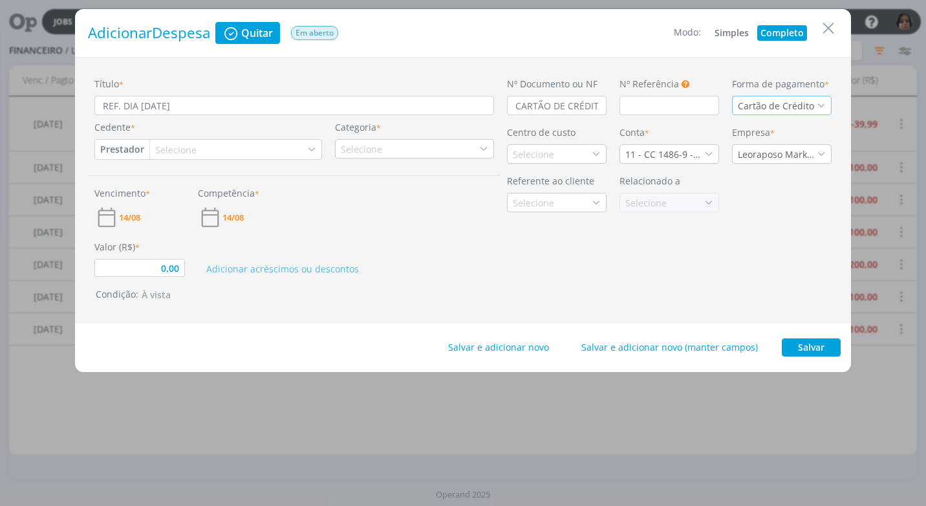
click at [107, 151] on button "Prestador" at bounding box center [122, 149] width 54 height 19
click at [160, 149] on div "Selecione" at bounding box center [177, 150] width 44 height 14
click at [116, 150] on button "Prestador" at bounding box center [122, 149] width 54 height 19
type input "CONEC"
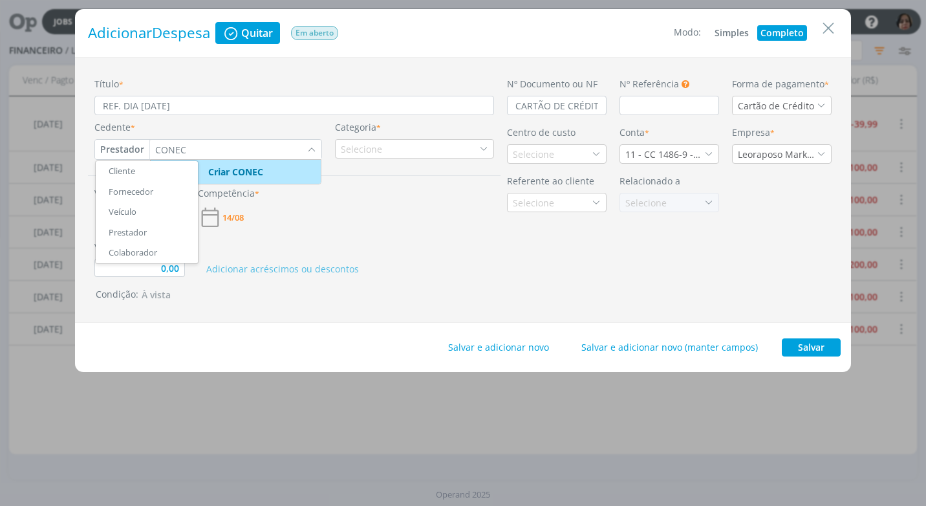
drag, startPoint x: 143, startPoint y: 188, endPoint x: 222, endPoint y: 195, distance: 79.2
click at [144, 188] on link "Fornecedor" at bounding box center [147, 192] width 102 height 21
type input "0,00"
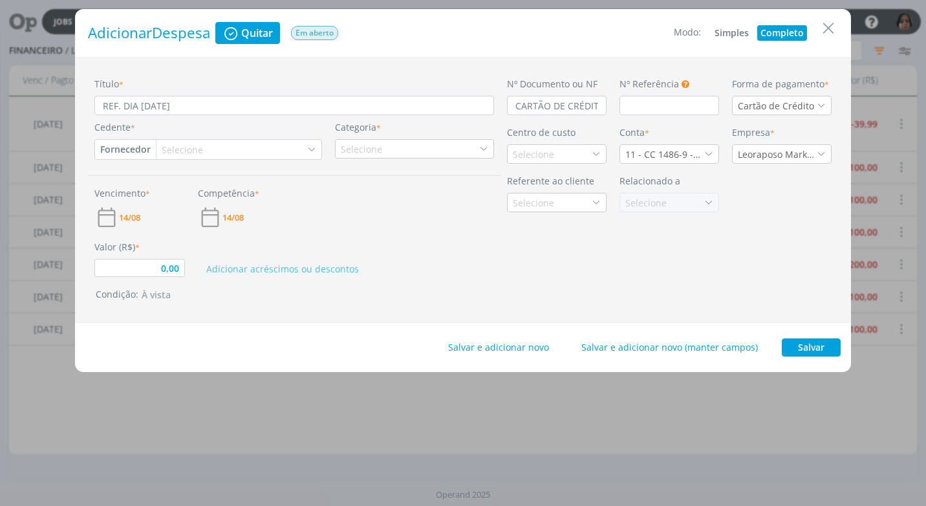
drag, startPoint x: 206, startPoint y: 142, endPoint x: 206, endPoint y: 148, distance: 6.5
click at [206, 148] on div "Selecione" at bounding box center [238, 149] width 165 height 19
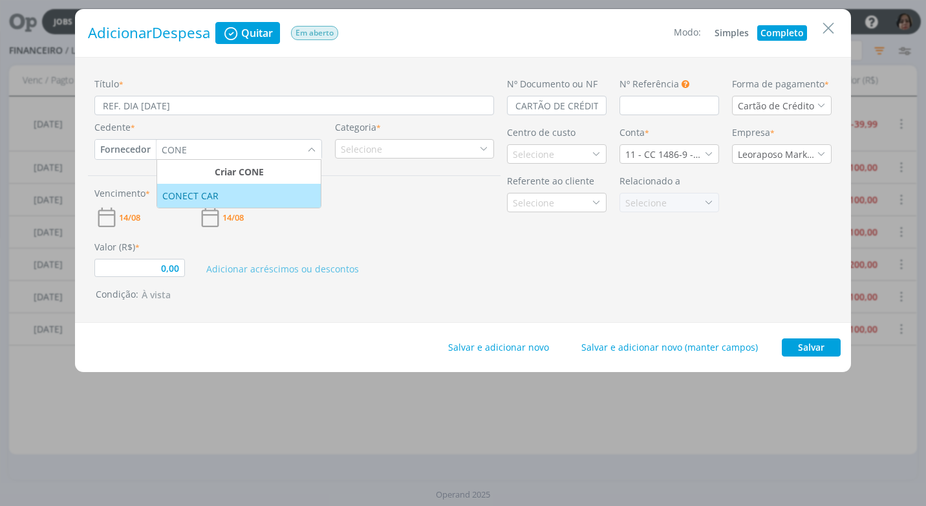
type input "CONE"
click at [185, 195] on div "CONECT CAR" at bounding box center [191, 196] width 59 height 14
type input "0,00"
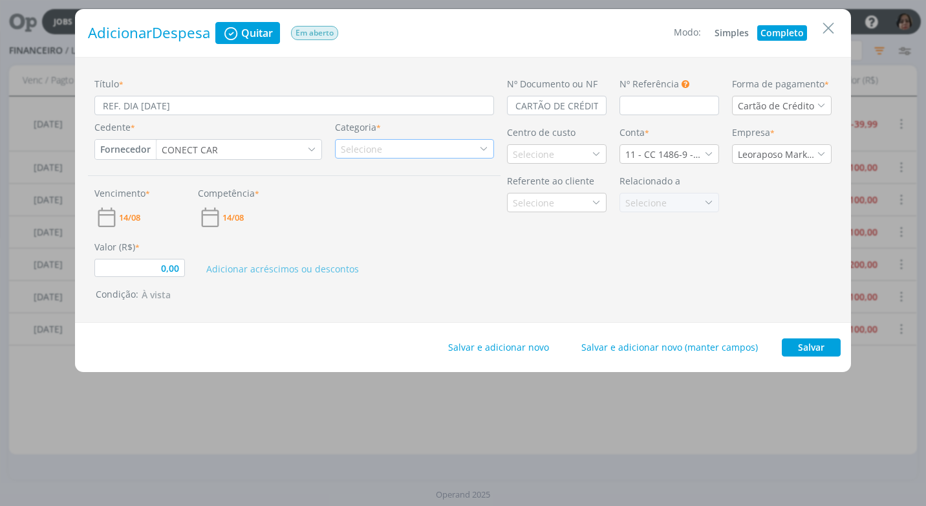
click at [484, 144] on div "Selecione" at bounding box center [414, 148] width 159 height 19
type input "PED"
click at [384, 195] on div "Pedágio" at bounding box center [365, 189] width 54 height 14
type input "0,00"
click at [524, 153] on div "Selecione" at bounding box center [535, 154] width 44 height 14
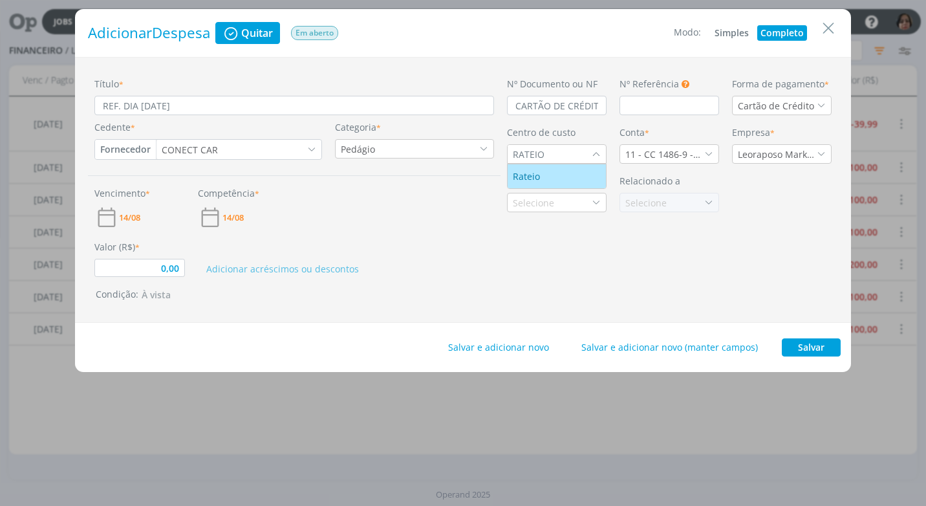
type input "RATEIO"
click at [715, 149] on div "11 - CC 1486-9 - [GEOGRAPHIC_DATA]" at bounding box center [669, 153] width 100 height 19
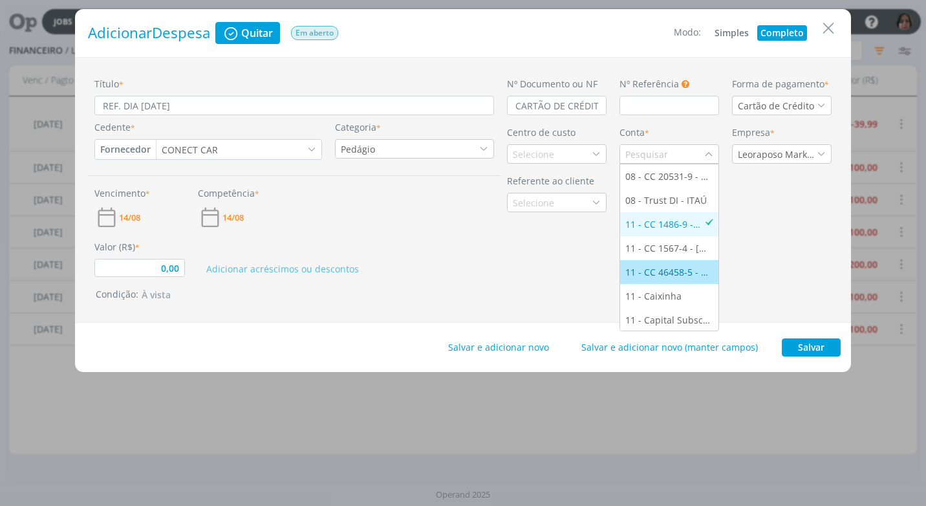
click at [680, 266] on div "11 - CC 46458-5 - [GEOGRAPHIC_DATA]" at bounding box center [669, 272] width 88 height 14
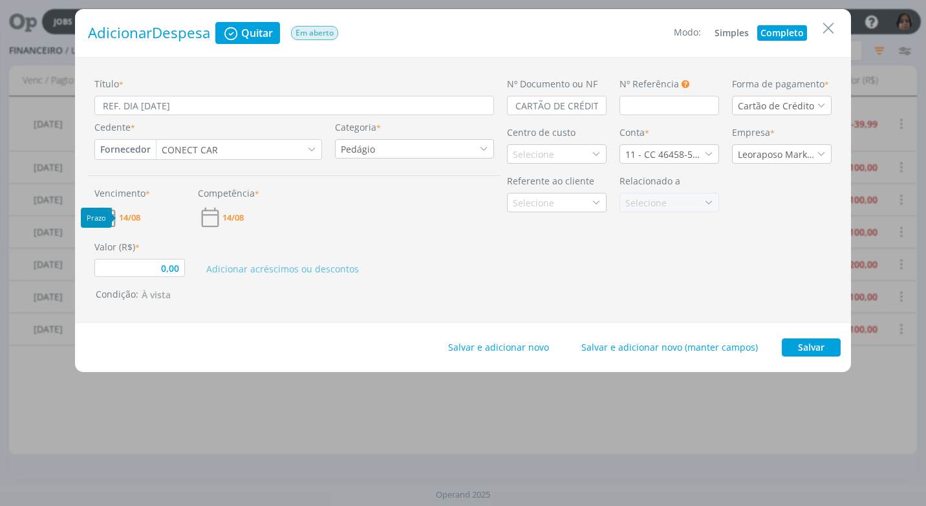
click at [138, 215] on span "14/08" at bounding box center [129, 217] width 21 height 8
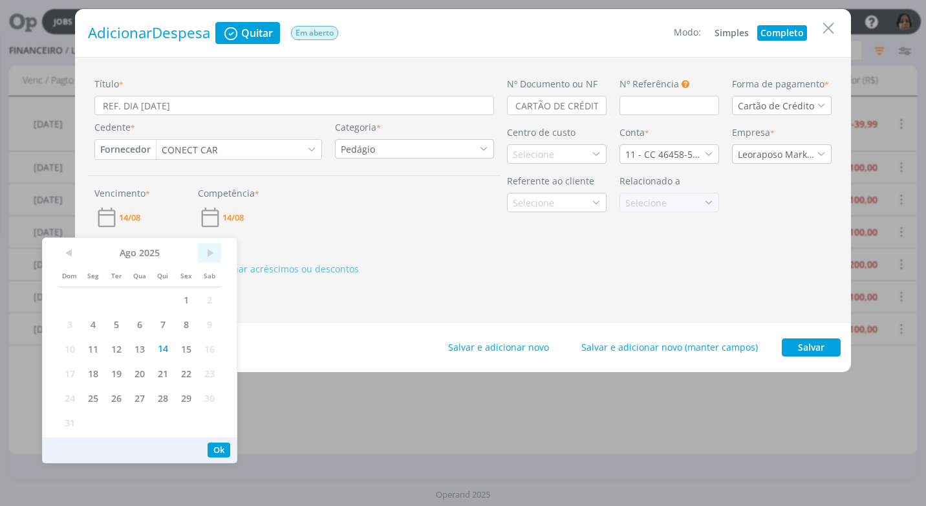
click at [209, 250] on span ">" at bounding box center [209, 252] width 23 height 19
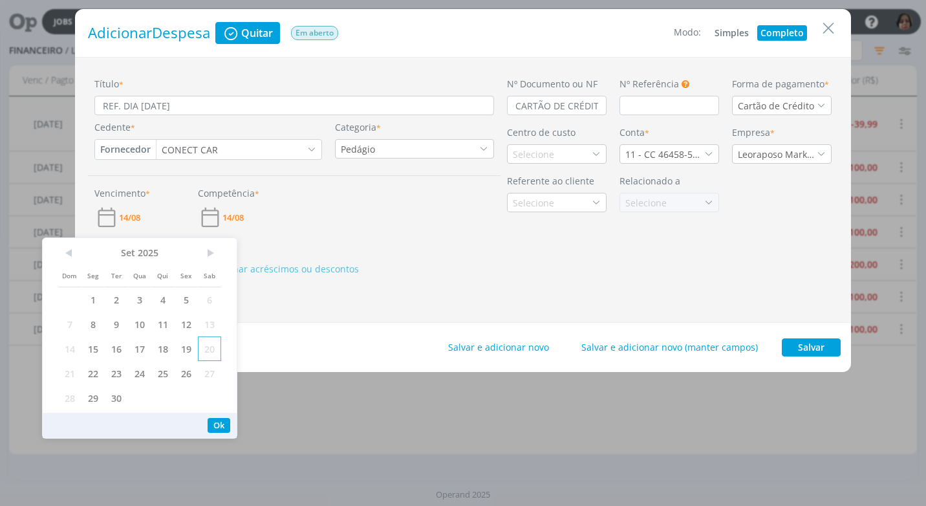
click at [208, 348] on span "20" at bounding box center [209, 348] width 23 height 25
drag, startPoint x: 218, startPoint y: 428, endPoint x: 219, endPoint y: 420, distance: 7.8
click at [219, 424] on button "Ok" at bounding box center [219, 425] width 23 height 15
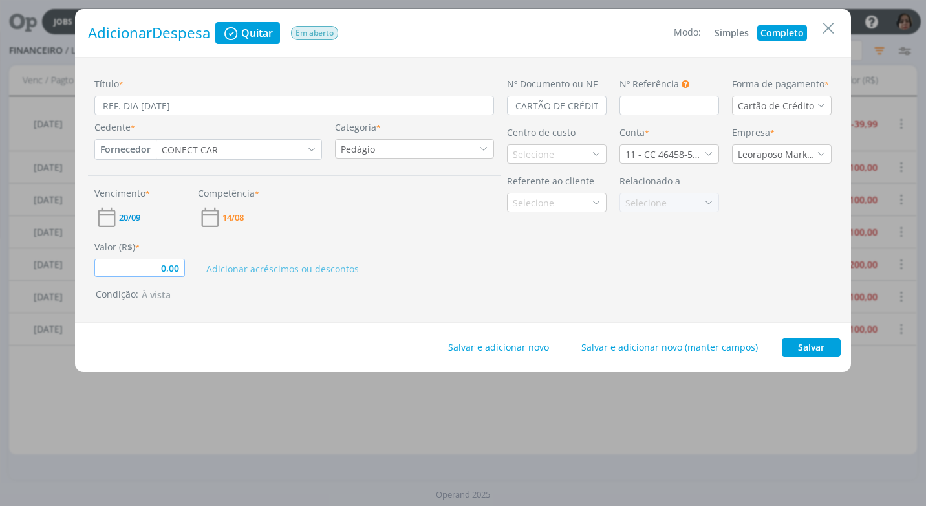
click at [171, 270] on input "0,00" at bounding box center [139, 268] width 91 height 18
click at [535, 314] on div "Título * REF. DIA [DATE] Cedente * Fornecedor Cliente Fornecedor Veículo Presta…" at bounding box center [463, 190] width 776 height 266
click at [794, 341] on button "Salvar" at bounding box center [811, 347] width 59 height 18
type input "100,00"
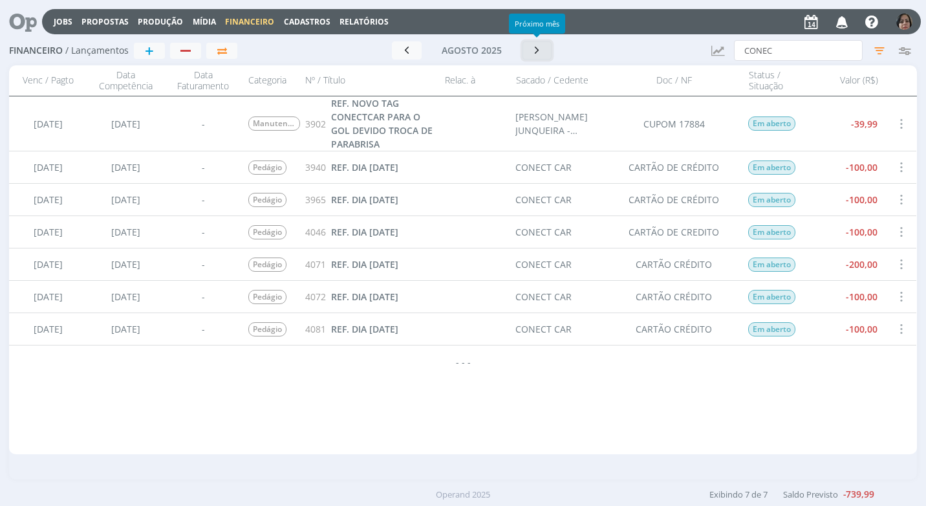
click at [531, 52] on icon "button" at bounding box center [537, 50] width 13 height 12
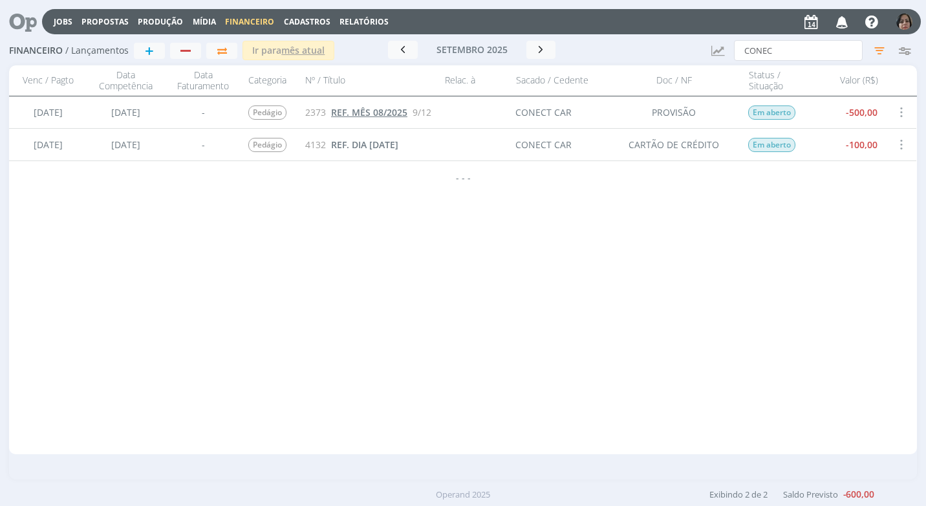
click at [359, 107] on span "REF. MÊS 08/2025" at bounding box center [369, 112] width 76 height 12
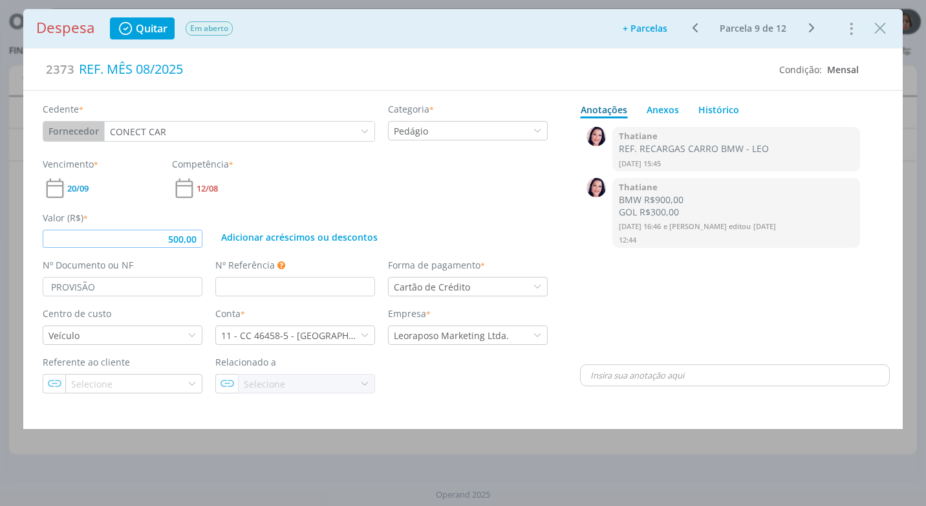
click at [186, 243] on input "500,00" at bounding box center [123, 239] width 160 height 18
click at [175, 249] on div "Cedente * Fornecedor Cliente Fornecedor Veículo Prestador Colaborador CONECT CA…" at bounding box center [295, 242] width 544 height 302
click at [248, 204] on div "Valor (R$) * 400,00 Adicionar acréscimos ou descontos" at bounding box center [295, 223] width 519 height 47
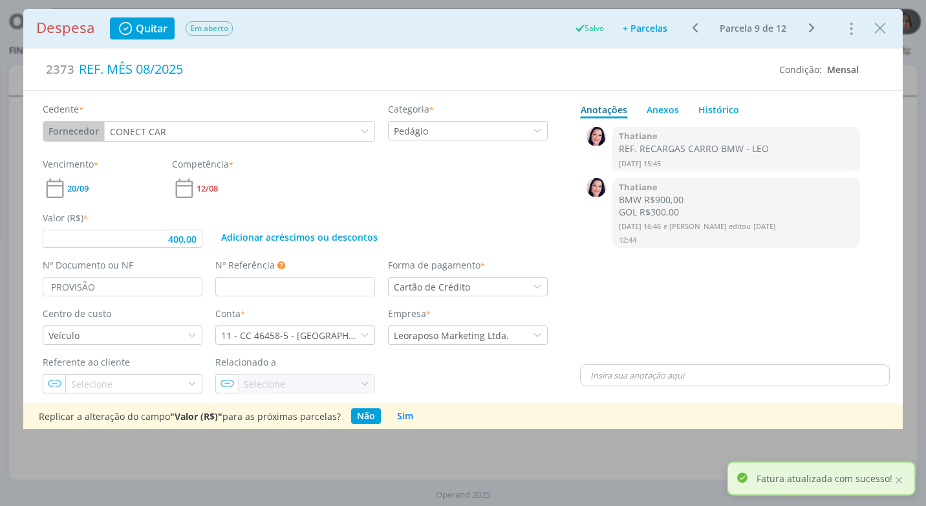
type input "400,00"
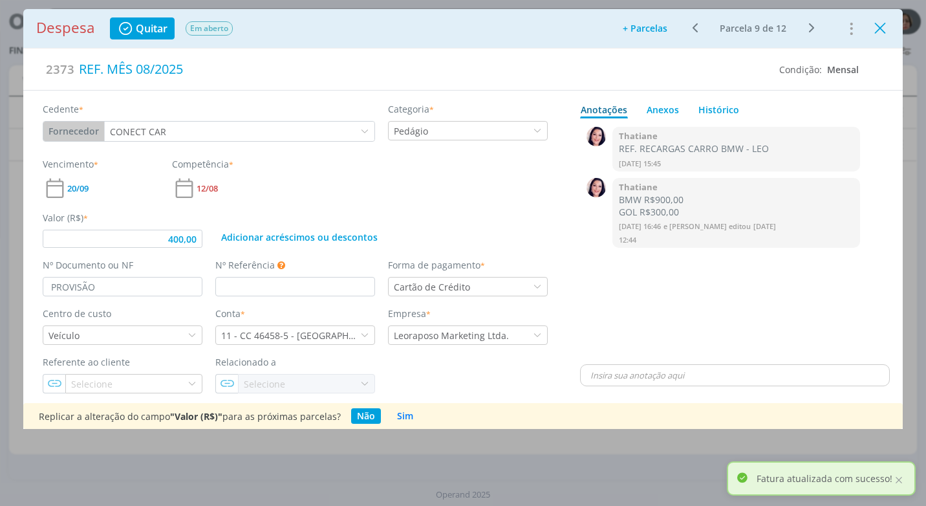
click at [884, 28] on icon "Close" at bounding box center [879, 28] width 19 height 19
